Goal: Task Accomplishment & Management: Manage account settings

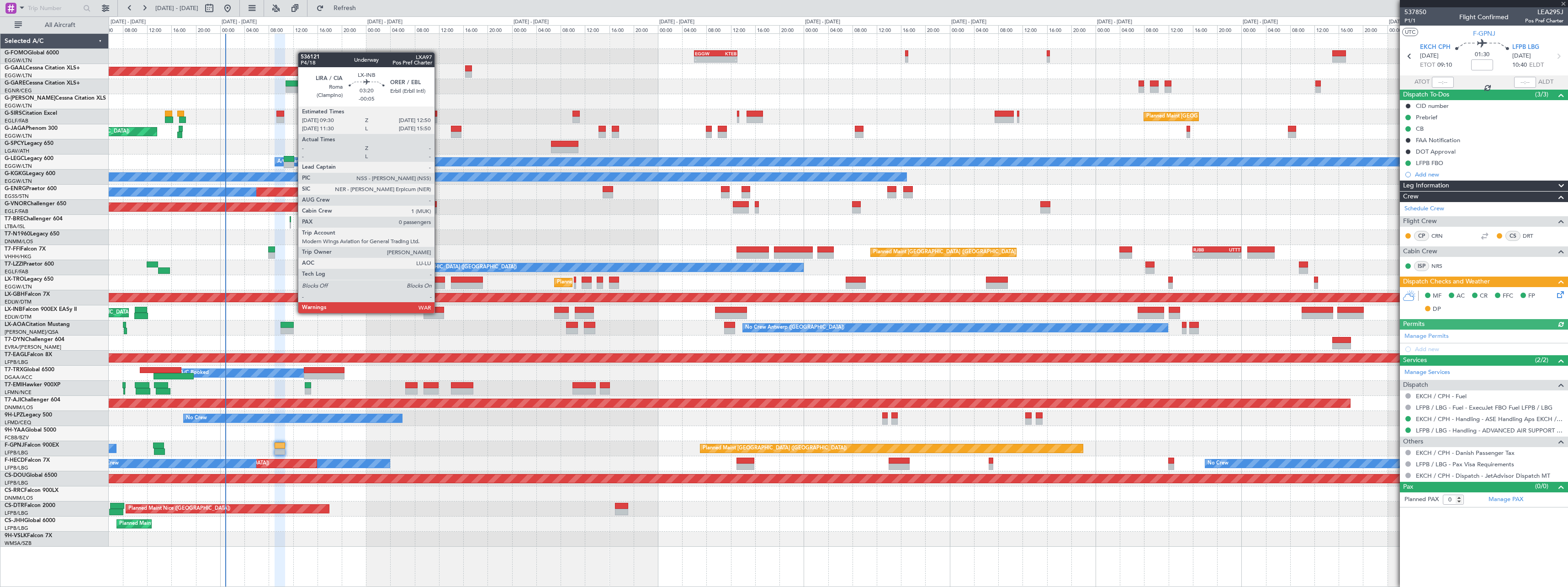
click at [439, 312] on div at bounding box center [434, 310] width 21 height 7
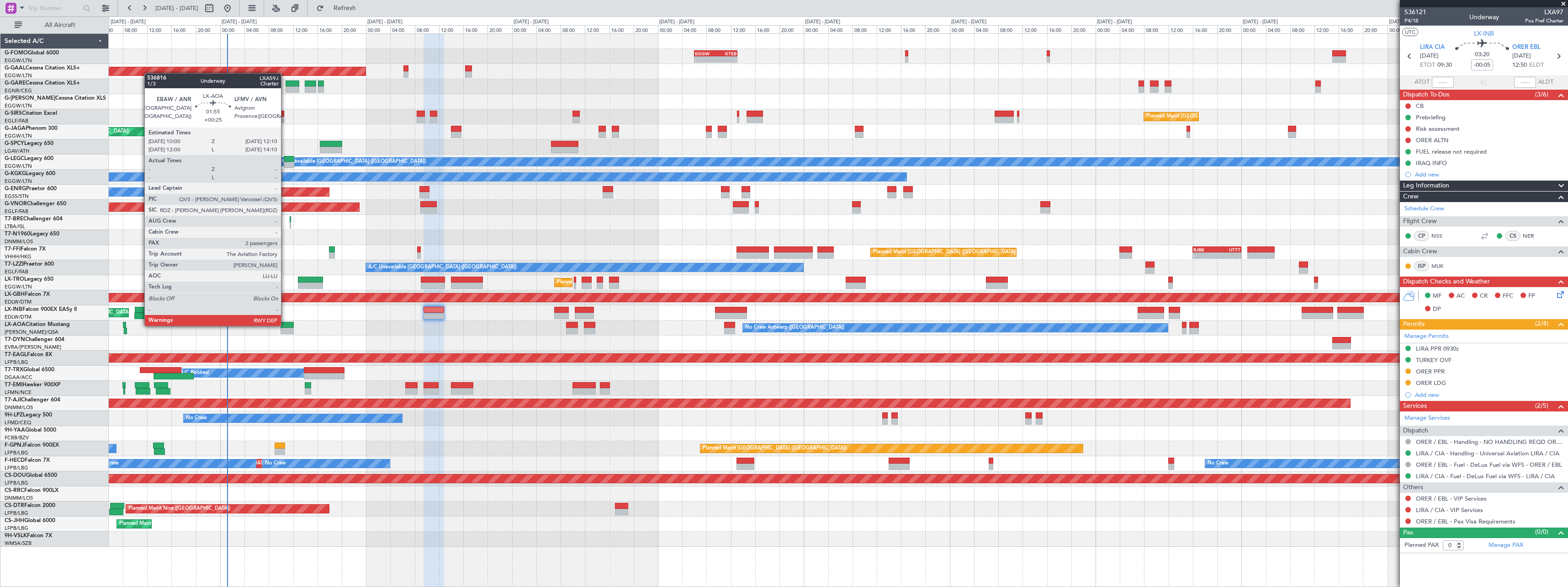
click at [285, 325] on div at bounding box center [287, 325] width 13 height 7
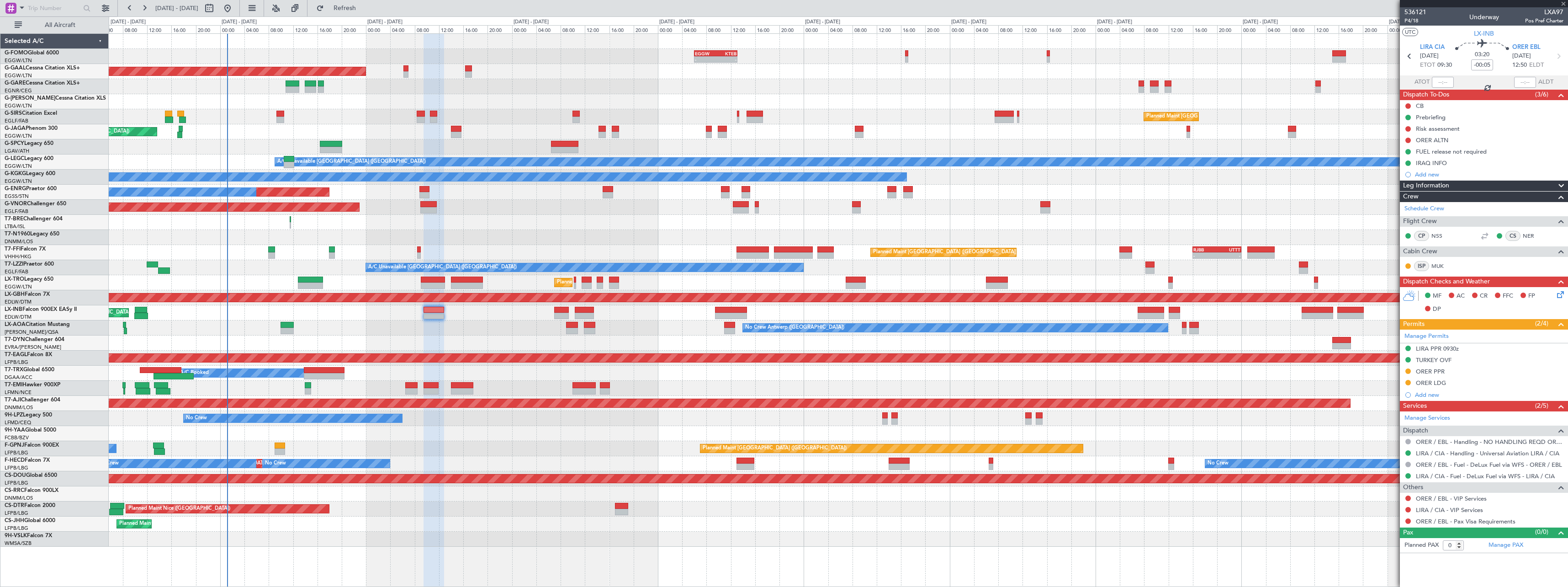
type input "+00:25"
type input "2"
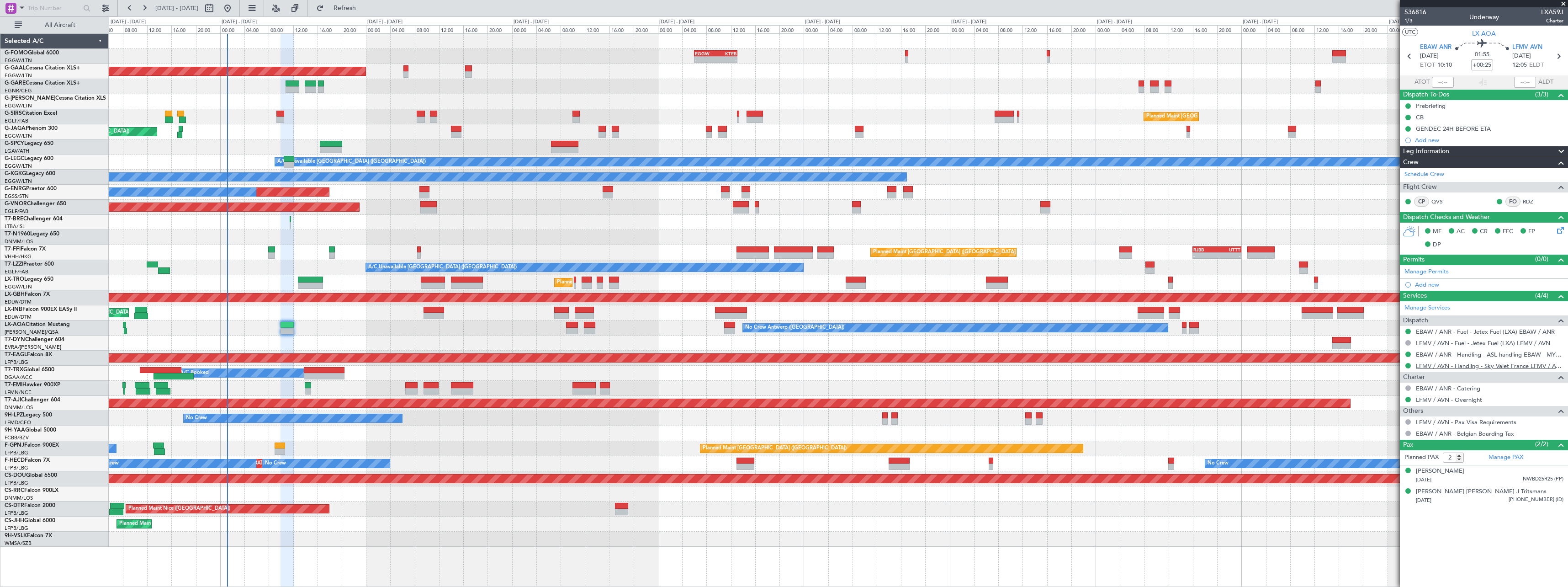
click at [1461, 367] on link "LFMV / AVN - Handling - Sky Valet France LFMV / AVN **MY HANDLING**" at bounding box center [1489, 365] width 147 height 8
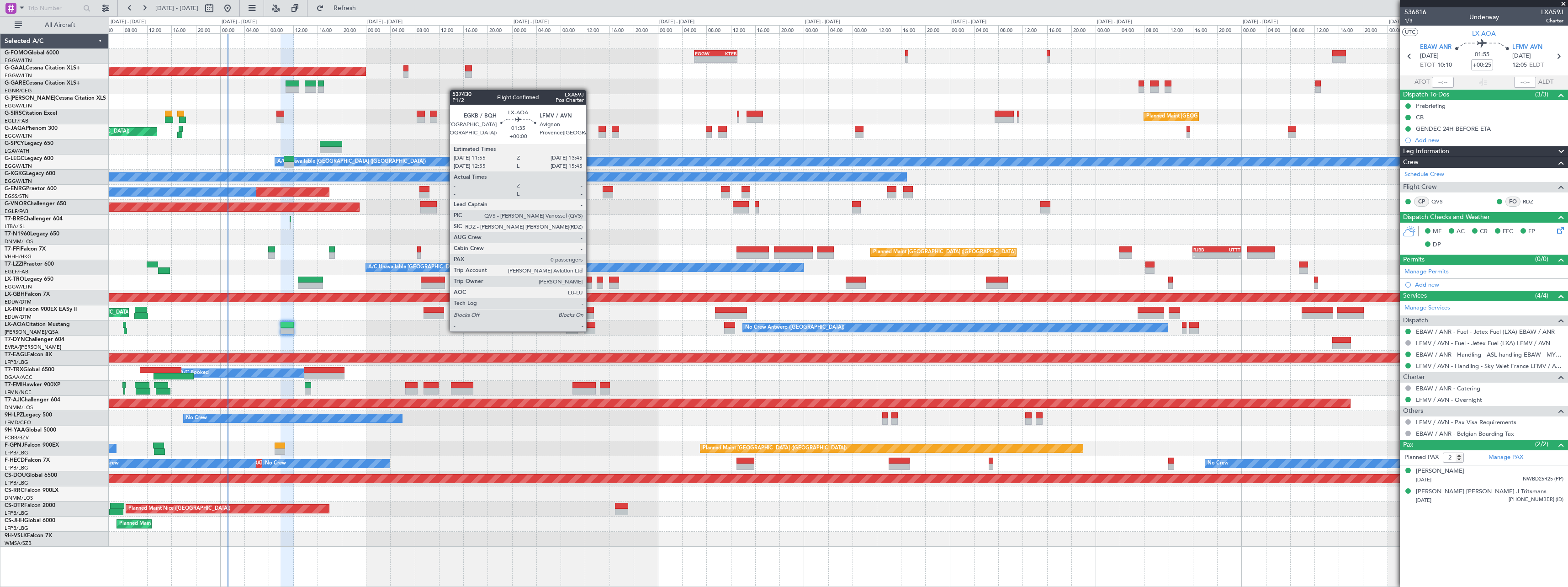
click at [590, 331] on div at bounding box center [589, 331] width 12 height 7
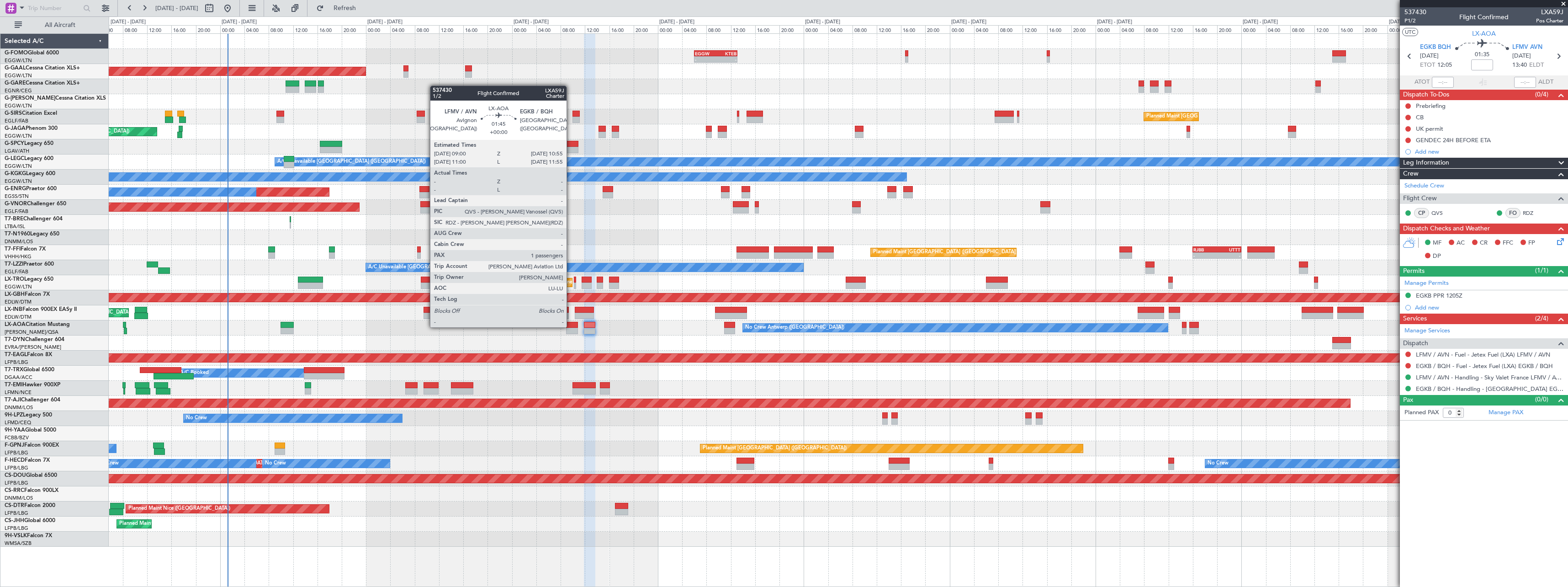
click at [571, 326] on div at bounding box center [572, 325] width 12 height 7
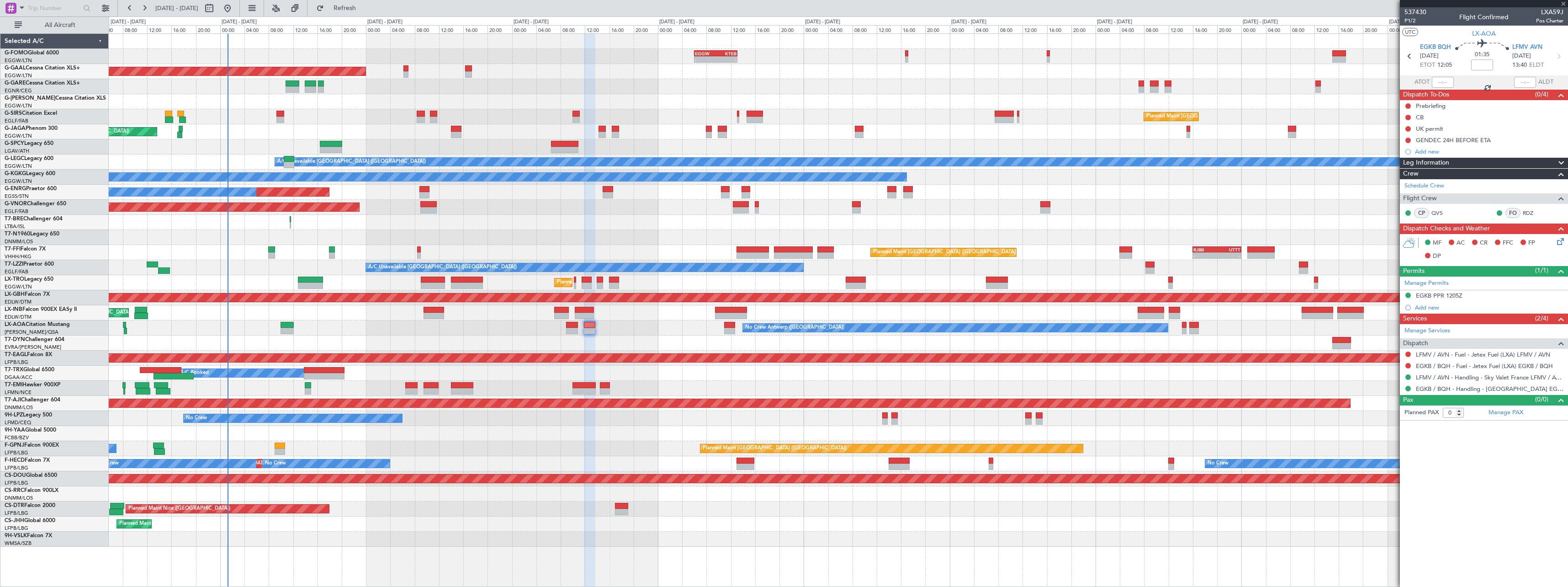
type input "1"
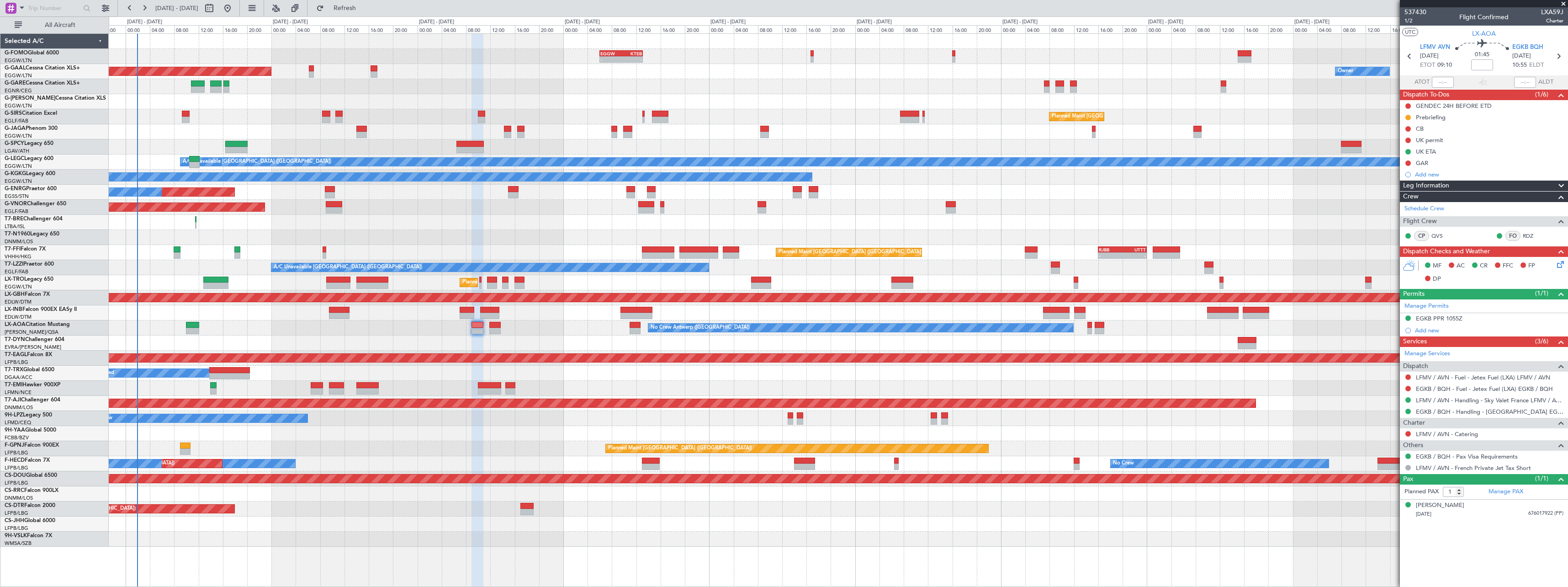
click at [457, 190] on div "Unplanned Maint London (Stansted) A/C Unavailable" at bounding box center [838, 192] width 1459 height 15
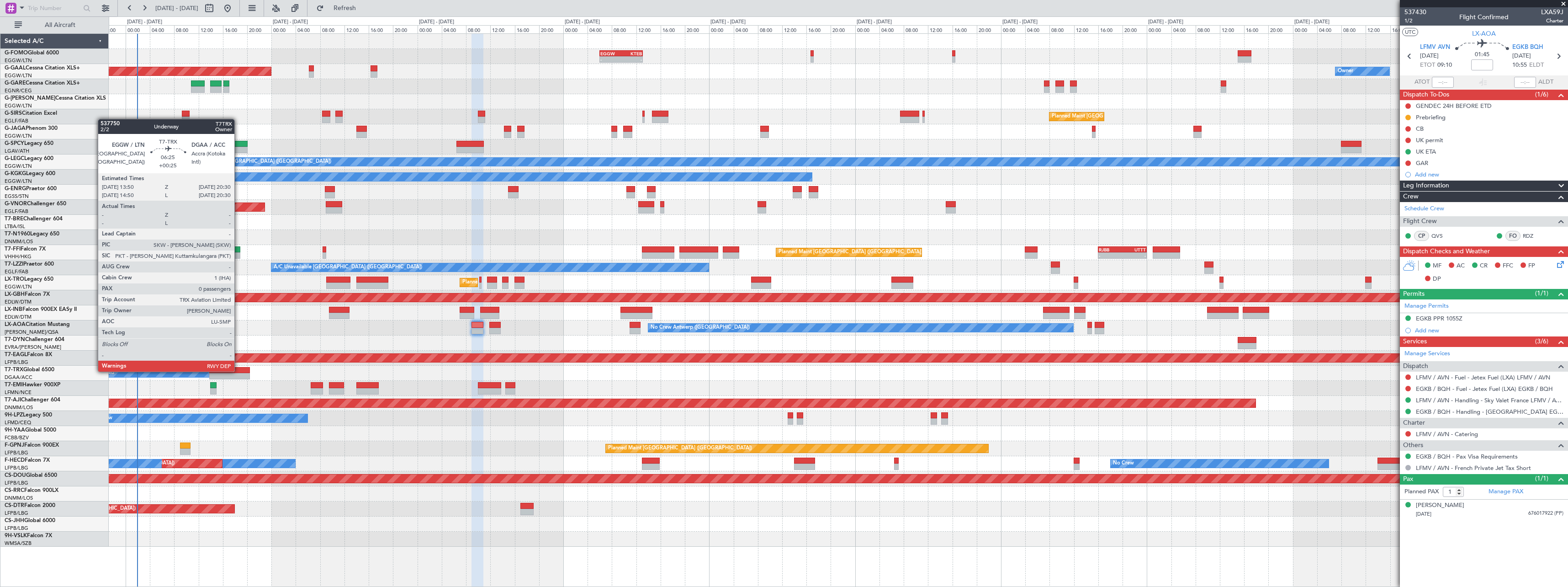
click at [239, 371] on div at bounding box center [229, 370] width 41 height 7
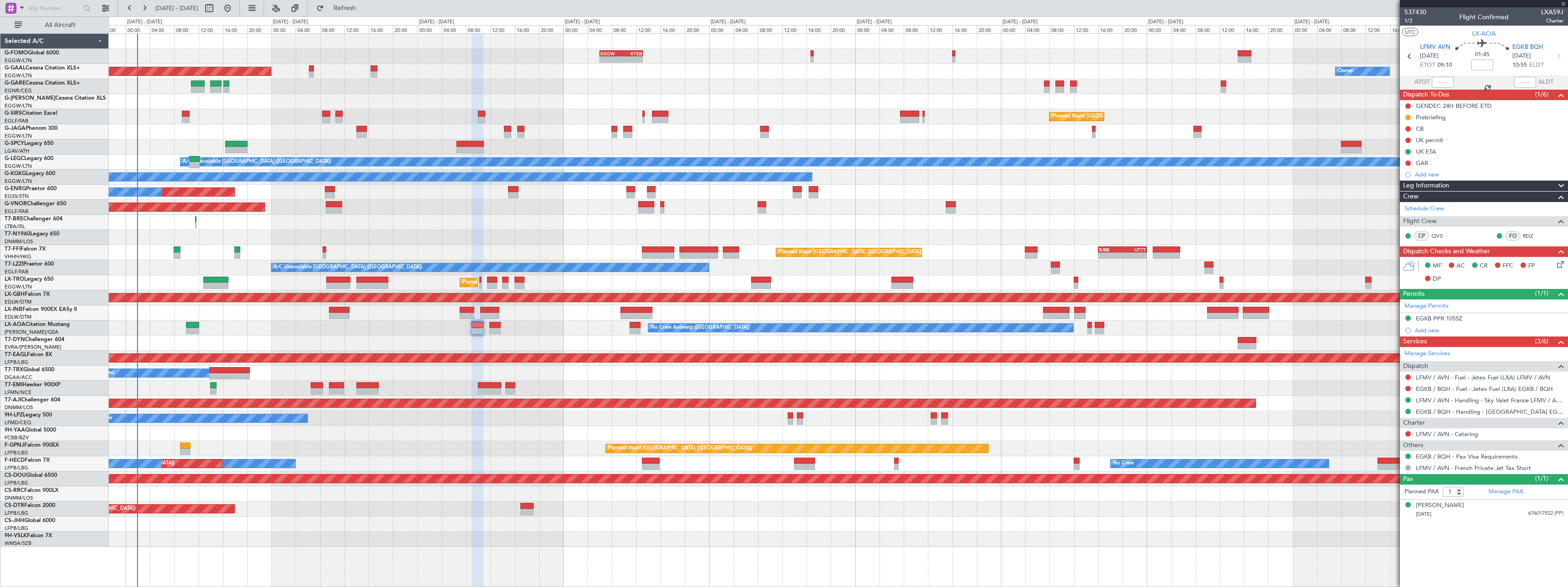
type input "+00:25"
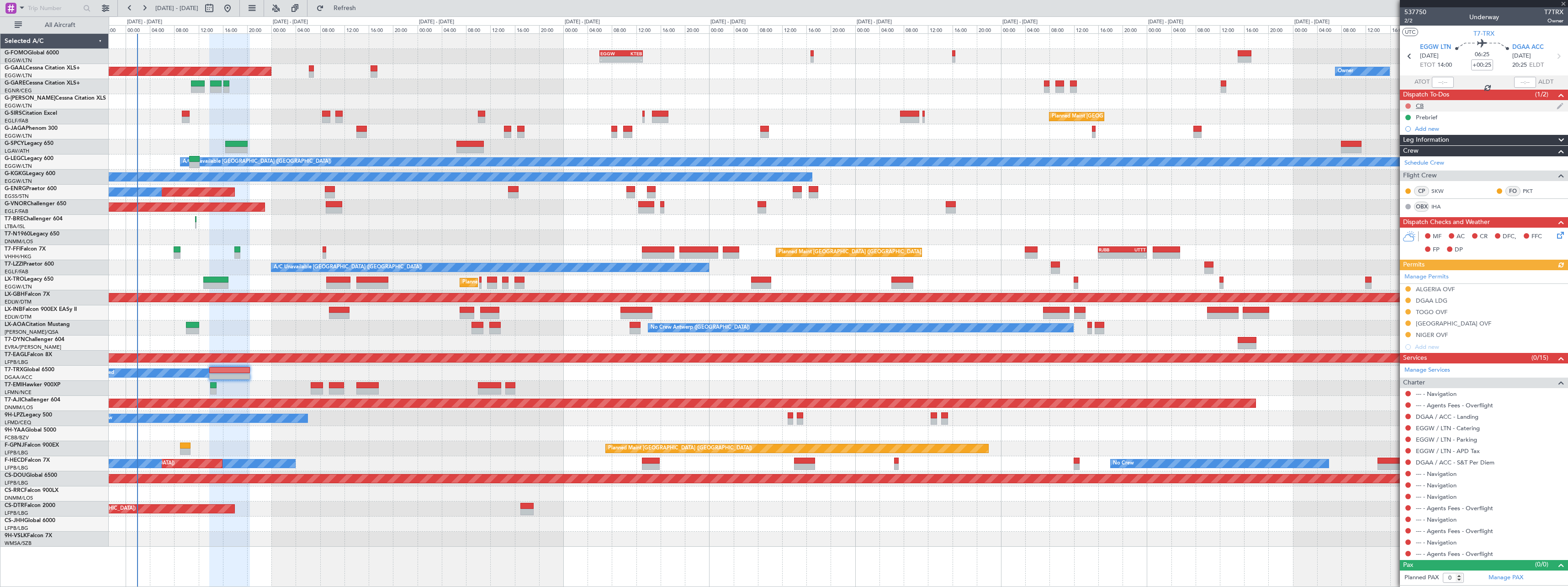
click at [1406, 105] on button at bounding box center [1408, 106] width 5 height 5
click at [1412, 162] on span "Cancelled" at bounding box center [1410, 160] width 26 height 9
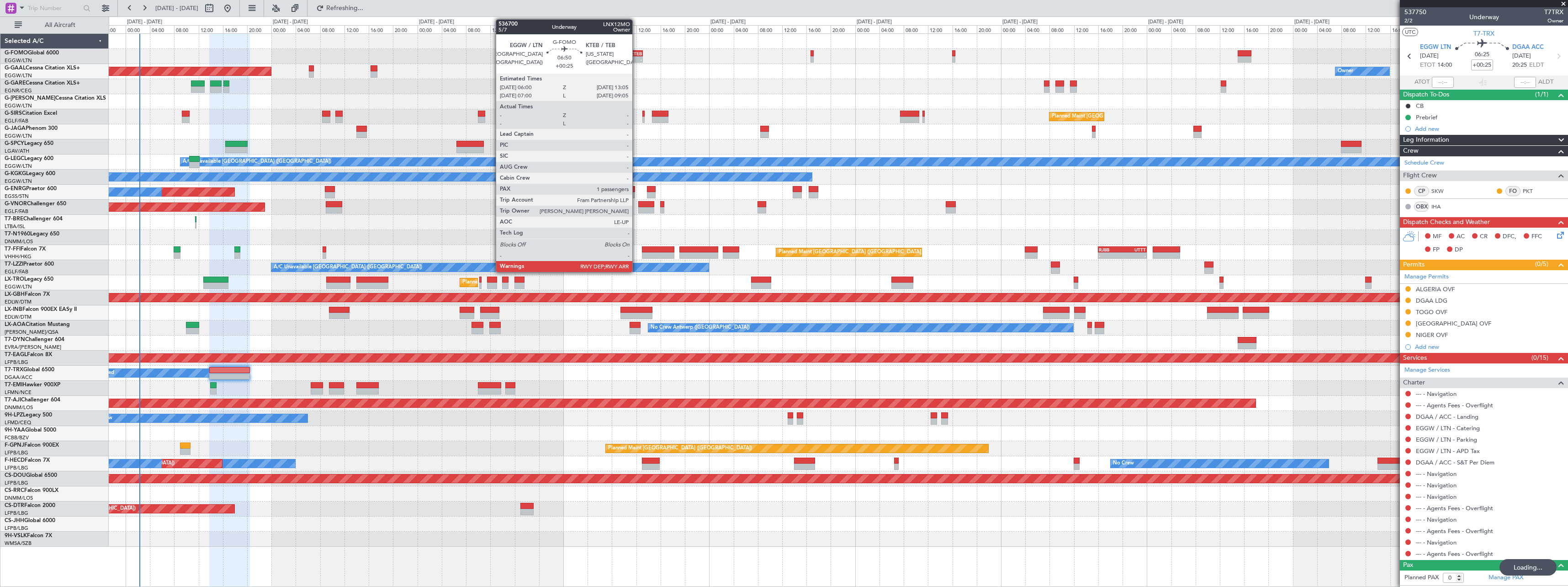
click at [623, 52] on div "KTEB" at bounding box center [631, 53] width 21 height 5
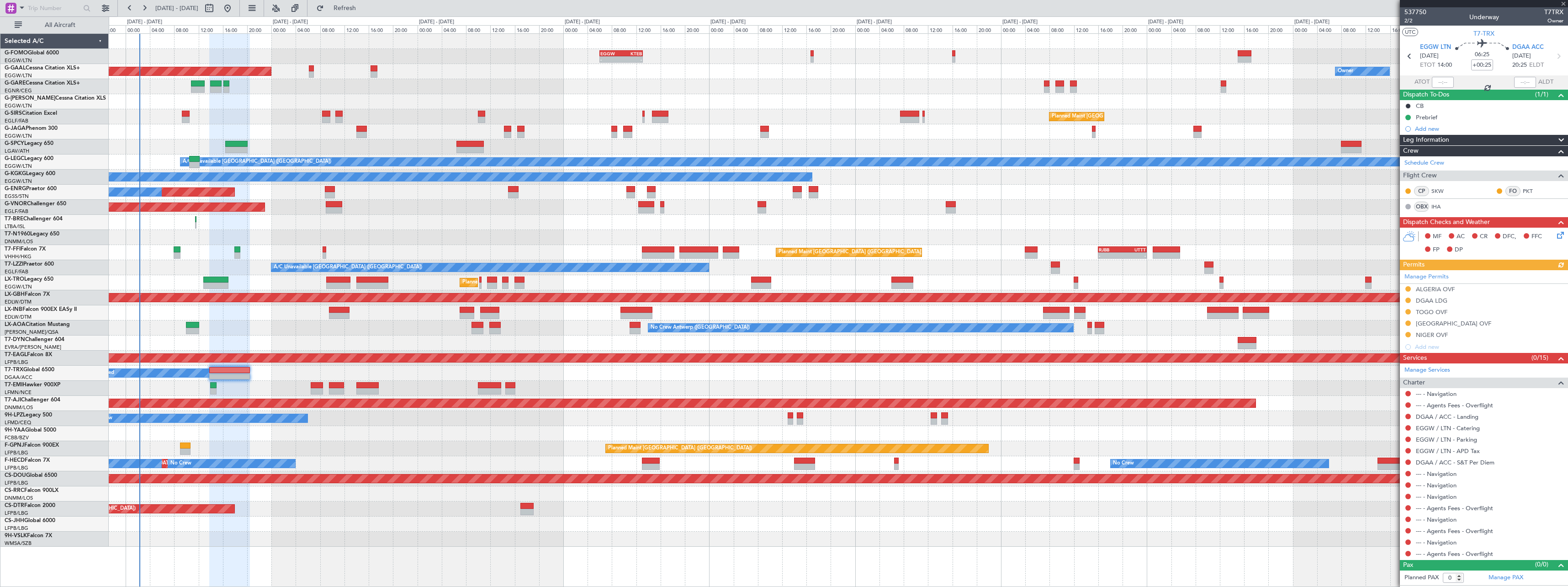
type input "1"
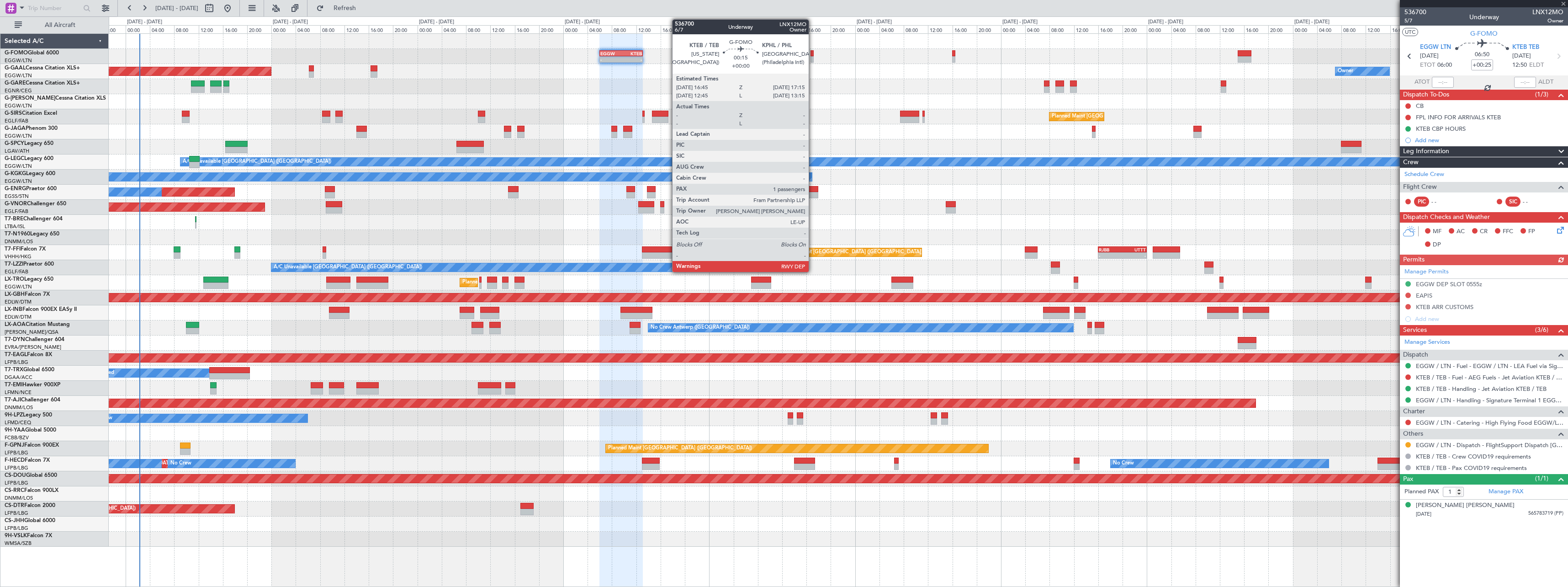
click at [813, 54] on div at bounding box center [812, 54] width 3 height 7
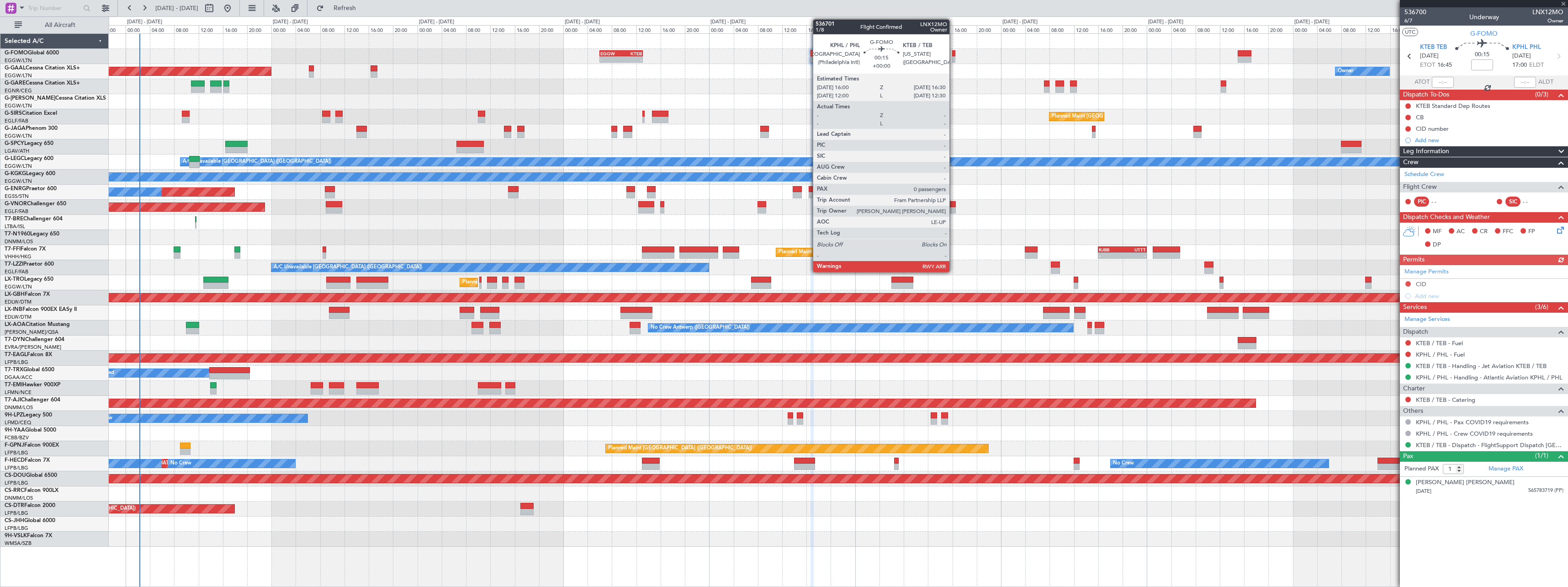
click at [954, 58] on div at bounding box center [953, 59] width 3 height 7
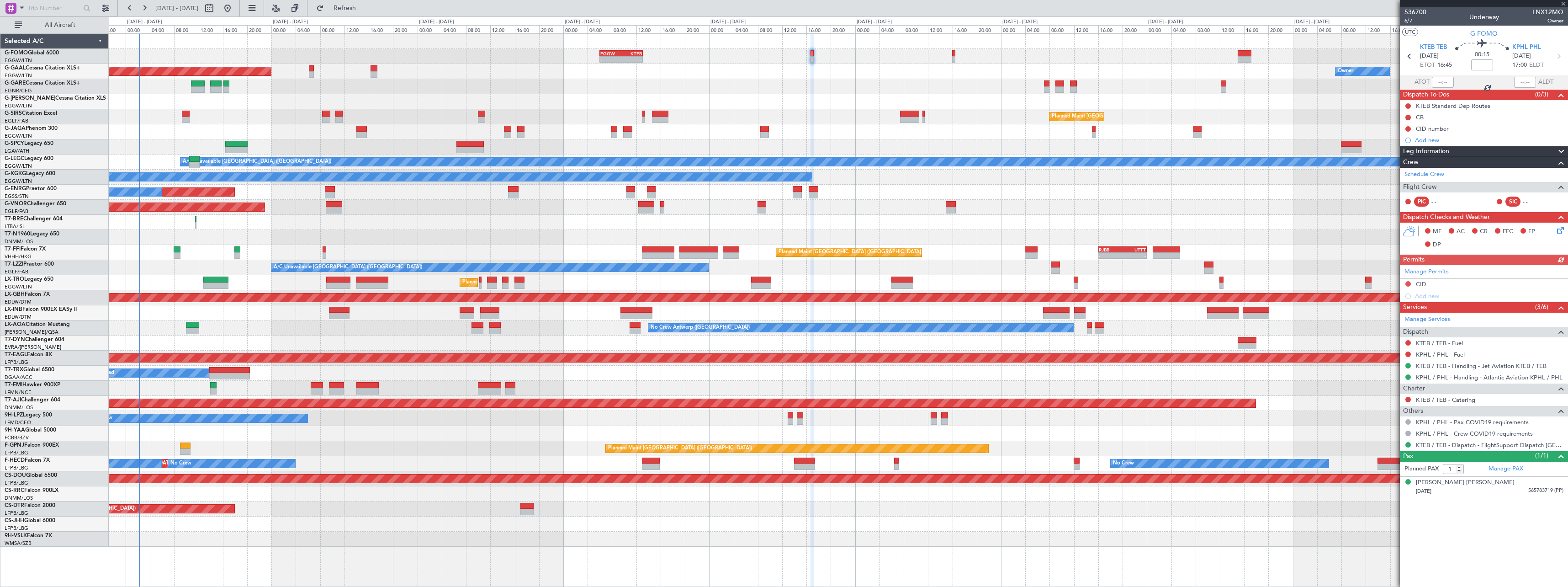
click at [633, 60] on div "- - EGGW 06:00 Z KTEB 13:05 Z Planned Maint London (Luton)" at bounding box center [838, 56] width 1459 height 15
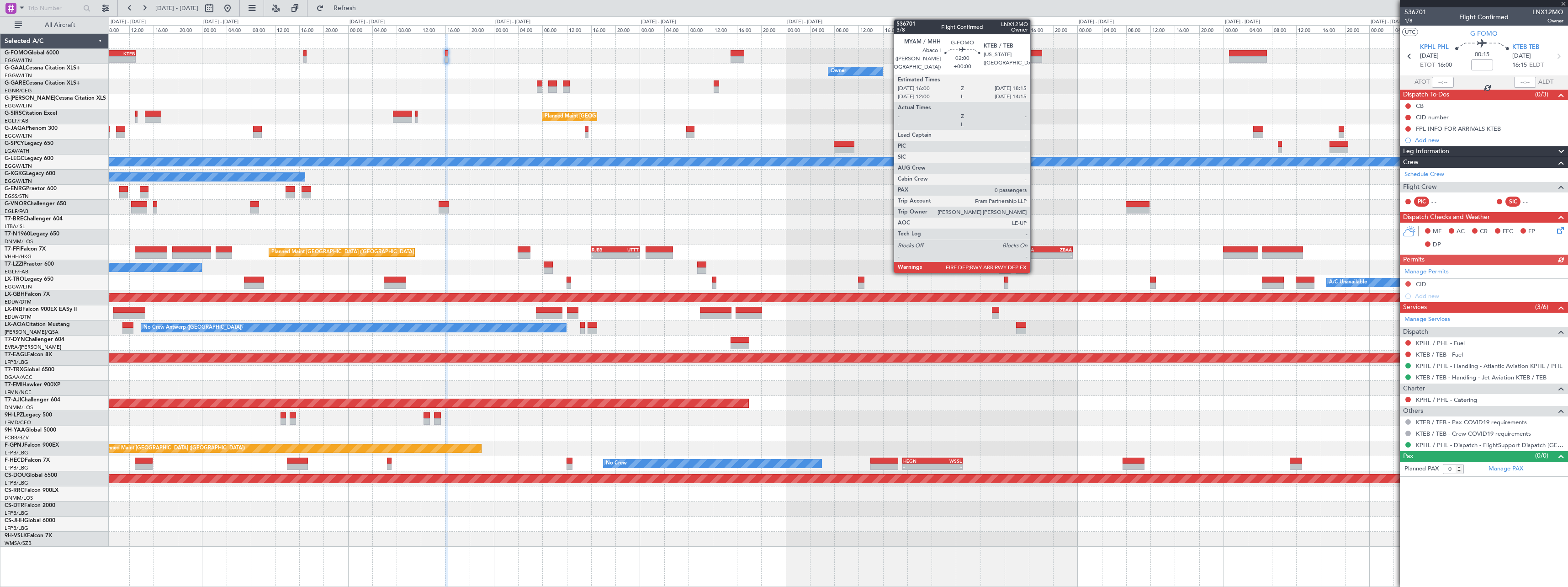
click at [1034, 57] on div at bounding box center [1035, 59] width 14 height 7
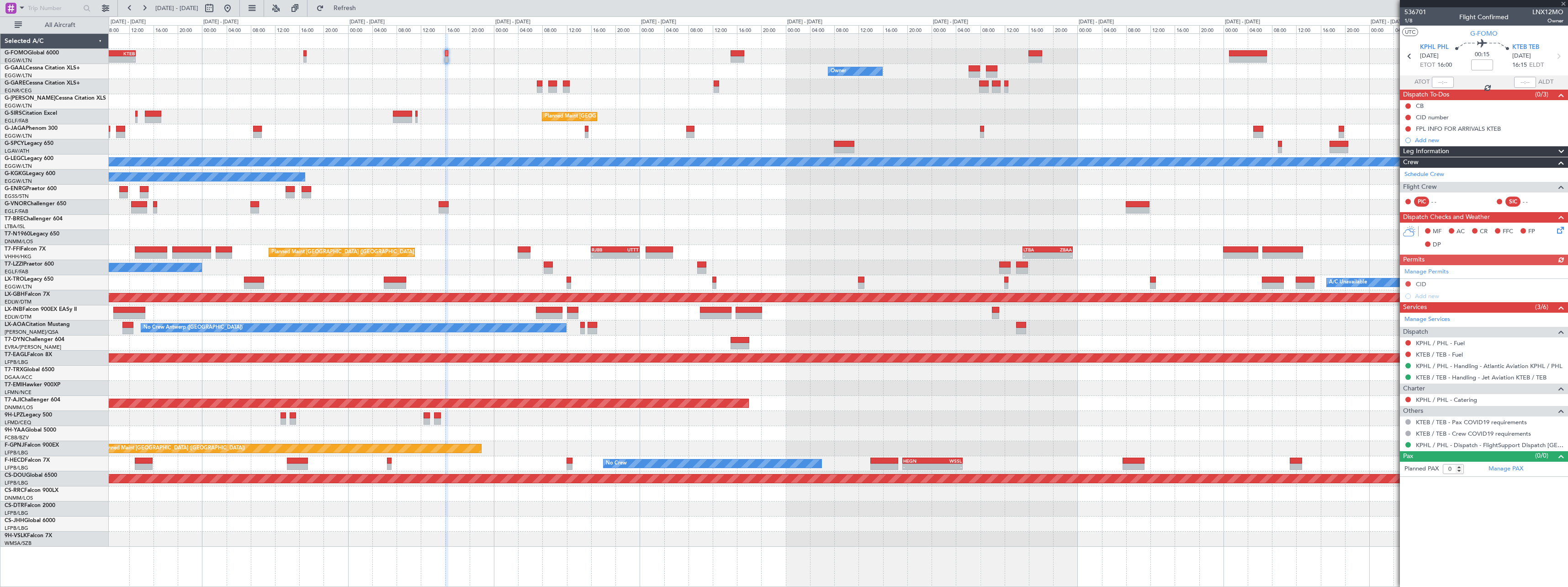
click at [951, 51] on div "- - EGGW 06:00 Z KTEB 13:05 Z" at bounding box center [838, 56] width 1459 height 15
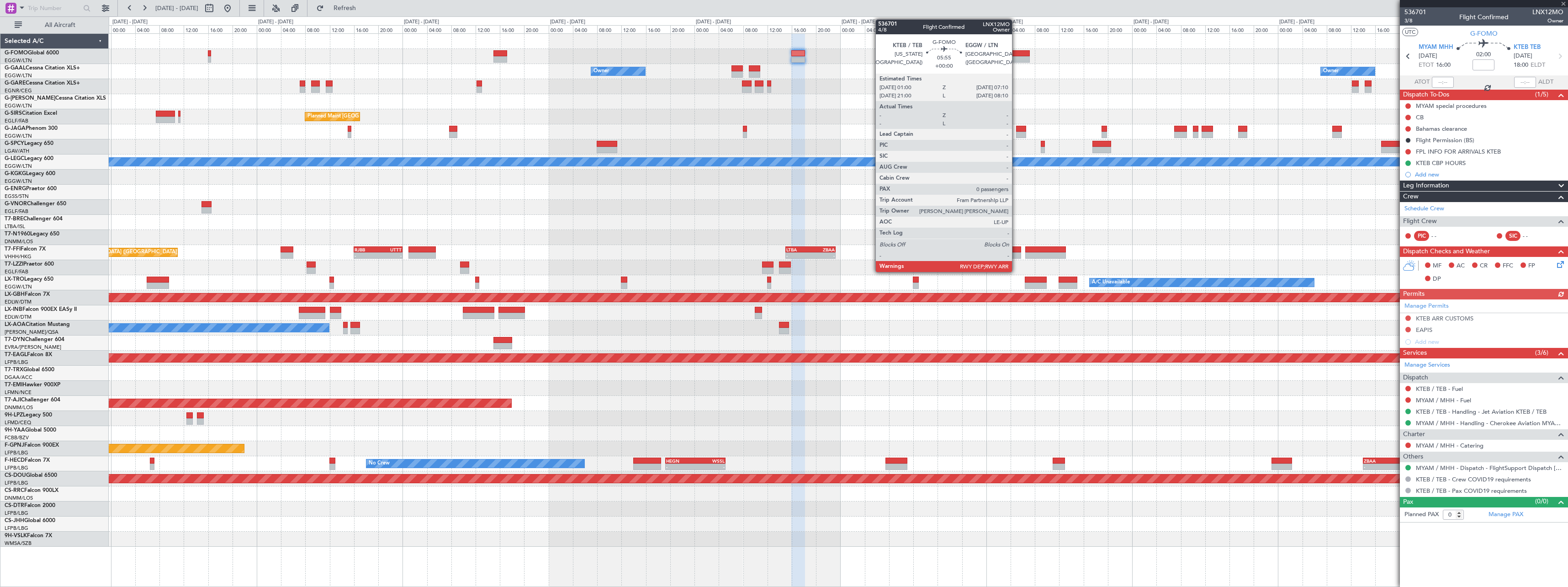
click at [1016, 54] on div at bounding box center [1011, 54] width 38 height 7
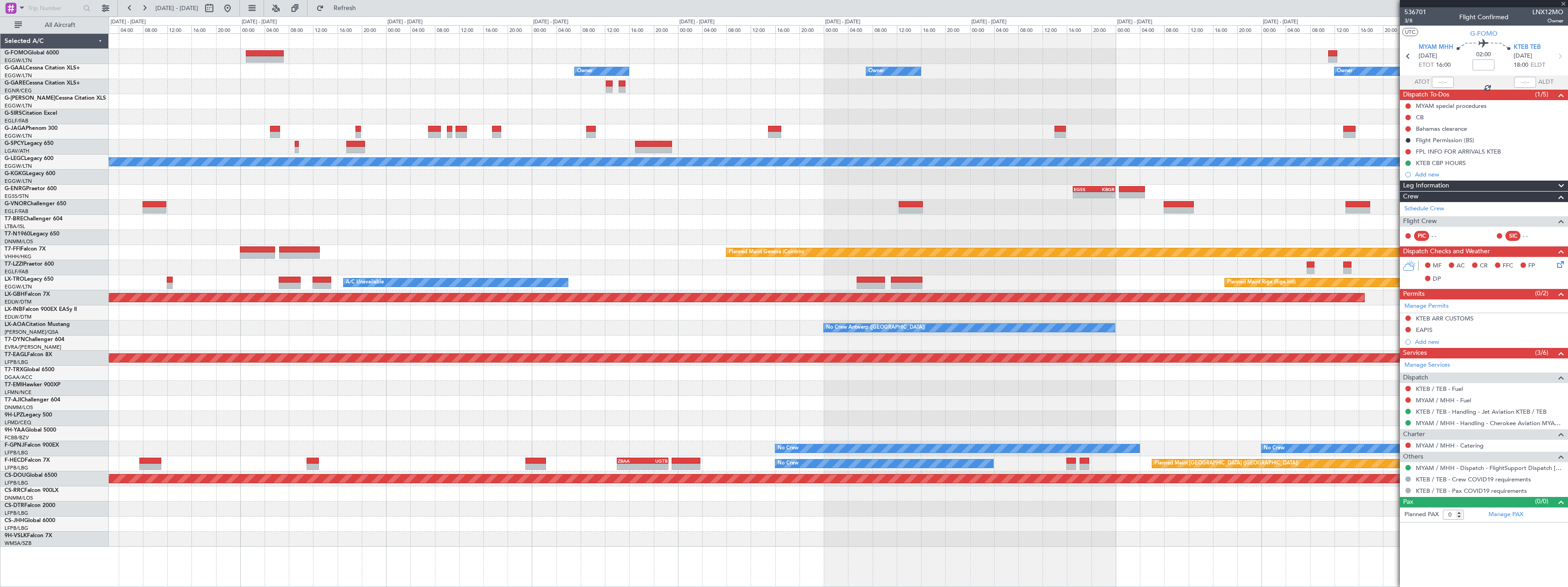
click at [491, 57] on div at bounding box center [838, 56] width 1459 height 15
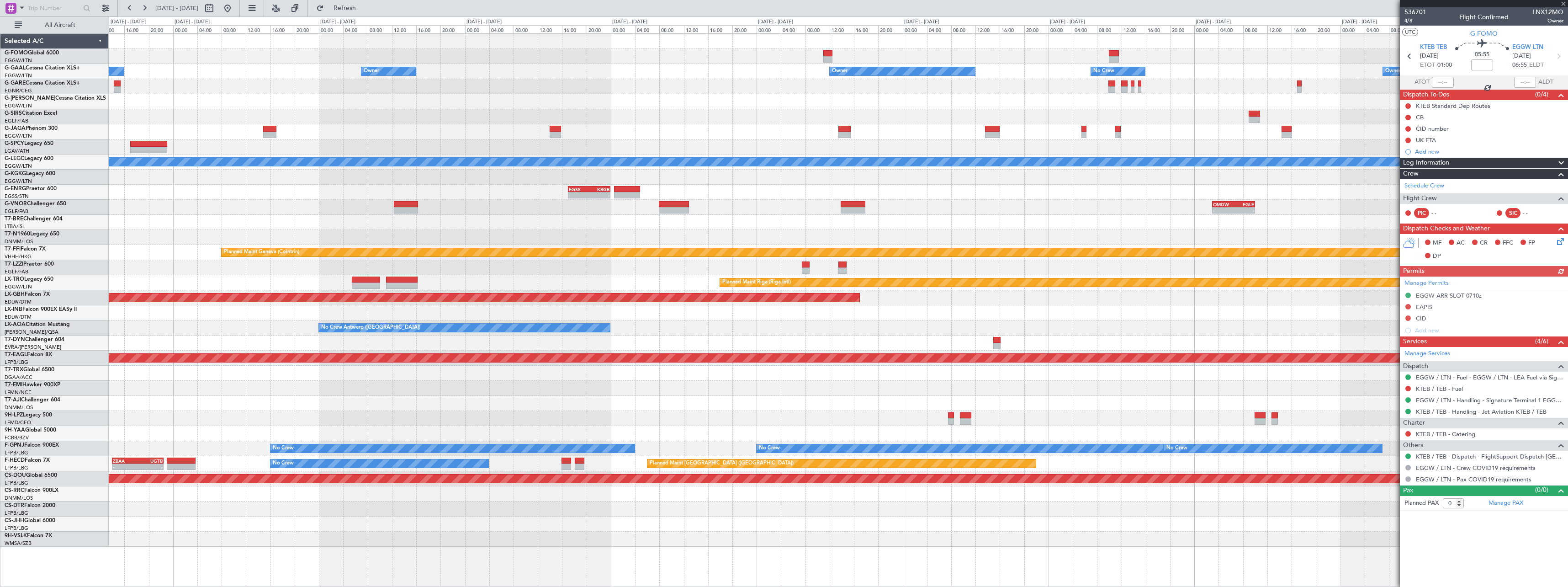
click at [817, 75] on div "Owner Owner Owner Owner No Crew Owner Planned Maint Oxford (Kidlington) A/C Una…" at bounding box center [838, 290] width 1459 height 513
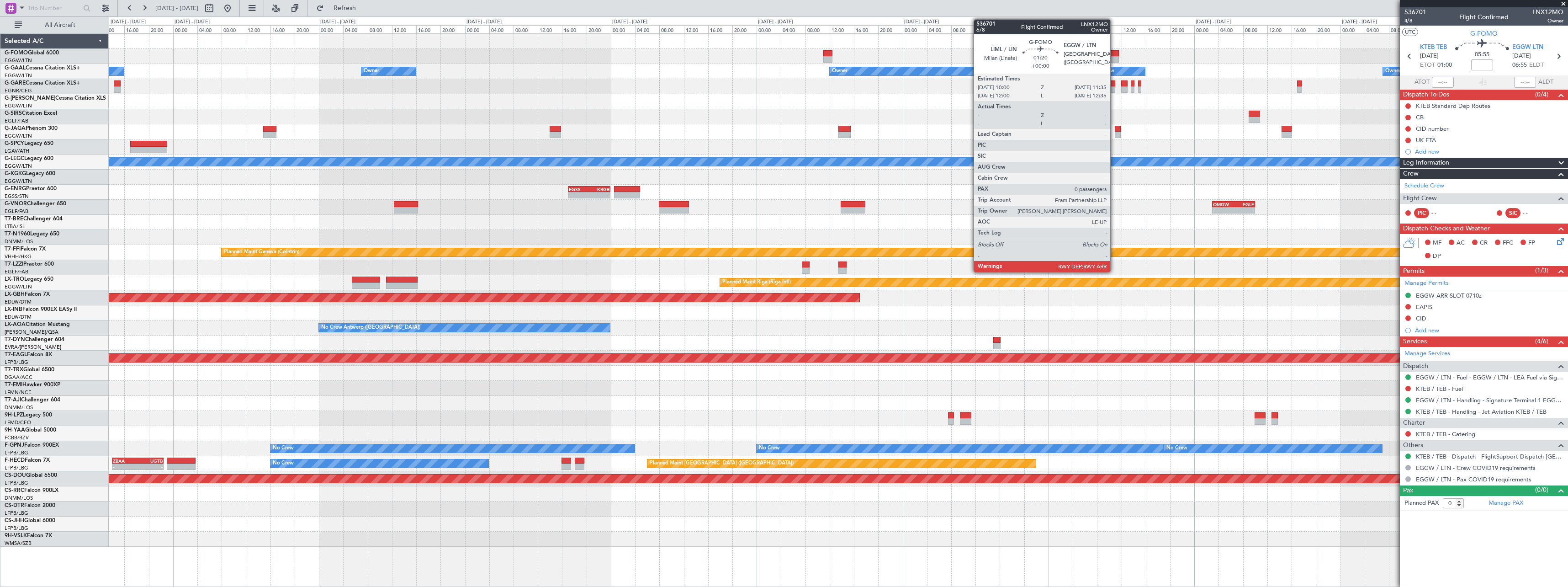
click at [1115, 52] on div at bounding box center [1114, 54] width 10 height 7
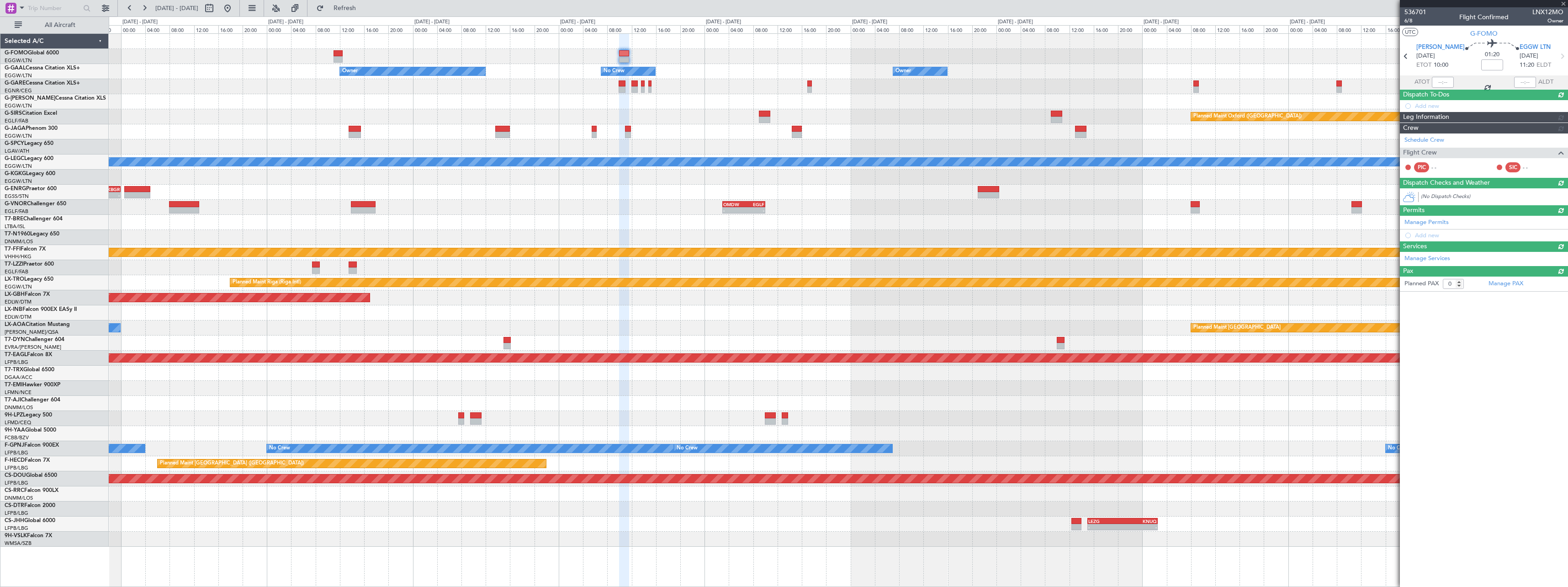
click at [742, 56] on div at bounding box center [838, 56] width 1459 height 15
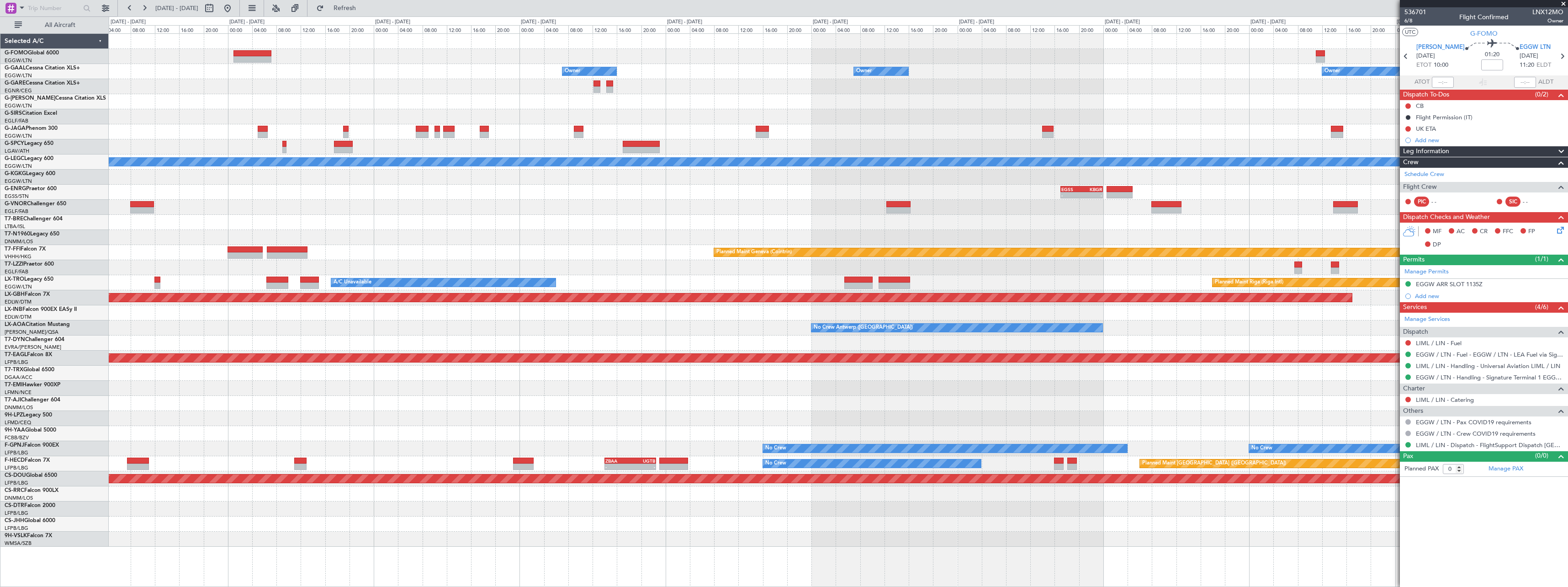
click at [1308, 71] on div "Owner Owner Owner Owner Owner No Crew Owner" at bounding box center [838, 71] width 1459 height 15
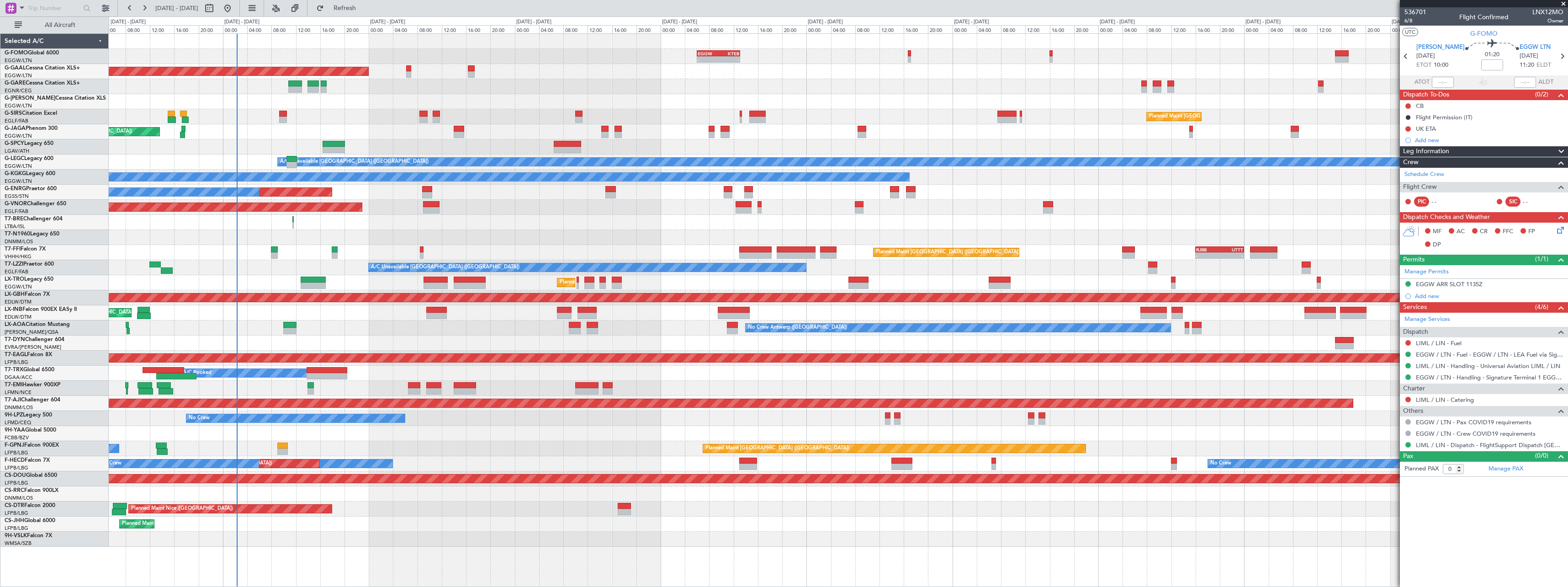
click at [1433, 78] on fb-app "06 Oct 2025 - 16 Oct 2025 Refresh Quick Links All Aircraft EGGW 06:00 Z KTEB 13…" at bounding box center [784, 297] width 1568 height 580
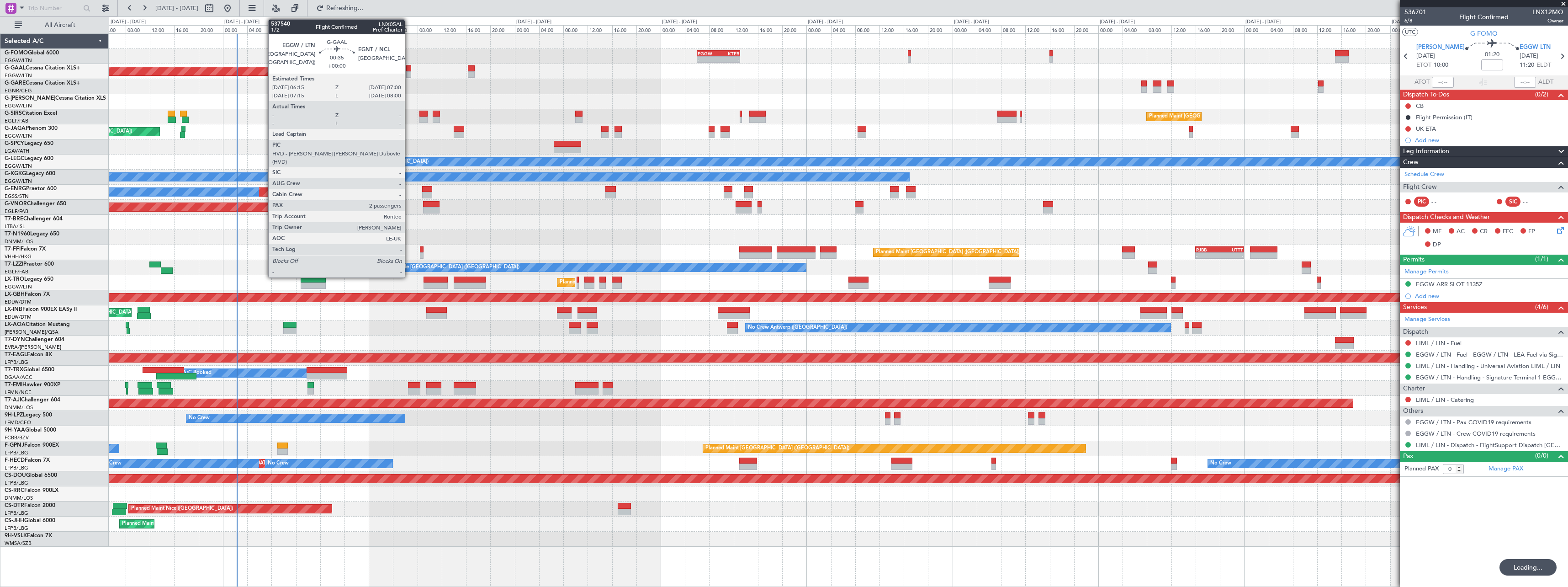
click at [409, 72] on div at bounding box center [408, 74] width 5 height 7
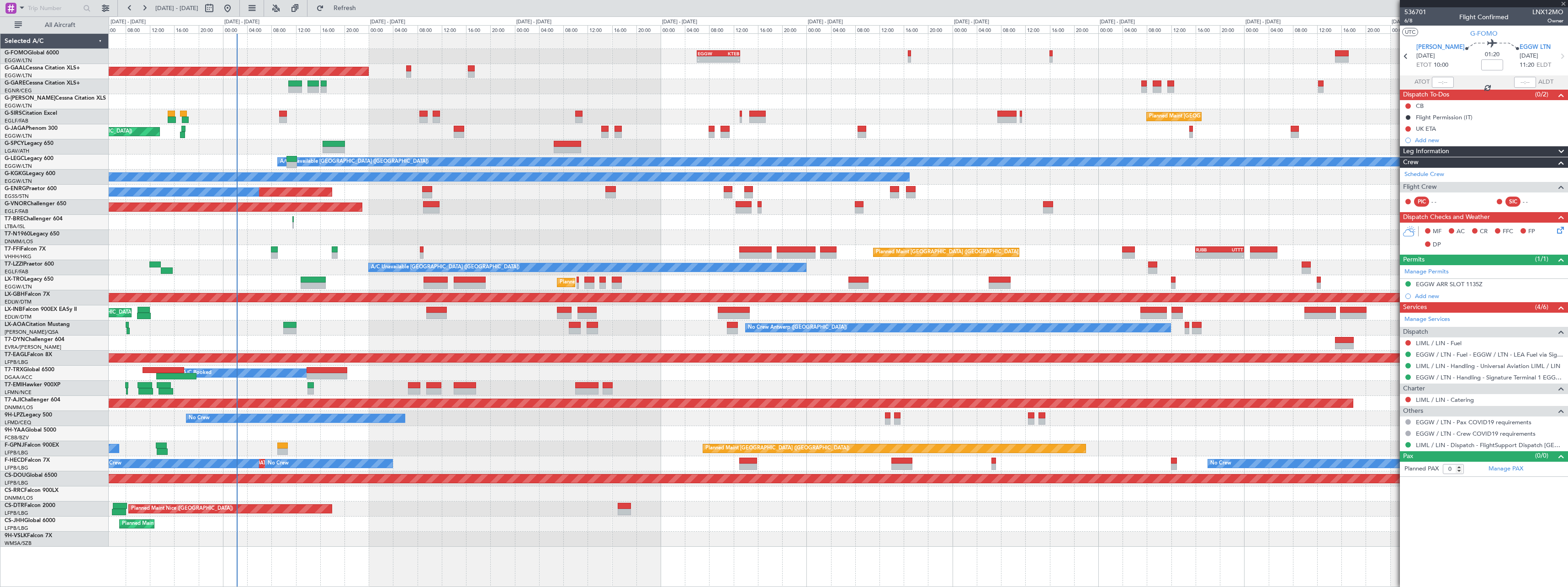
type input "2"
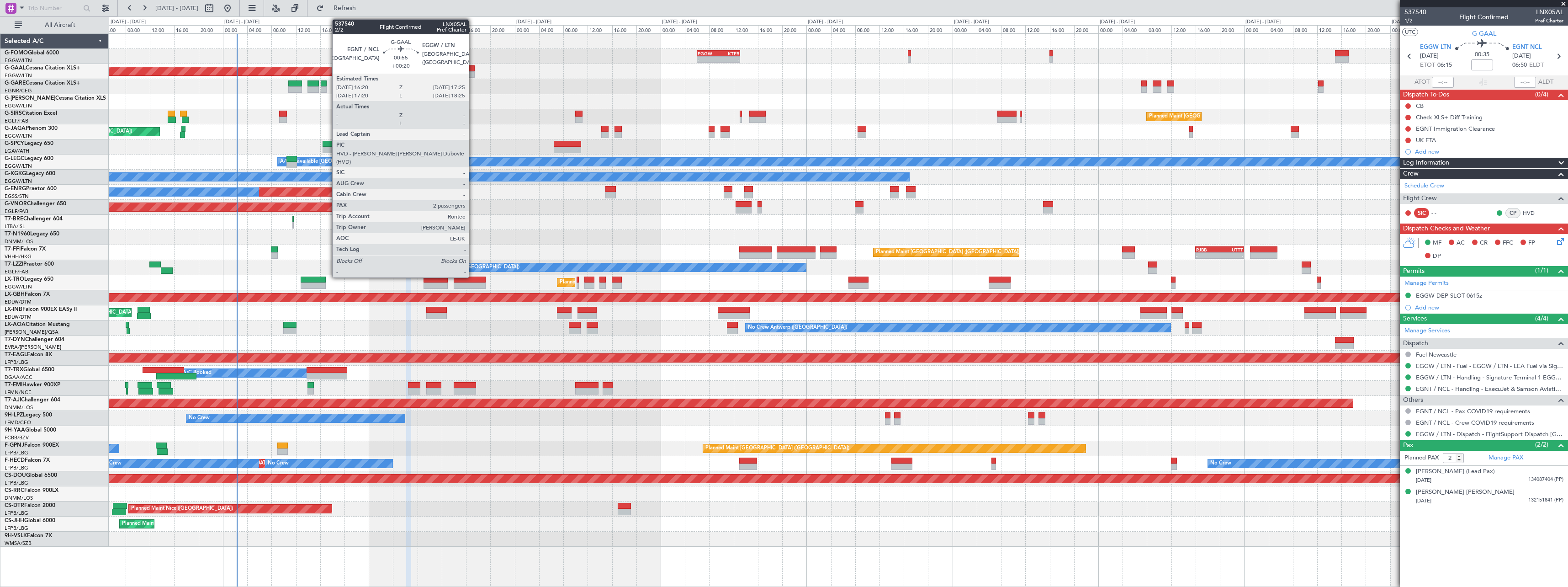
click at [473, 69] on div at bounding box center [471, 68] width 7 height 7
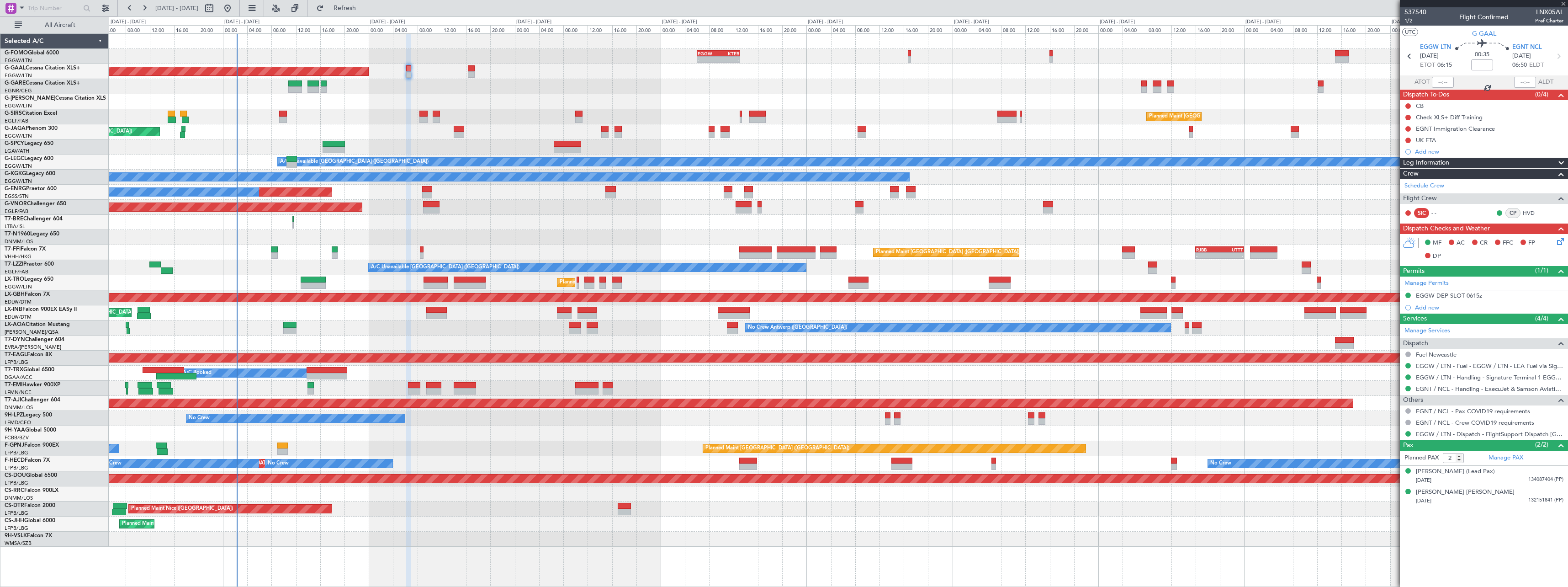
type input "+00:20"
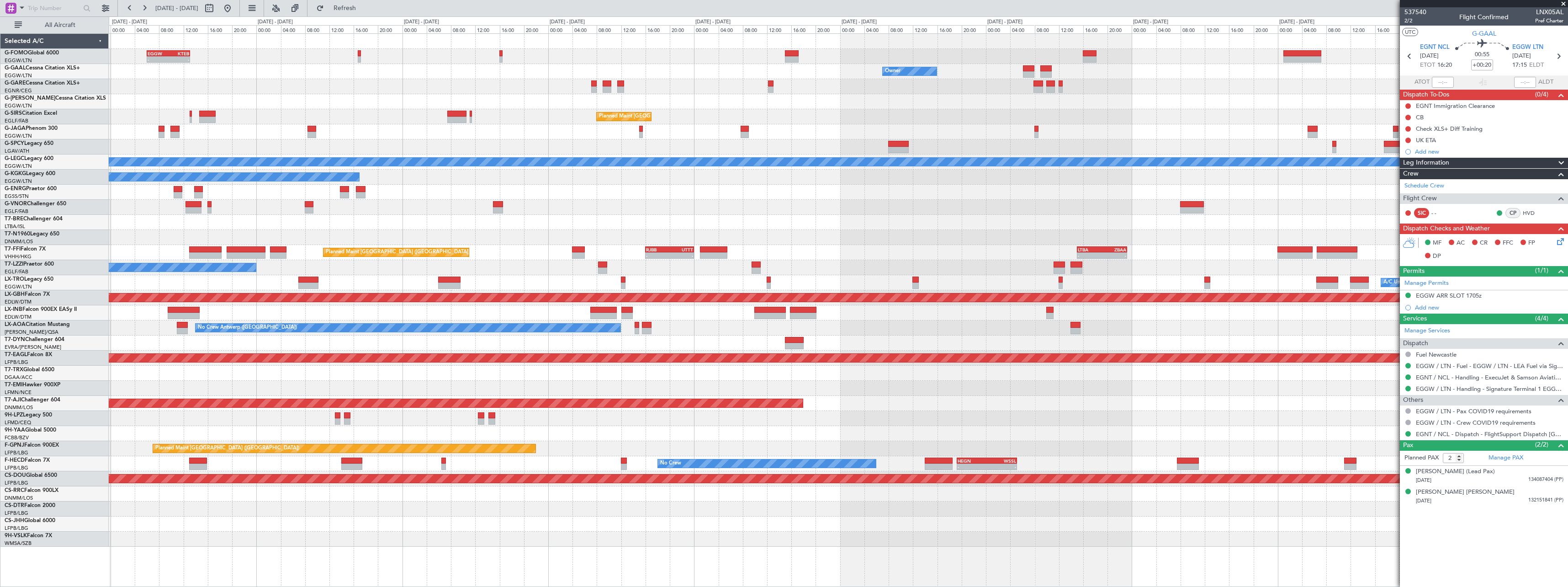
click at [543, 74] on div "Owner Owner Owner Planned Maint Dusseldorf" at bounding box center [838, 71] width 1459 height 15
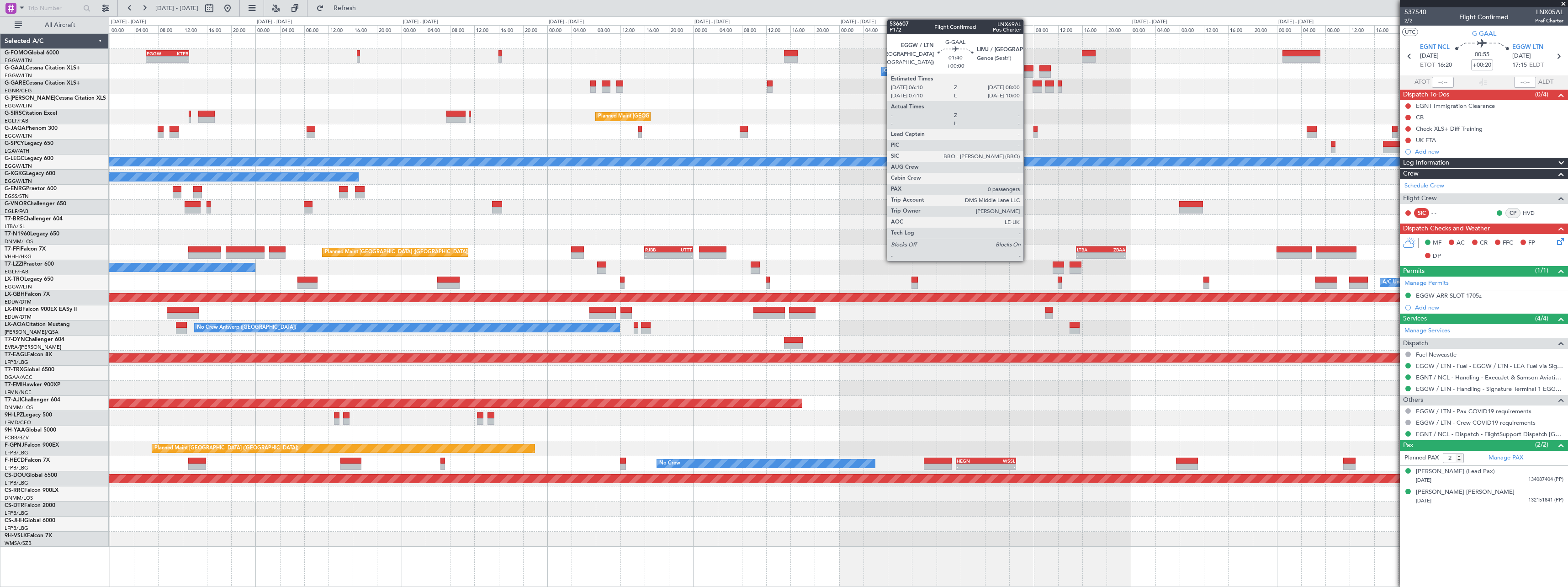
click at [1027, 70] on div at bounding box center [1027, 68] width 12 height 7
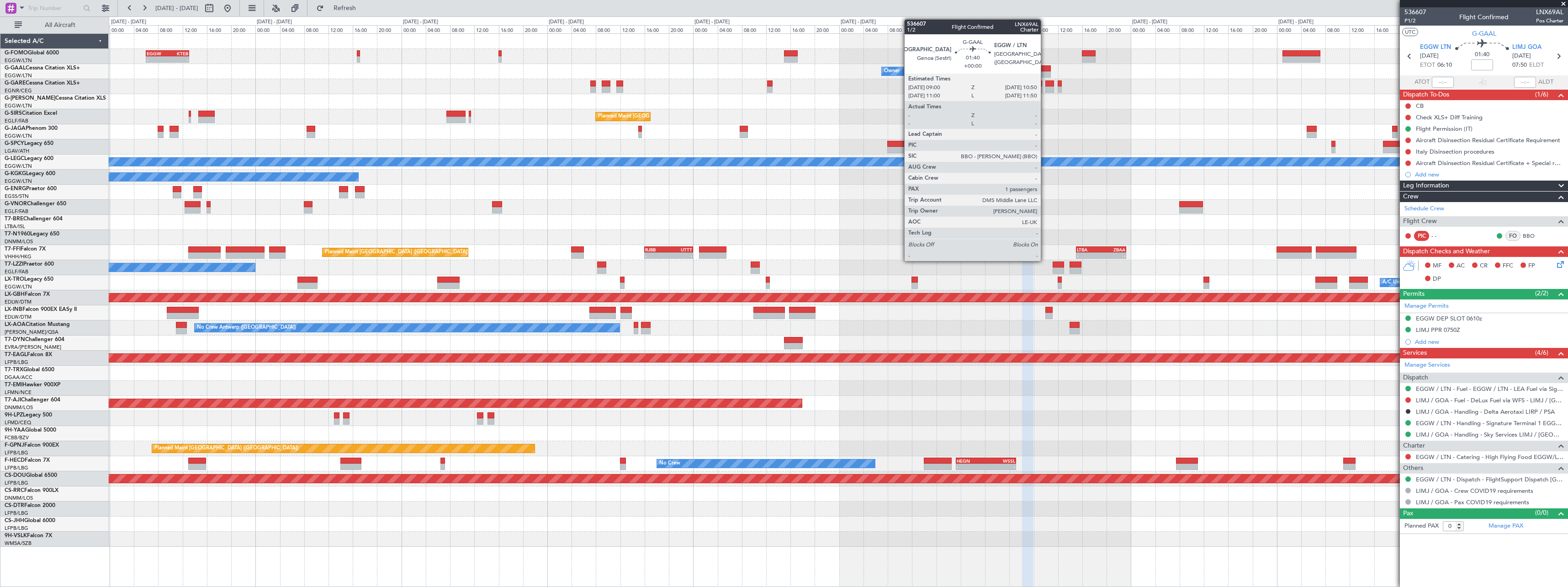
click at [1045, 71] on div at bounding box center [1045, 74] width 12 height 7
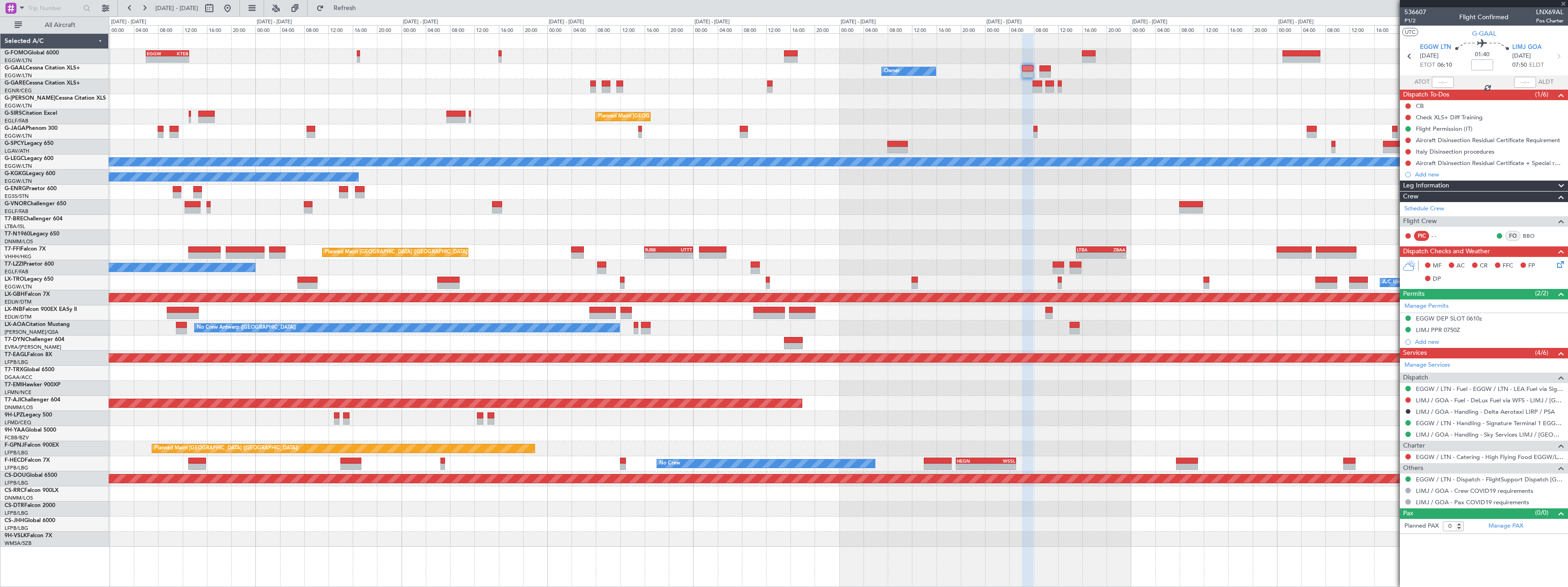
type input "1"
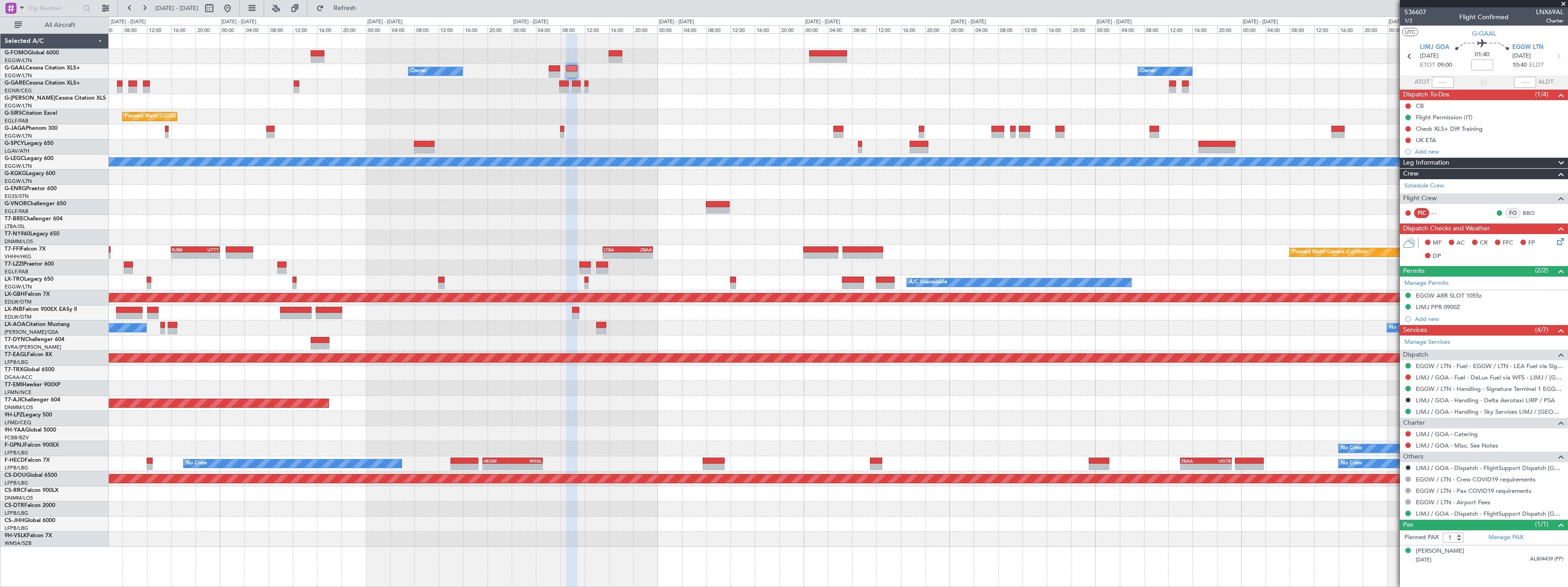
click at [653, 159] on div "Owner Owner Owner Owner Planned Maint London (Luton) A/C Unavailable London (Lu…" at bounding box center [838, 290] width 1459 height 513
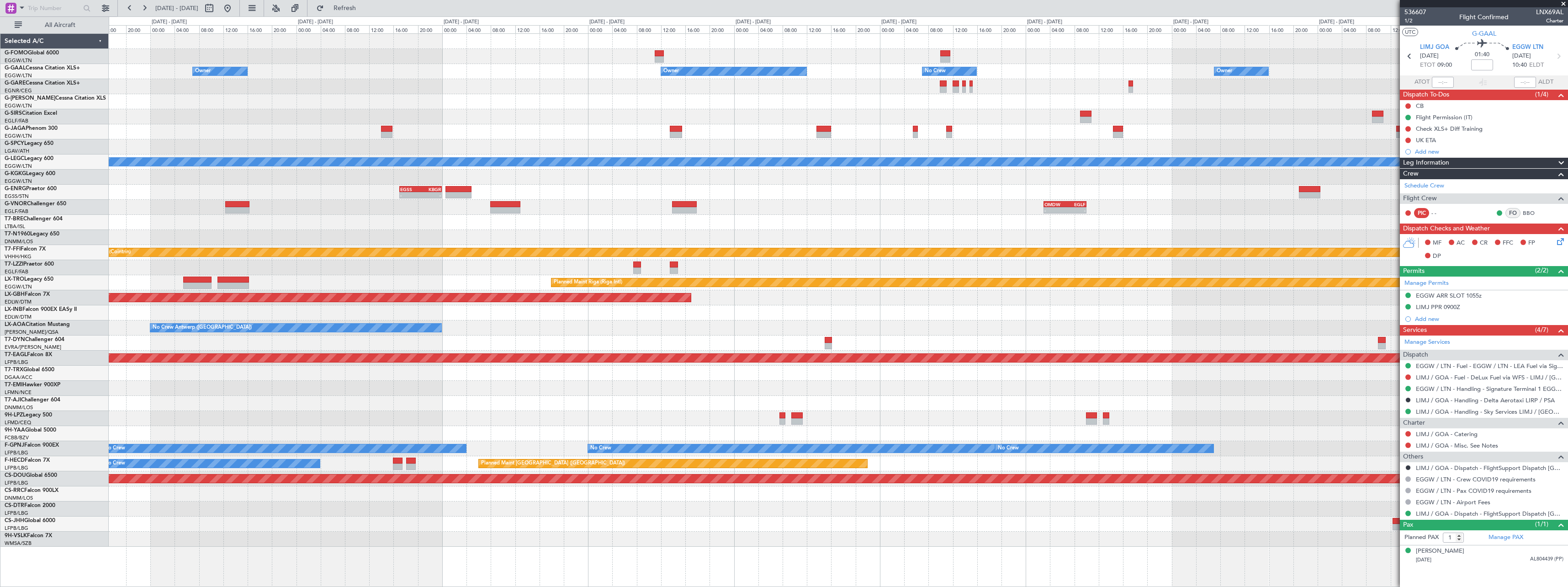
click at [555, 113] on div "Owner Owner No Crew Owner Owner Owner Planned Maint Oxford (Kidlington) A/C Una…" at bounding box center [838, 290] width 1459 height 513
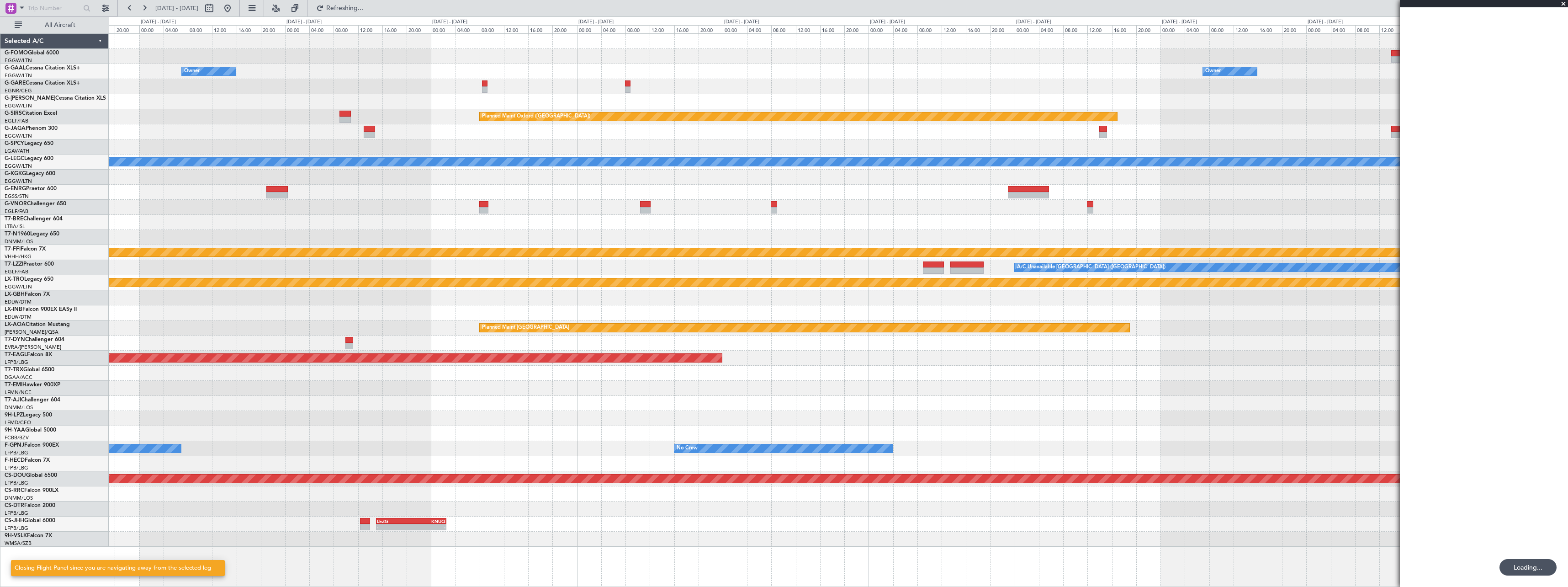
click at [1275, 101] on div "Owner Owner No Crew Owner Owner Planned Maint Oxford (Kidlington) A/C Unavailab…" at bounding box center [838, 290] width 1459 height 513
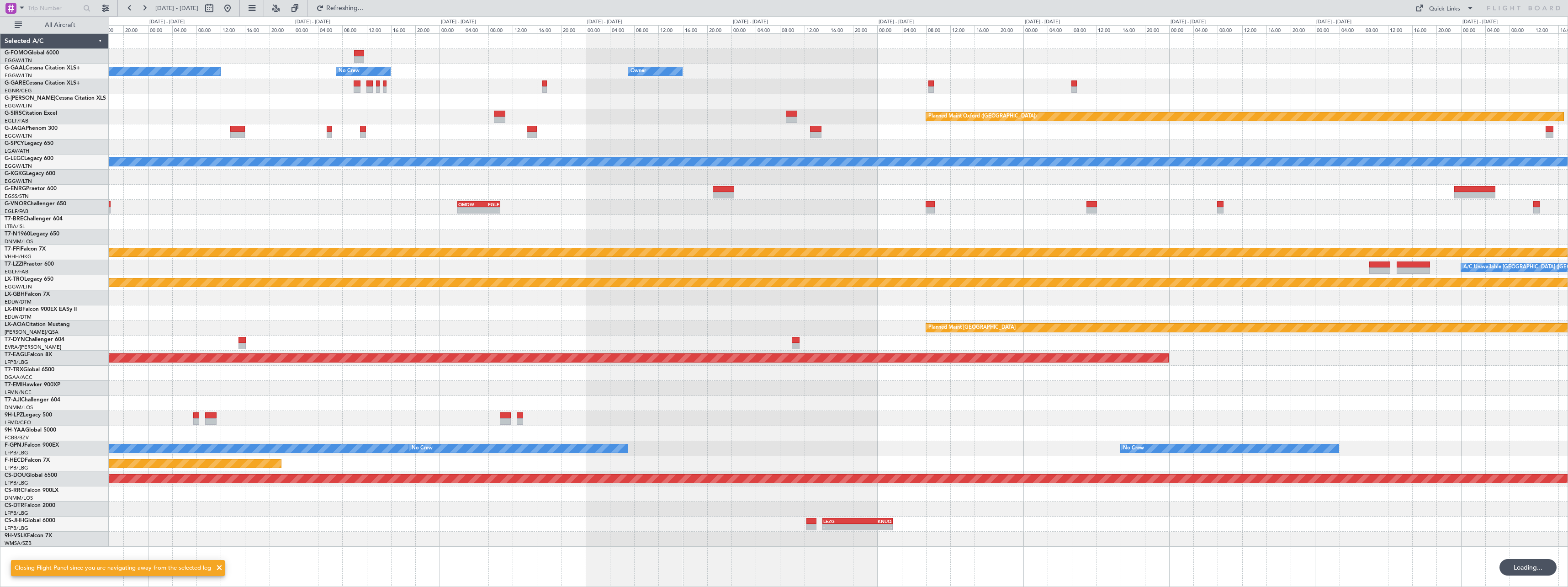
click at [1433, 112] on div "Planned Maint Oxford ([GEOGRAPHIC_DATA])" at bounding box center [838, 116] width 1459 height 15
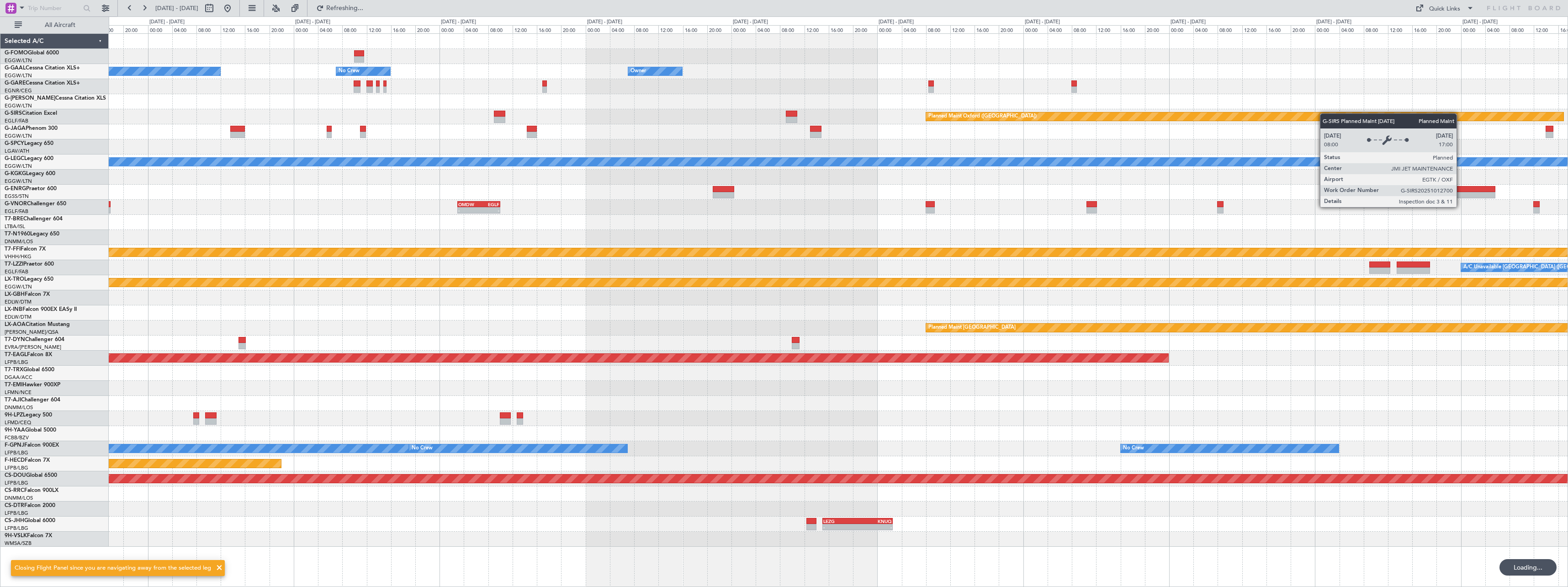
click at [1325, 113] on div "Planned Maint Oxford ([GEOGRAPHIC_DATA])" at bounding box center [838, 116] width 1459 height 15
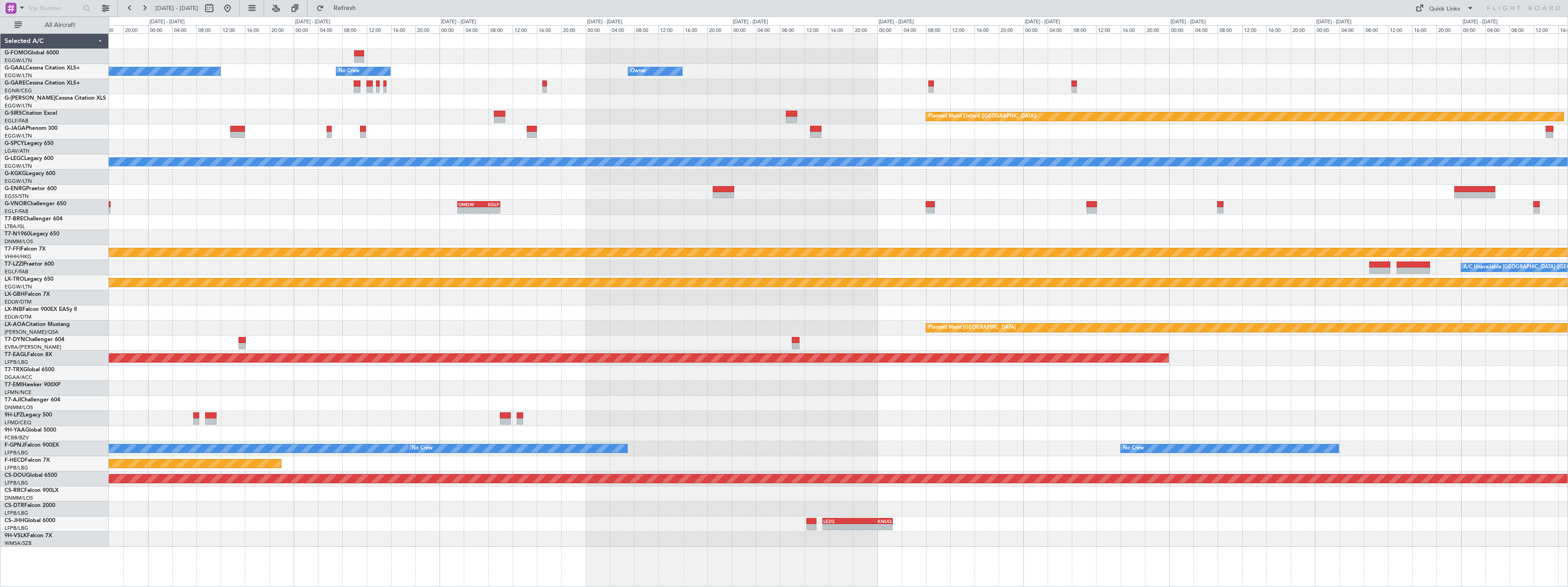
click at [1077, 104] on div "Owner Owner No Crew Owner Owner Planned Maint Oxford (Kidlington) A/C Unavailab…" at bounding box center [838, 290] width 1459 height 513
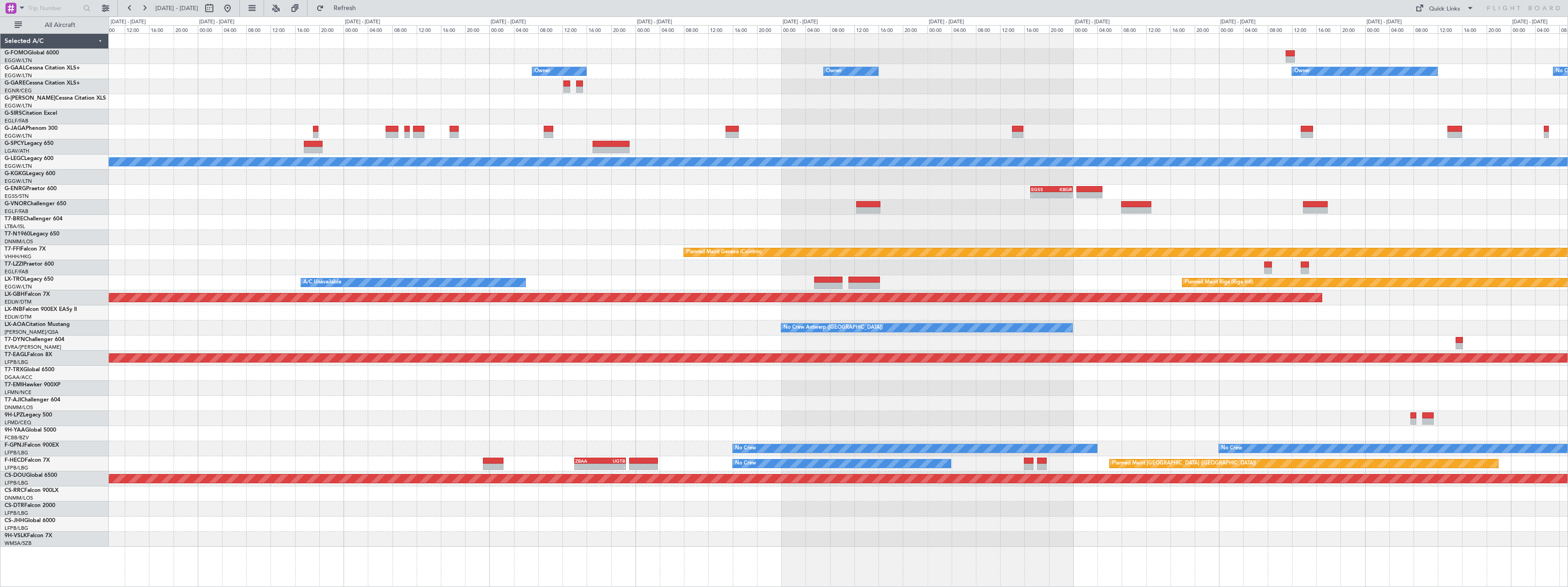
click at [965, 107] on div at bounding box center [838, 102] width 1459 height 15
click at [1001, 110] on div "Owner Owner No Crew Owner Owner Owner A/C Unavailable London (Luton) EGSS 17:00…" at bounding box center [838, 290] width 1459 height 513
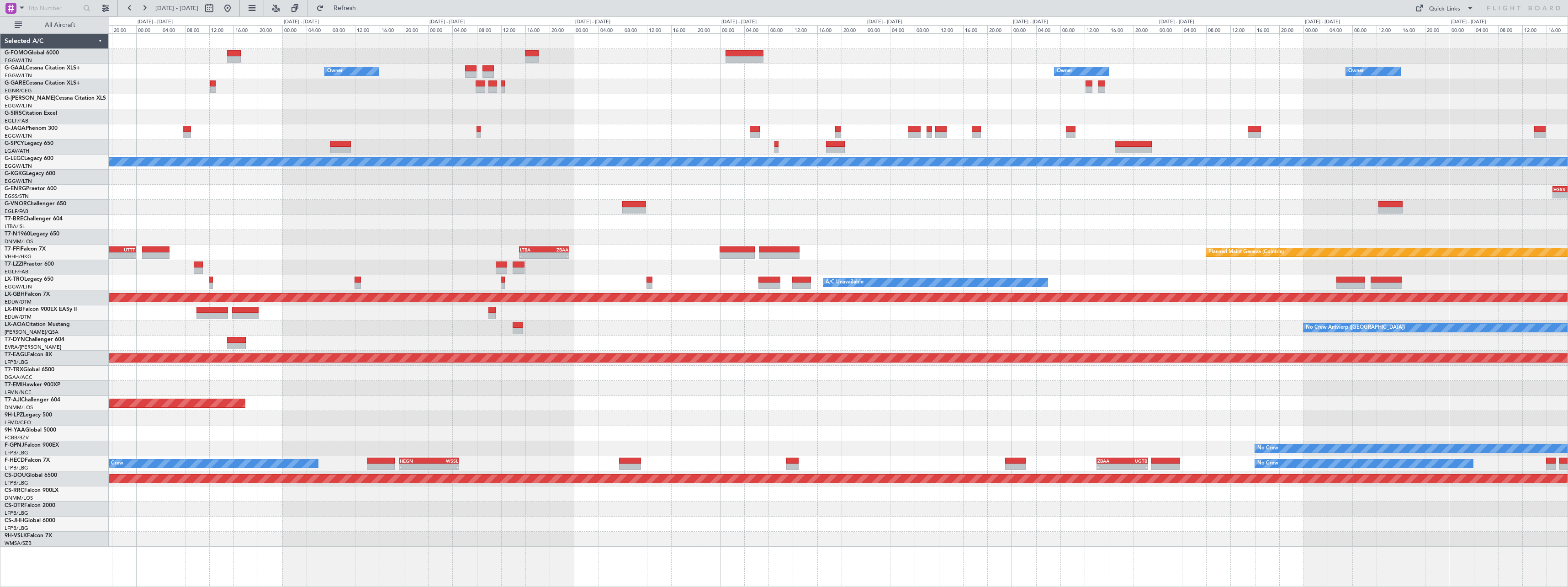
click at [1472, 111] on div "Planned Maint [GEOGRAPHIC_DATA] ([GEOGRAPHIC_DATA])" at bounding box center [838, 116] width 1459 height 15
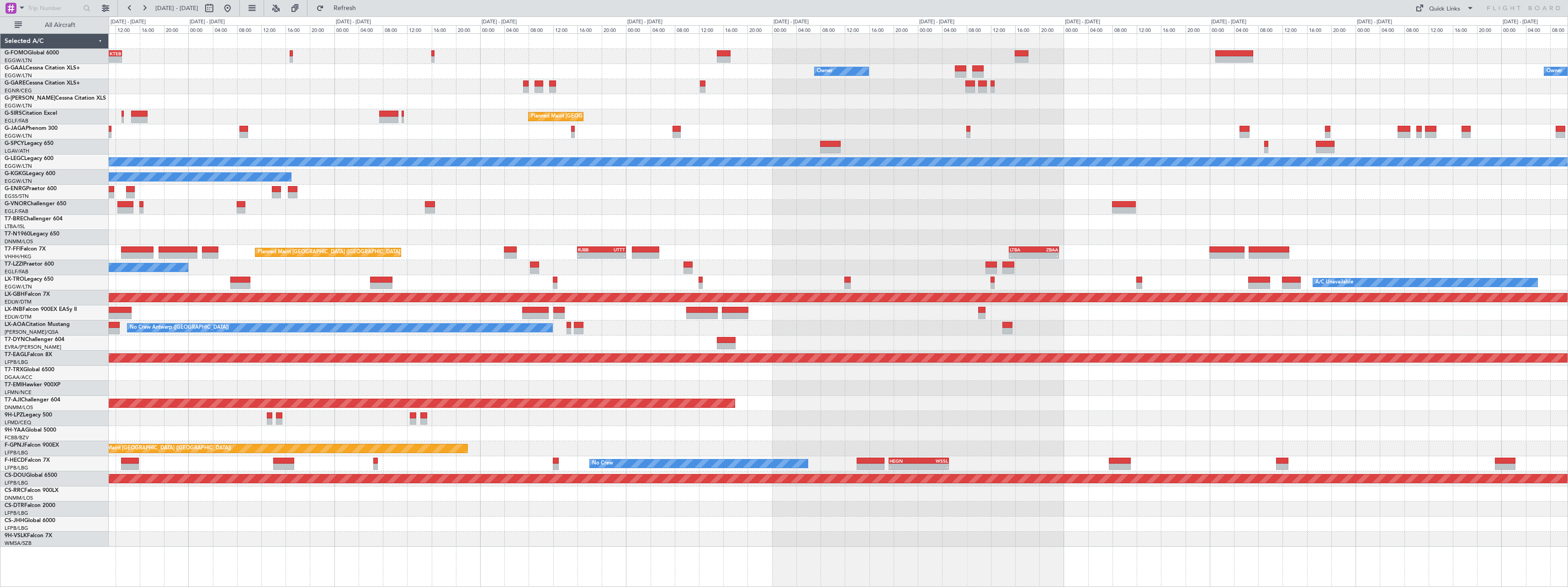
click at [1472, 114] on div "Planned Maint [GEOGRAPHIC_DATA] ([GEOGRAPHIC_DATA])" at bounding box center [838, 116] width 1459 height 15
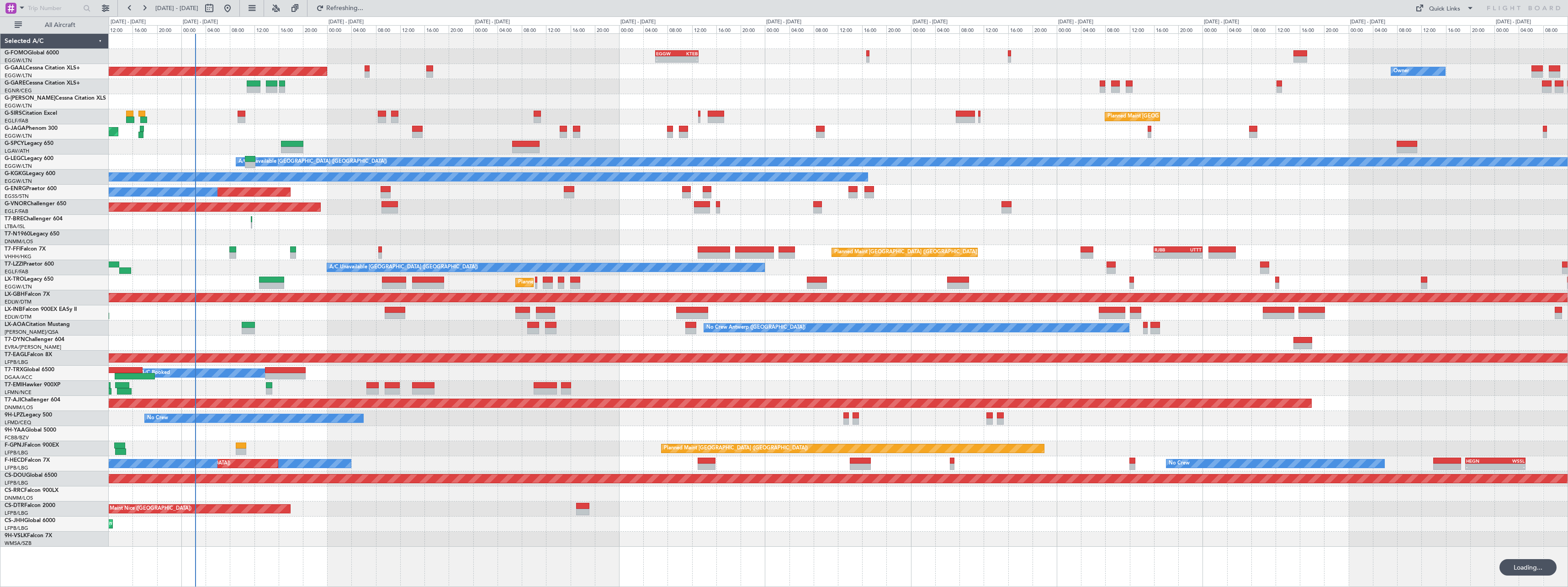
click at [1437, 124] on div "EGGW 06:00 Z KTEB 13:05 Z - - Planned Maint London (Luton) Planned Maint Dussel…" at bounding box center [838, 290] width 1459 height 513
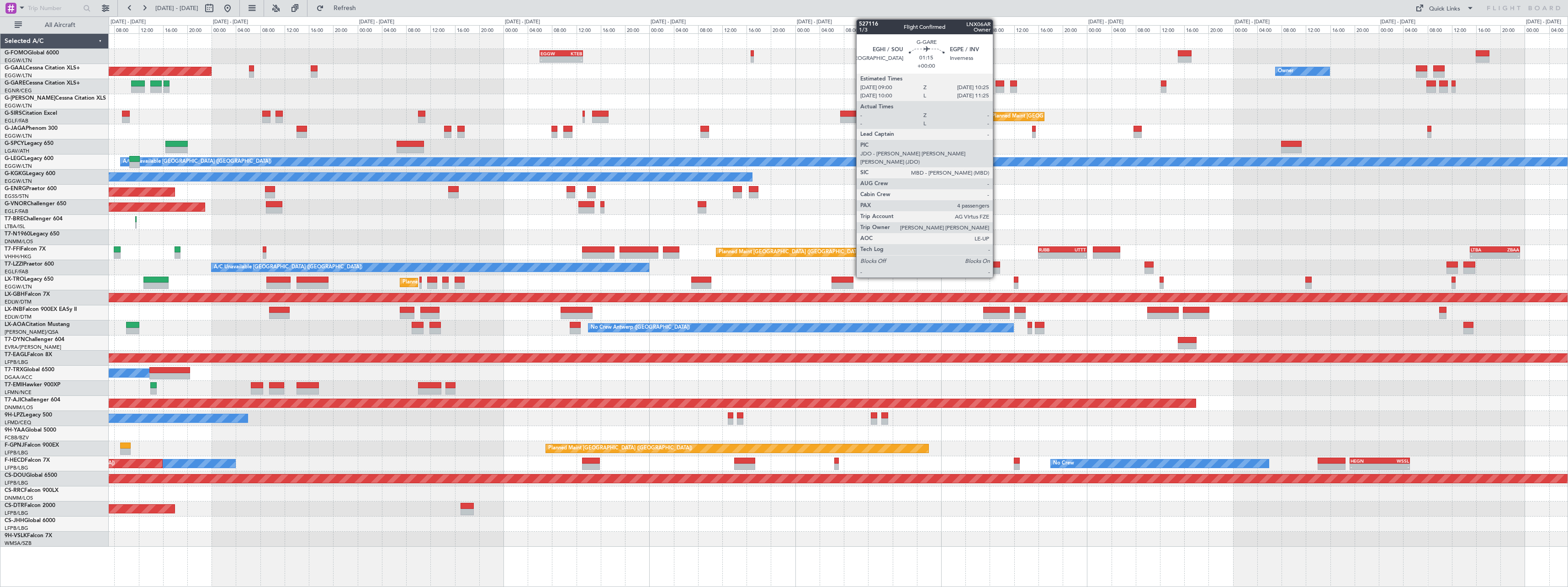
click at [998, 87] on div at bounding box center [1000, 90] width 9 height 7
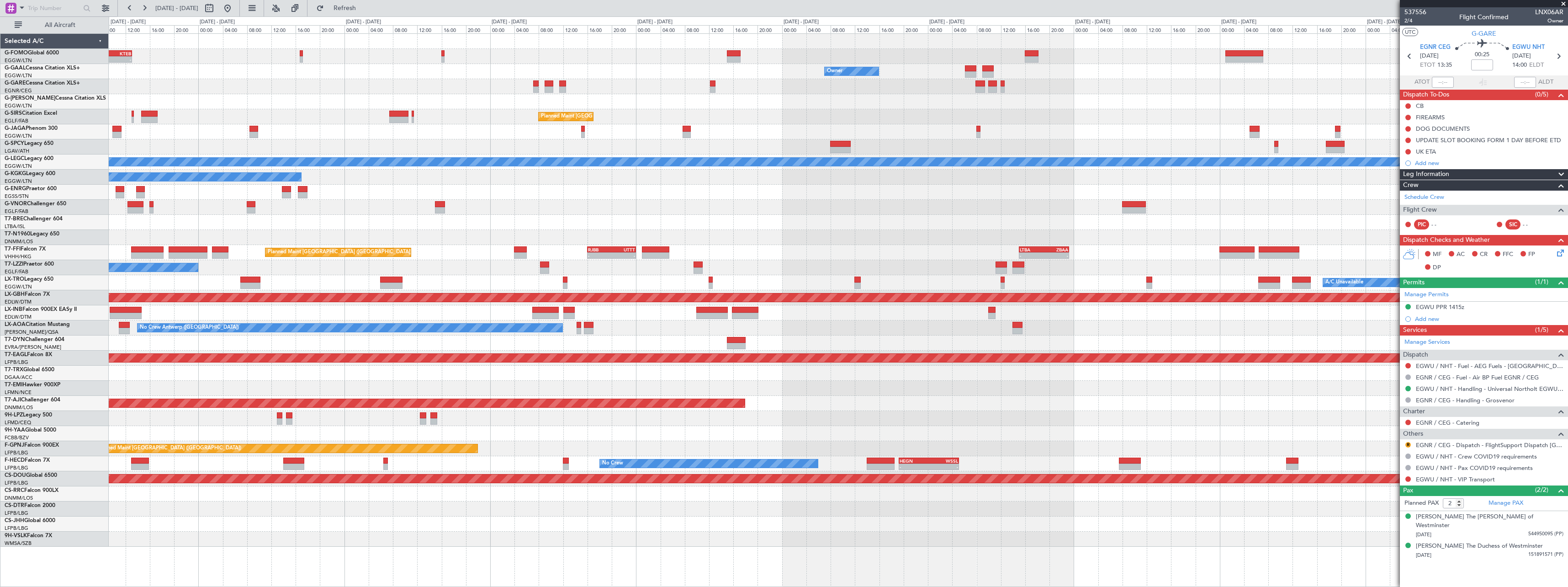
click at [1155, 90] on div at bounding box center [838, 86] width 1459 height 15
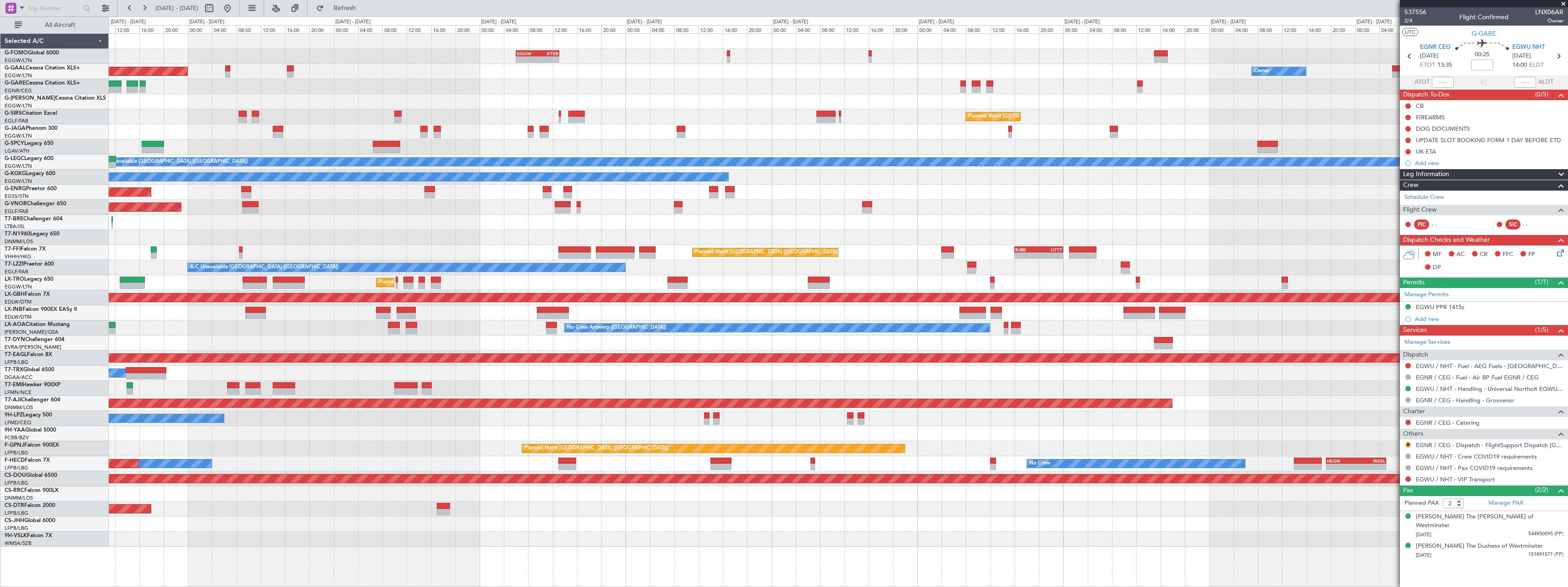
click at [1217, 86] on div at bounding box center [838, 86] width 1459 height 15
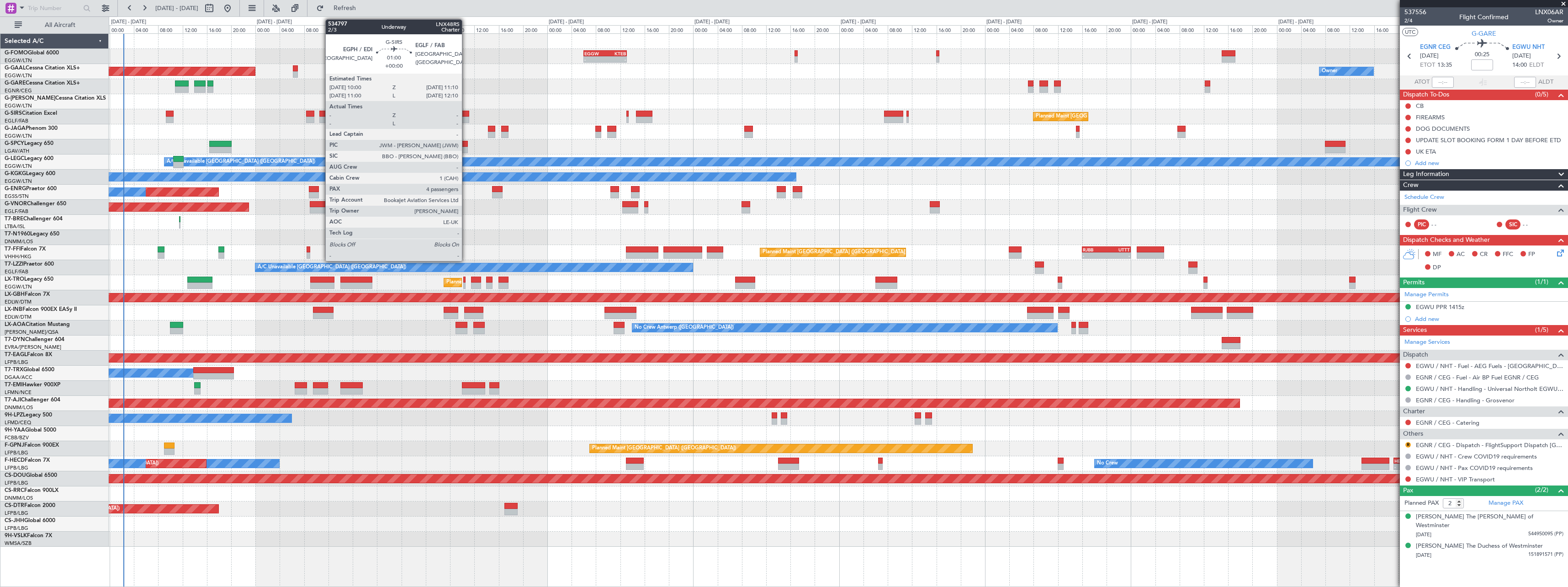
click at [466, 113] on div at bounding box center [466, 114] width 7 height 7
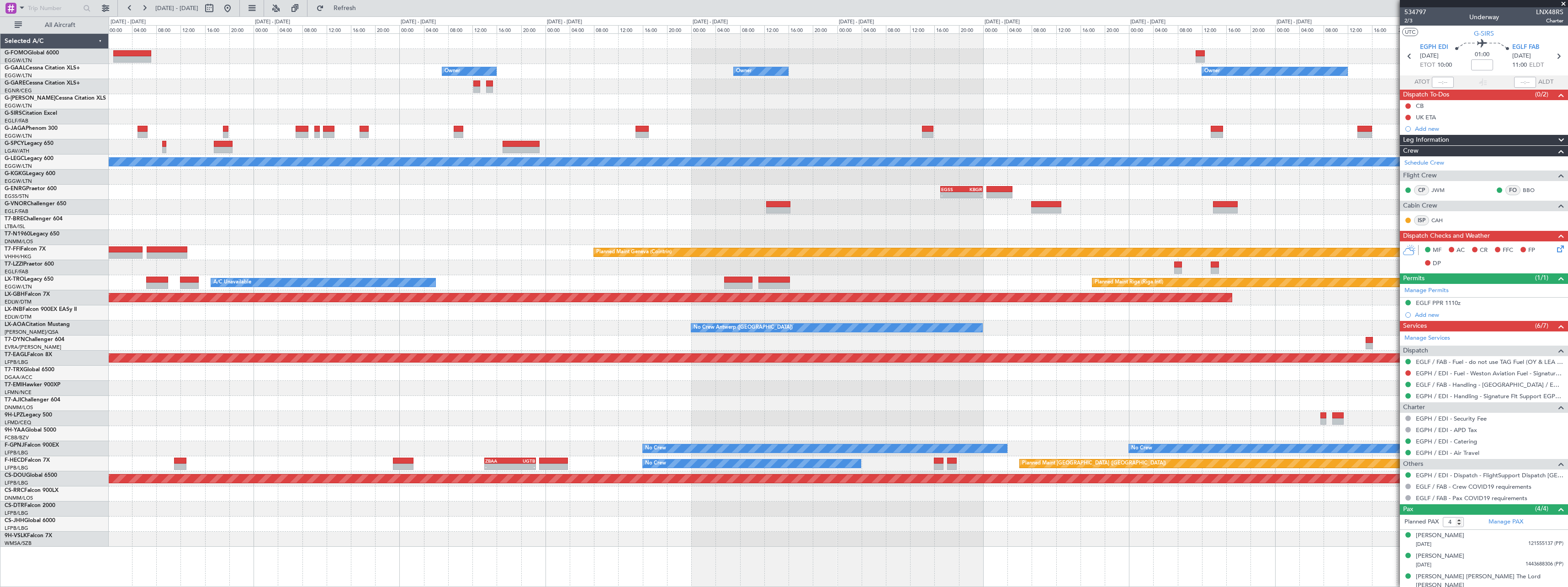
click at [541, 123] on div "Owner Owner Owner Owner No Crew Owner Owner A/C Unavailable [GEOGRAPHIC_DATA] (…" at bounding box center [838, 290] width 1459 height 513
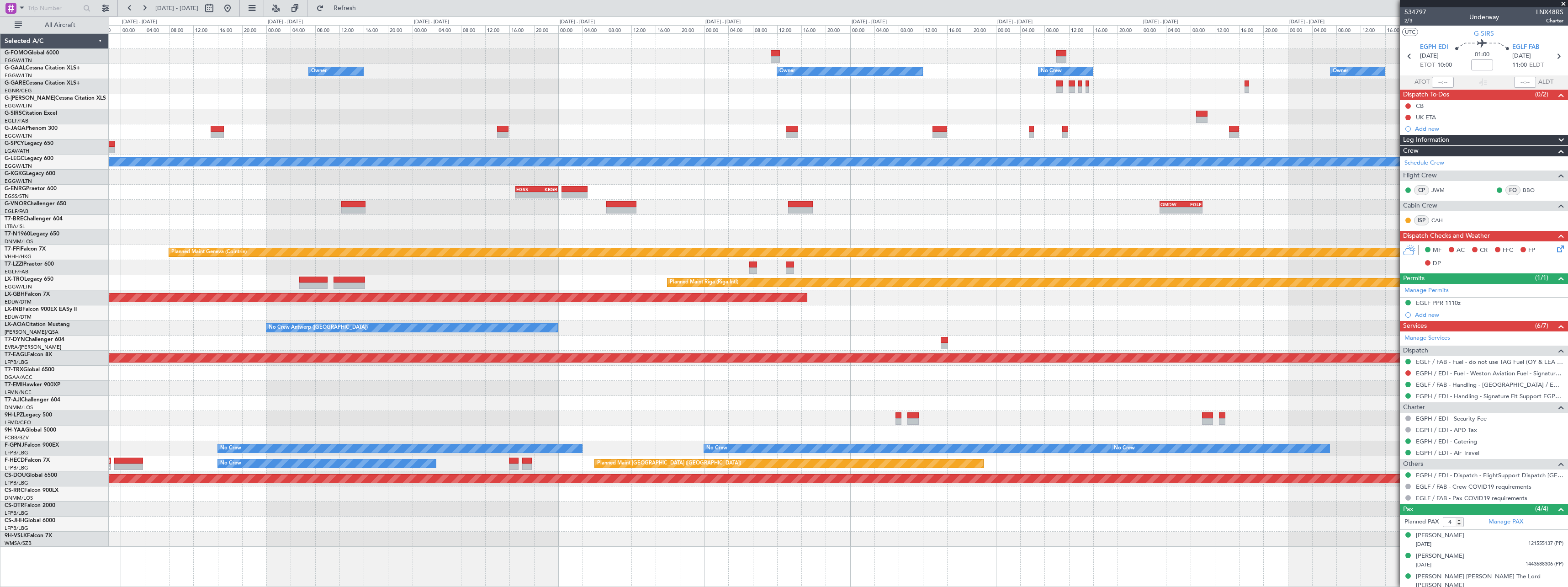
click at [234, 114] on div "Planned Maint Oxford ([GEOGRAPHIC_DATA])" at bounding box center [838, 116] width 1459 height 15
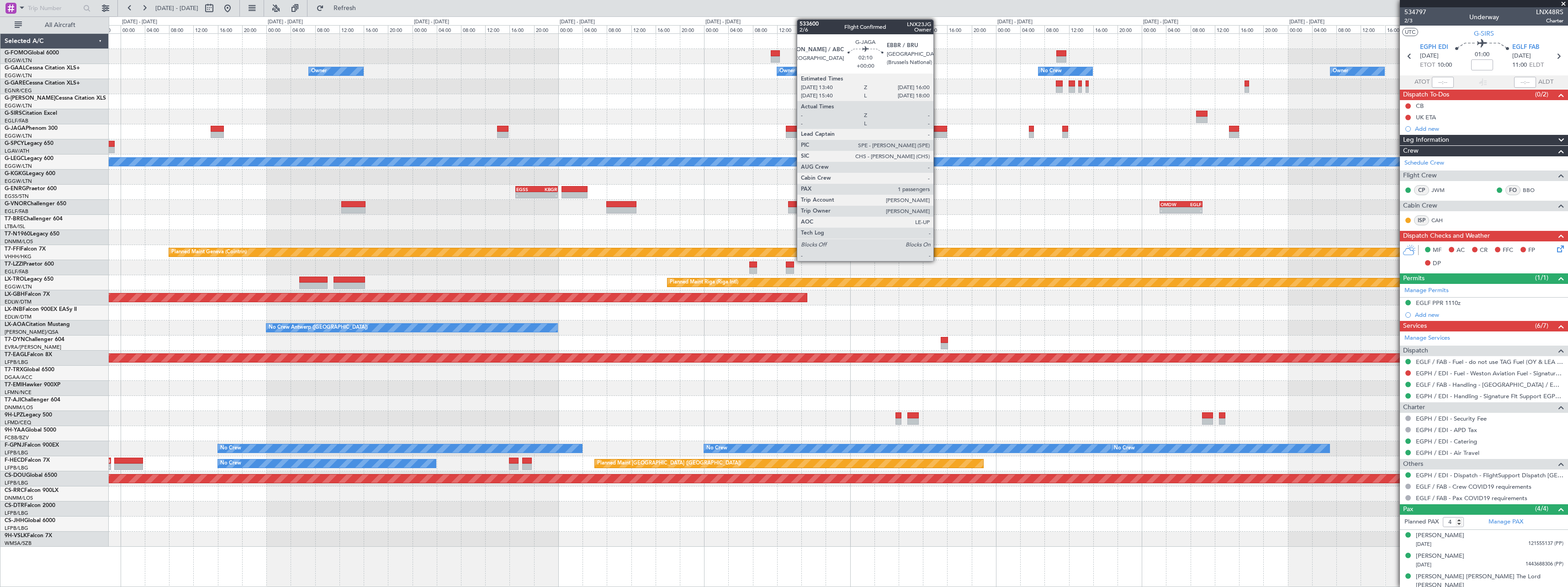
click at [937, 131] on div at bounding box center [940, 128] width 15 height 7
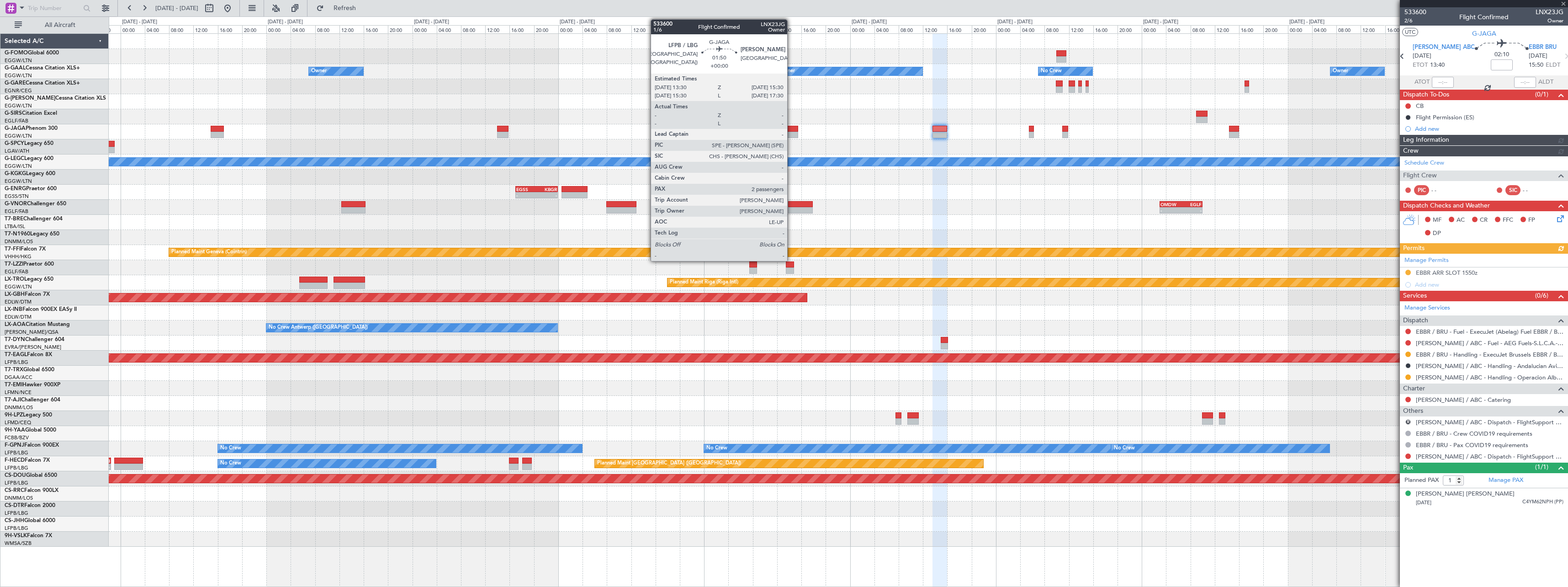
click at [792, 130] on div at bounding box center [792, 128] width 12 height 7
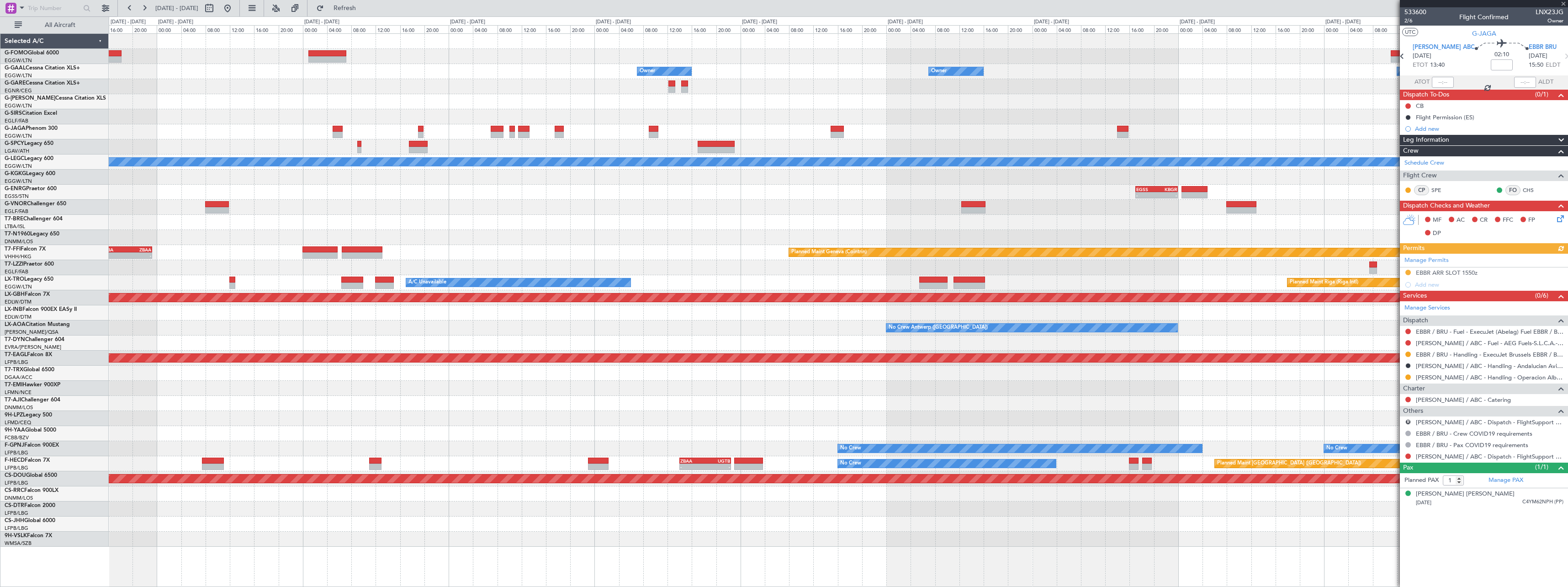
click at [1291, 136] on div at bounding box center [838, 132] width 1459 height 15
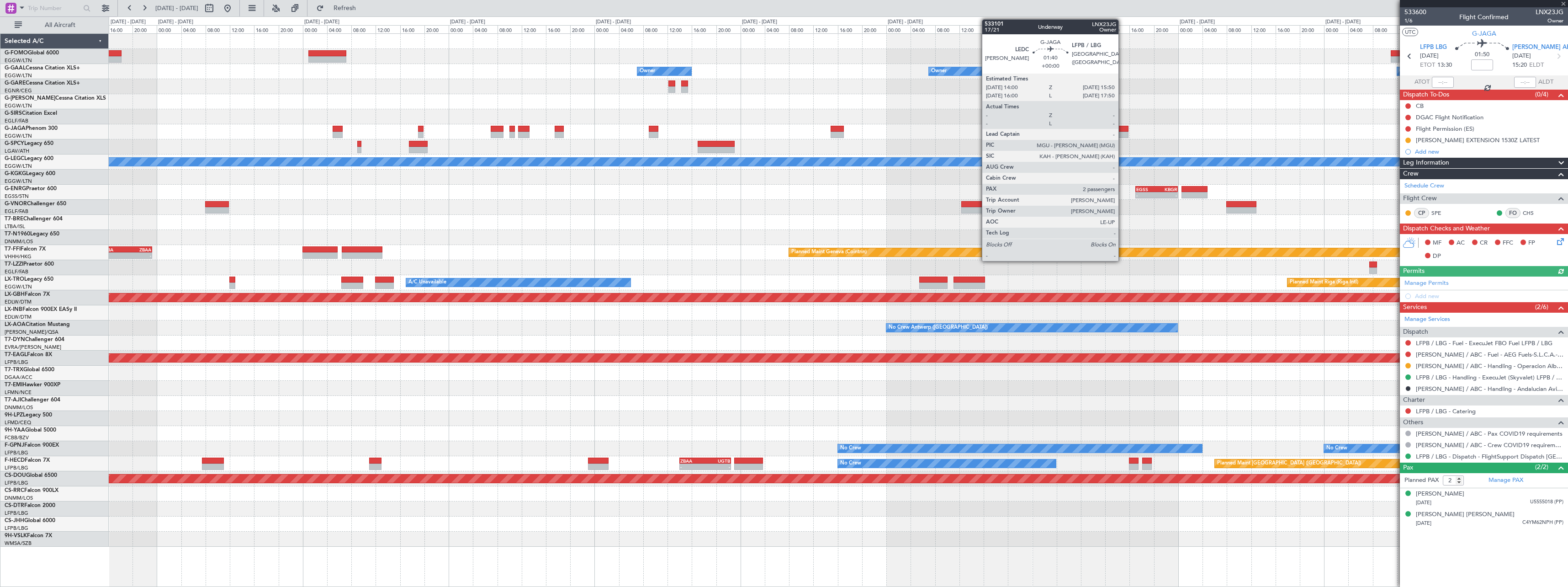
click at [1122, 135] on div at bounding box center [1122, 135] width 12 height 7
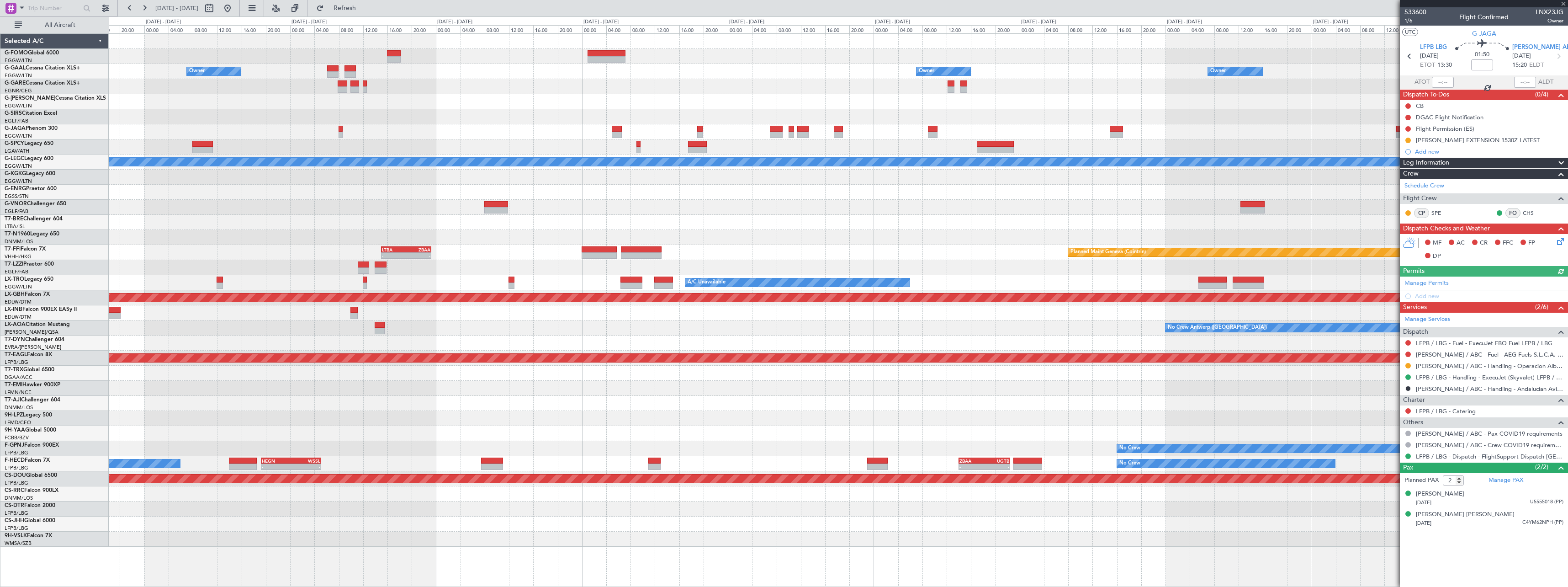
click at [1242, 139] on div at bounding box center [838, 132] width 1459 height 15
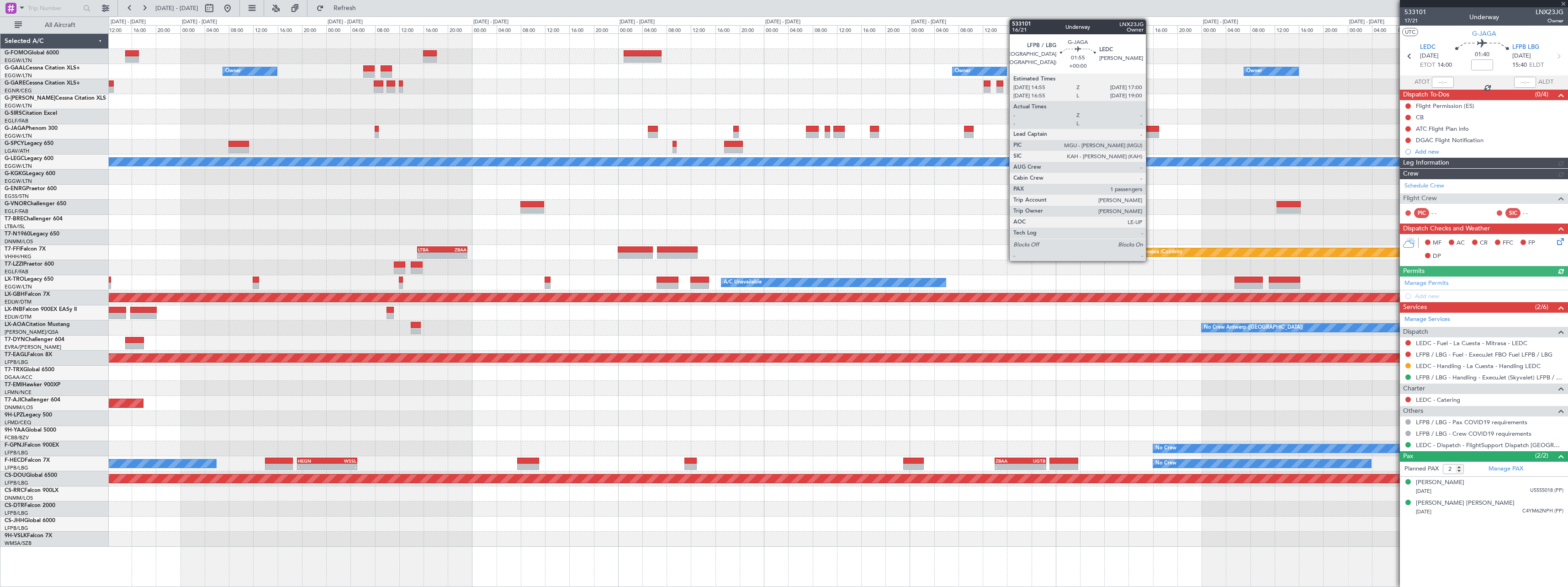
click at [1150, 134] on div at bounding box center [1152, 135] width 13 height 7
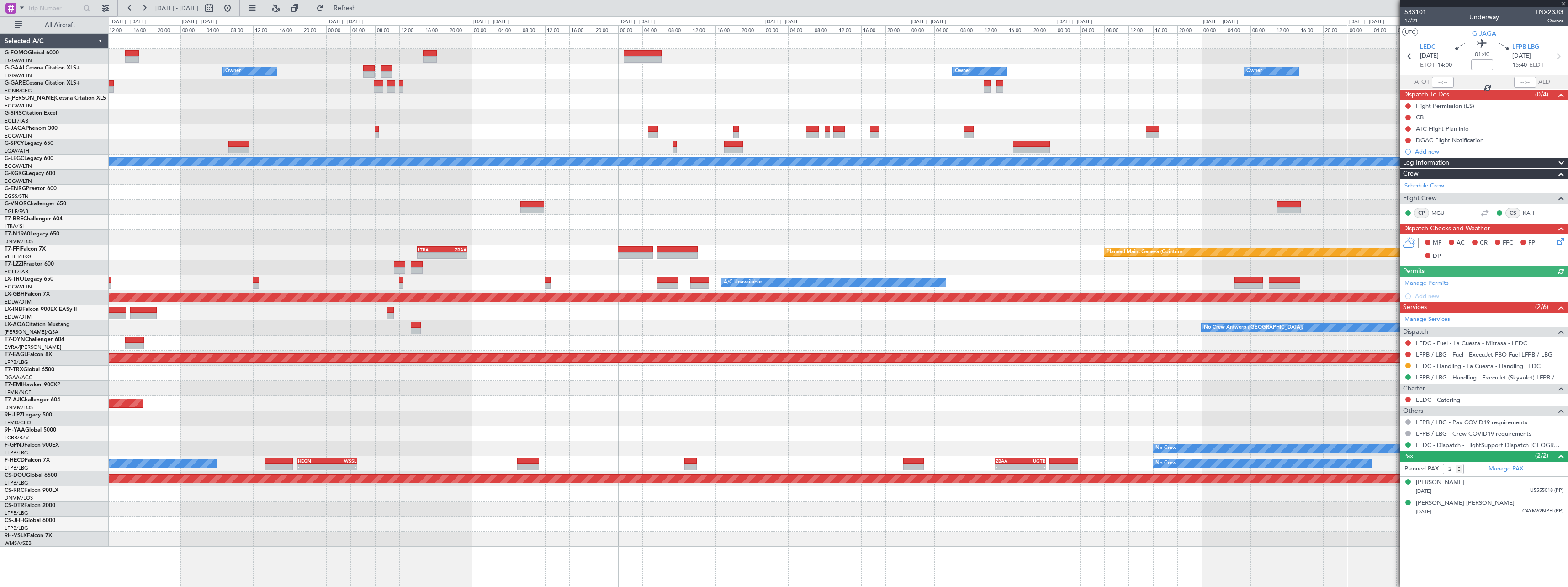
click at [1309, 133] on div at bounding box center [838, 132] width 1459 height 15
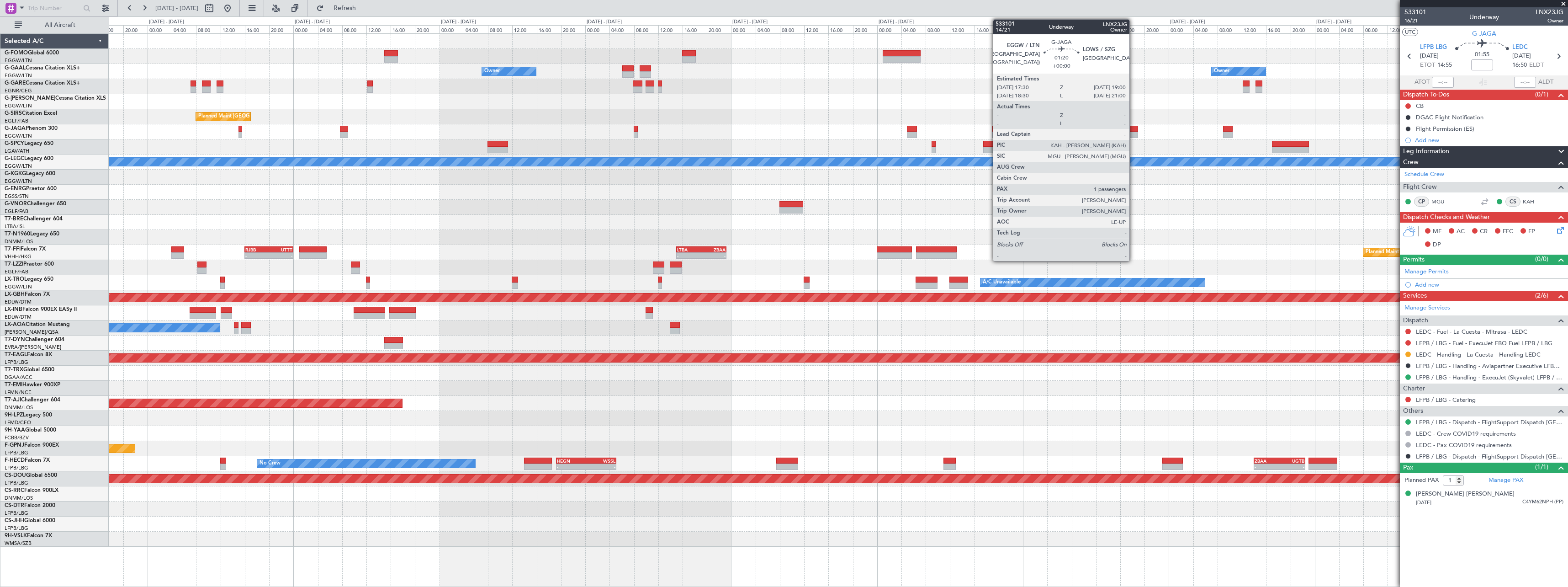
click at [1134, 129] on div at bounding box center [1133, 128] width 9 height 7
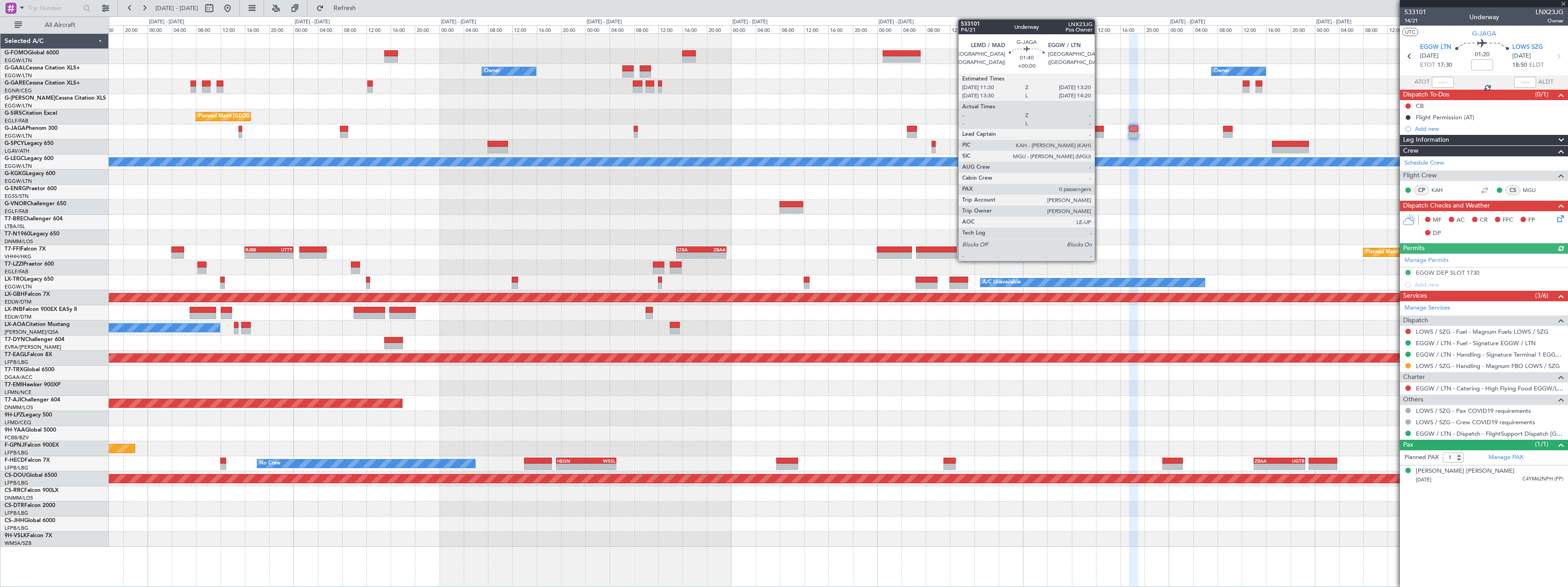
click at [1098, 131] on div at bounding box center [1098, 128] width 12 height 7
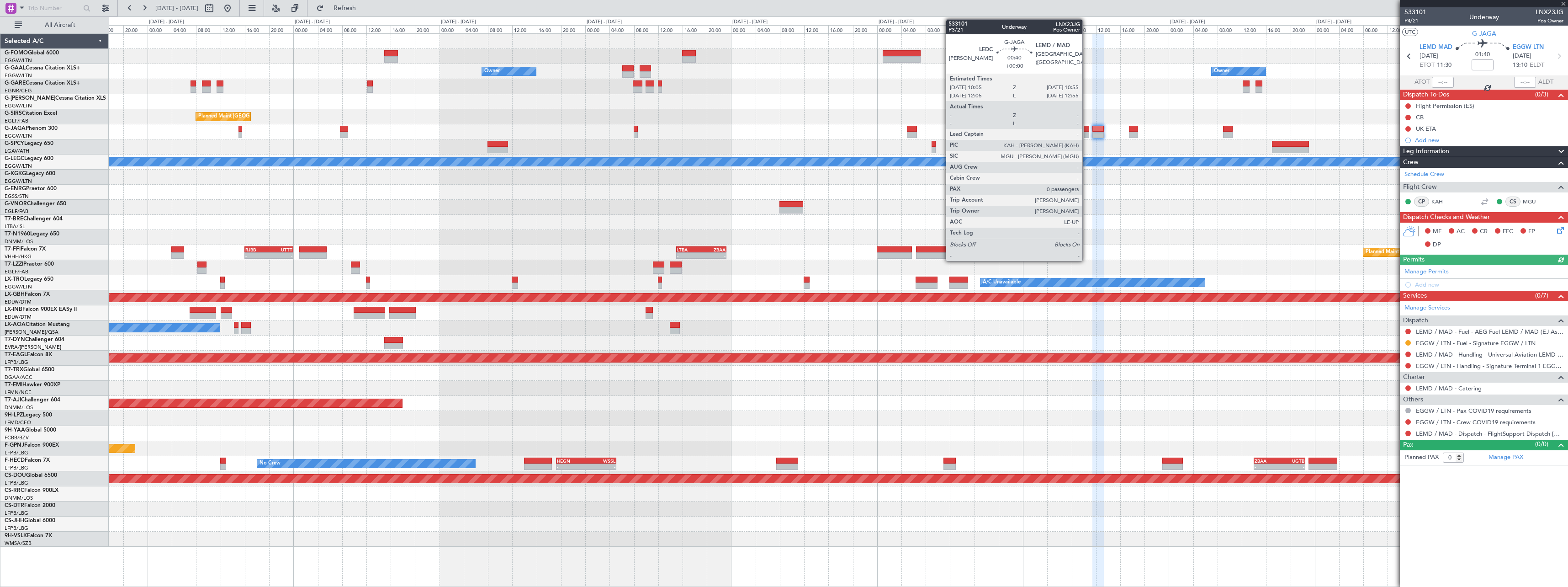
click at [1087, 131] on div at bounding box center [1086, 128] width 5 height 7
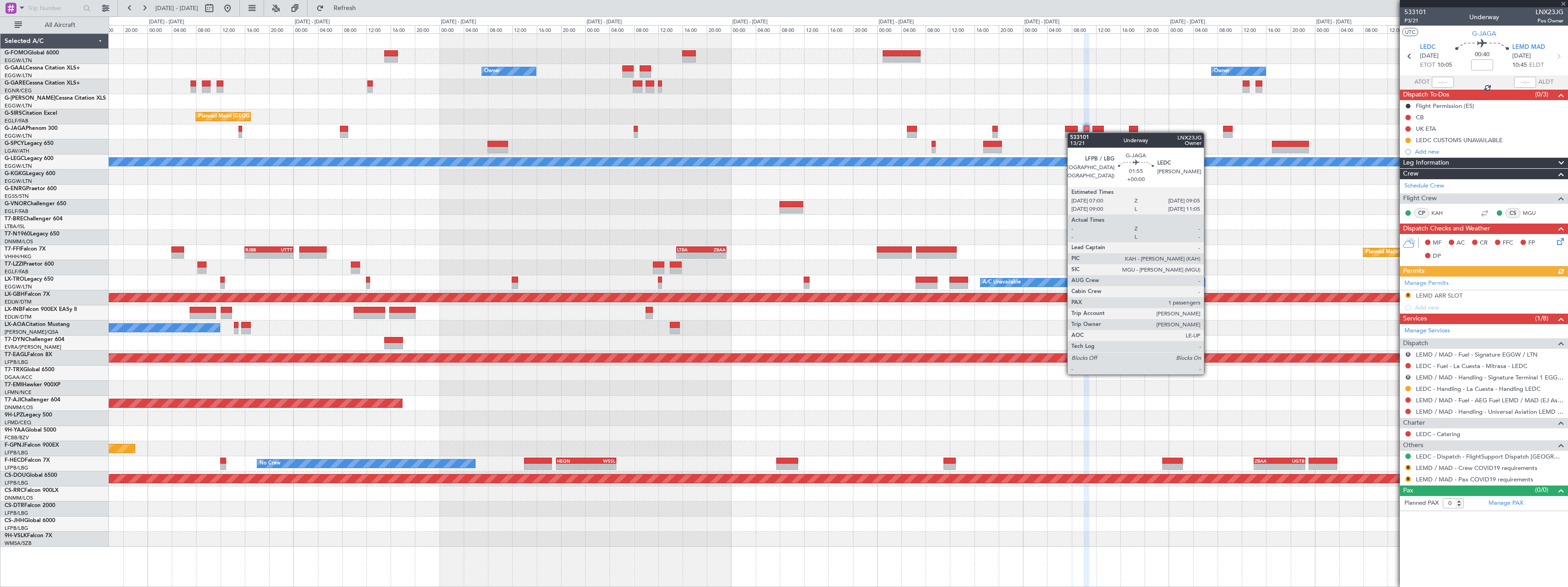
click at [1072, 133] on div at bounding box center [1071, 135] width 13 height 7
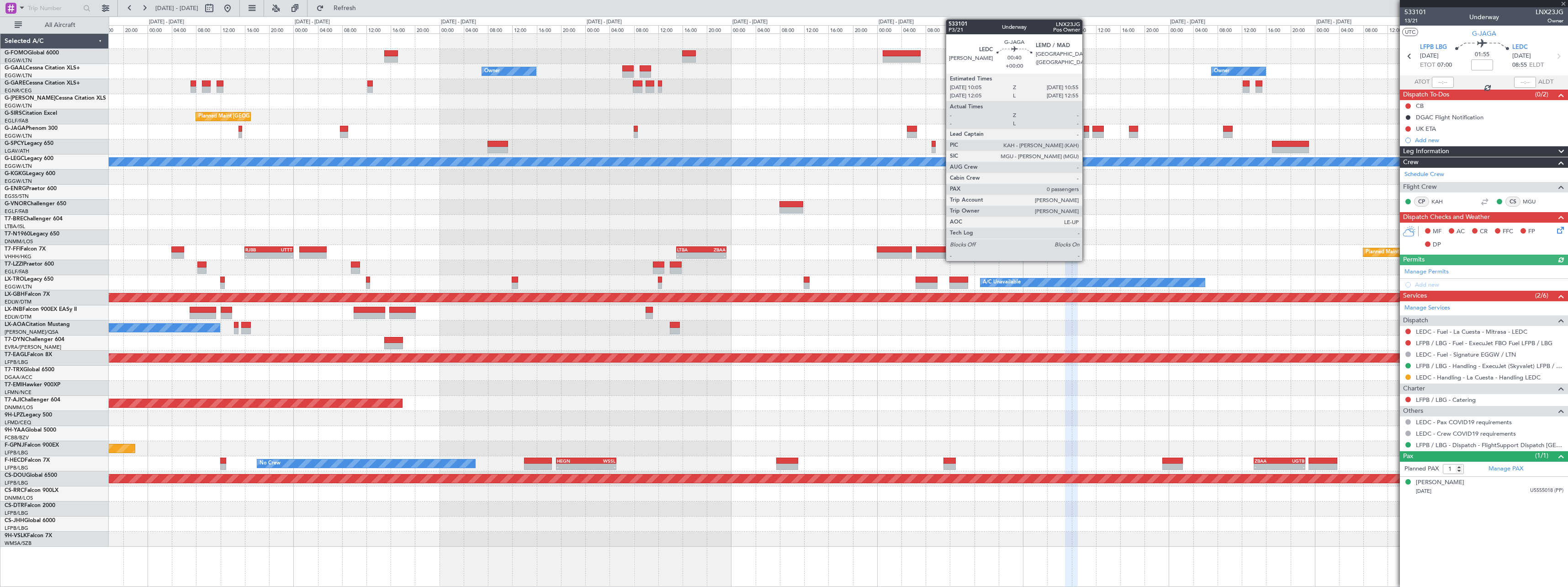
click at [1087, 133] on div at bounding box center [1086, 135] width 5 height 7
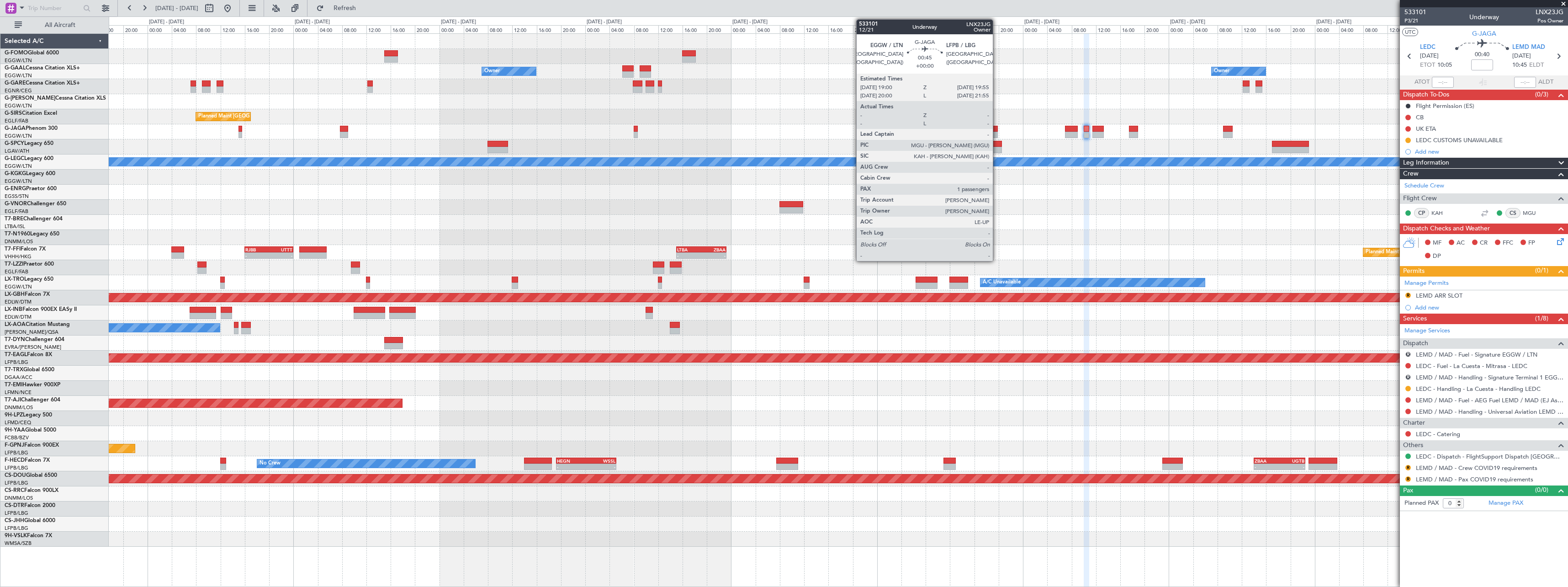
click at [997, 130] on div at bounding box center [995, 128] width 6 height 7
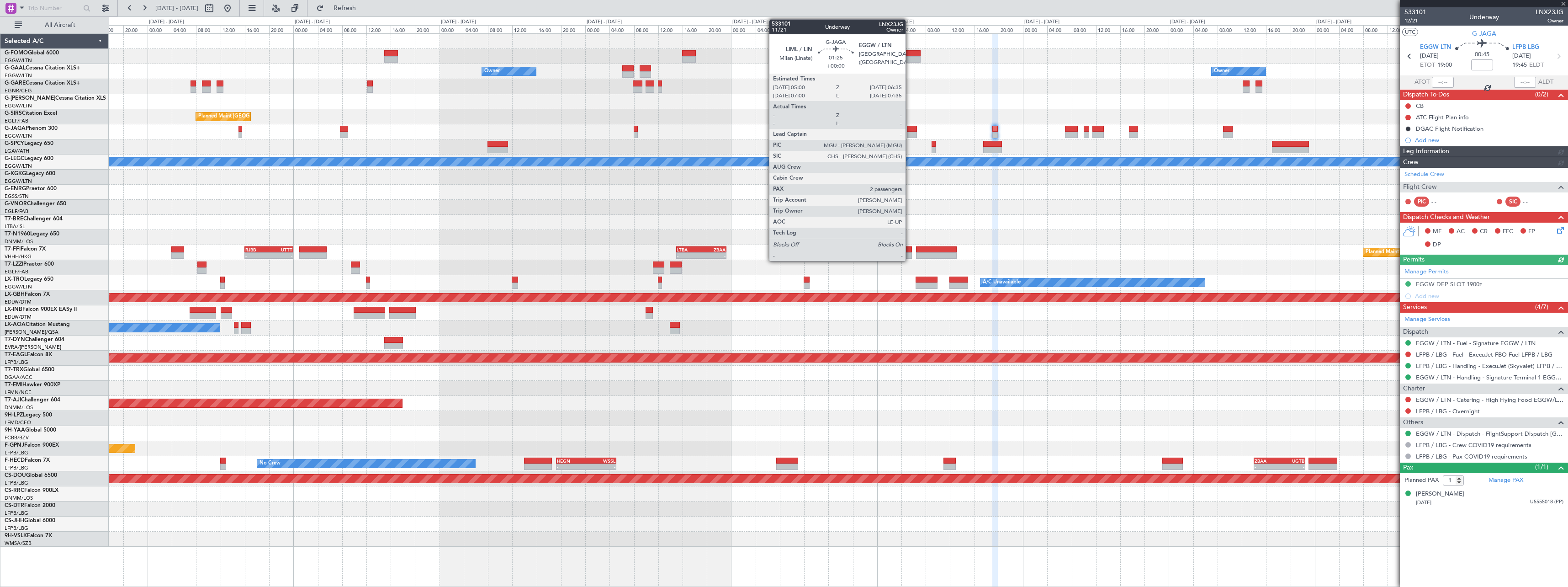
click at [910, 127] on div at bounding box center [912, 128] width 10 height 7
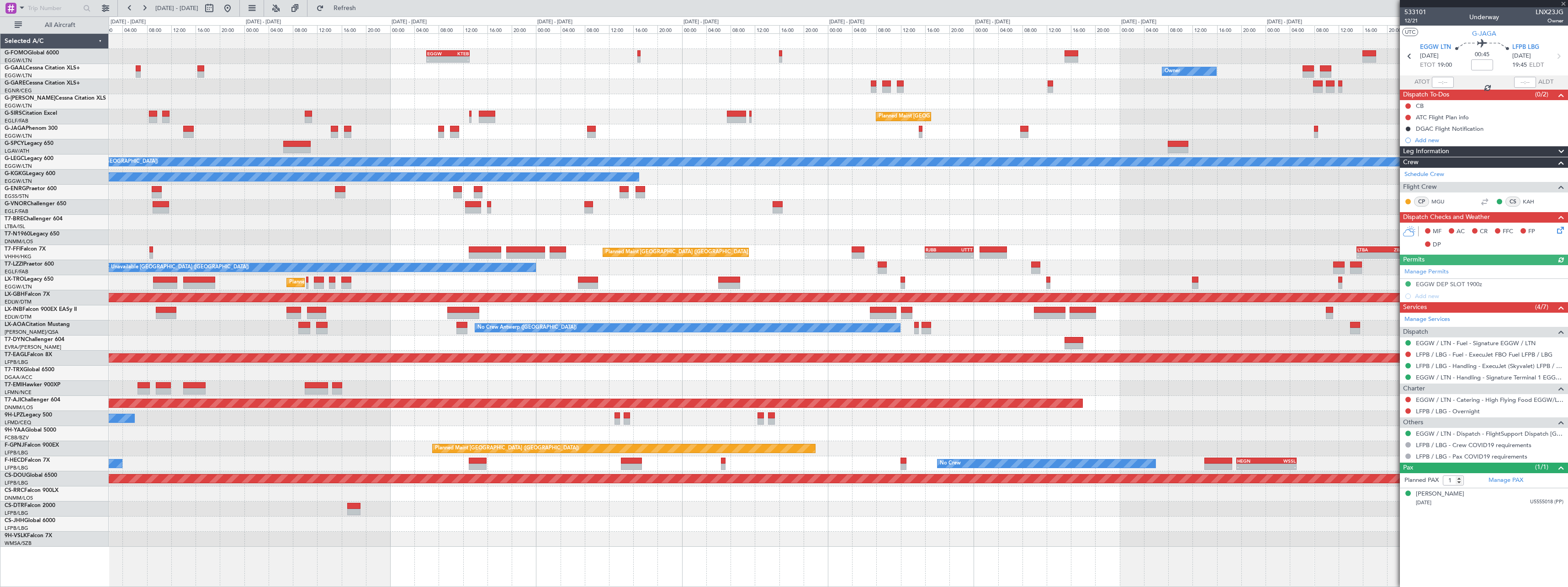
click at [1255, 175] on div "A/C Unavailable [GEOGRAPHIC_DATA] (Ataturk)" at bounding box center [838, 177] width 1459 height 15
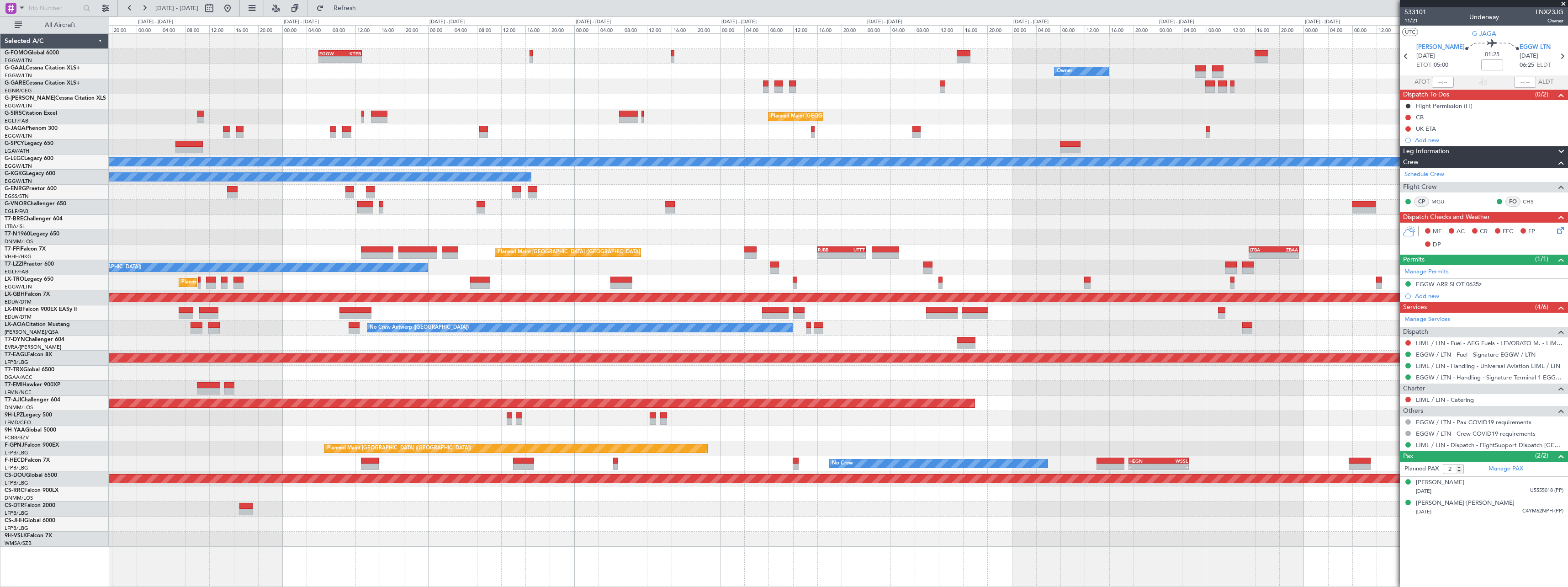
click at [1167, 135] on div "- - EGGW 06:00 Z KTEB 13:05 Z Owner Owner Planned [GEOGRAPHIC_DATA] Planned Mai…" at bounding box center [838, 290] width 1459 height 513
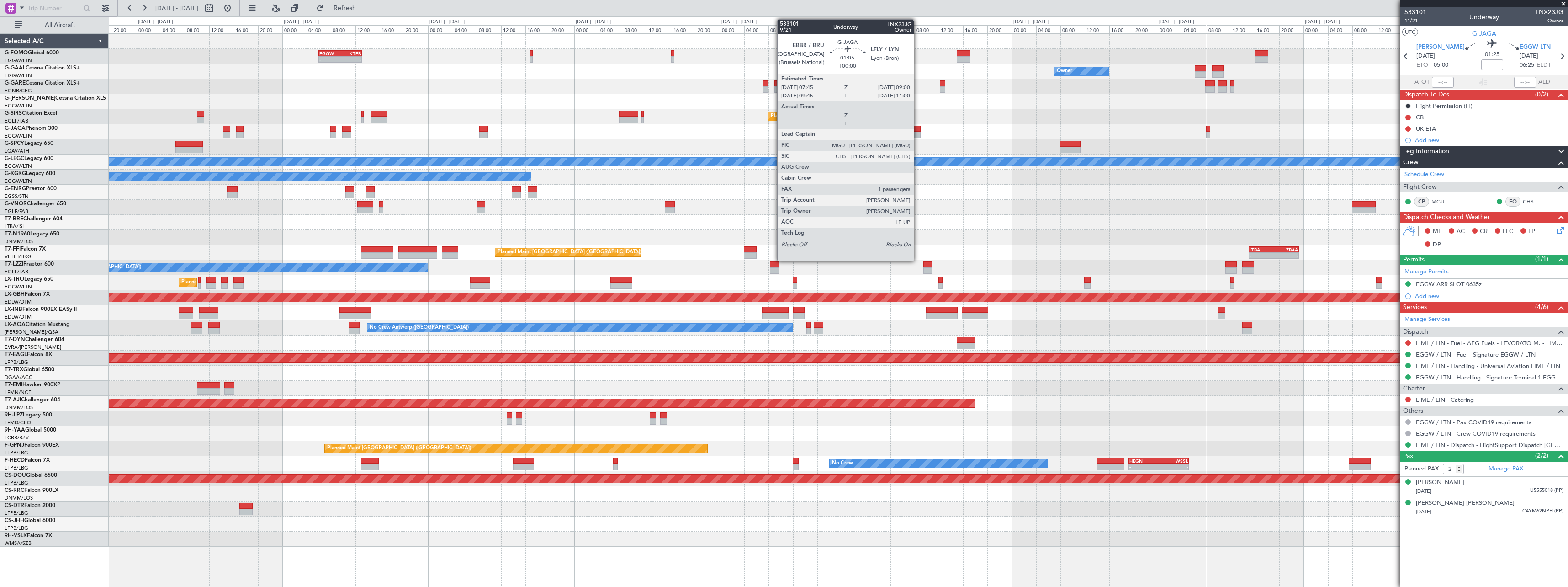
click at [918, 133] on div at bounding box center [916, 135] width 8 height 7
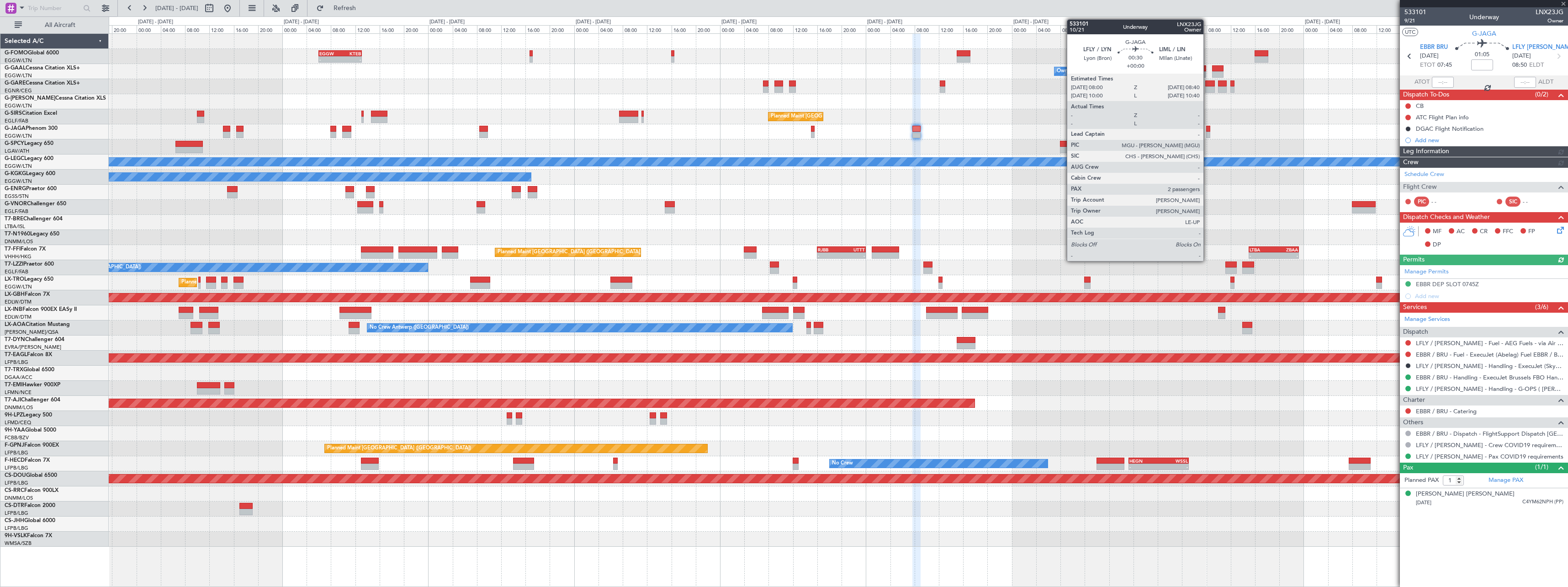
click at [1208, 135] on div at bounding box center [1208, 135] width 4 height 7
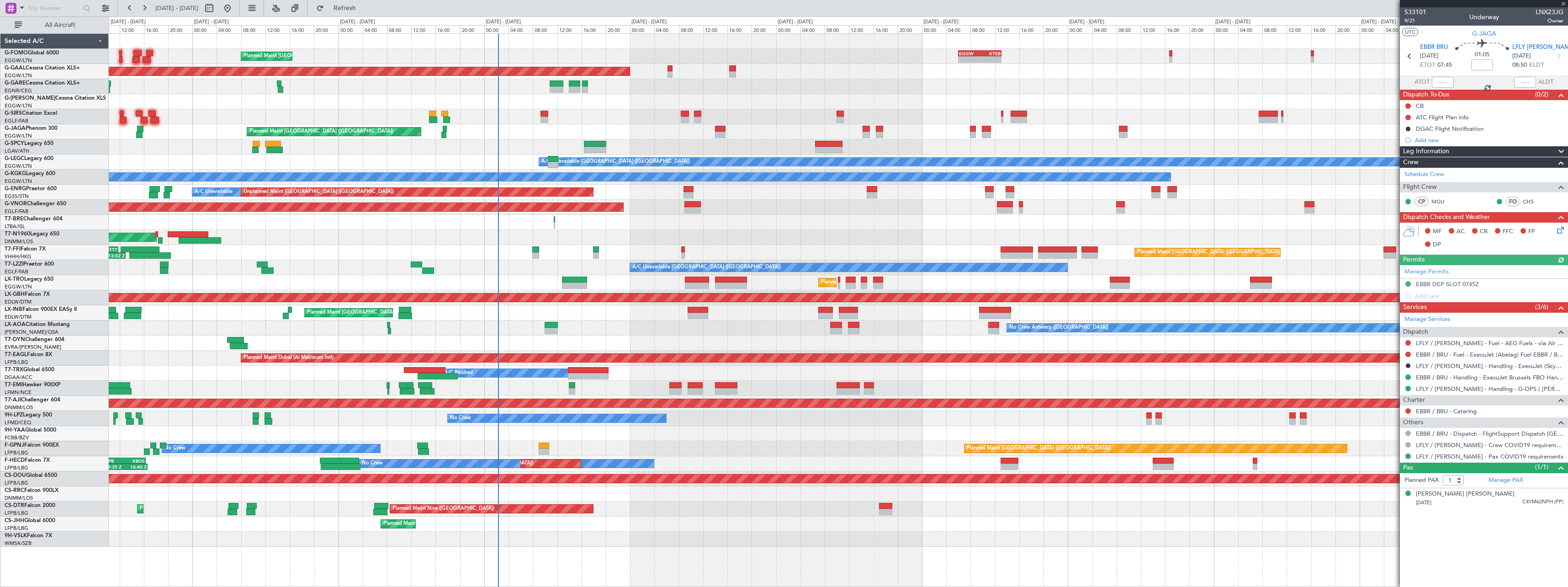
click at [1319, 144] on div at bounding box center [838, 147] width 1459 height 15
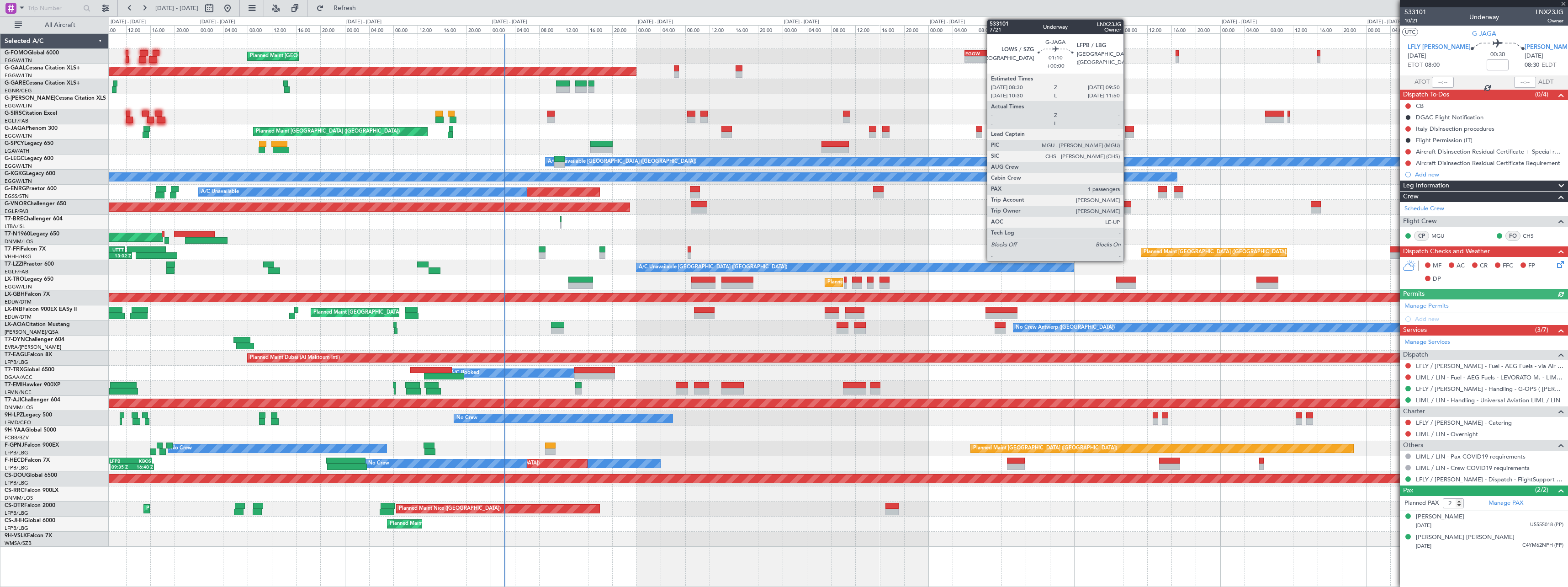
click at [1127, 132] on div at bounding box center [1130, 135] width 9 height 7
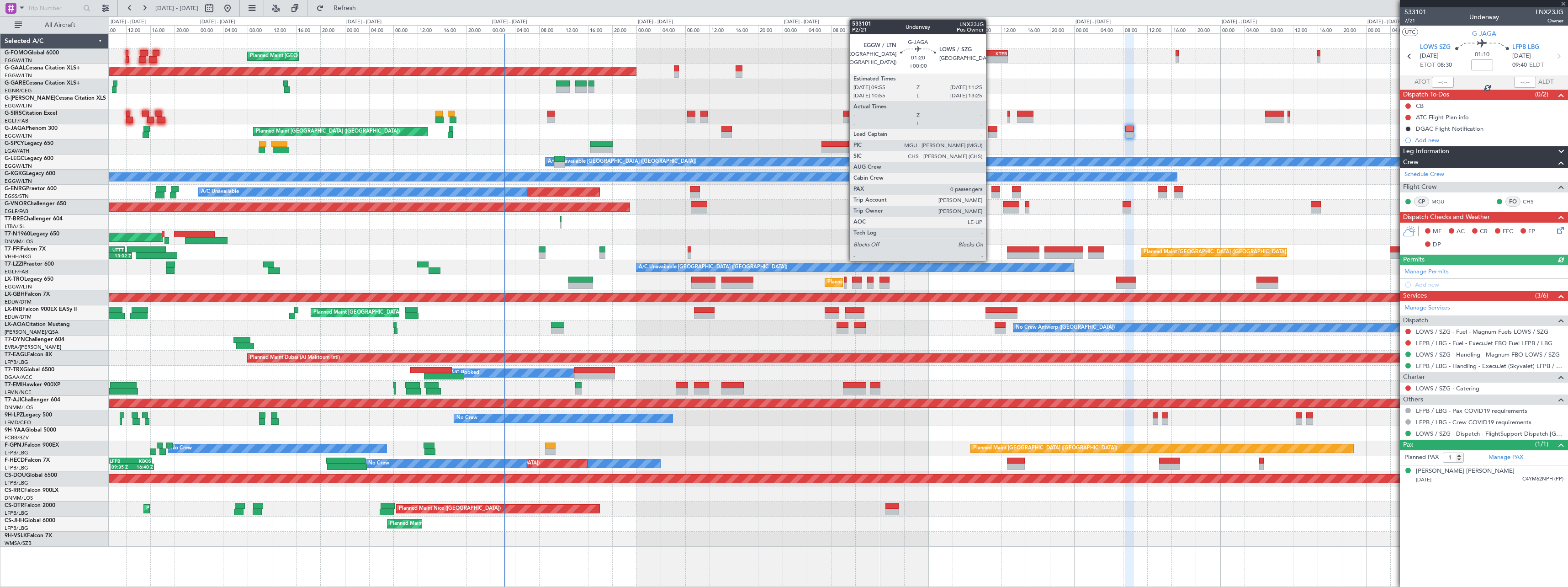
click at [990, 131] on div at bounding box center [993, 128] width 9 height 7
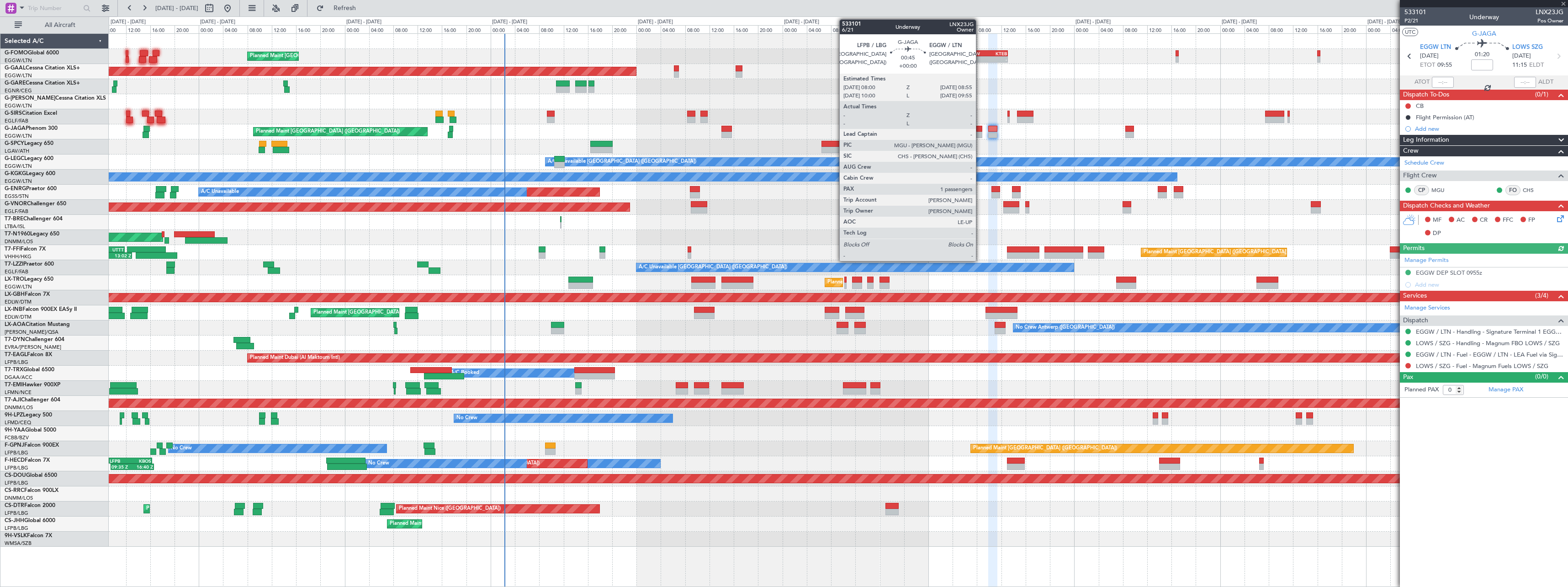
click at [980, 131] on div at bounding box center [979, 128] width 6 height 7
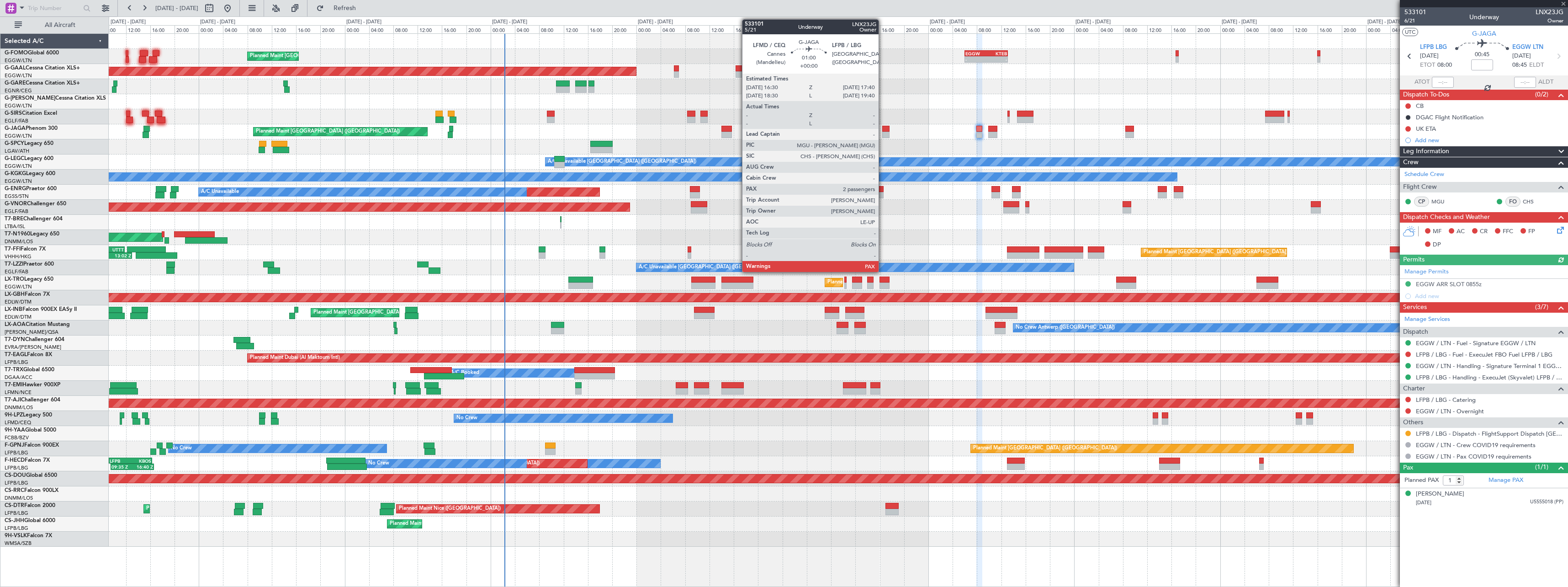
click at [883, 133] on div at bounding box center [886, 135] width 7 height 7
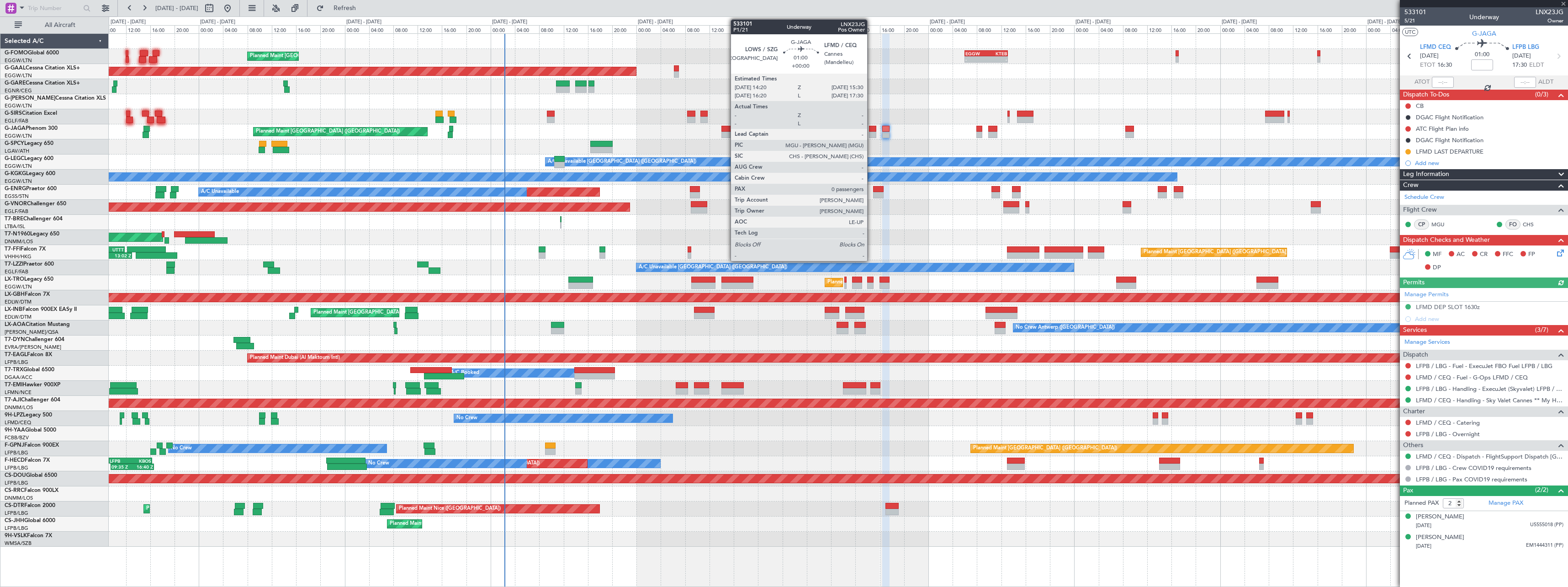
click at [871, 133] on div at bounding box center [873, 135] width 7 height 7
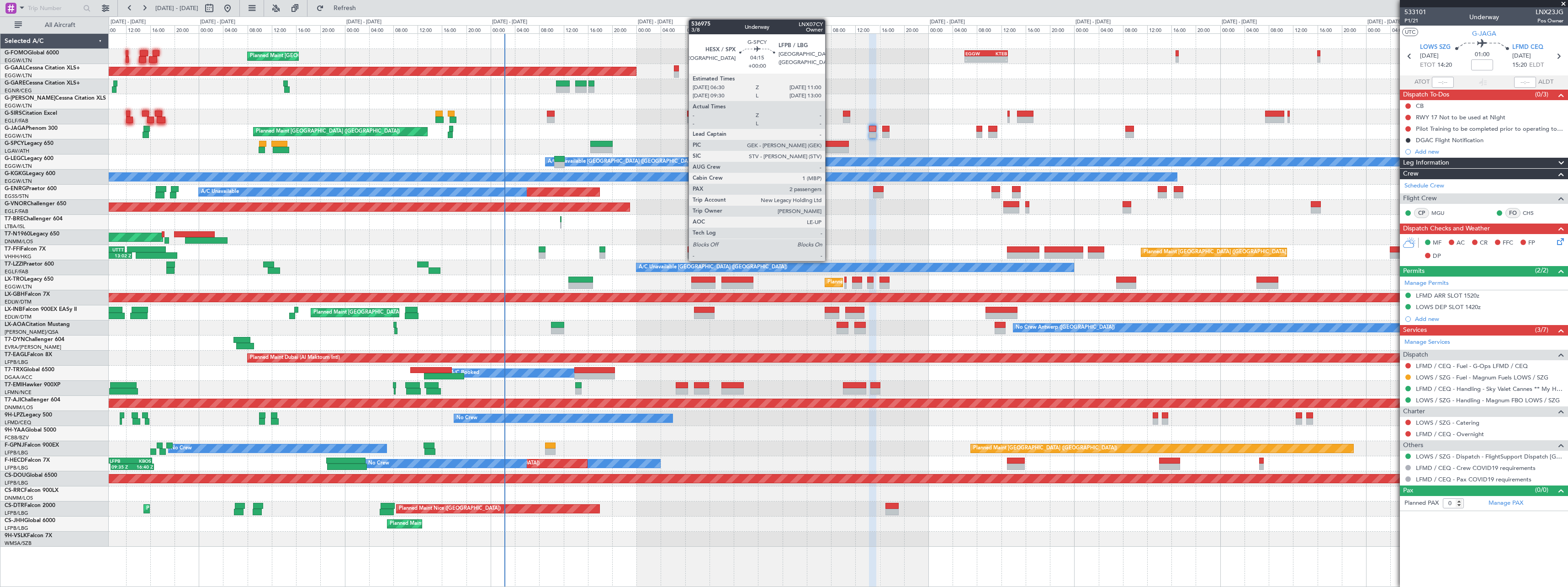
click at [829, 148] on div at bounding box center [835, 150] width 27 height 7
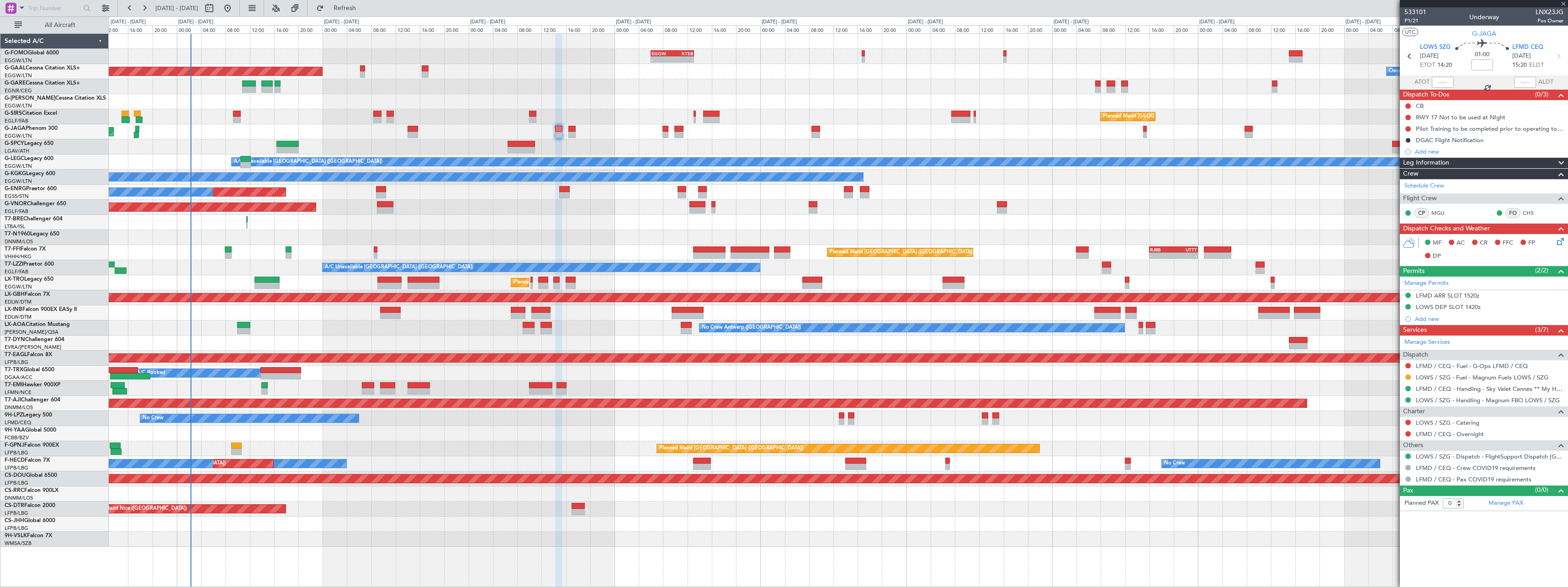
type input "2"
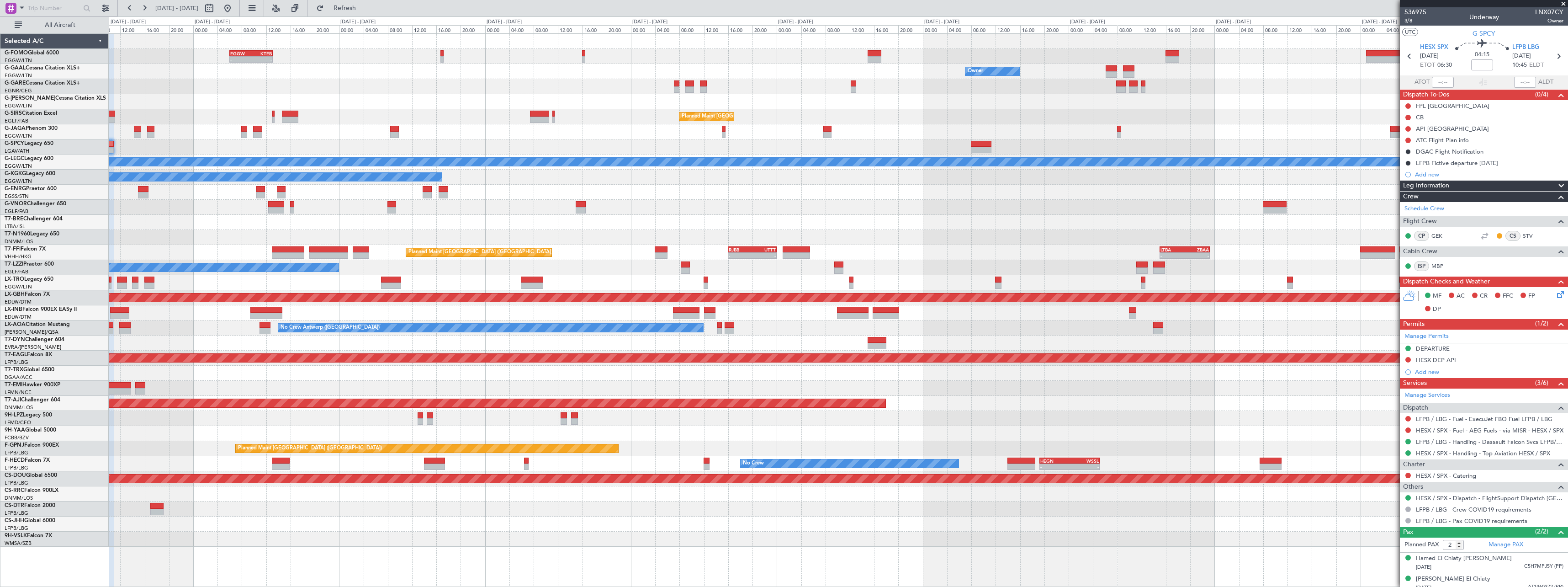
click at [521, 146] on div at bounding box center [838, 147] width 1459 height 15
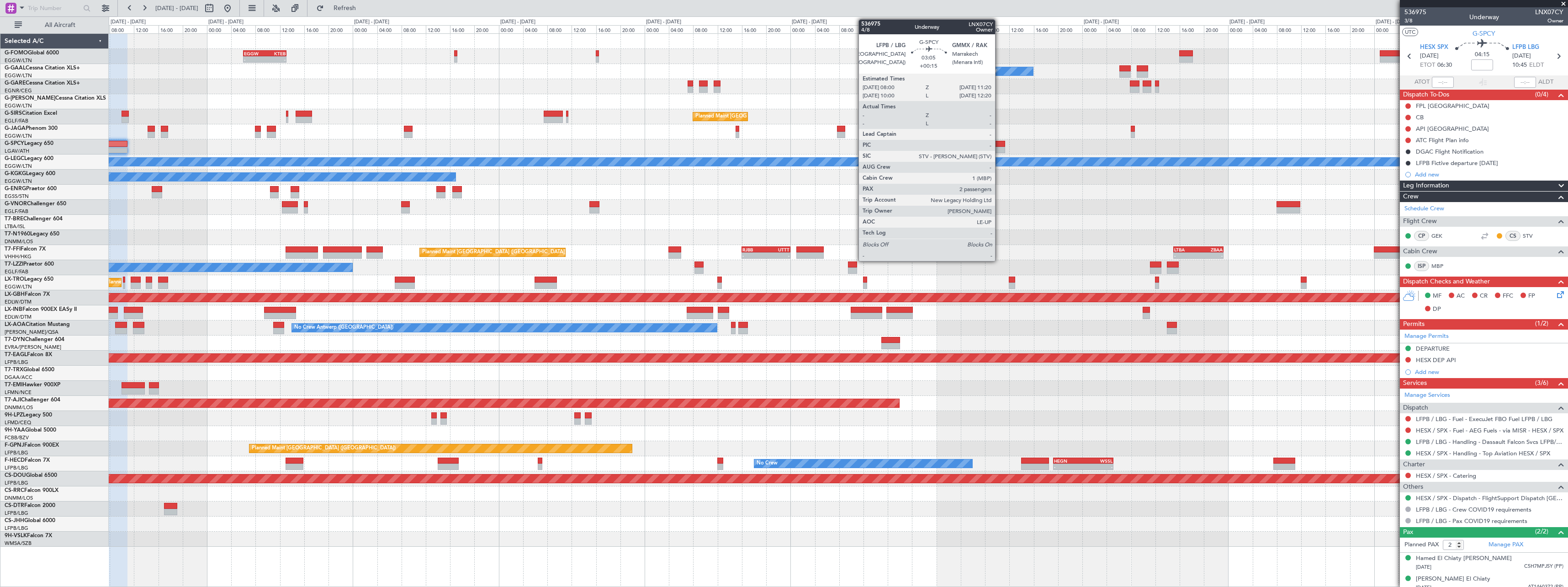
click at [999, 142] on div at bounding box center [995, 144] width 21 height 7
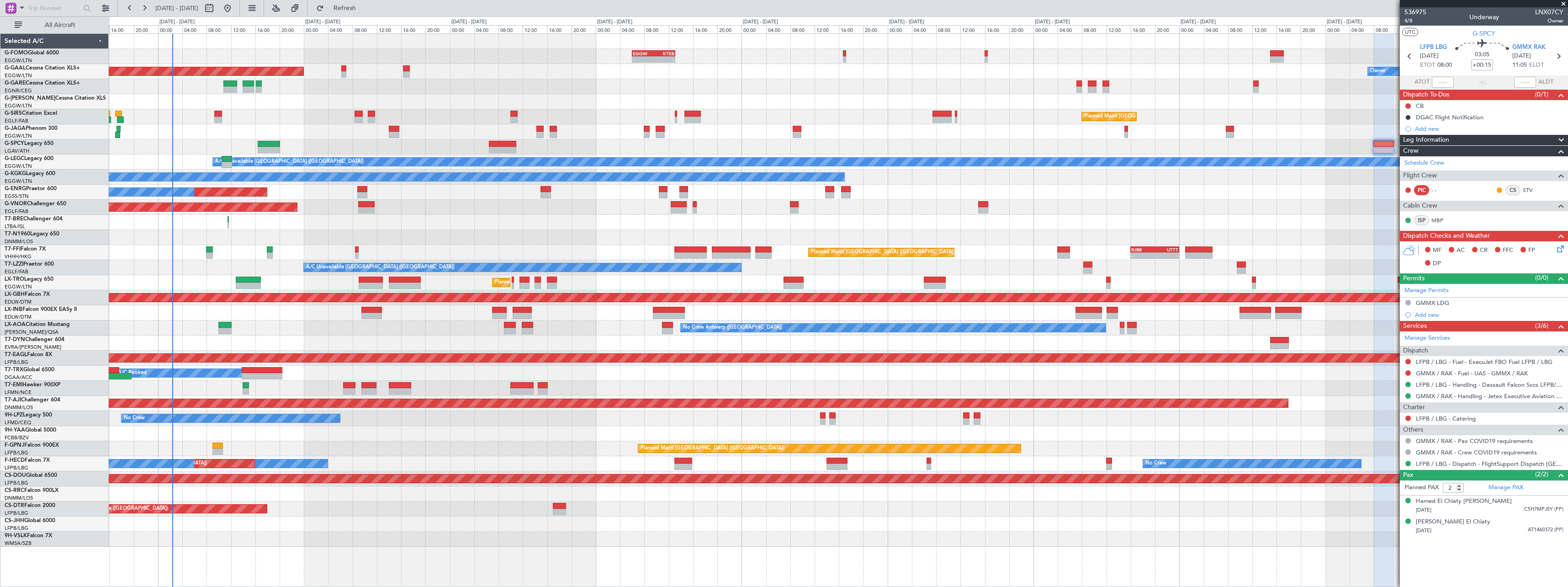
click at [675, 224] on div at bounding box center [838, 222] width 1459 height 15
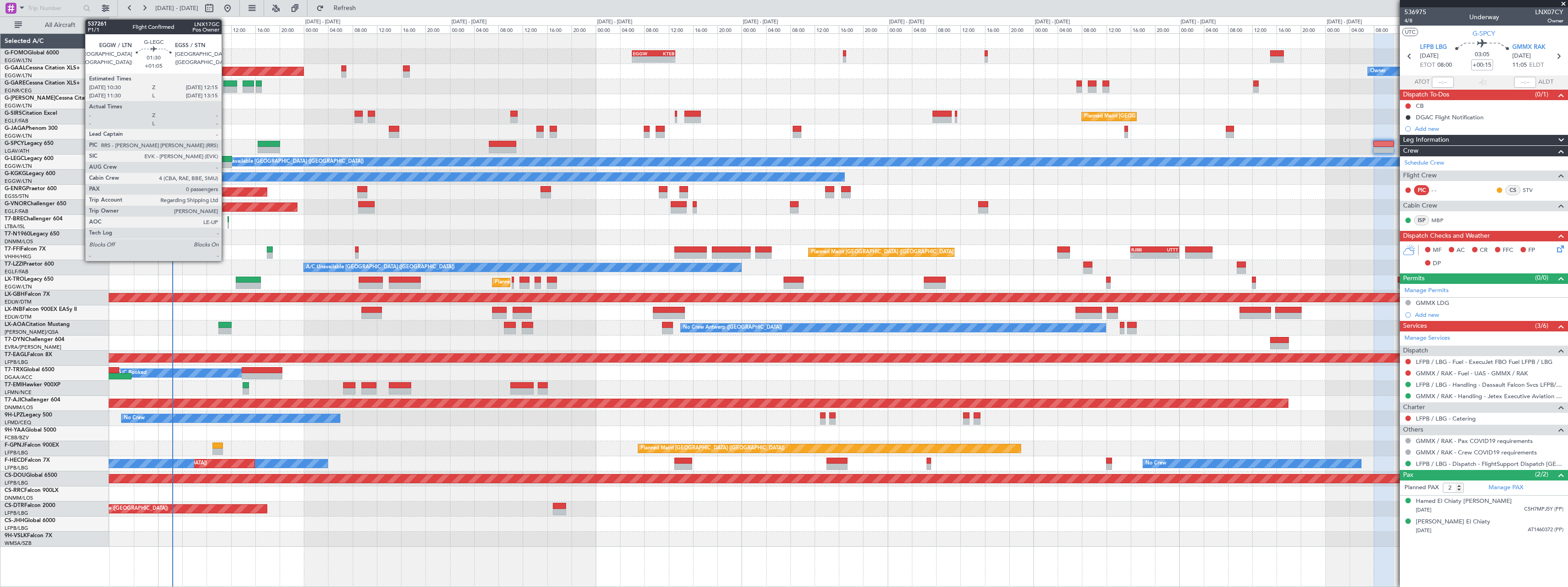
click at [226, 162] on div at bounding box center [227, 165] width 11 height 7
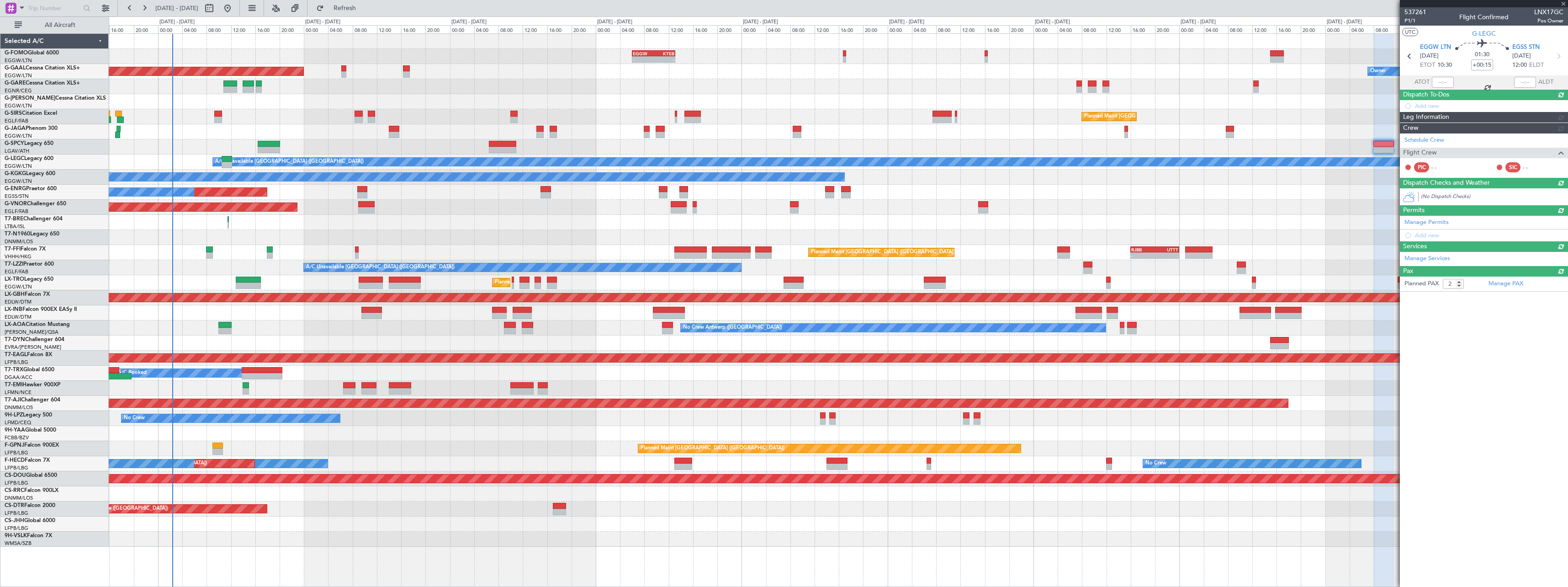
type input "+01:05"
type input "0"
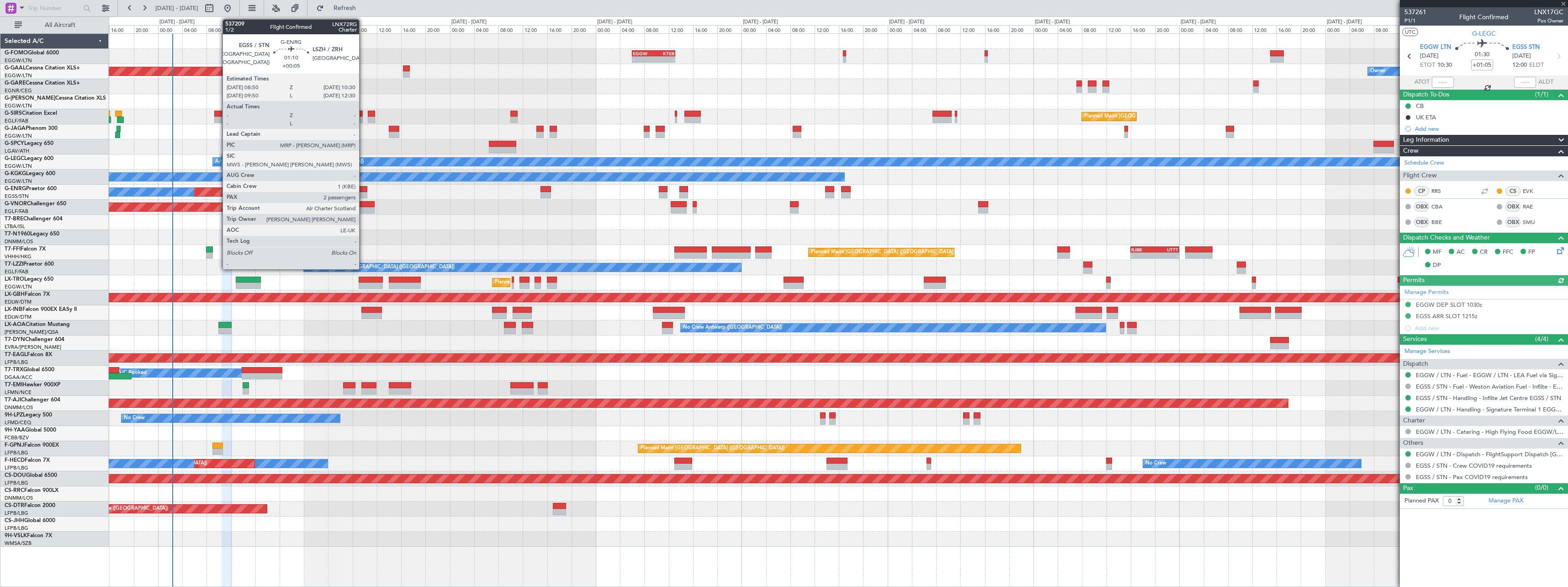
click at [363, 189] on div at bounding box center [362, 189] width 10 height 7
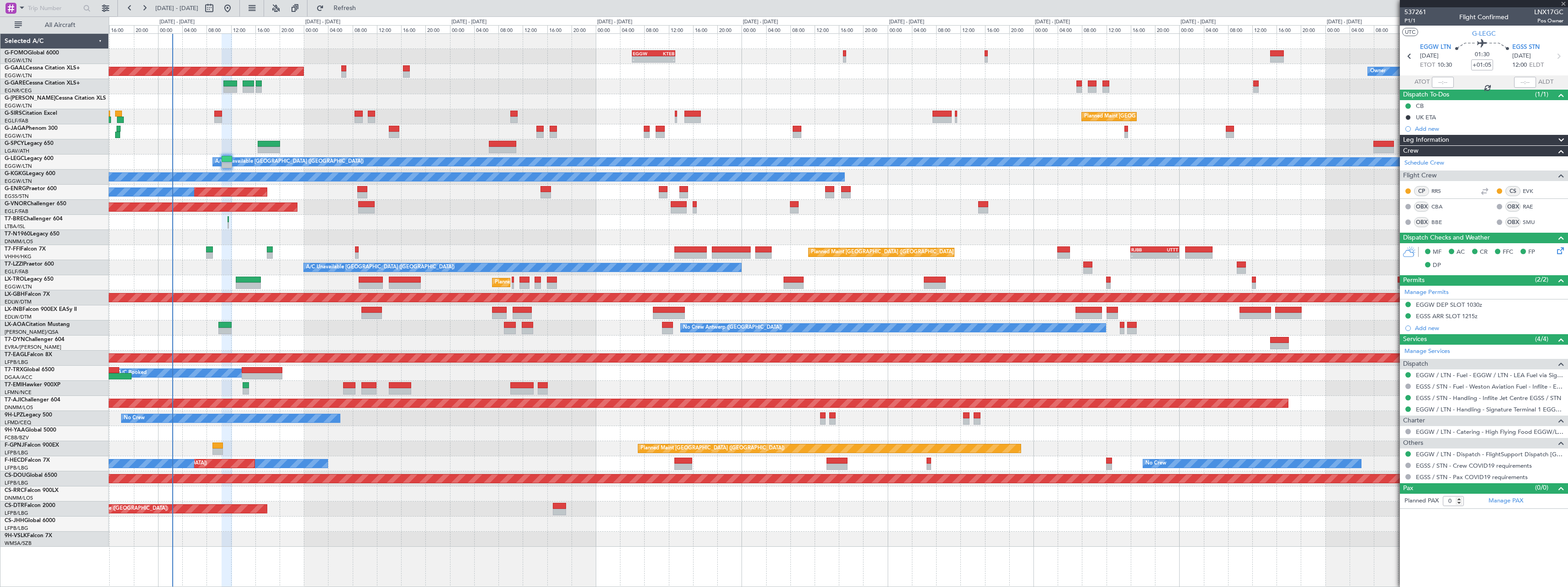
type input "+00:05"
type input "2"
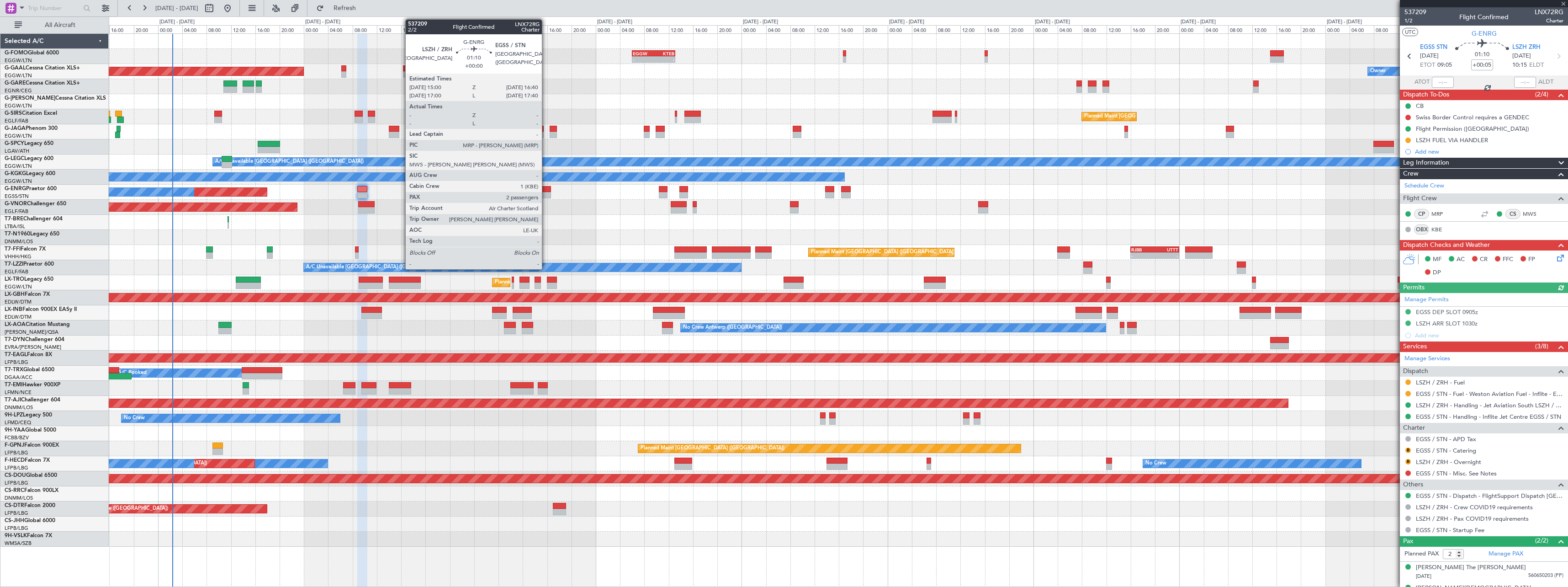
click at [546, 192] on div at bounding box center [545, 195] width 10 height 7
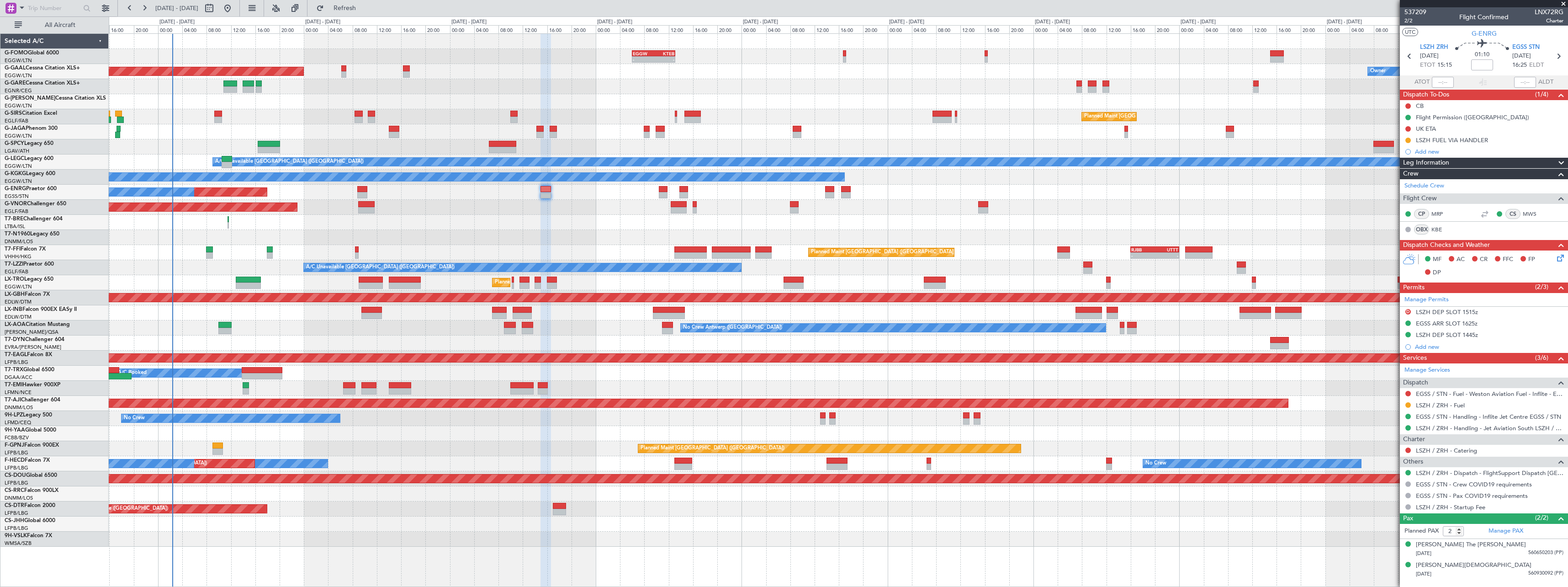
click at [1108, 208] on div "Planned Maint [GEOGRAPHIC_DATA] ([GEOGRAPHIC_DATA])" at bounding box center [838, 207] width 1459 height 15
click at [343, 250] on div "Planned Maint [GEOGRAPHIC_DATA] ([GEOGRAPHIC_DATA]) - - RJBB 16:00 Z UTTT 00:00…" at bounding box center [838, 252] width 1459 height 15
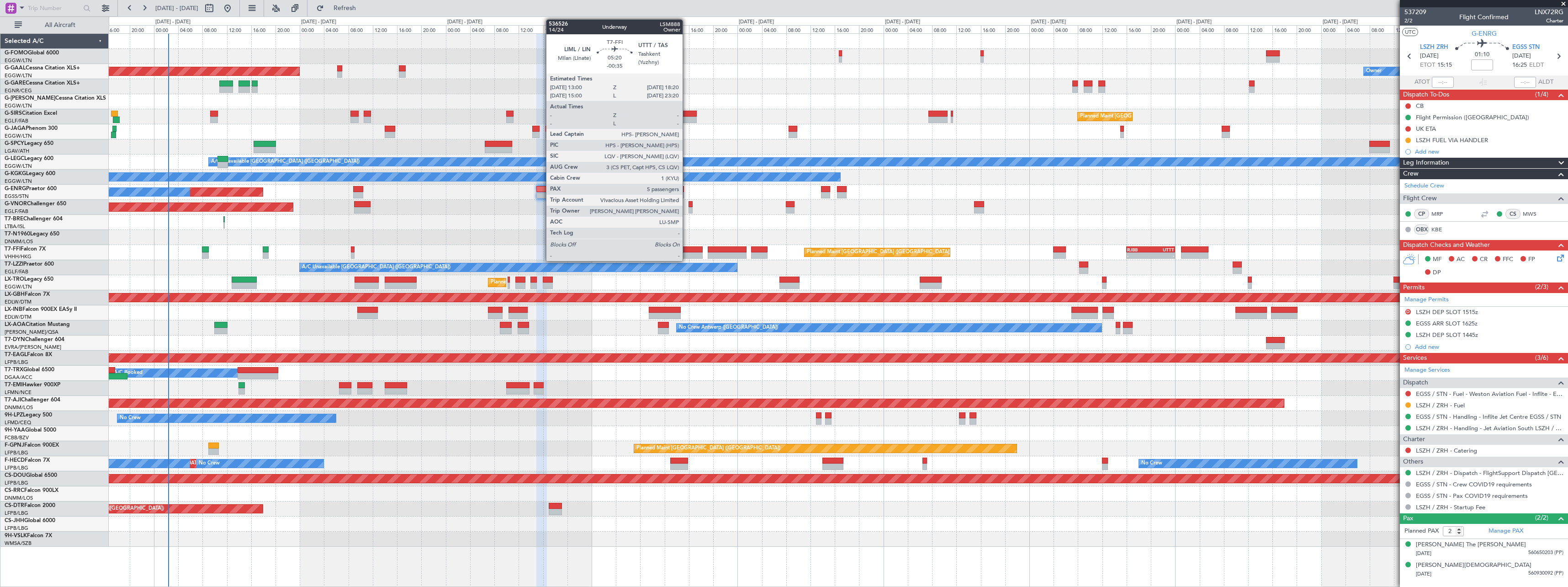
click at [687, 247] on div at bounding box center [686, 250] width 32 height 7
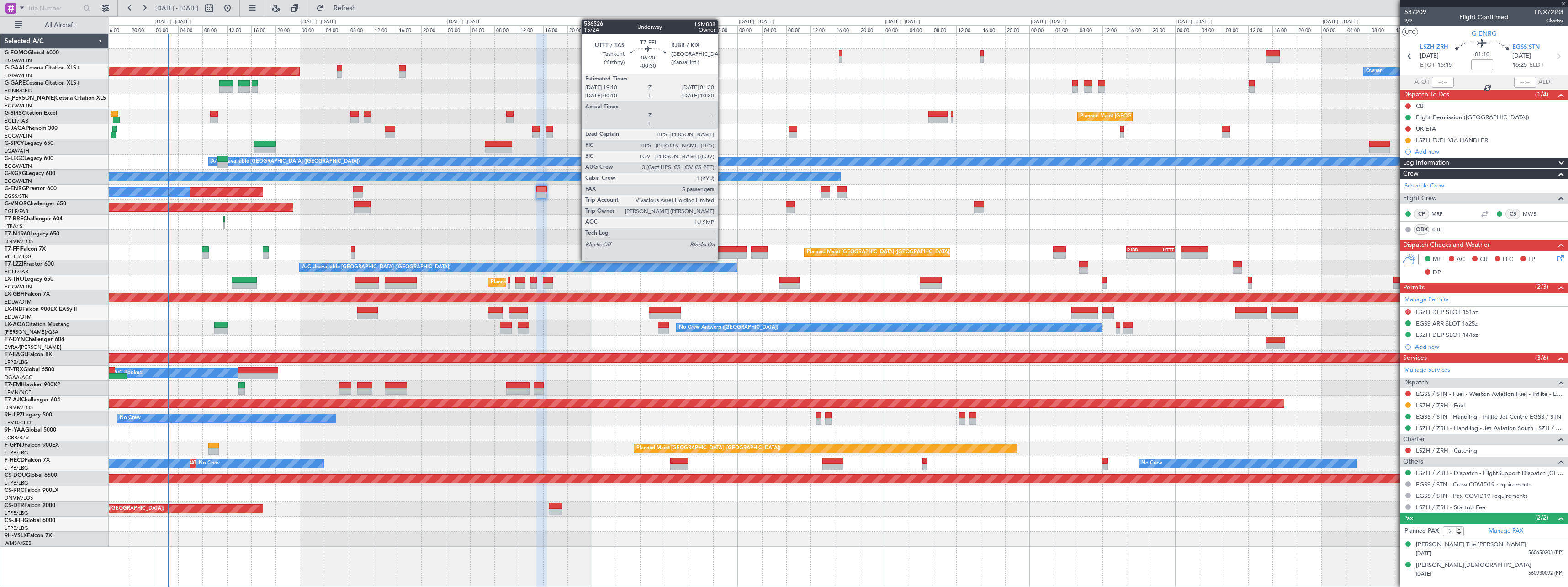
type input "-00:35"
type input "5"
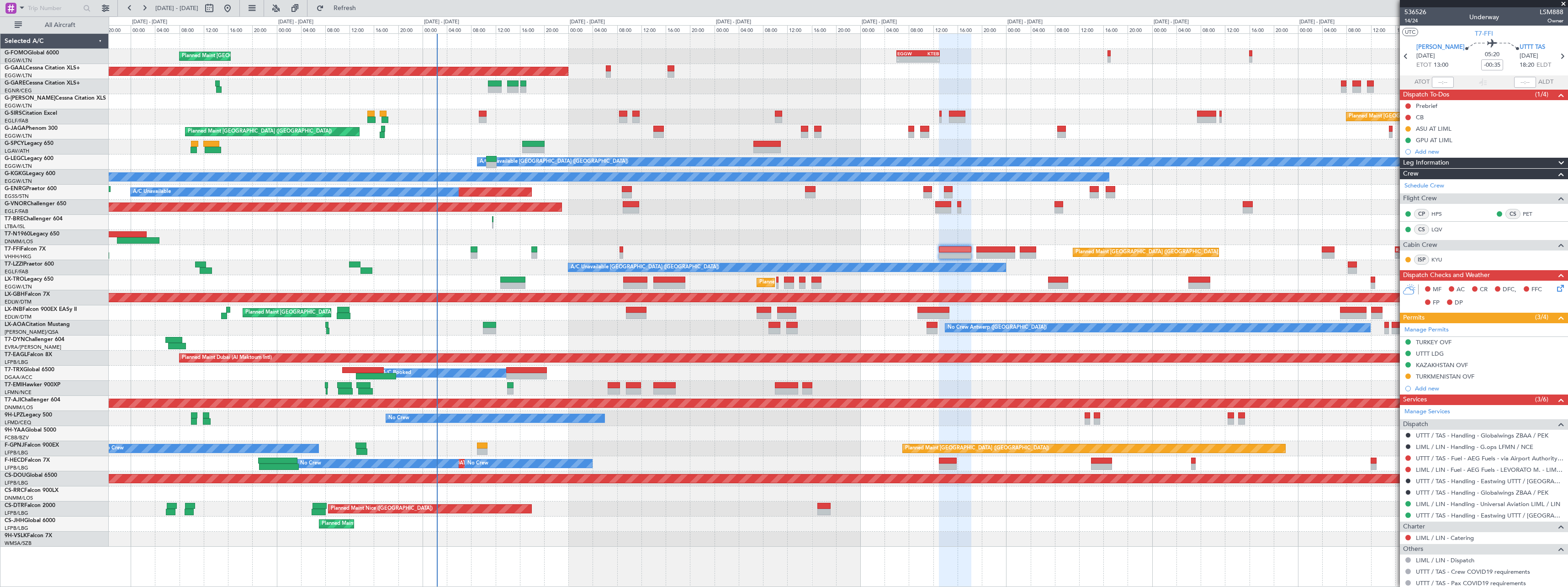
click at [519, 257] on div "- - EGGW 06:00 Z KTEB 13:05 Z Planned Maint [GEOGRAPHIC_DATA] ([GEOGRAPHIC_DATA…" at bounding box center [838, 290] width 1459 height 513
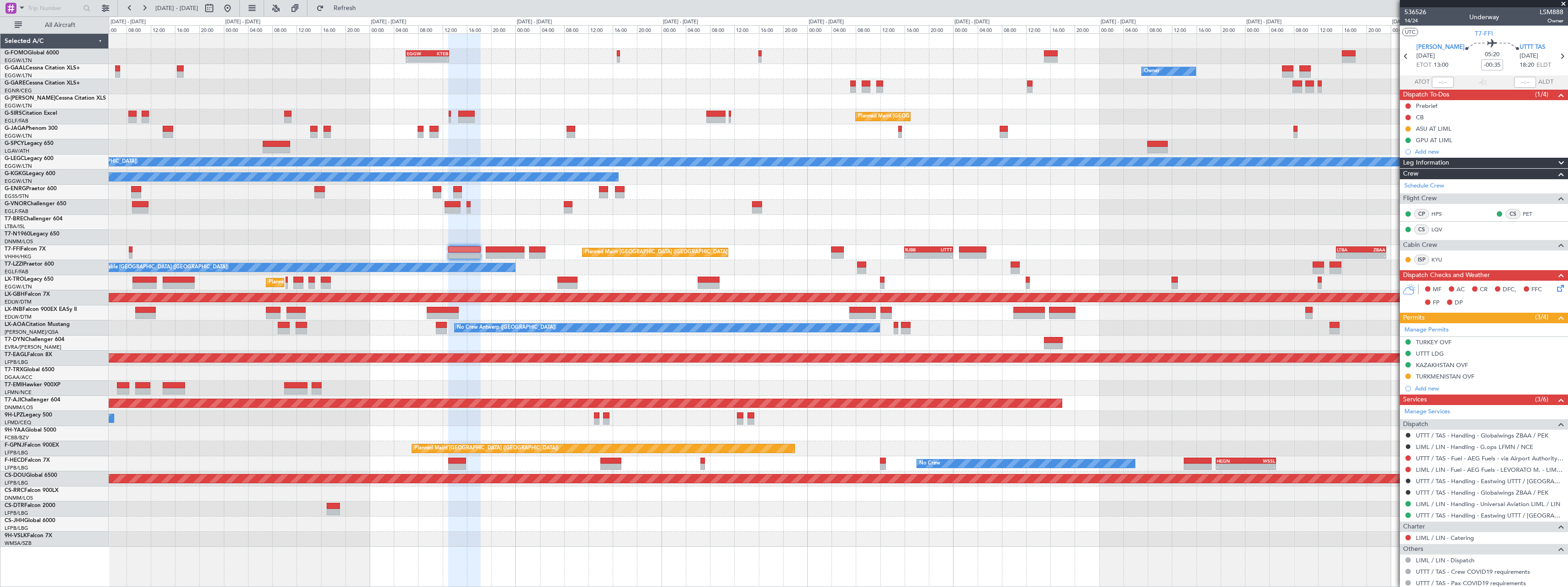
click at [180, 289] on div "- - EGGW 06:00 Z KTEB 13:05 Z Owner Owner Planned [GEOGRAPHIC_DATA] Planned Mai…" at bounding box center [838, 290] width 1459 height 513
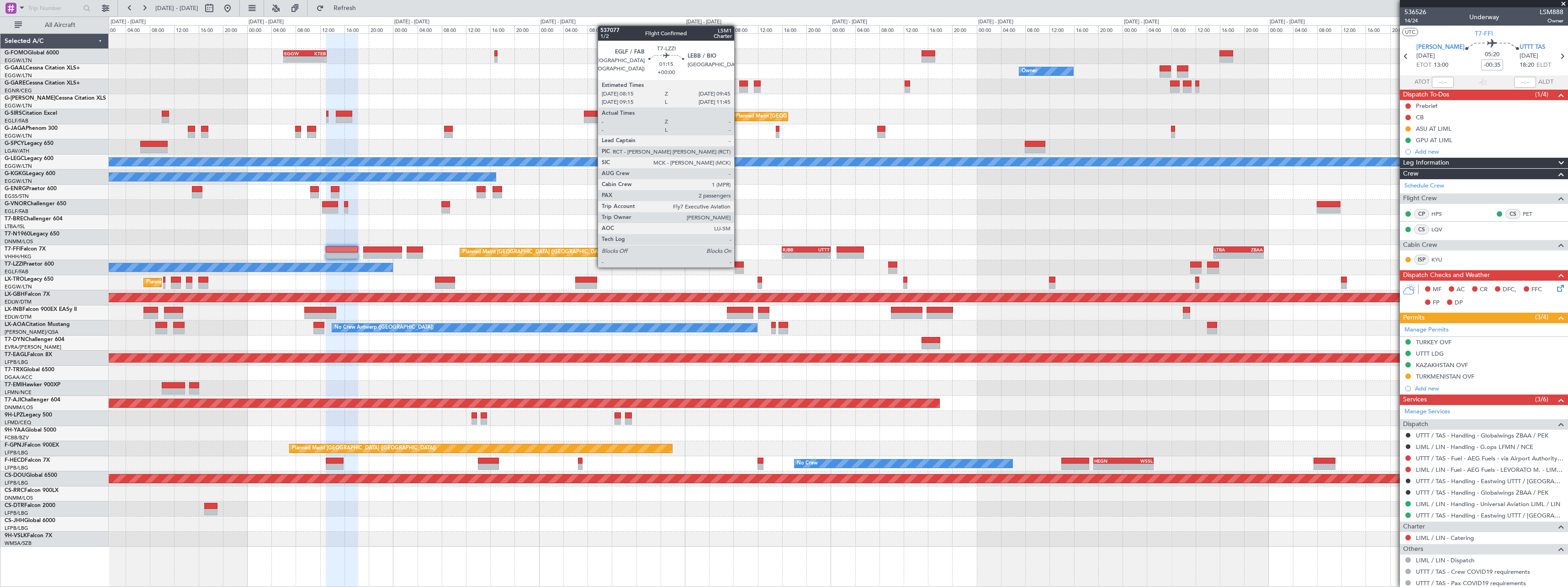
click at [738, 267] on div at bounding box center [739, 264] width 9 height 7
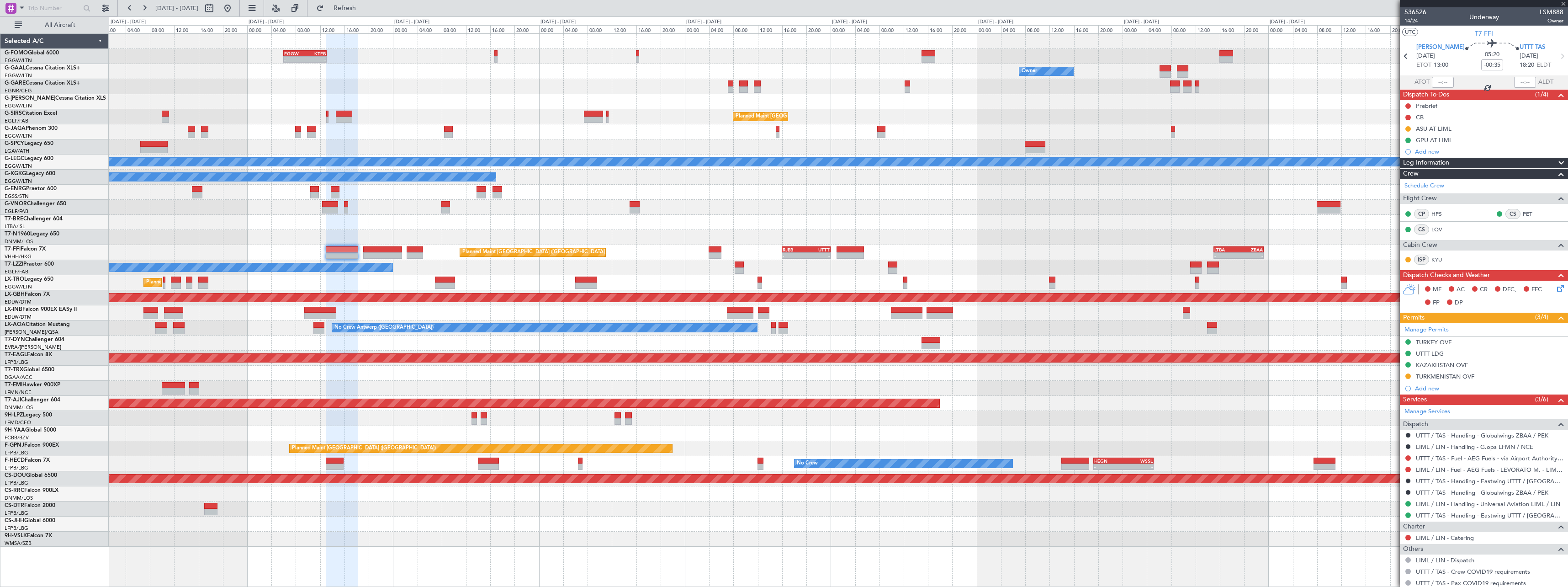
type input "2"
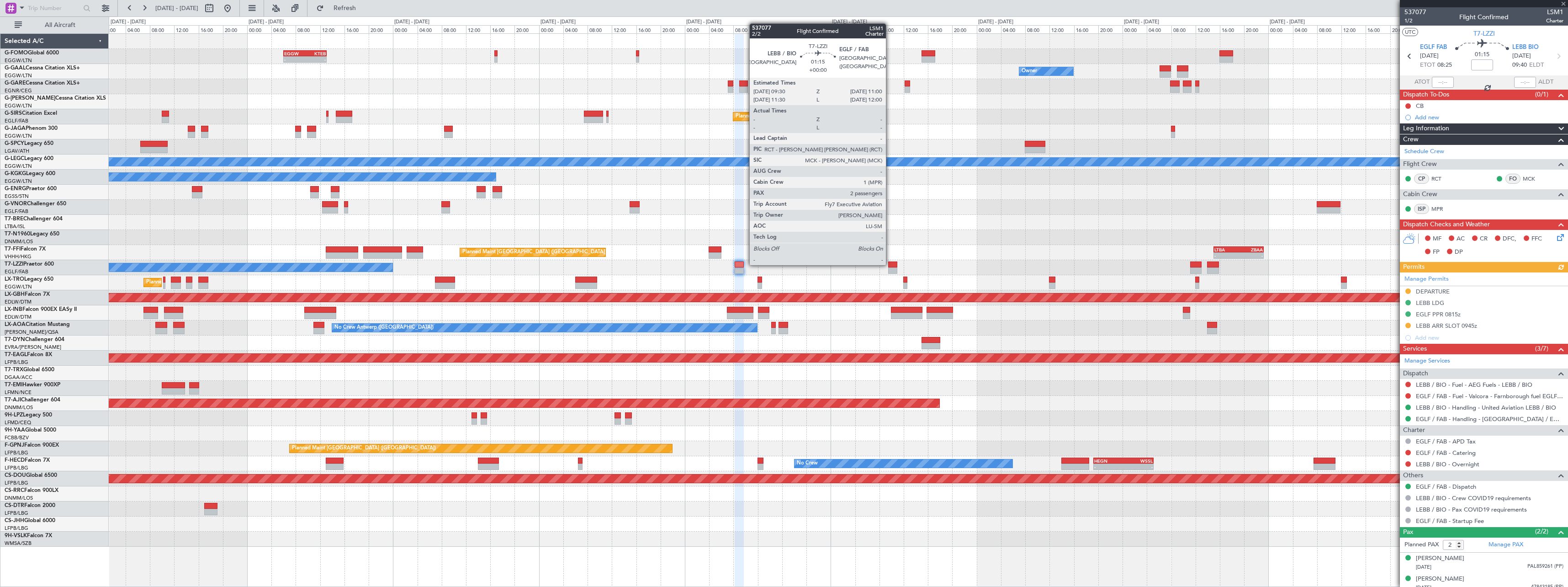
click at [890, 264] on div at bounding box center [892, 264] width 9 height 7
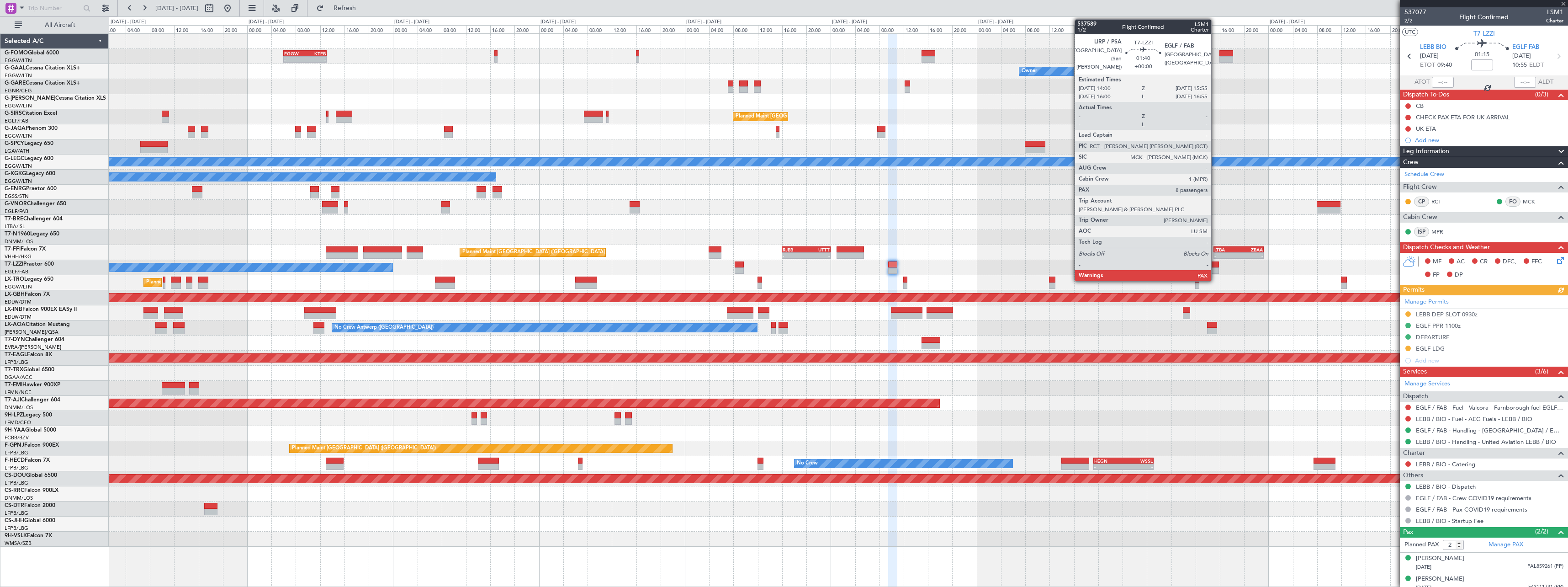
click at [1216, 267] on div "A/C Unavailable [GEOGRAPHIC_DATA] ([GEOGRAPHIC_DATA])" at bounding box center [838, 267] width 1459 height 15
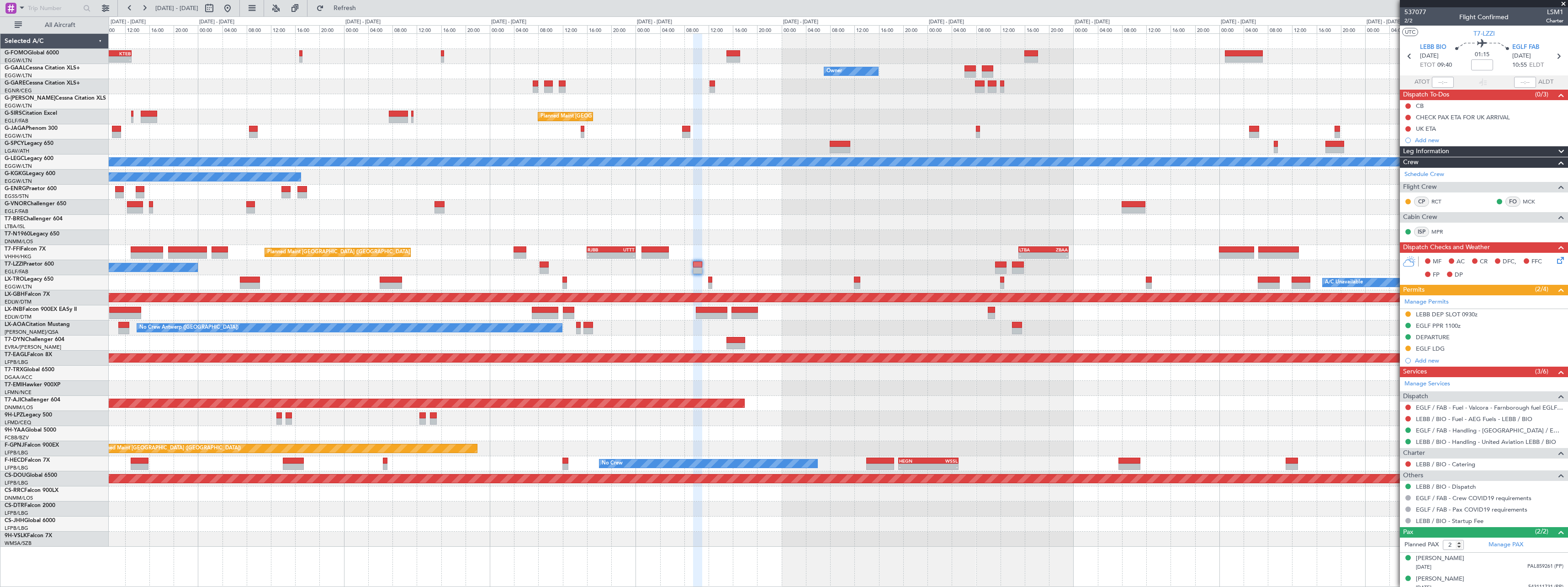
click at [1149, 258] on div "- - EGGW 06:00 Z KTEB 13:05 Z Owner Owner Owner Planned [GEOGRAPHIC_DATA] Plann…" at bounding box center [838, 290] width 1459 height 513
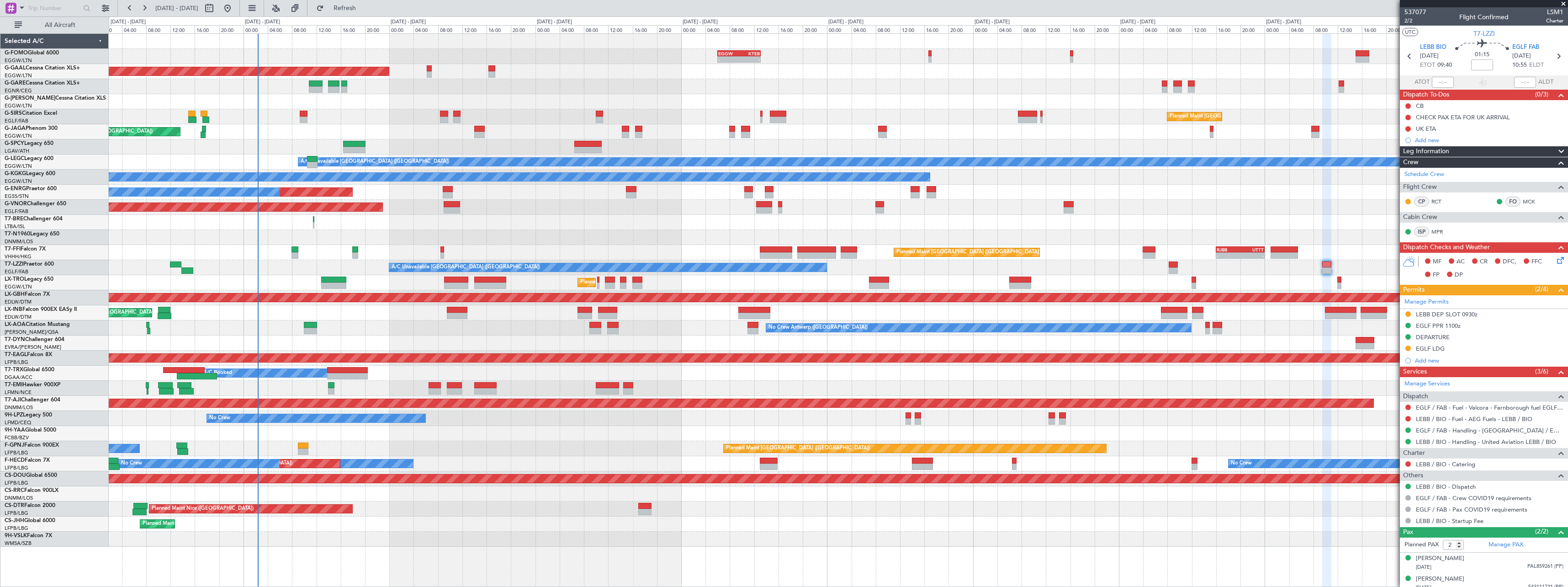
click at [948, 272] on div "- - EGGW 06:00 Z KTEB 13:05 Z Planned Maint [GEOGRAPHIC_DATA] ([GEOGRAPHIC_DATA…" at bounding box center [838, 290] width 1459 height 513
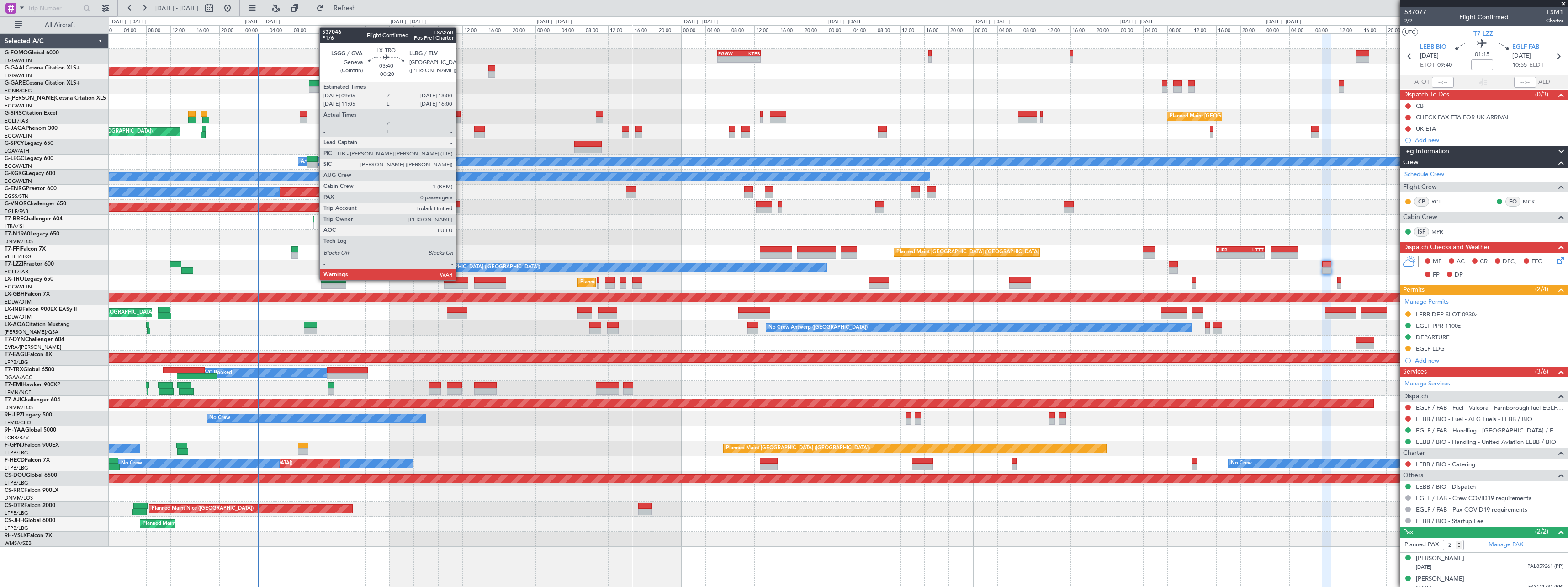
click at [460, 279] on div at bounding box center [457, 279] width 24 height 7
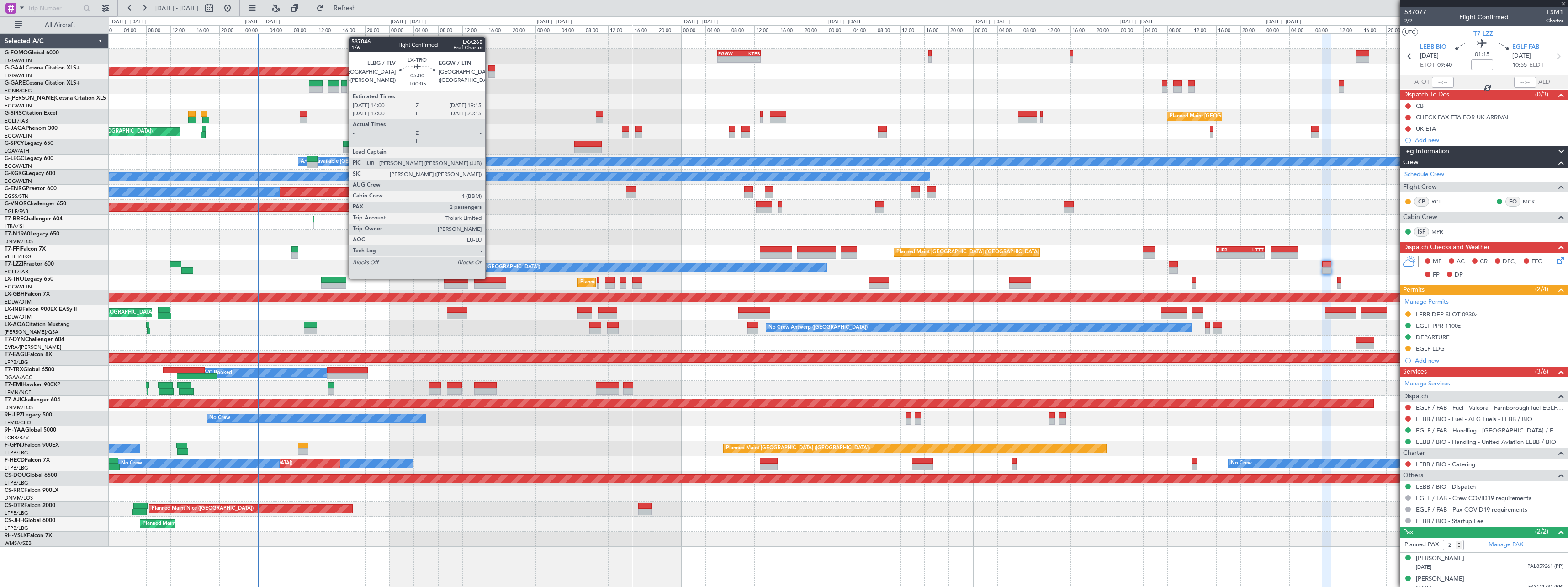
type input "-00:20"
type input "0"
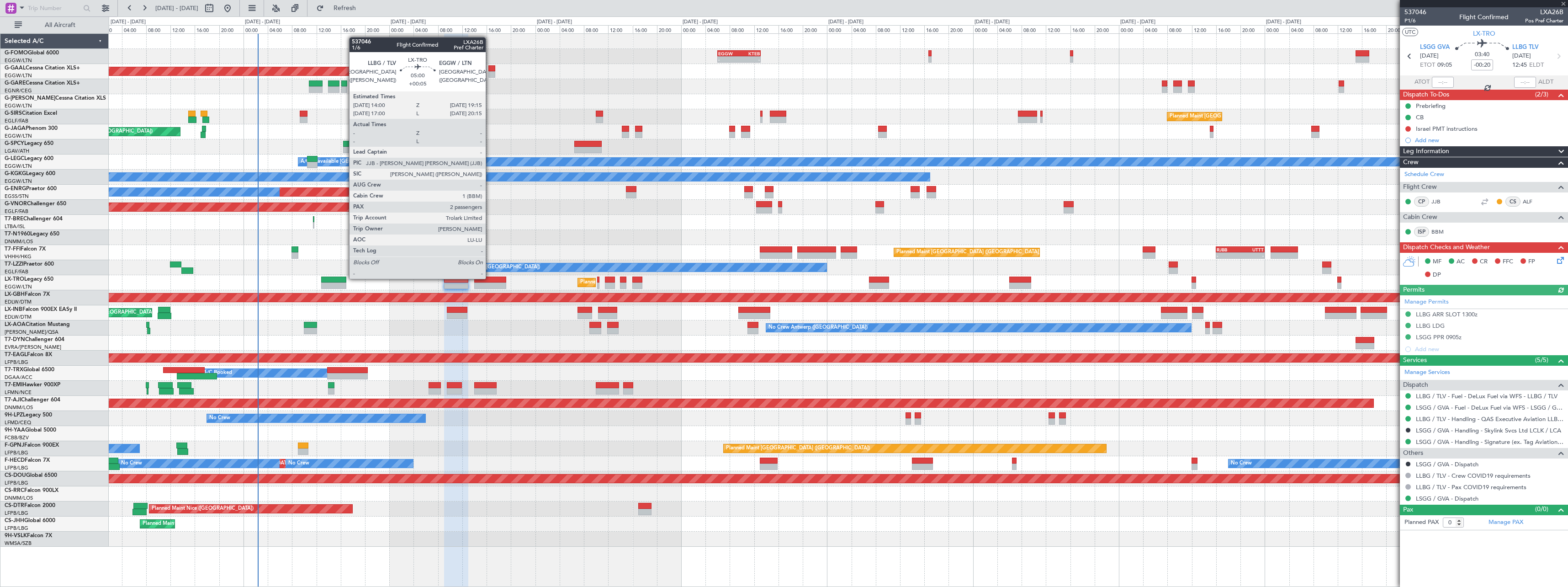
click at [490, 278] on div at bounding box center [490, 279] width 32 height 7
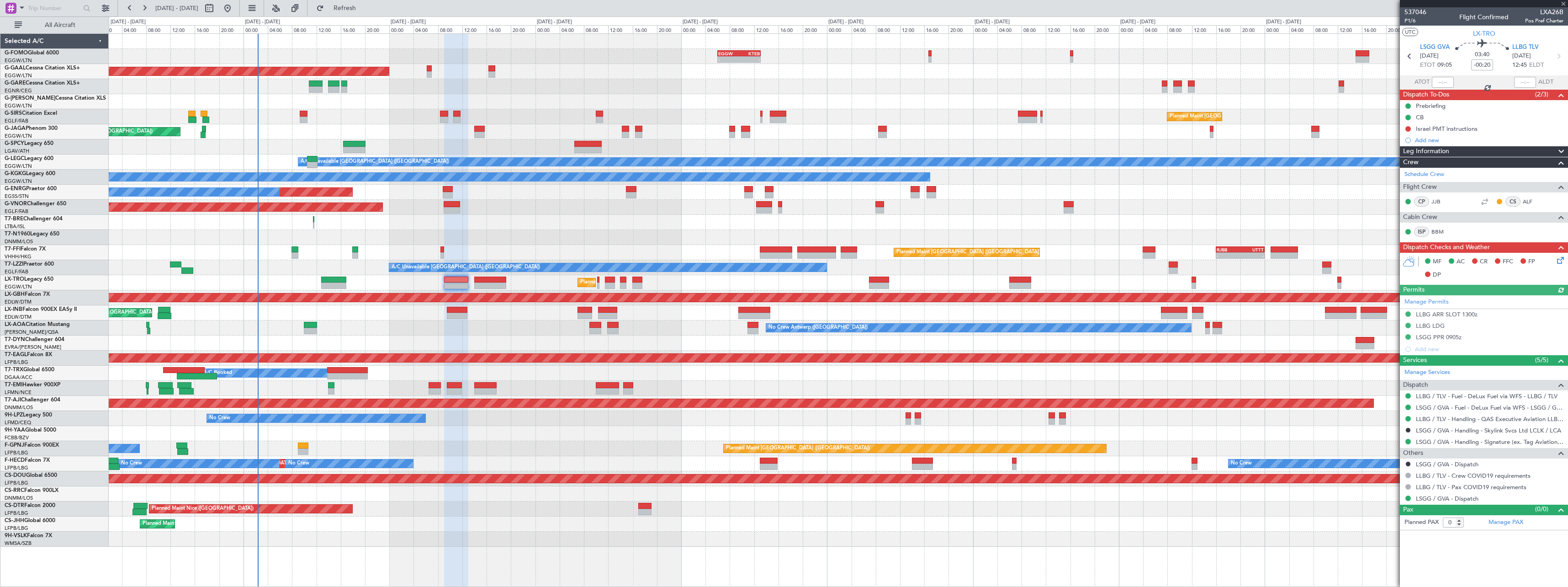
type input "+00:05"
type input "2"
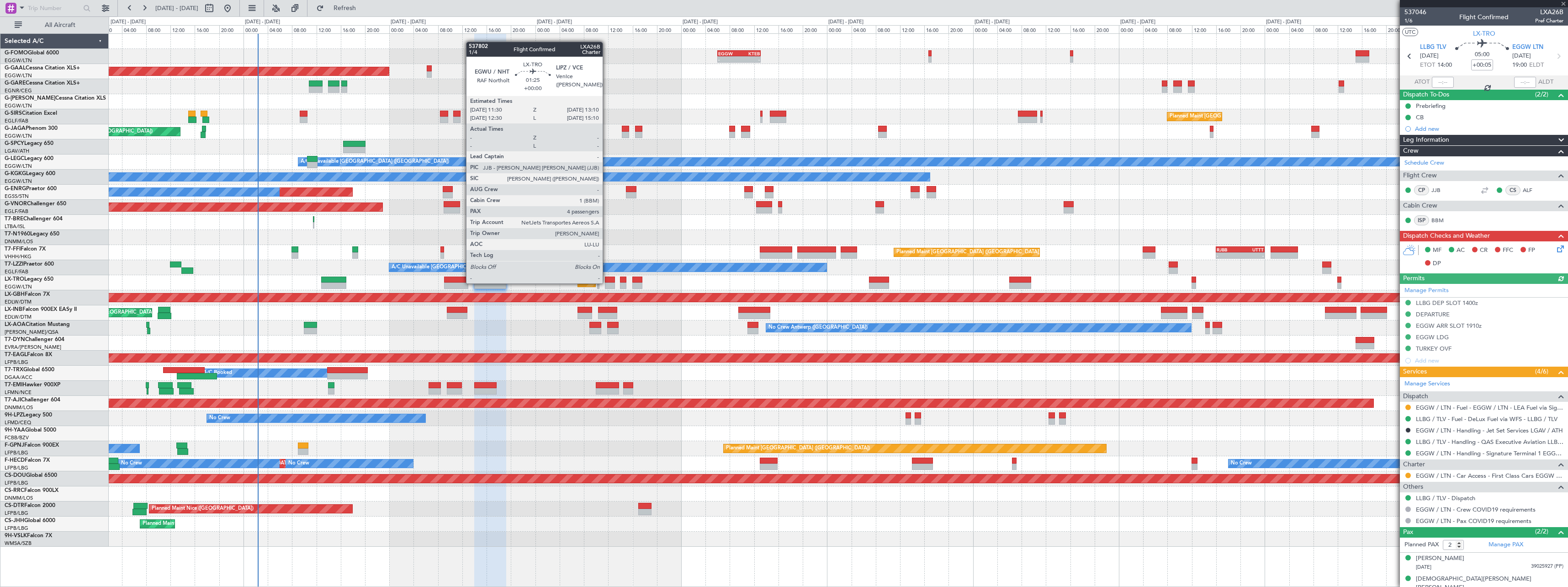
click at [607, 283] on div at bounding box center [610, 286] width 10 height 7
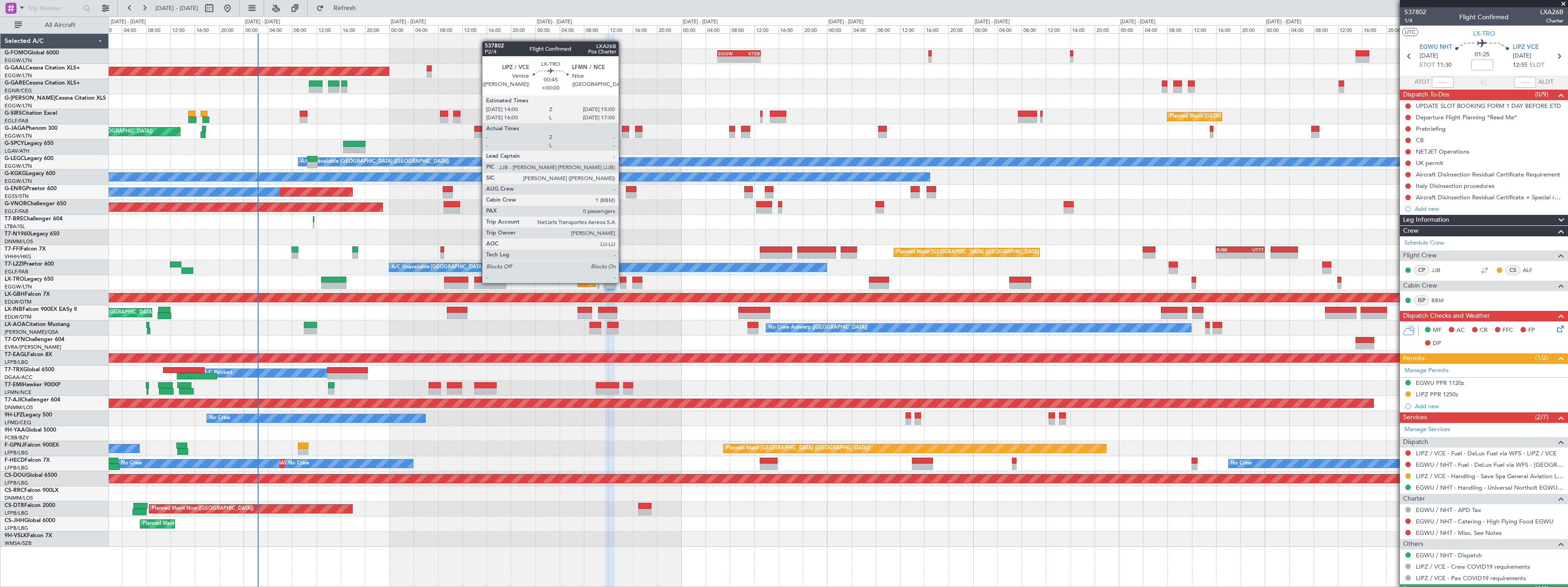
click at [623, 282] on div at bounding box center [623, 279] width 7 height 7
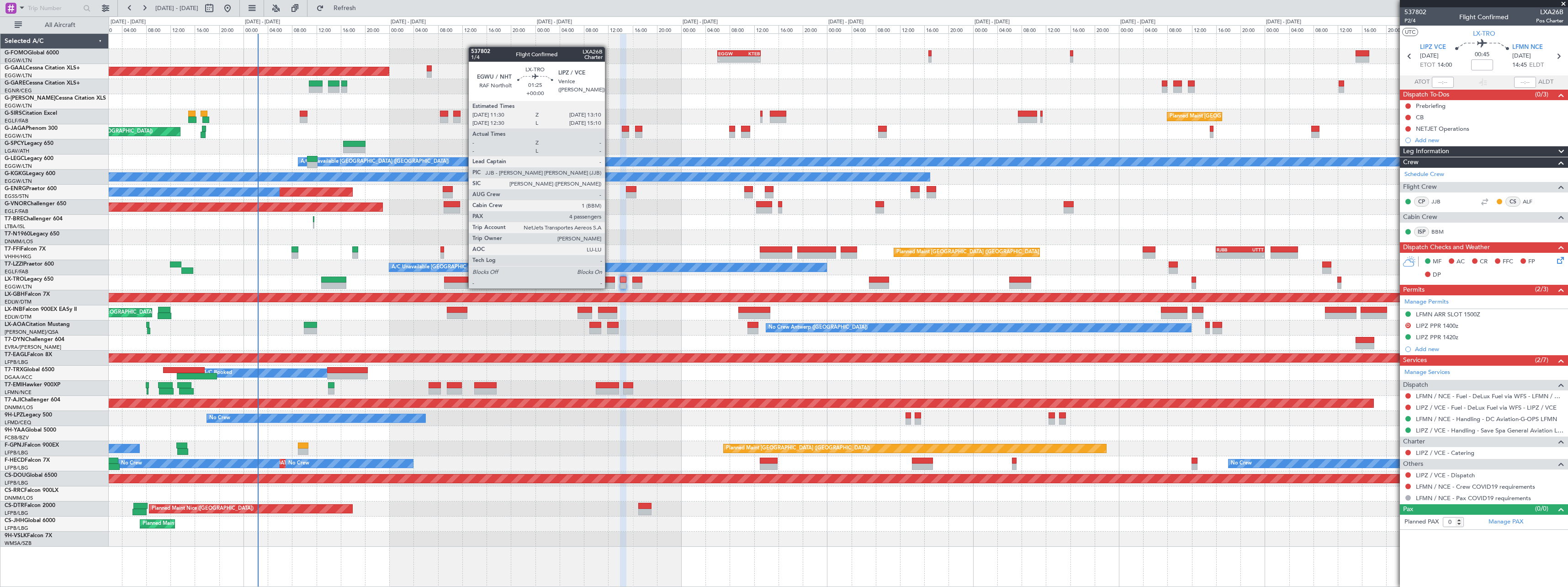
click at [609, 287] on div at bounding box center [610, 286] width 10 height 7
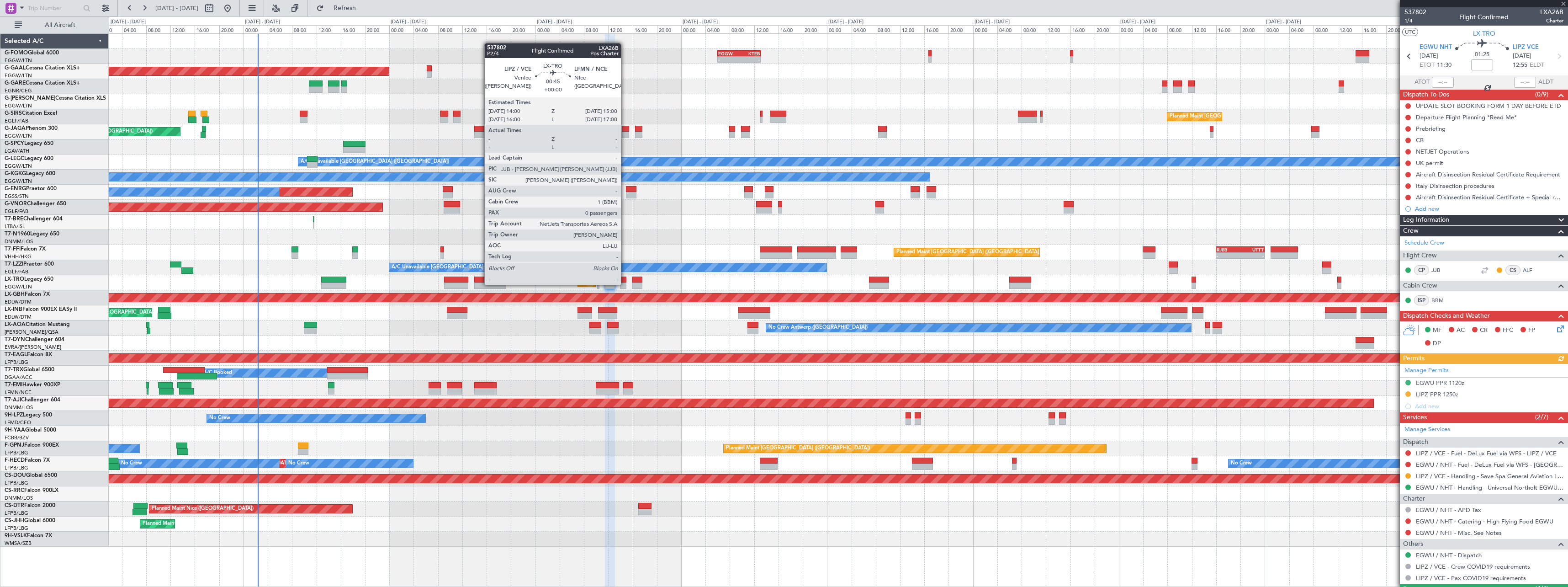
click at [625, 284] on div at bounding box center [623, 286] width 7 height 7
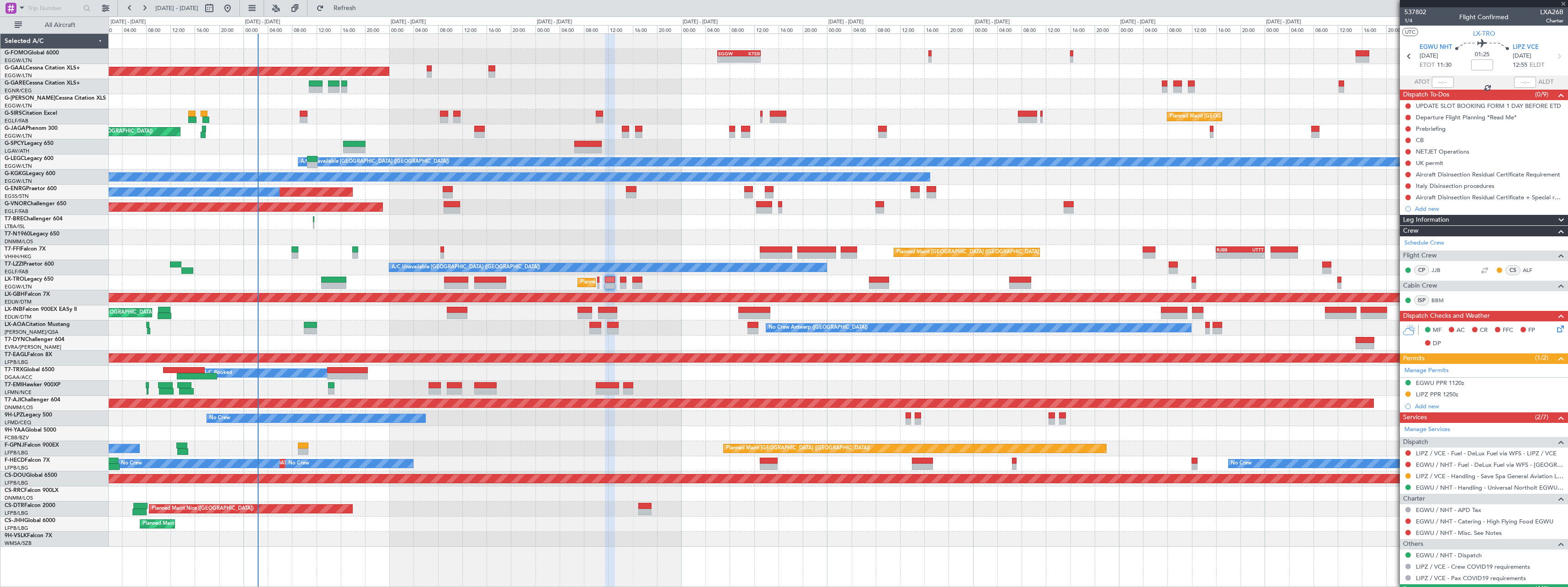
type input "0"
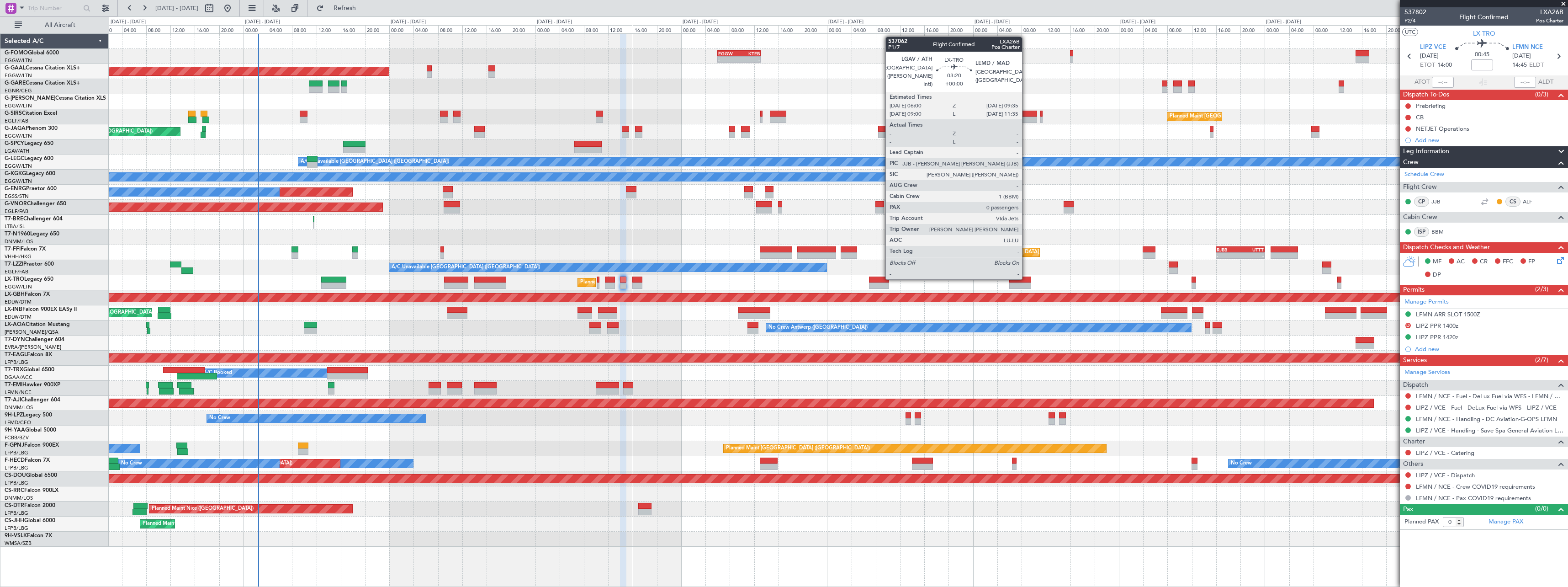
click at [1026, 278] on div at bounding box center [1020, 279] width 22 height 7
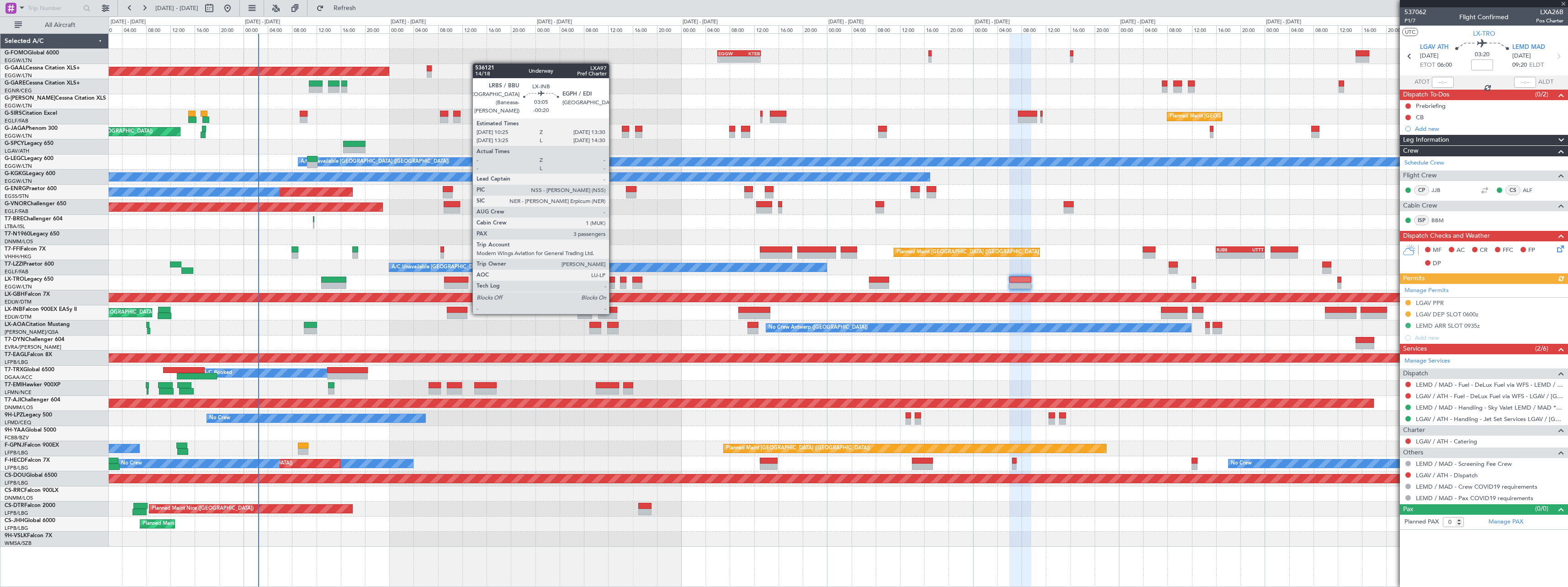
click at [614, 313] on div at bounding box center [608, 315] width 19 height 7
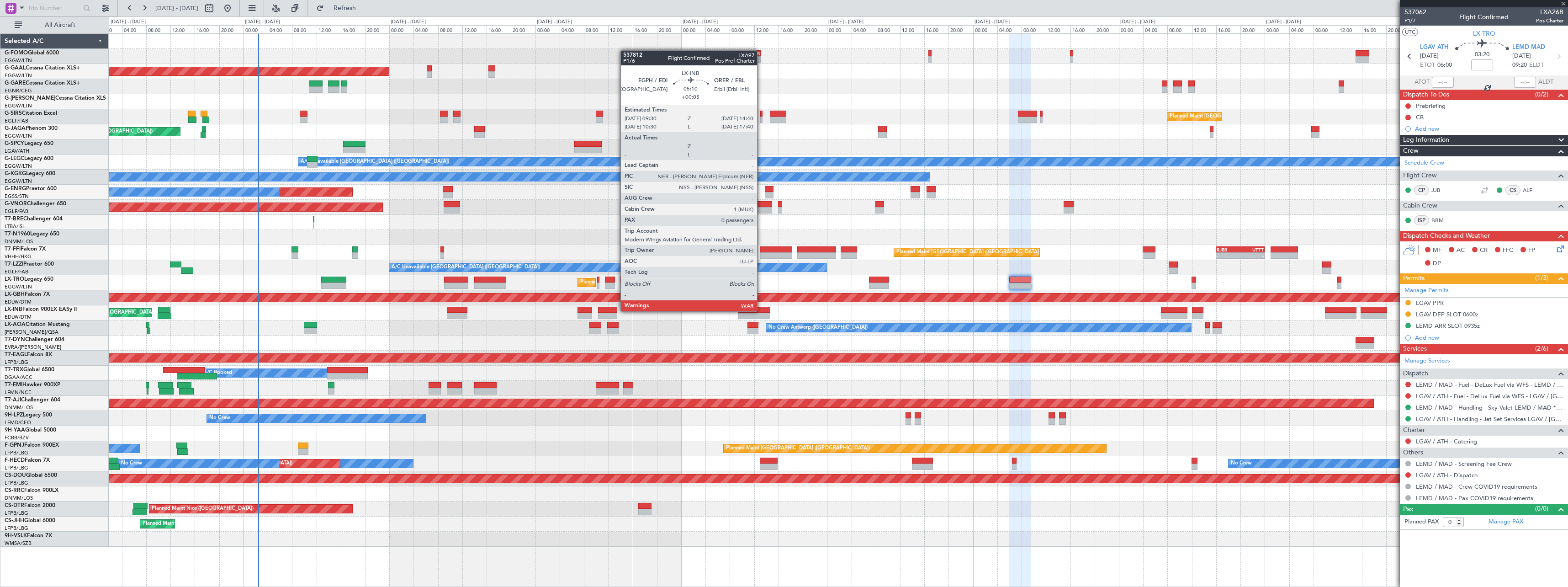
click at [761, 311] on div at bounding box center [754, 310] width 32 height 7
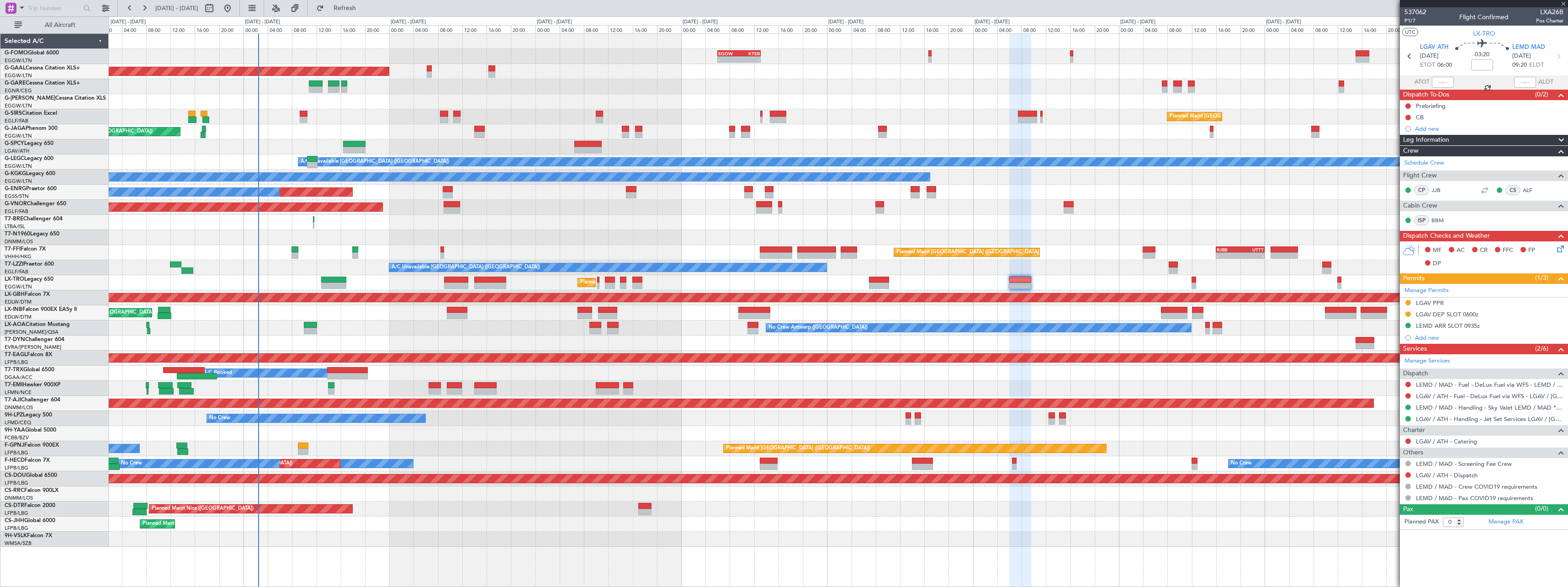
type input "+00:05"
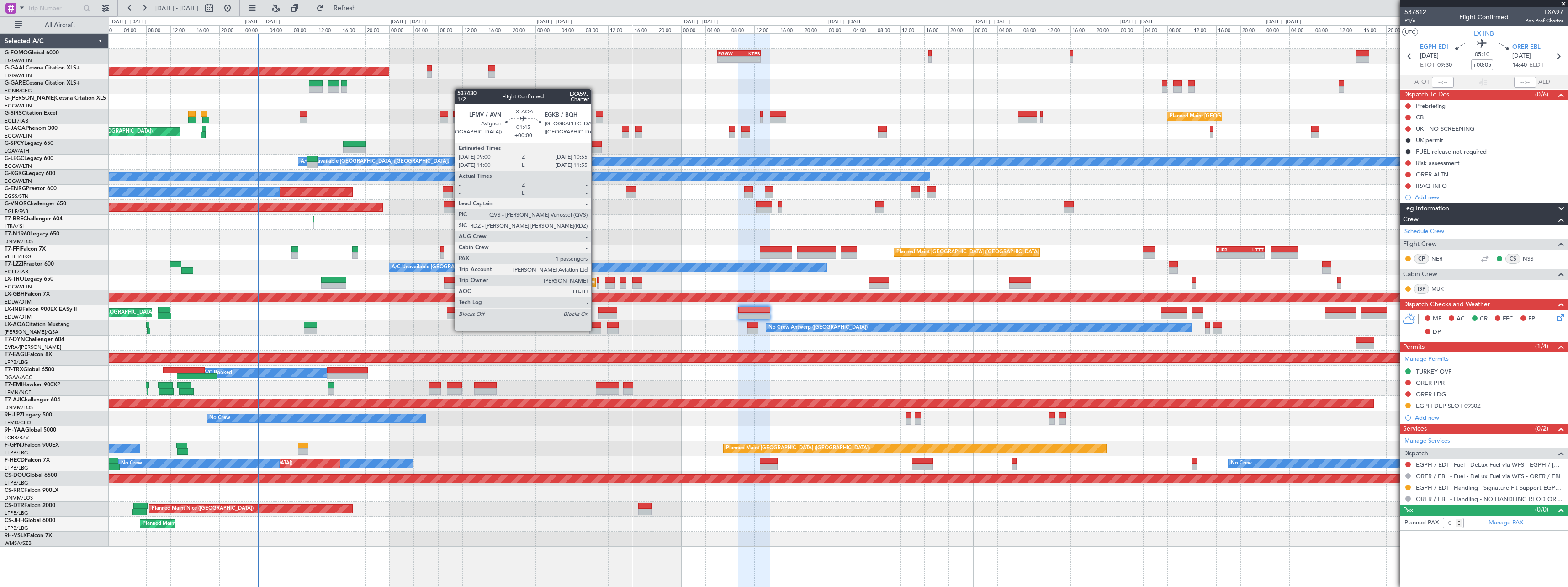
click at [596, 329] on div at bounding box center [595, 331] width 12 height 7
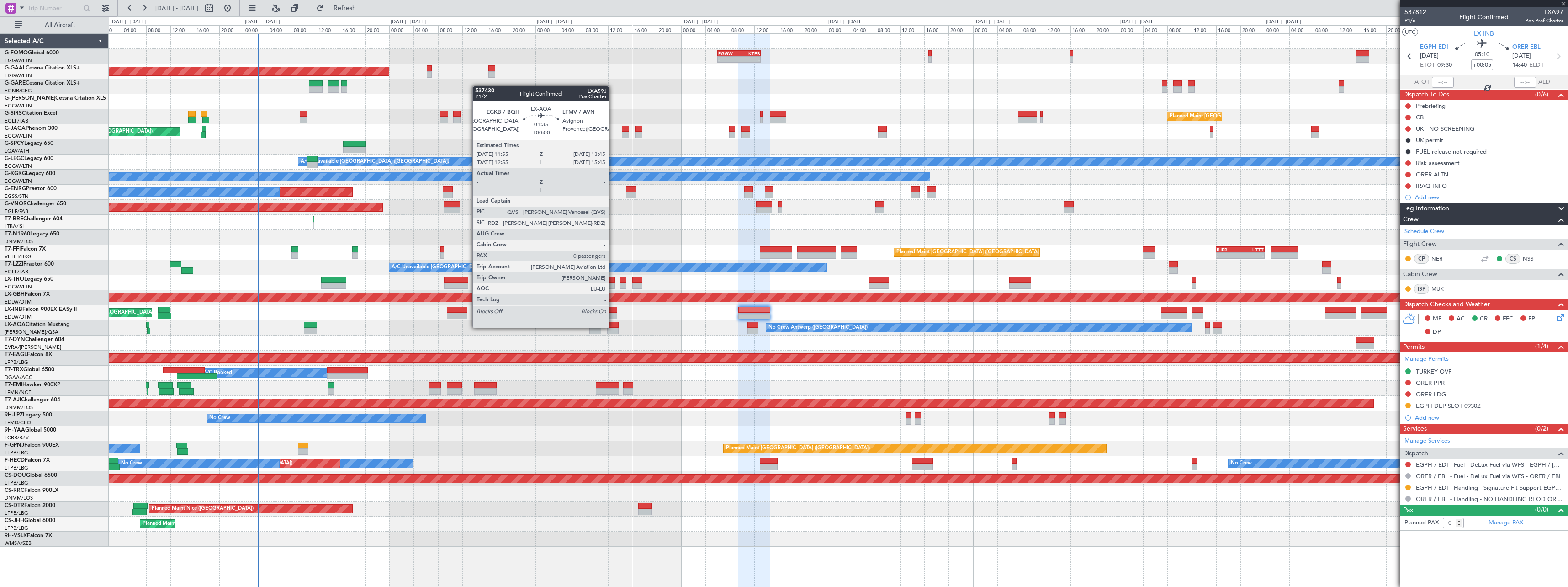
type input "1"
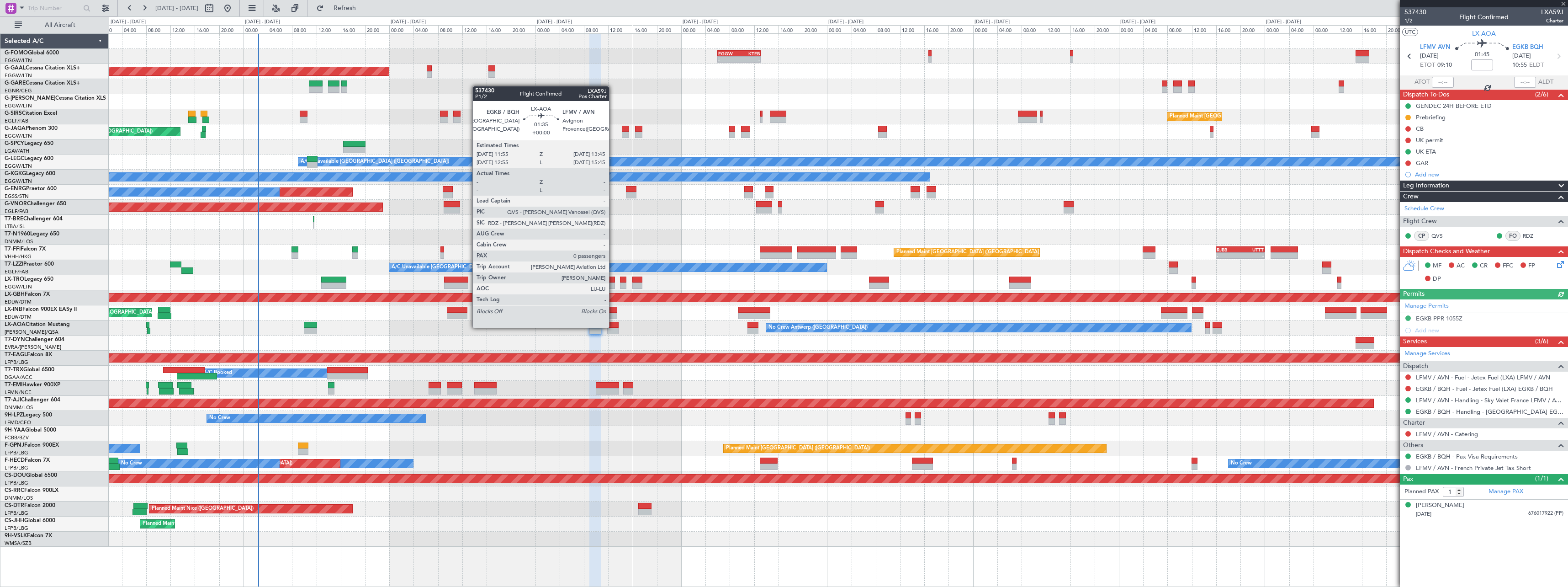
click at [613, 327] on div at bounding box center [613, 325] width 12 height 7
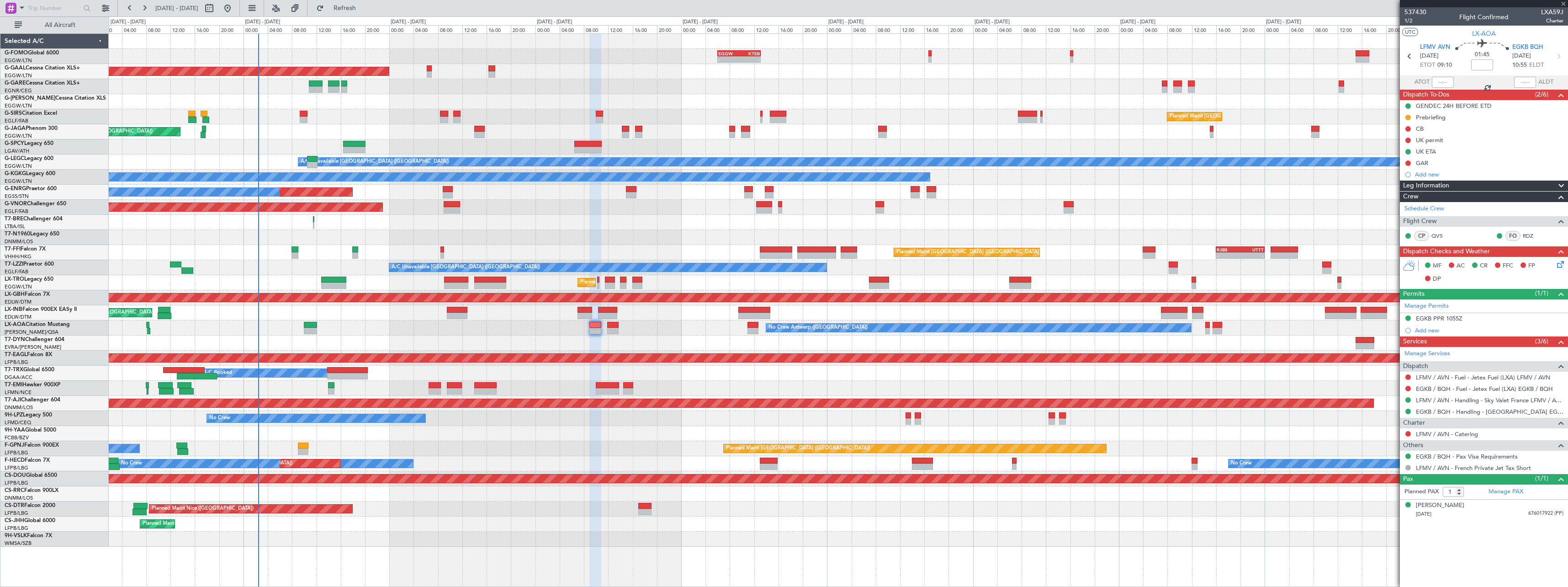
type input "0"
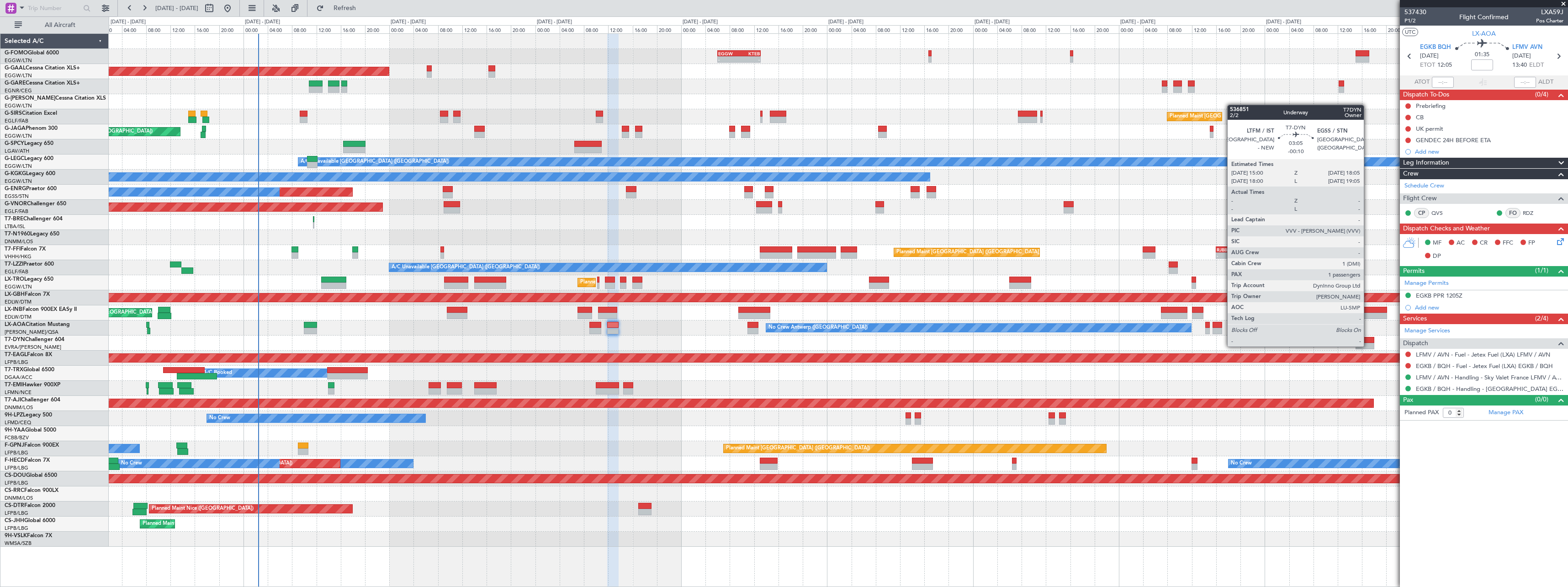
click at [1368, 345] on div at bounding box center [1365, 346] width 19 height 7
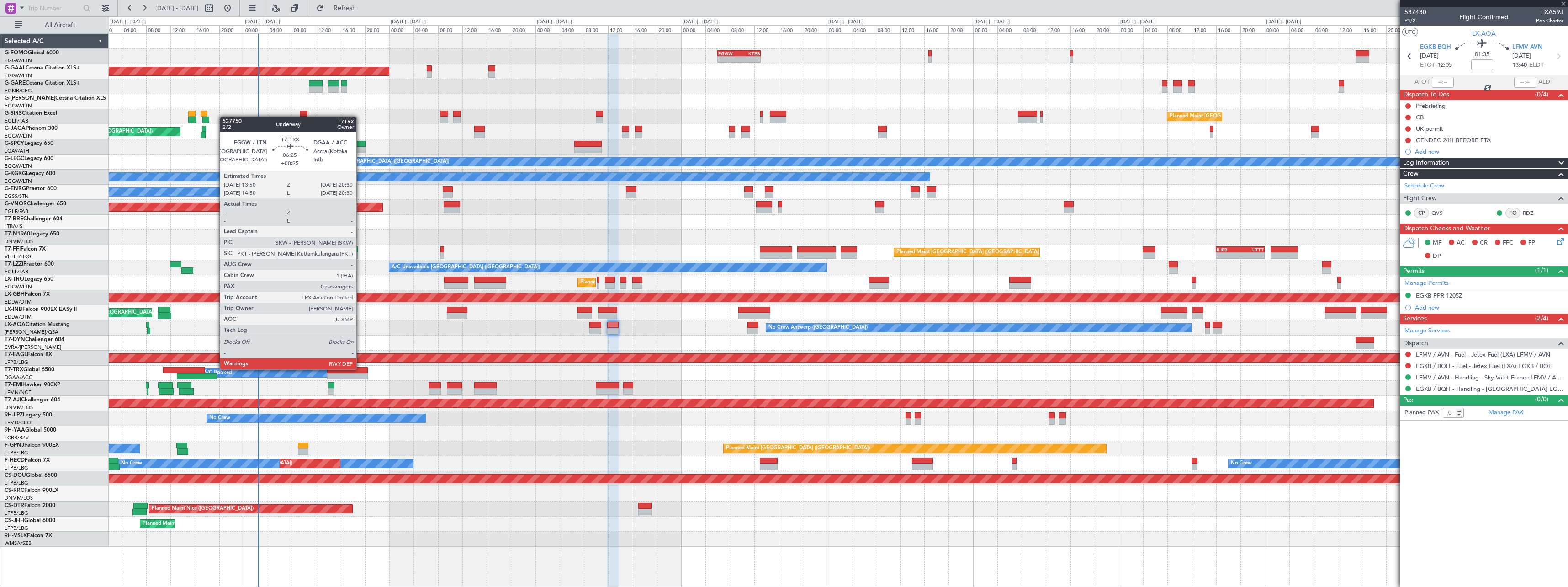
type input "-00:10"
type input "1"
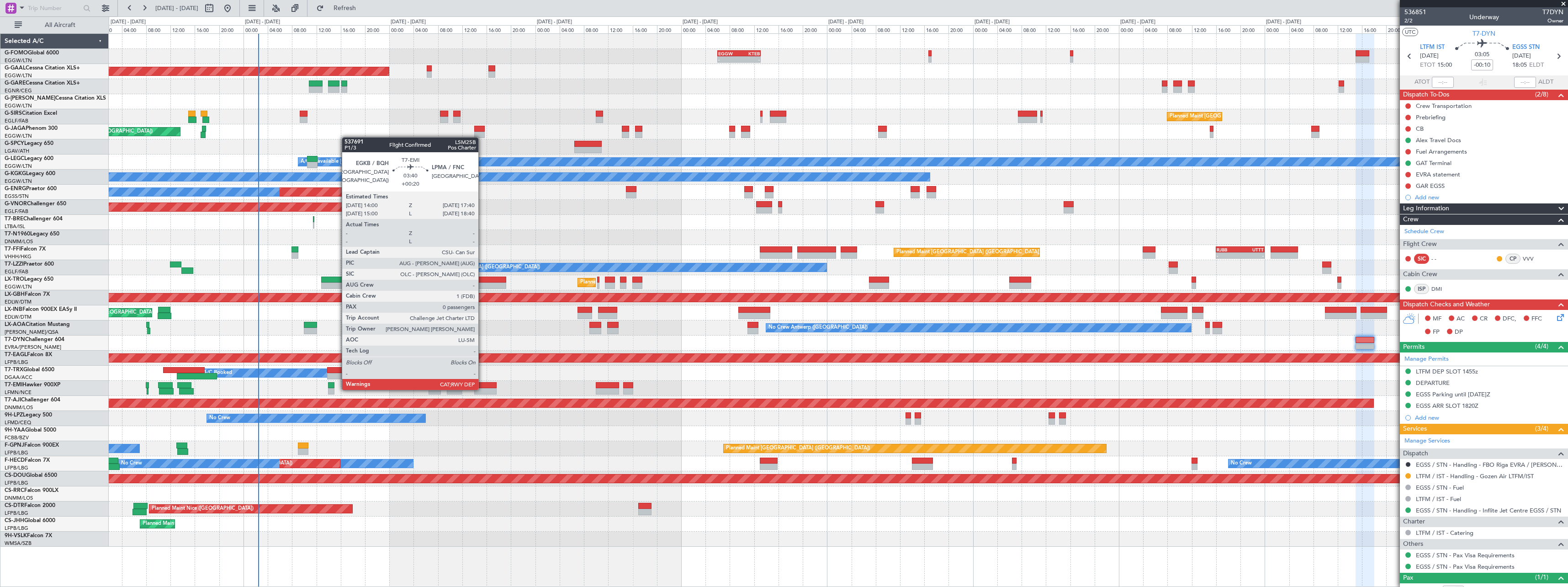
click at [483, 389] on div at bounding box center [485, 391] width 23 height 7
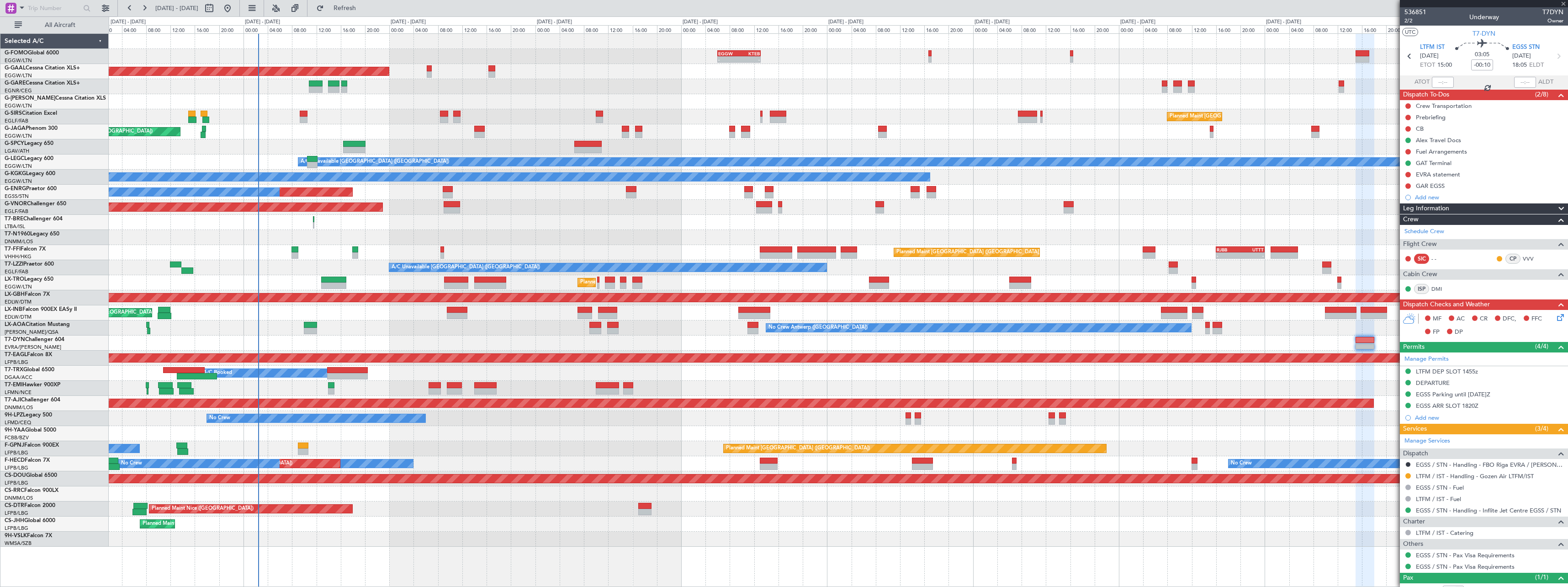
type input "+00:20"
type input "0"
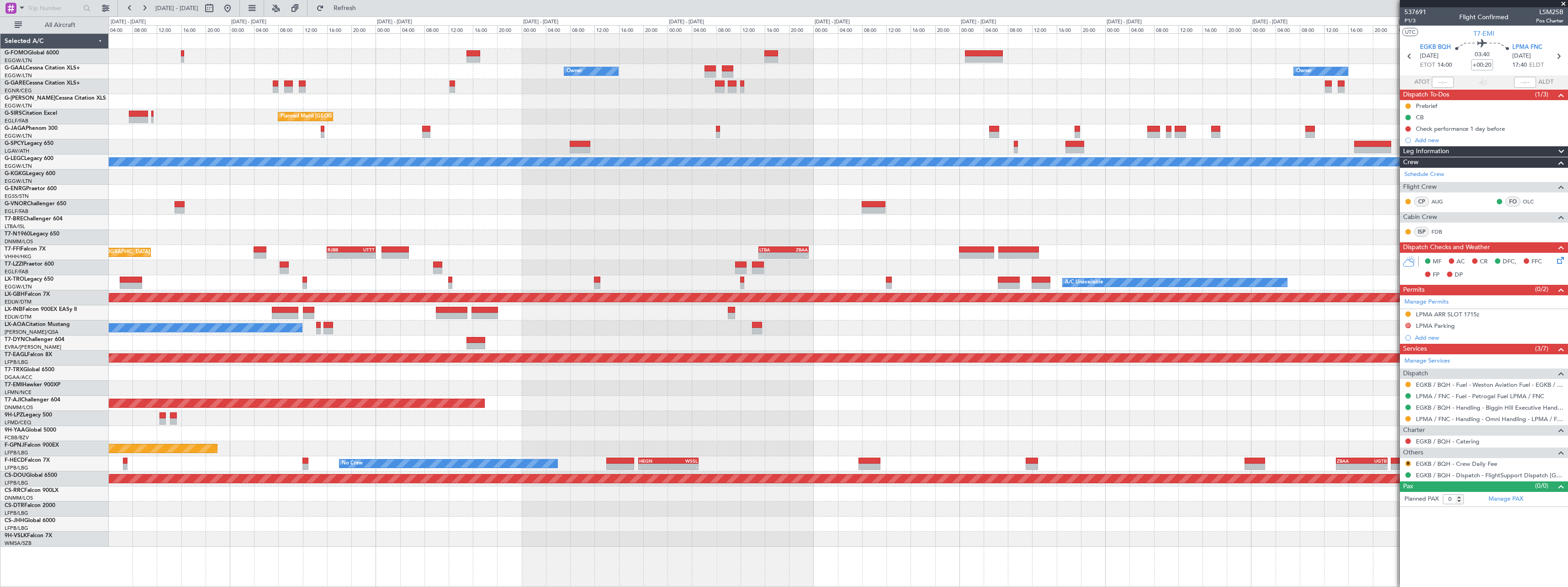
click at [0, 378] on html "25 Sep 2025 - 05 Oct 2025 Refresh Quick Links All Aircraft - - EGGW 06:00 Z KTE…" at bounding box center [784, 294] width 1568 height 587
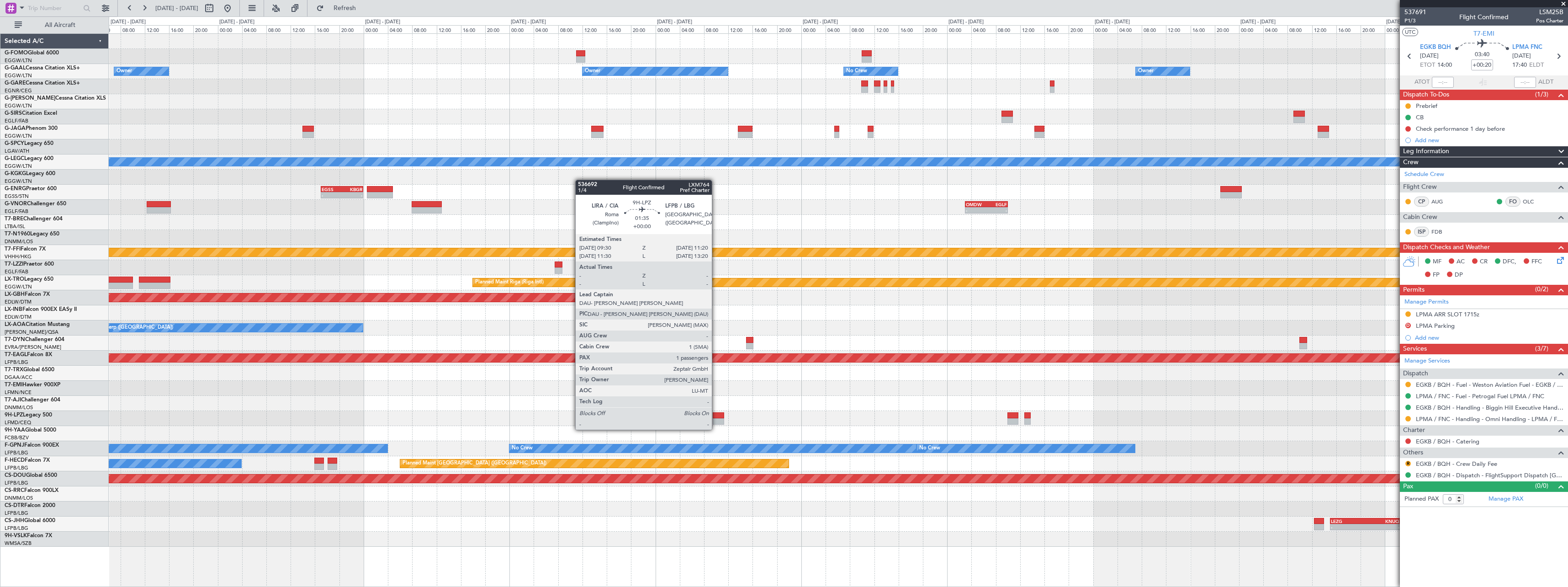
click at [716, 421] on div at bounding box center [718, 421] width 12 height 7
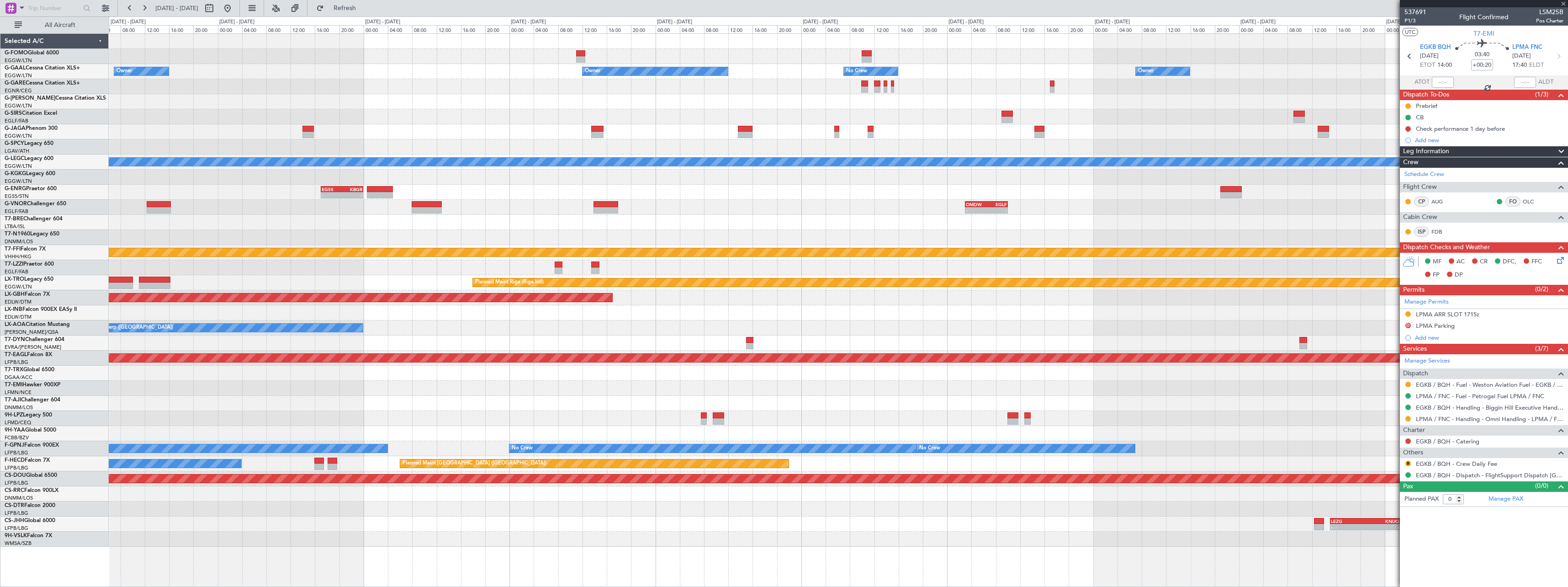
type input "1"
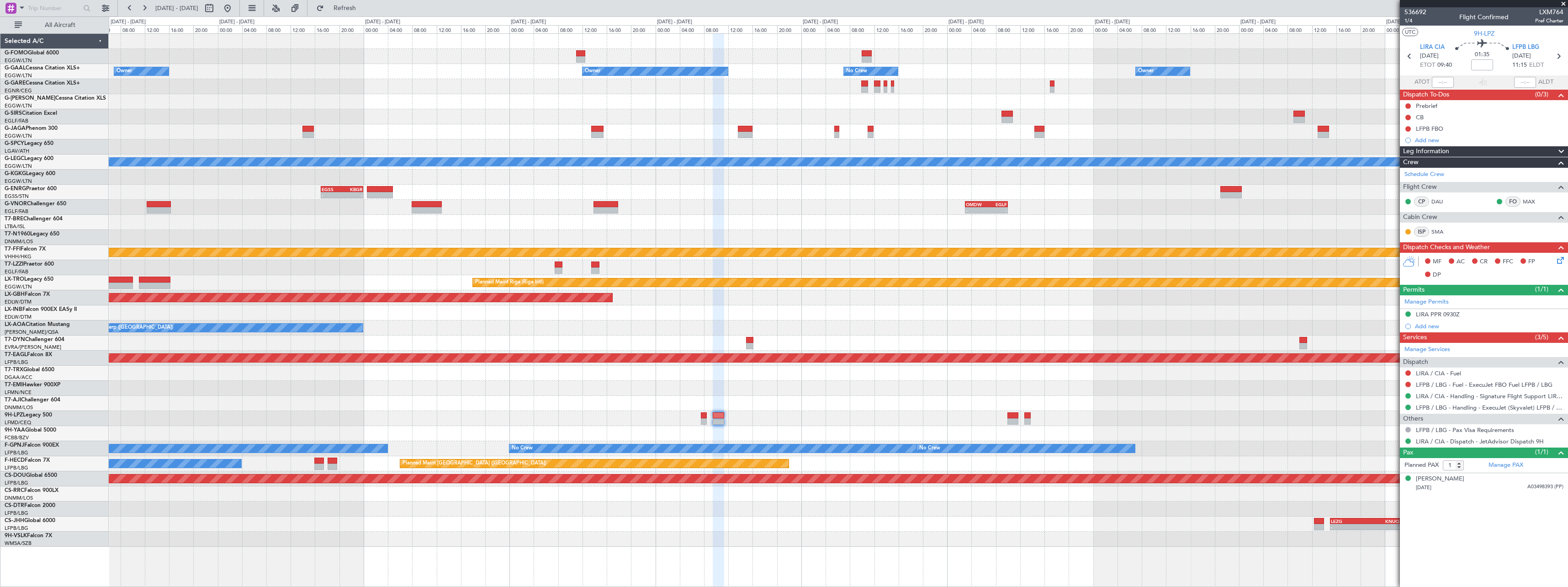
click at [1115, 410] on div at bounding box center [838, 403] width 1459 height 15
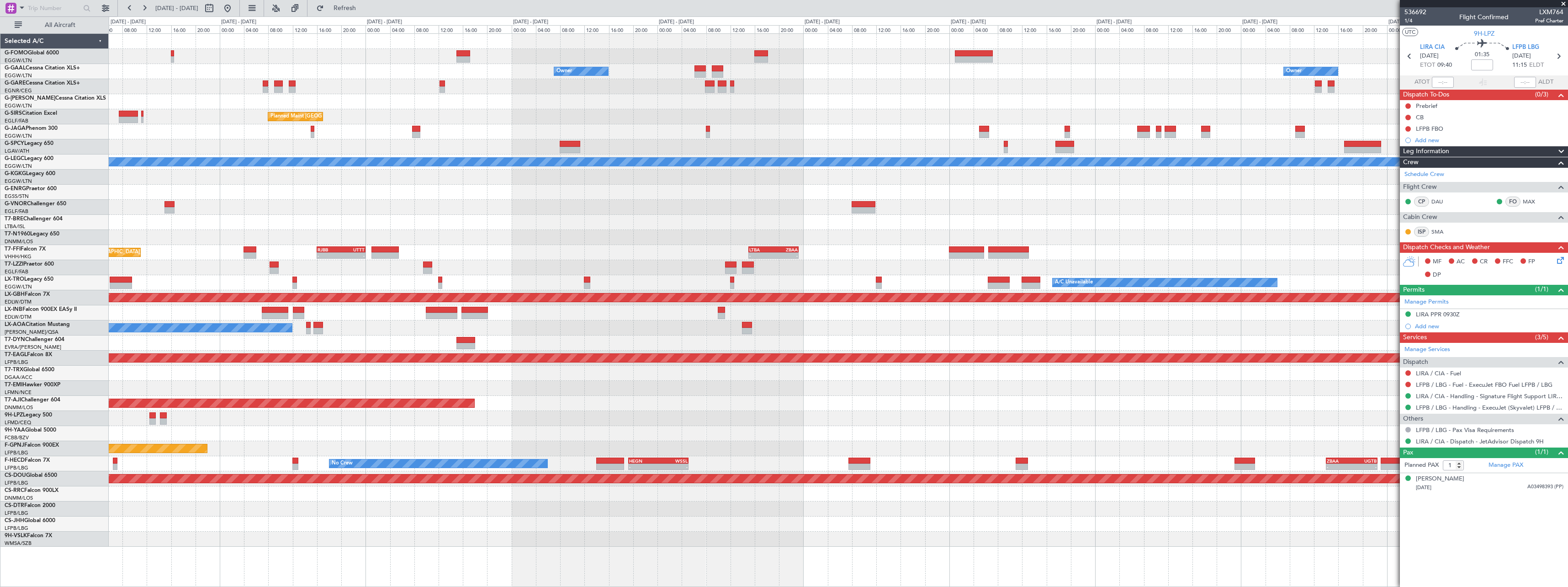
click at [1297, 432] on div at bounding box center [838, 434] width 1459 height 15
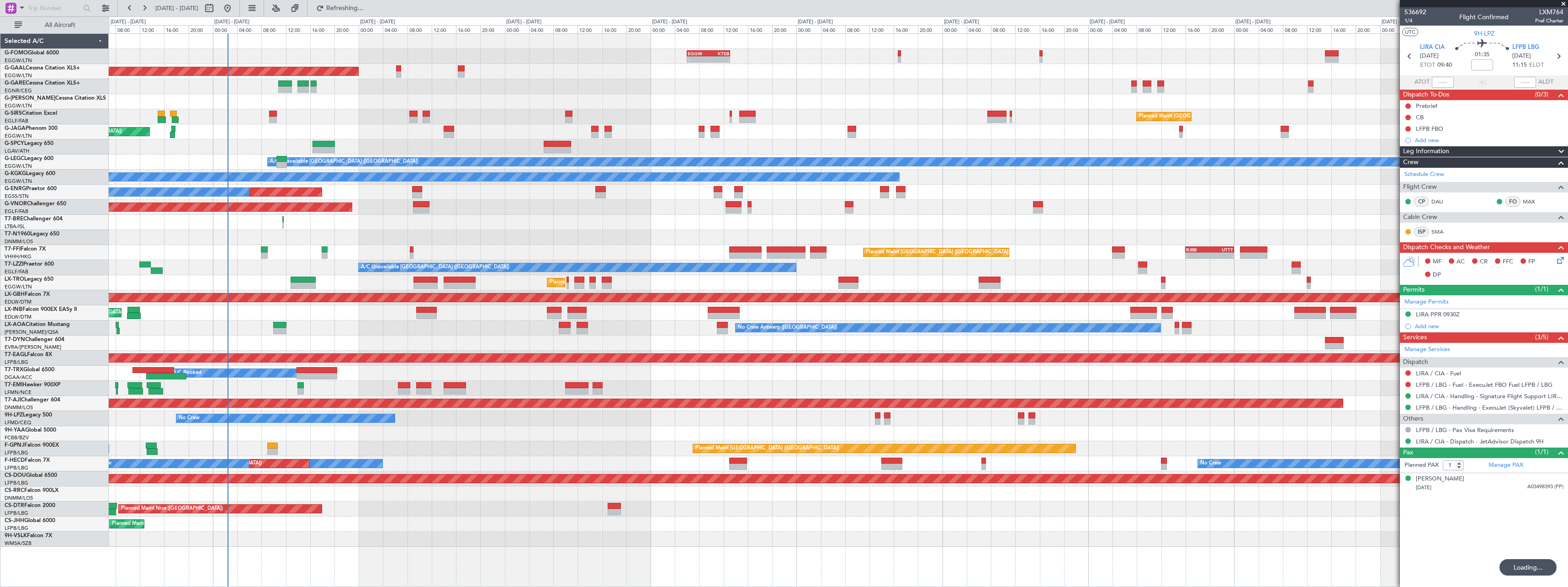
click at [933, 410] on div "EGGW 06:00 Z KTEB 13:05 Z - - Planned Maint London (Luton) Planned Maint Dussel…" at bounding box center [838, 290] width 1459 height 513
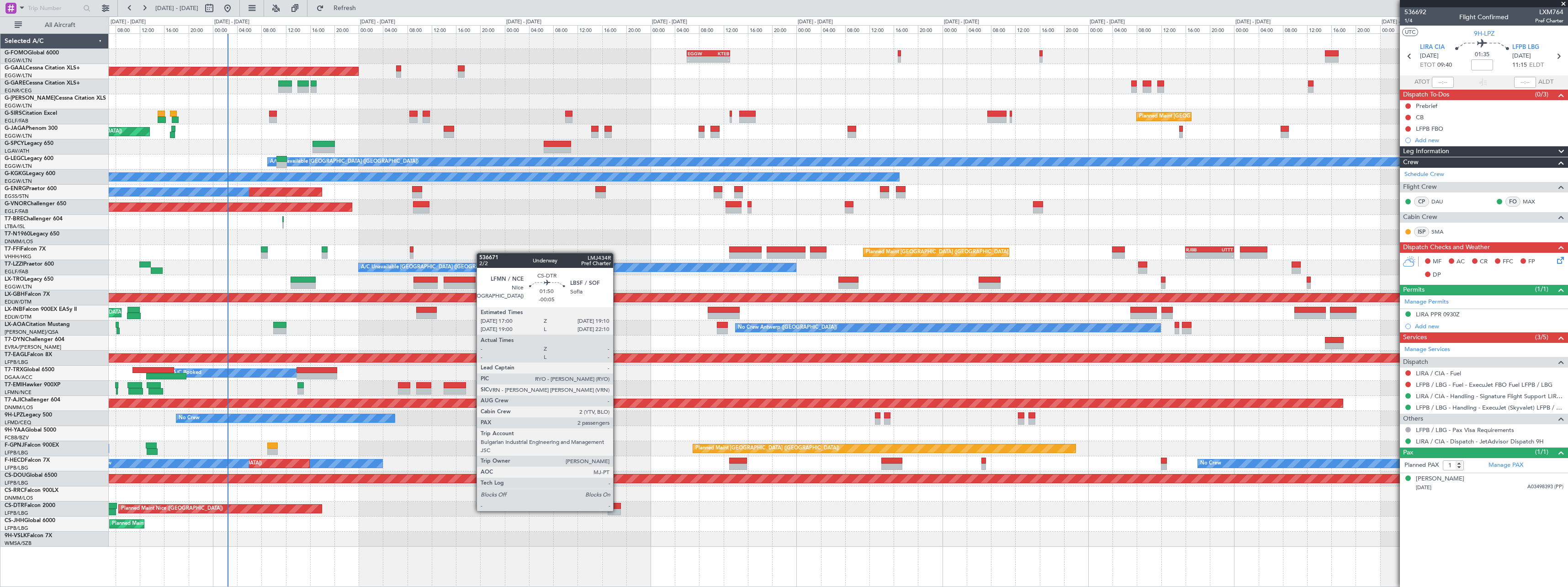
click at [617, 510] on div at bounding box center [614, 511] width 13 height 7
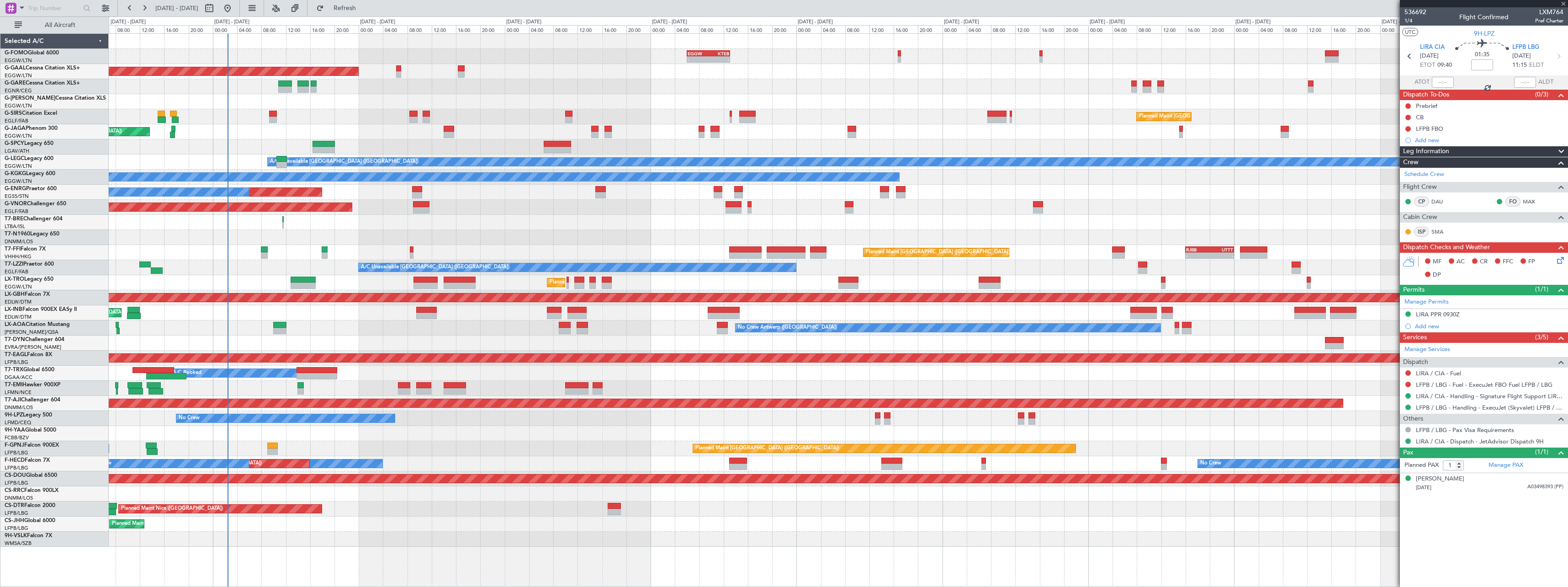
type input "-00:05"
type input "2"
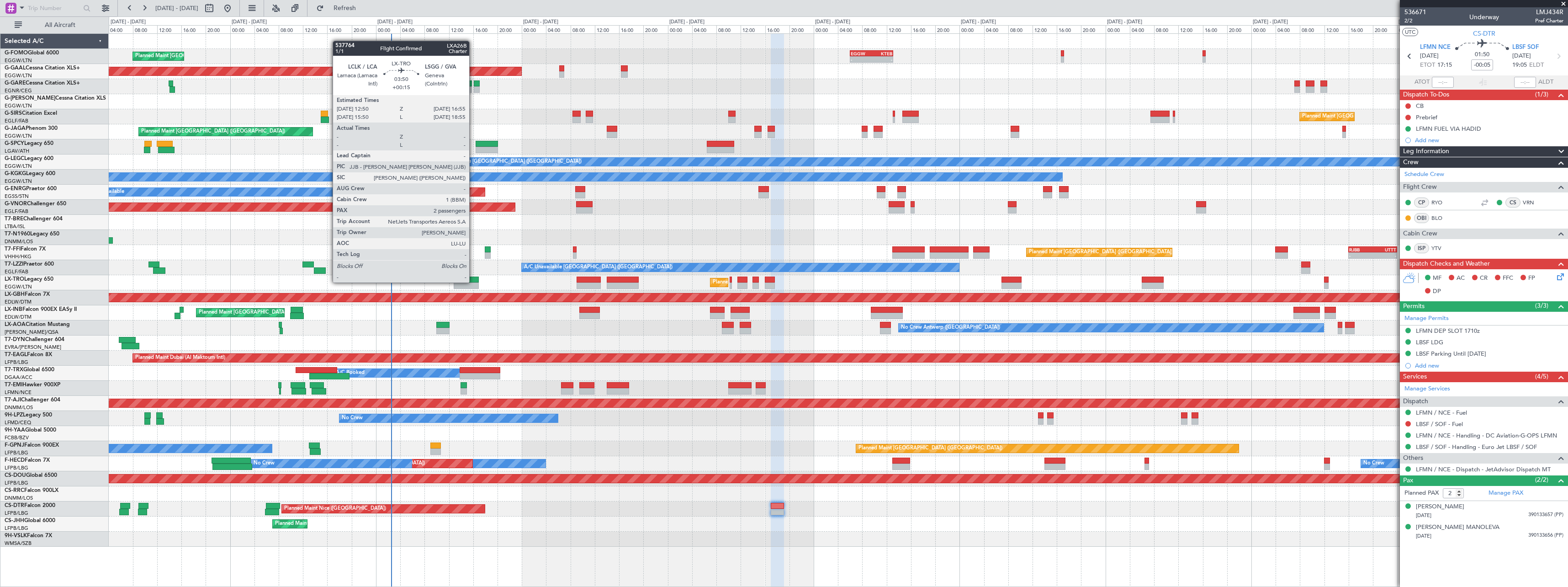
click at [474, 281] on div at bounding box center [466, 279] width 25 height 7
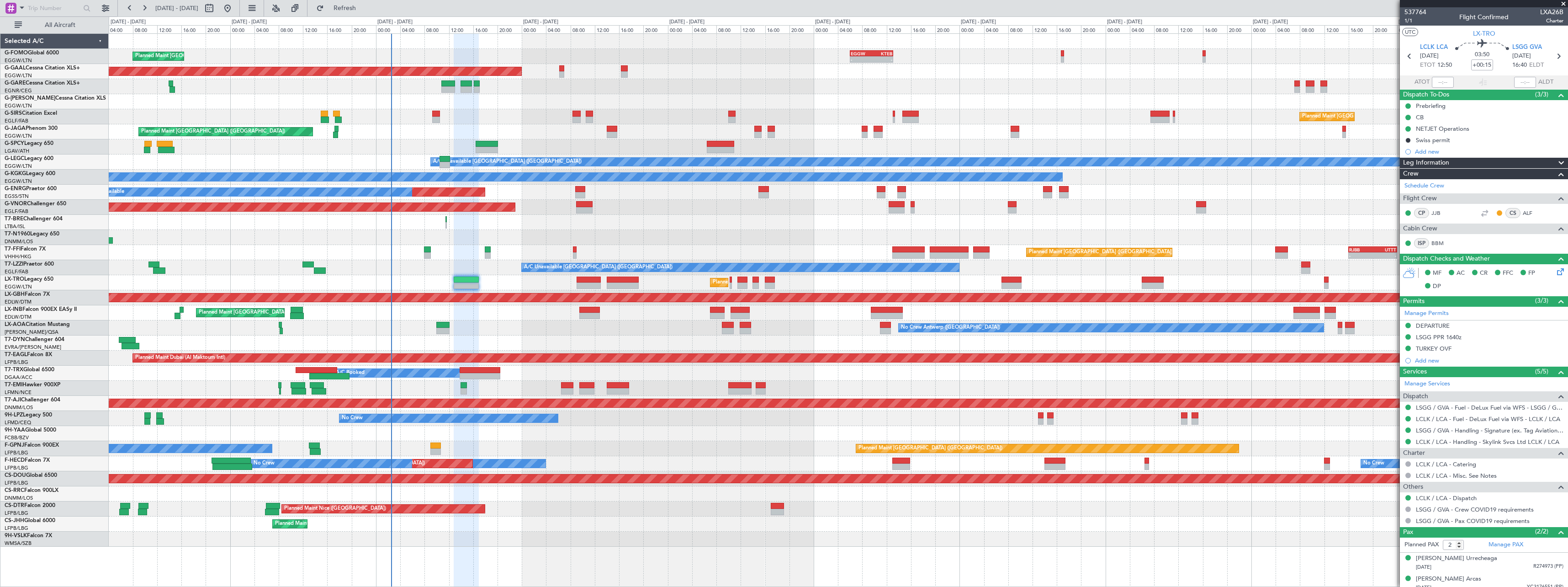
click at [631, 538] on div "Planned Maint London (Luton) - - EGGW 06:00 Z KTEB 13:05 Z Planned Maint Dussel…" at bounding box center [838, 290] width 1459 height 513
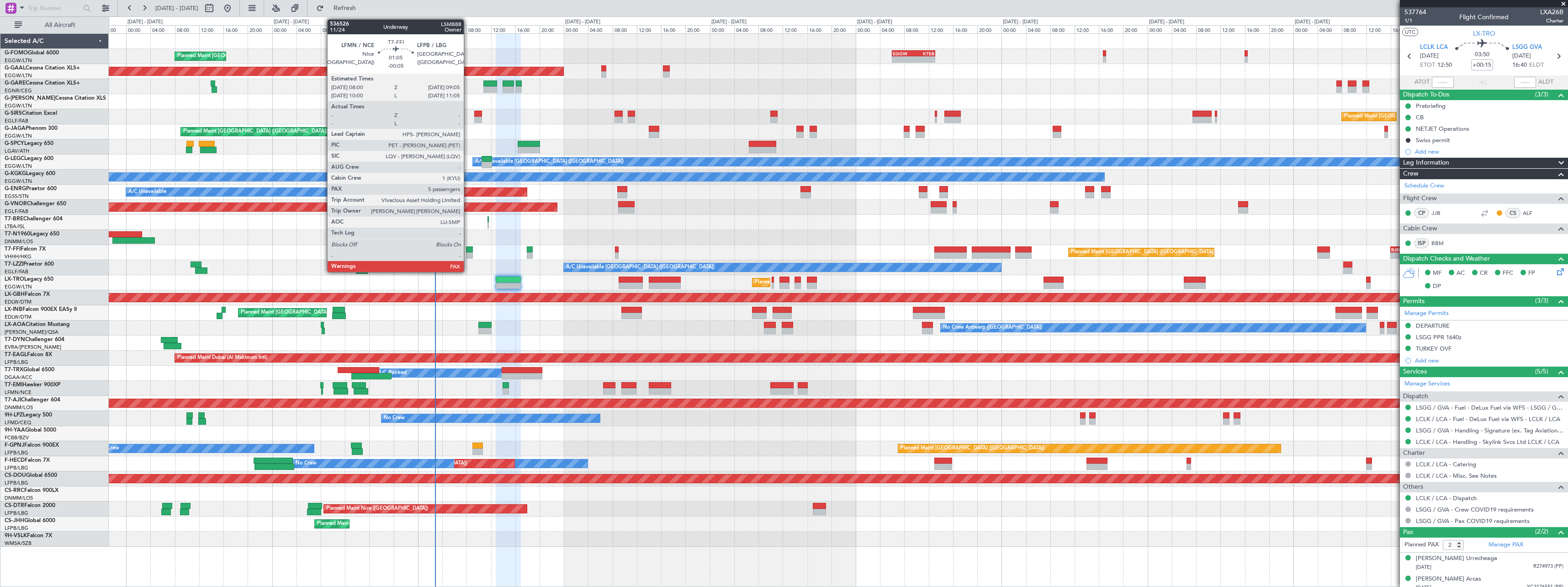
click at [468, 253] on div at bounding box center [469, 255] width 7 height 7
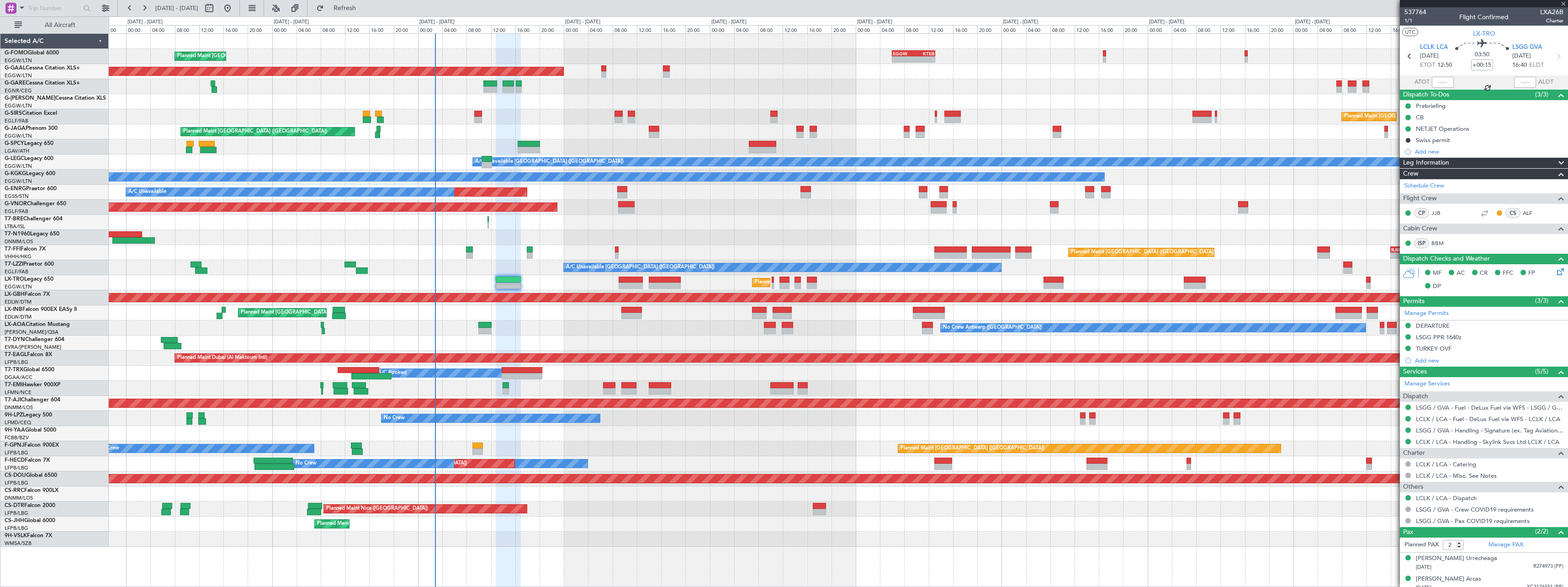
type input "-00:05"
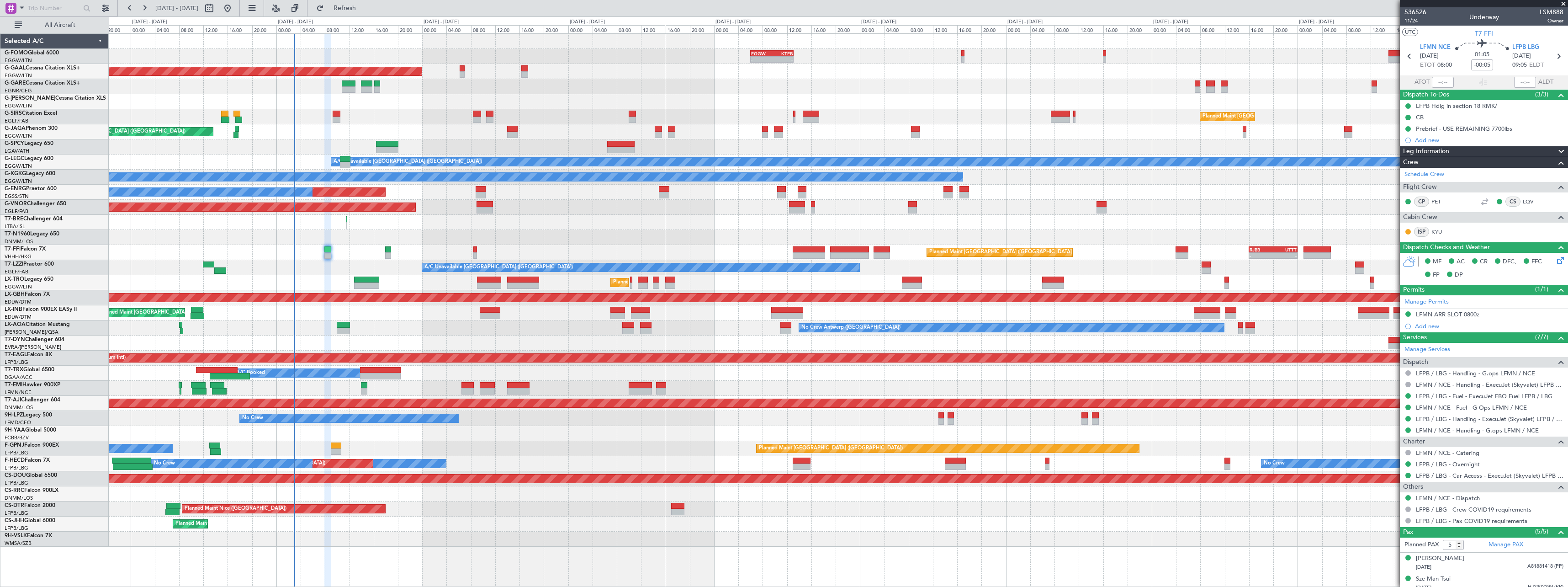
click at [614, 227] on div at bounding box center [838, 222] width 1459 height 15
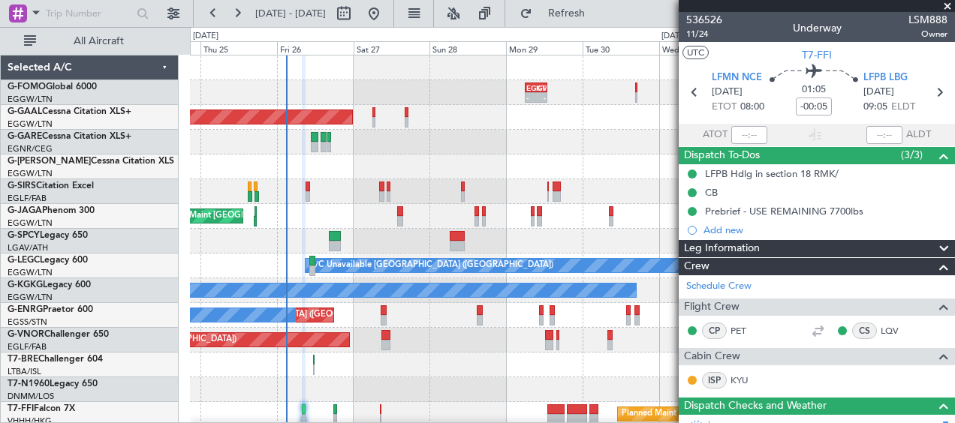
click at [950, 7] on span at bounding box center [947, 7] width 15 height 14
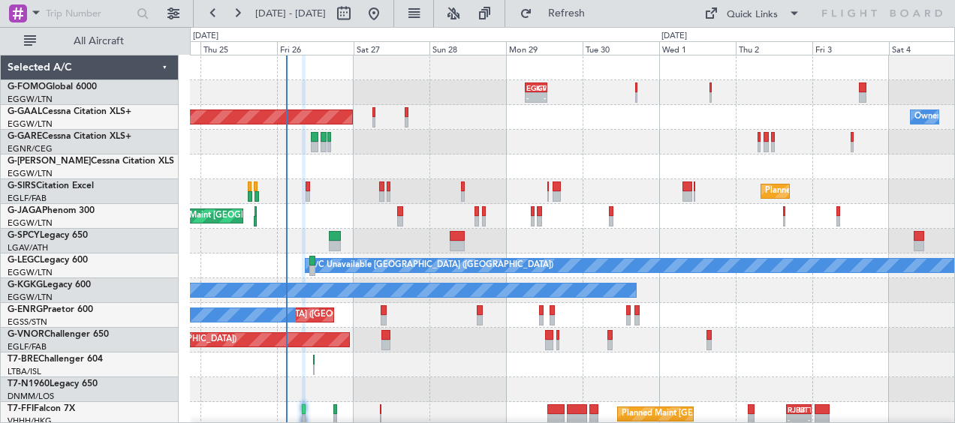
type input "0"
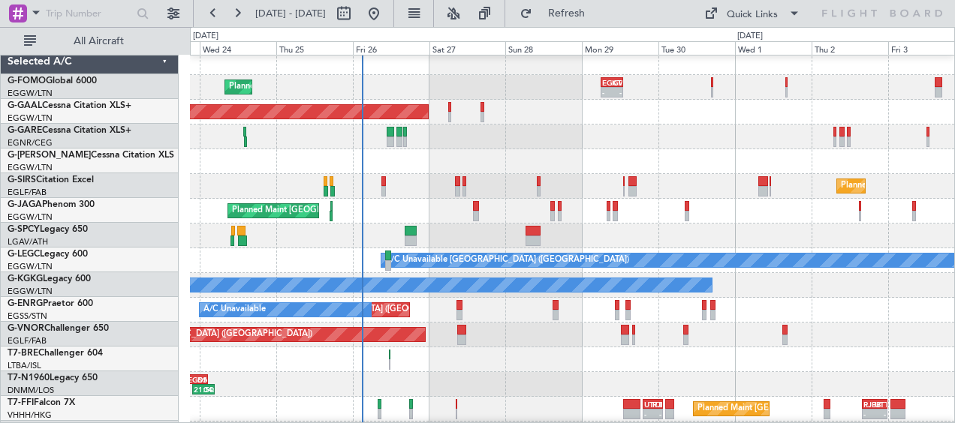
scroll to position [5, 0]
click at [582, 176] on div "Planned Maint [GEOGRAPHIC_DATA] ([GEOGRAPHIC_DATA])" at bounding box center [572, 186] width 764 height 25
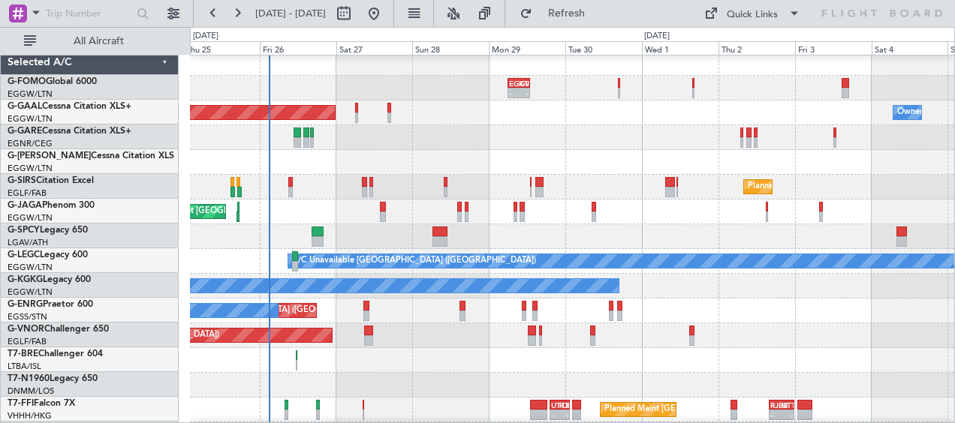
scroll to position [5, 0]
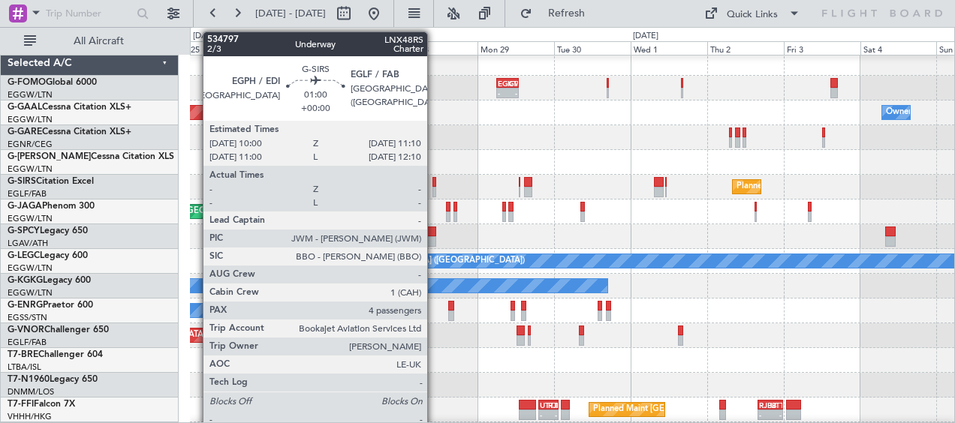
click at [435, 191] on div at bounding box center [434, 192] width 4 height 11
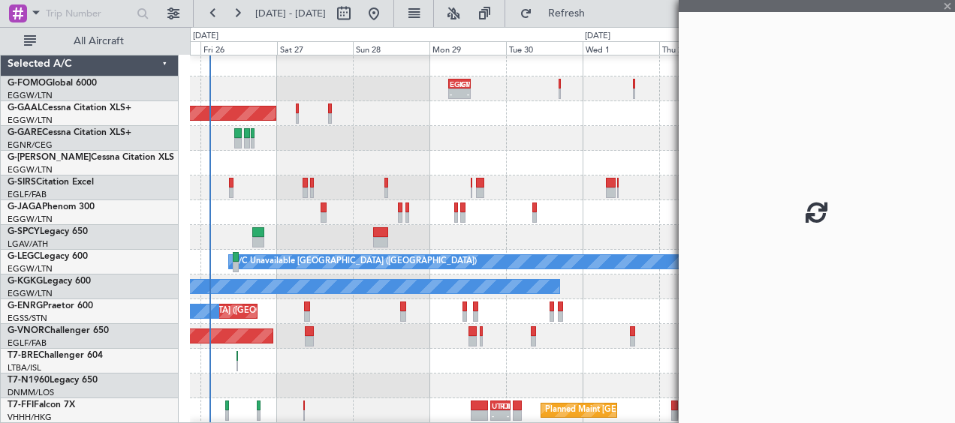
scroll to position [7, 0]
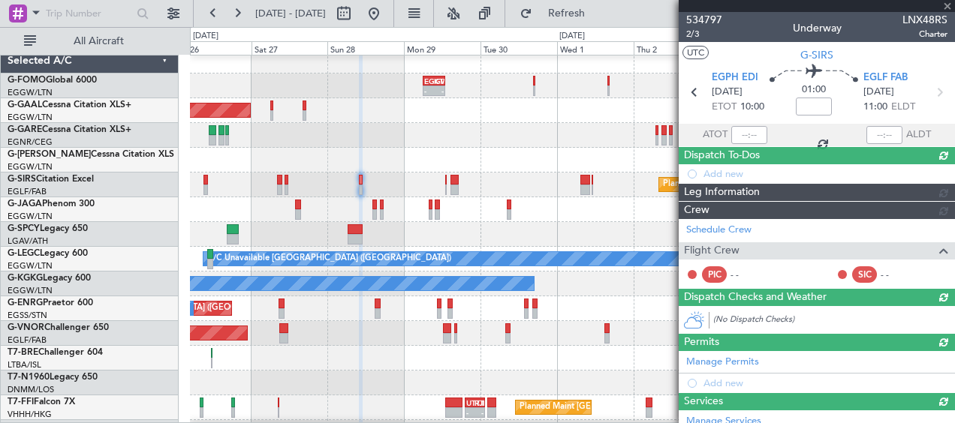
click at [431, 140] on div at bounding box center [572, 135] width 764 height 25
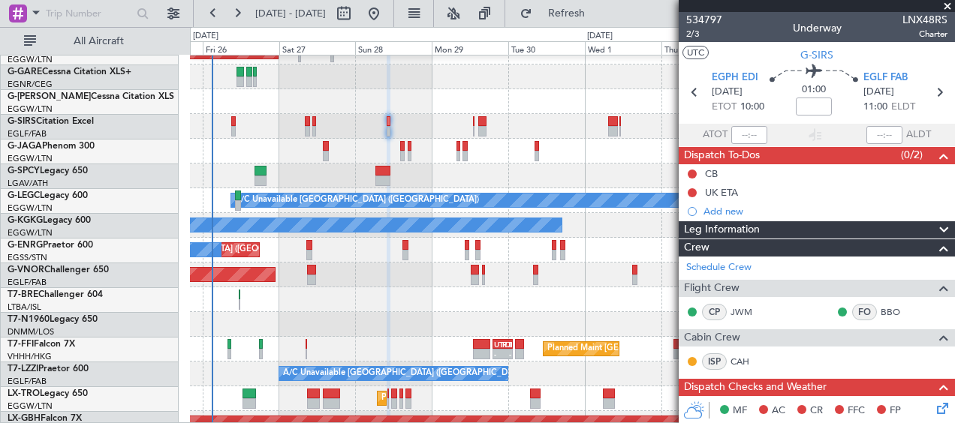
scroll to position [65, 0]
drag, startPoint x: 950, startPoint y: 5, endPoint x: 878, endPoint y: 36, distance: 78.7
click at [948, 6] on span at bounding box center [947, 7] width 15 height 14
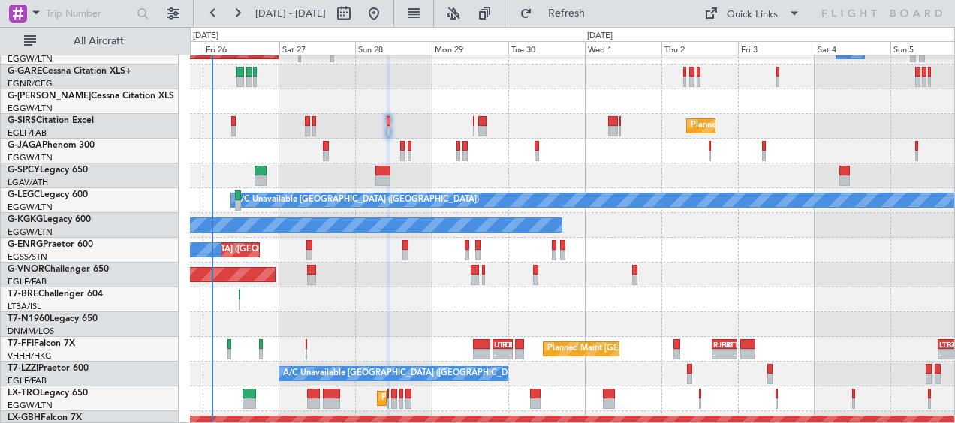
type input "0"
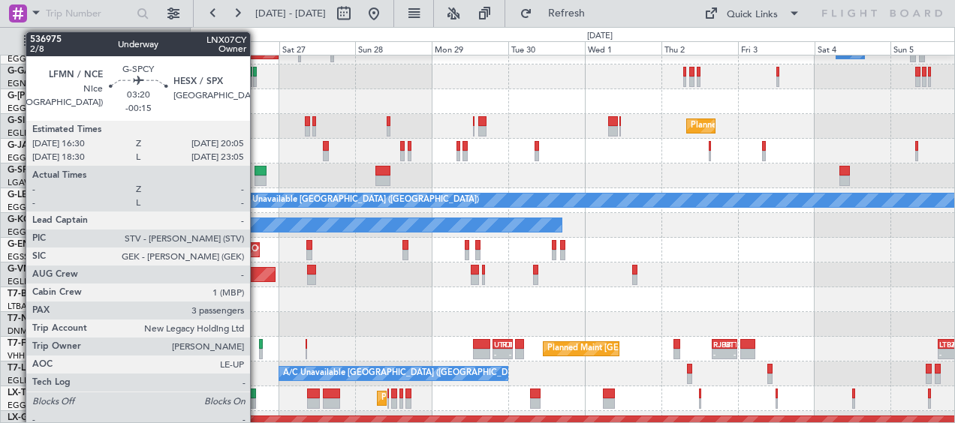
click at [257, 176] on div at bounding box center [260, 181] width 12 height 11
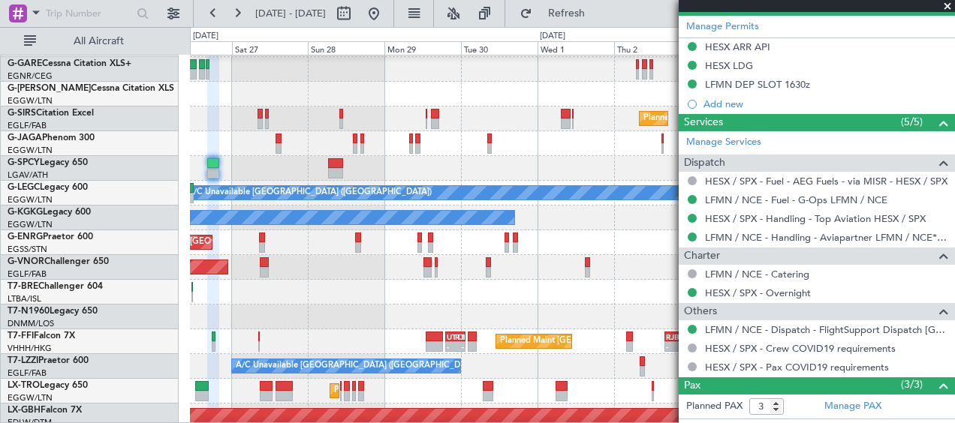
scroll to position [74, 0]
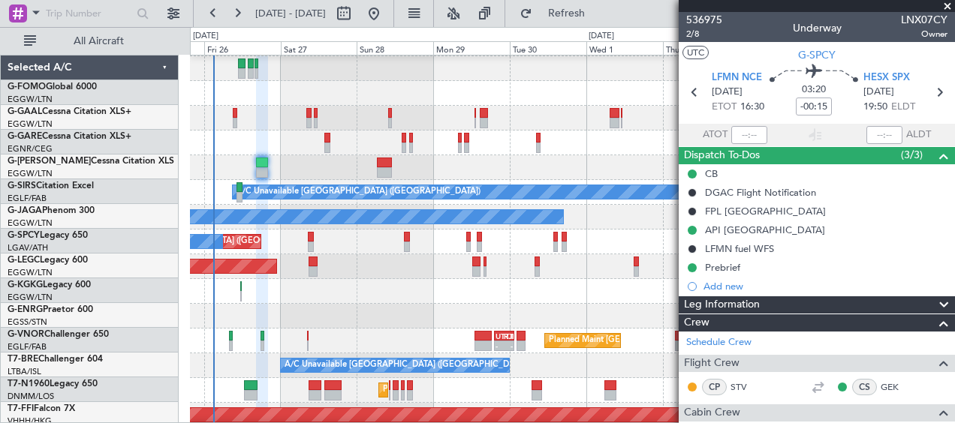
click at [548, 164] on div at bounding box center [572, 167] width 764 height 25
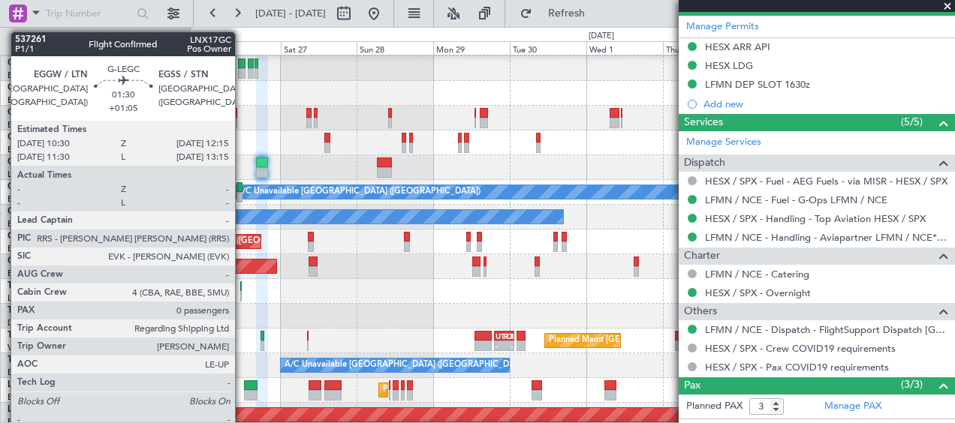
click at [242, 194] on div at bounding box center [239, 197] width 6 height 11
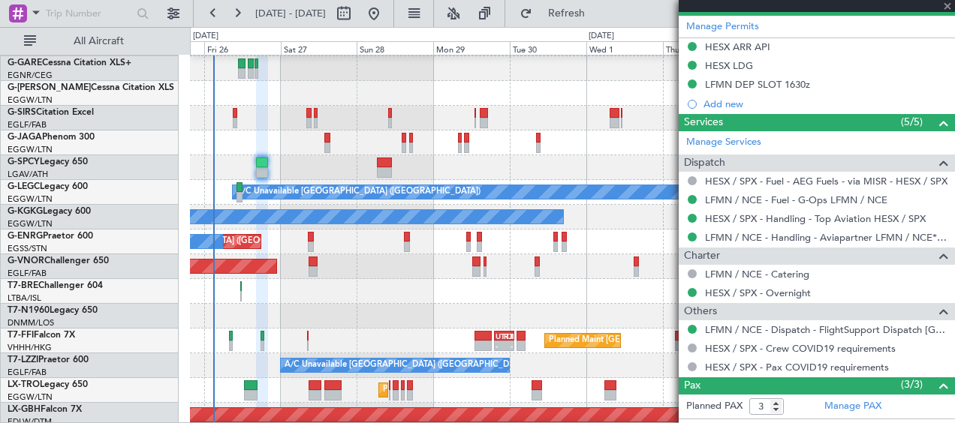
type input "+01:05"
type input "0"
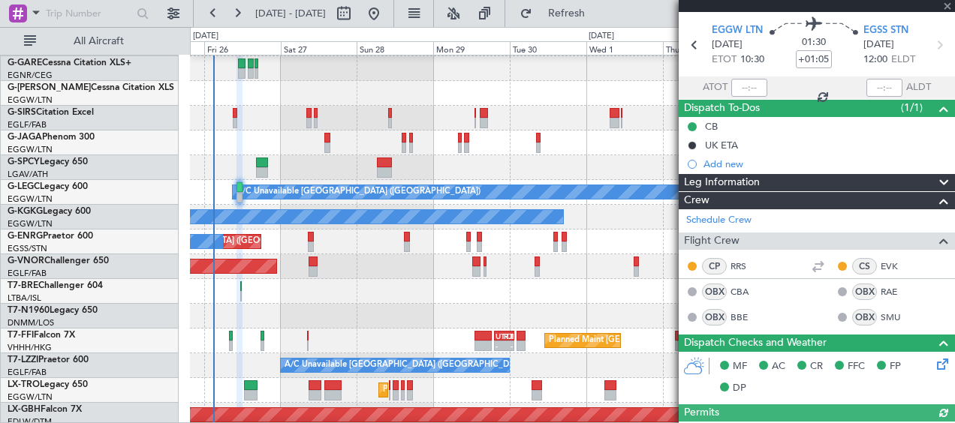
scroll to position [0, 0]
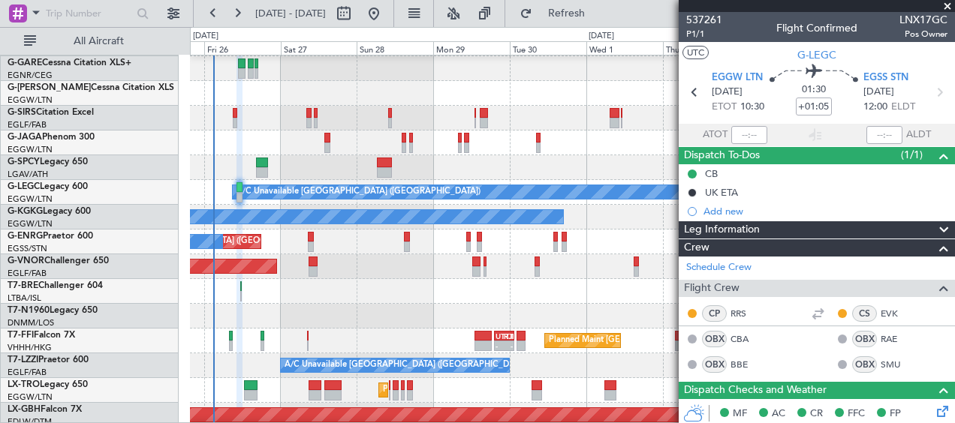
click at [948, 8] on span at bounding box center [947, 7] width 15 height 14
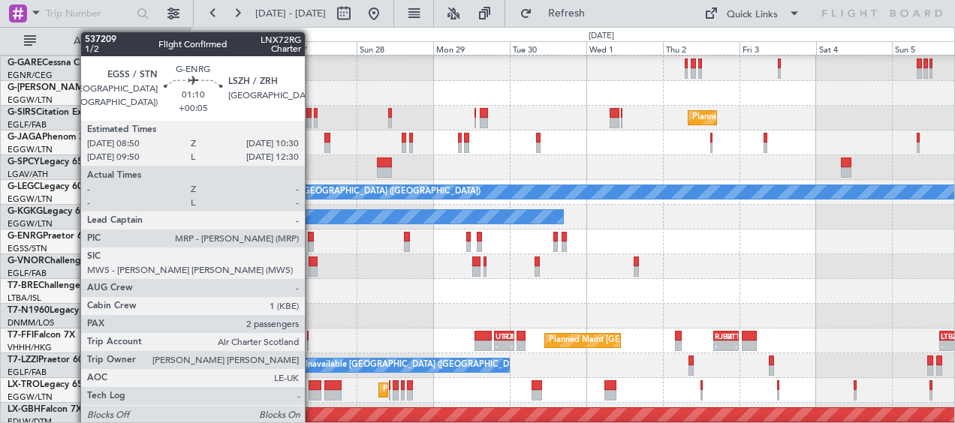
click at [312, 242] on div at bounding box center [311, 247] width 6 height 11
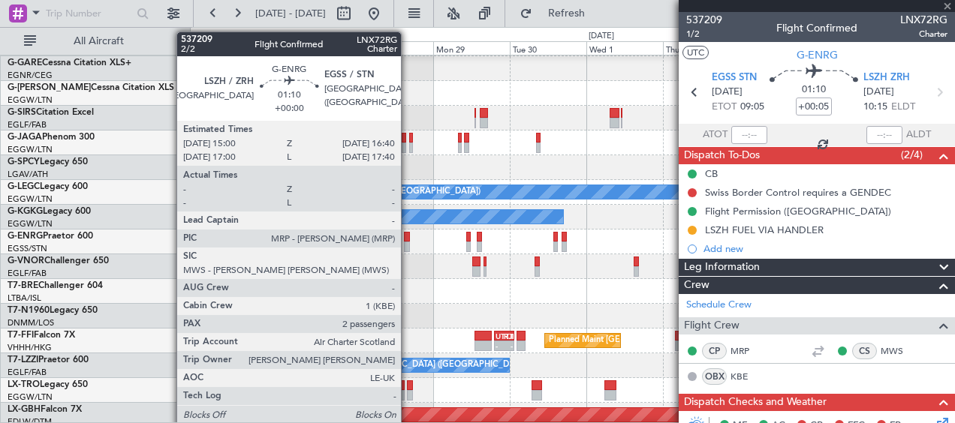
click at [408, 245] on div at bounding box center [407, 247] width 6 height 11
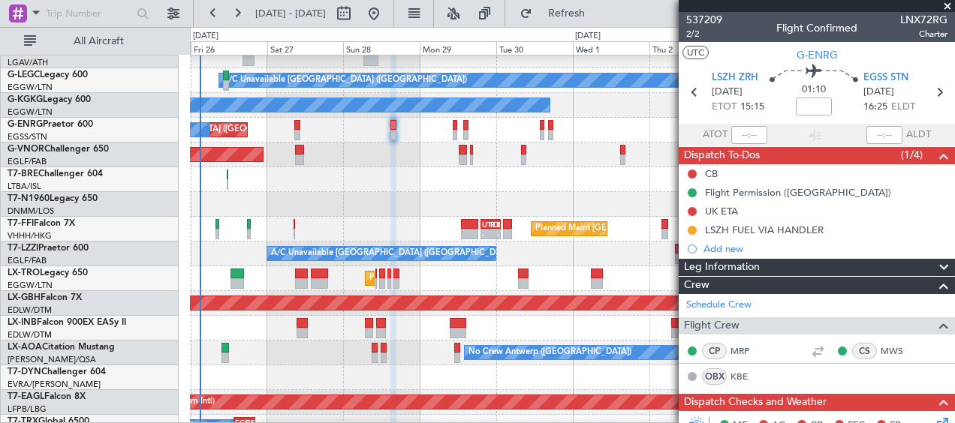
click at [330, 186] on div at bounding box center [572, 179] width 764 height 25
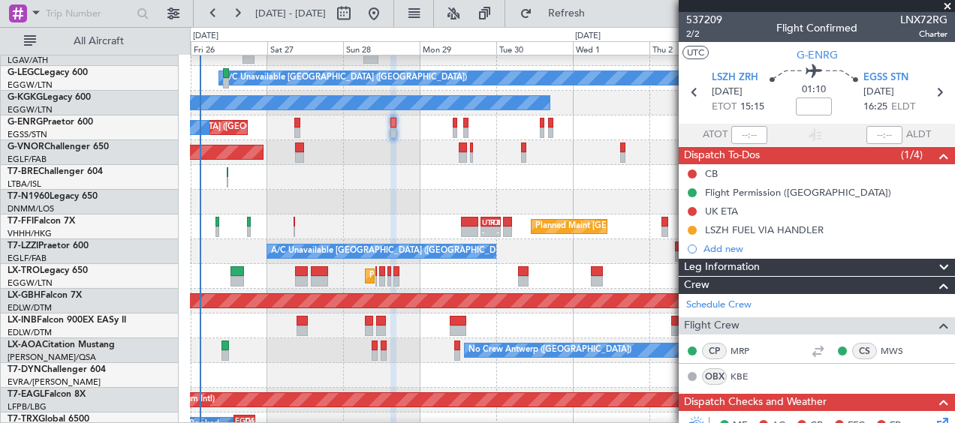
click at [949, 8] on span at bounding box center [947, 7] width 15 height 14
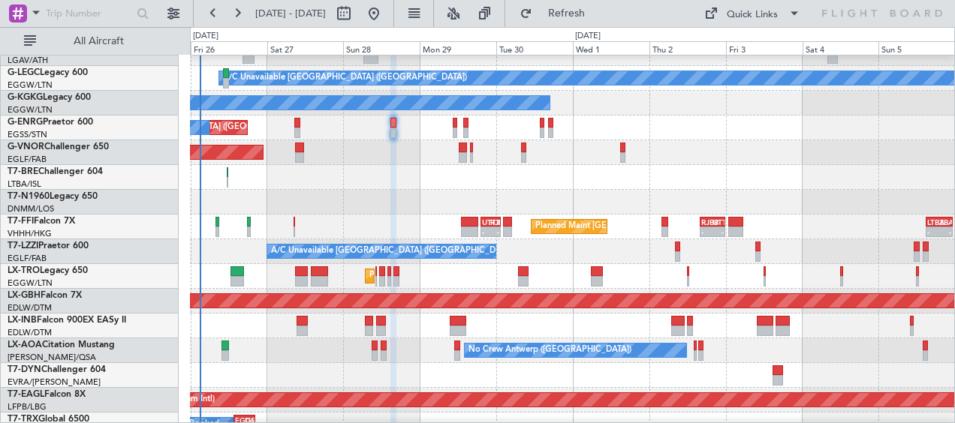
type input "0"
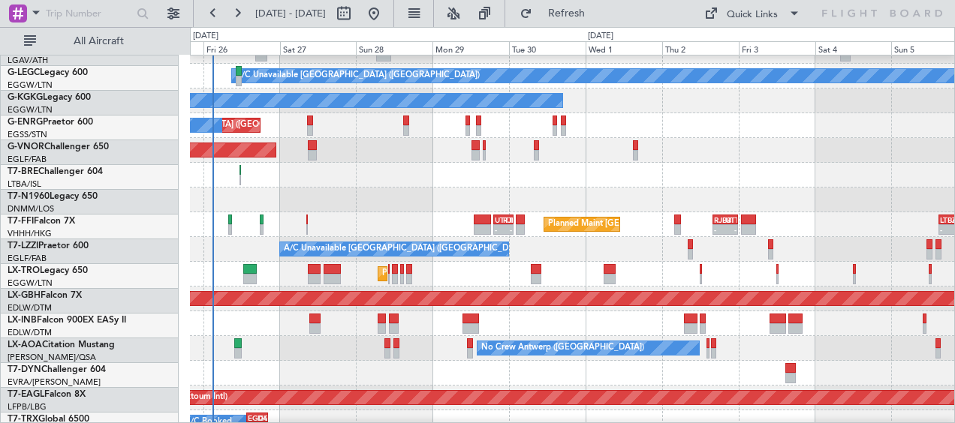
scroll to position [192, 0]
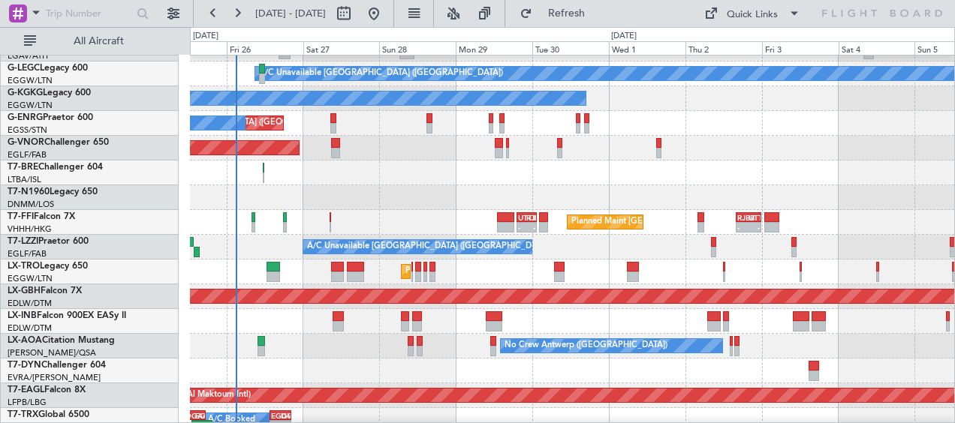
click at [287, 176] on div at bounding box center [572, 173] width 764 height 25
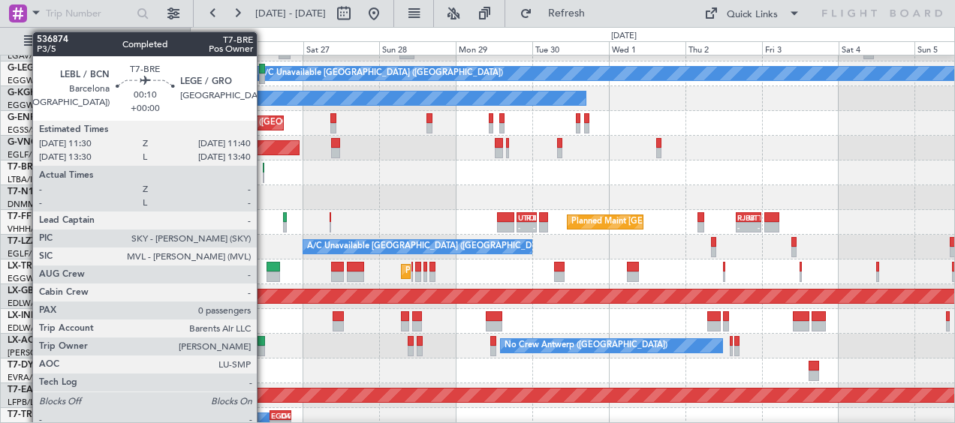
click at [263, 170] on div at bounding box center [264, 168] width 2 height 11
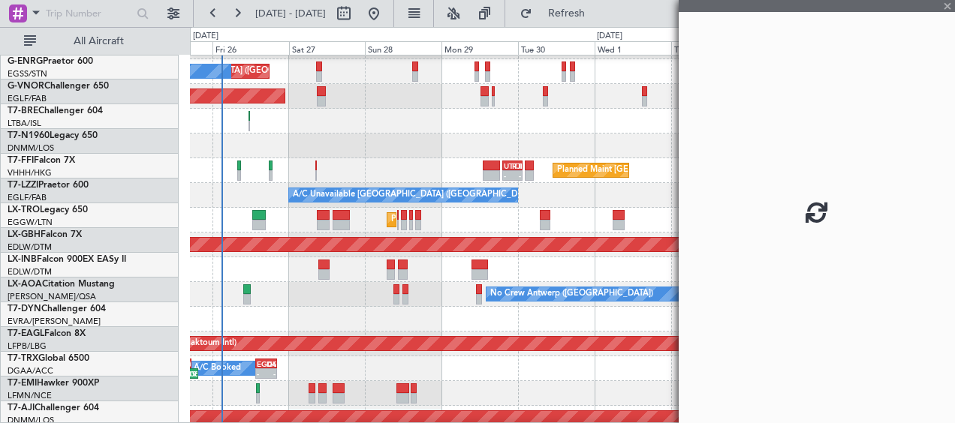
click at [445, 144] on div "EGSS 20:00 Z DNMM 02:40 Z 21:50 Z 04:45 Z AOG Maint London (Stansted)" at bounding box center [572, 146] width 764 height 25
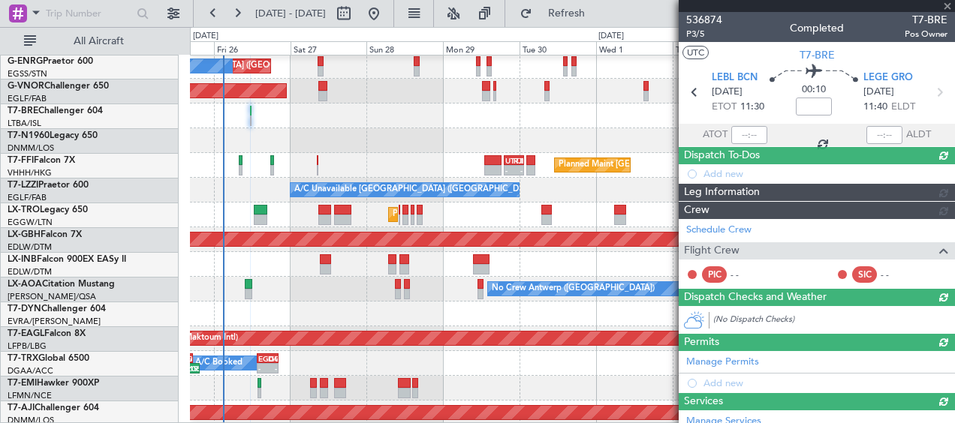
scroll to position [249, 0]
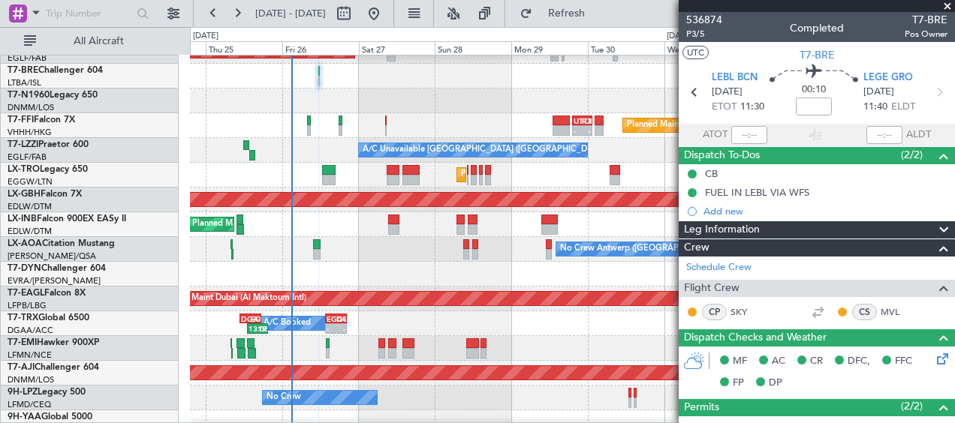
click at [507, 119] on div "Planned Maint Beijing (Beijing Capital) - - UTTT 19:10 Z RJBB 01:30 Z - - RJBB …" at bounding box center [572, 125] width 764 height 25
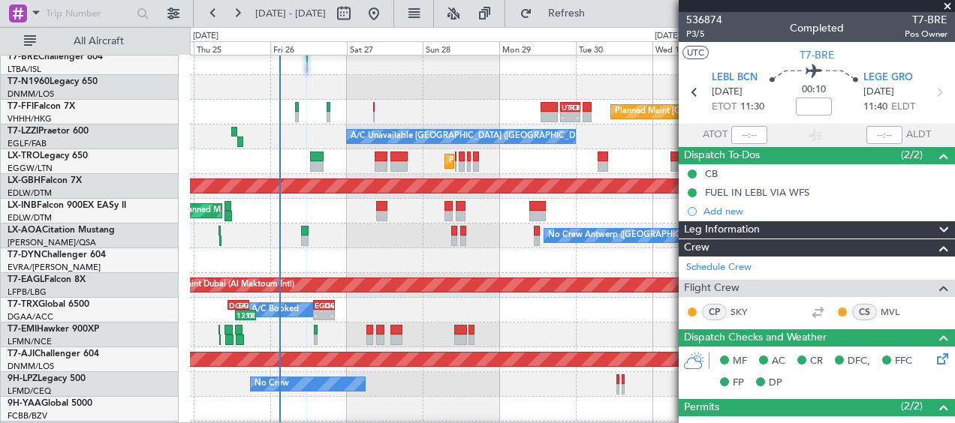
click at [947, 8] on span at bounding box center [947, 7] width 15 height 14
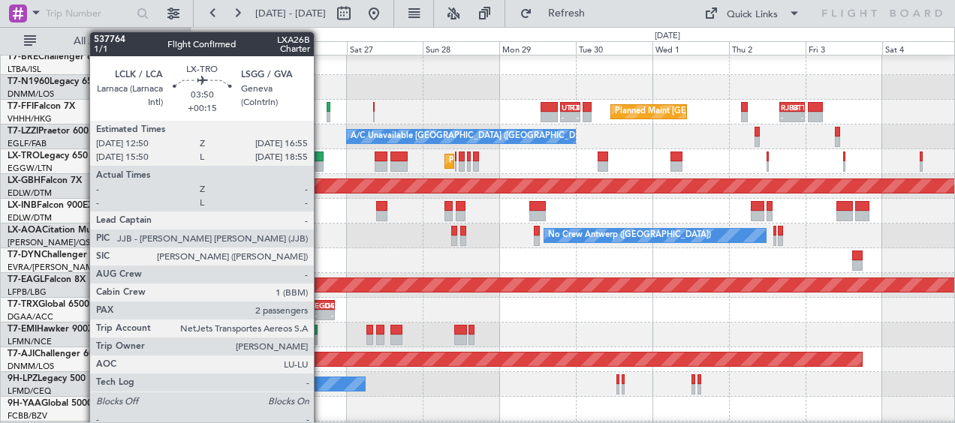
click at [321, 167] on div at bounding box center [317, 166] width 14 height 11
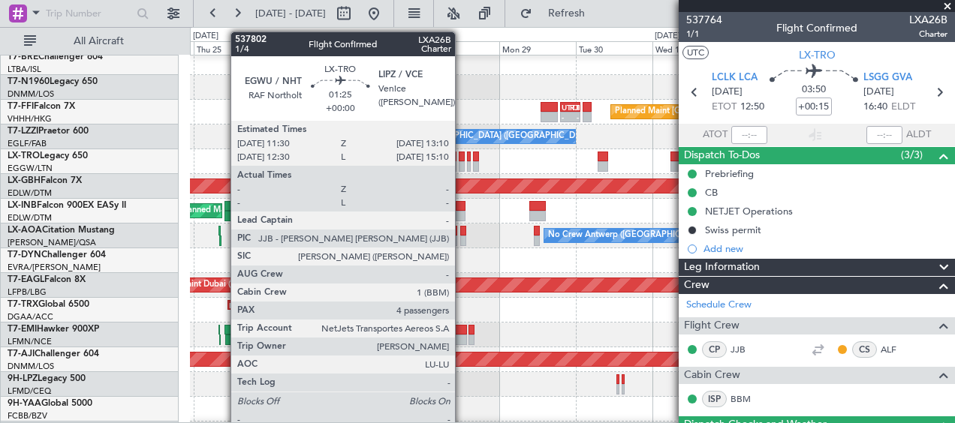
click at [462, 163] on div at bounding box center [462, 166] width 6 height 11
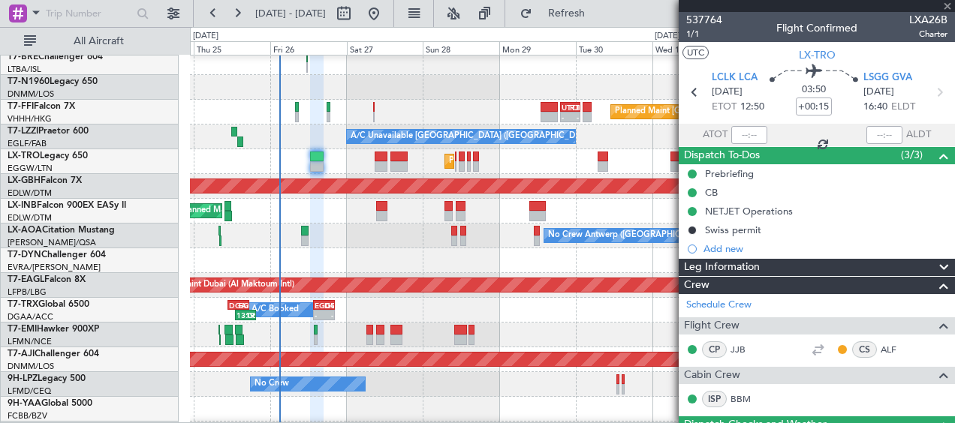
type input "4"
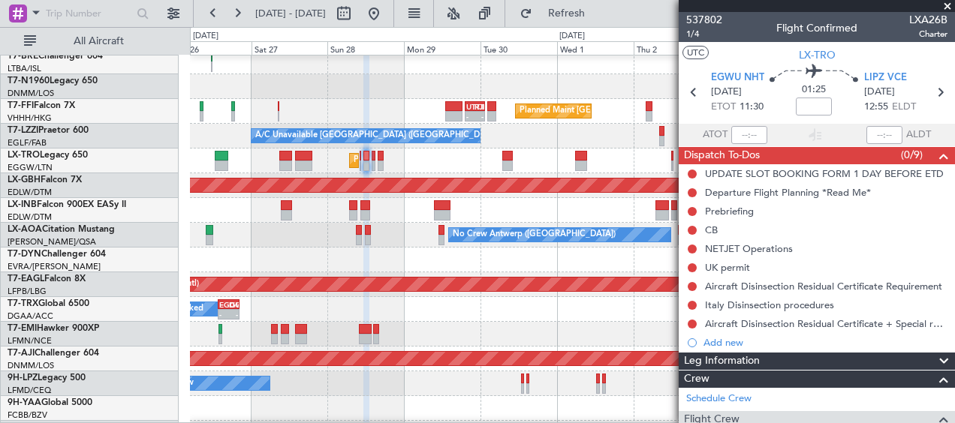
scroll to position [305, 0]
click at [413, 165] on div "Planned Maint London (Luton) A/C Unavailable" at bounding box center [572, 161] width 764 height 25
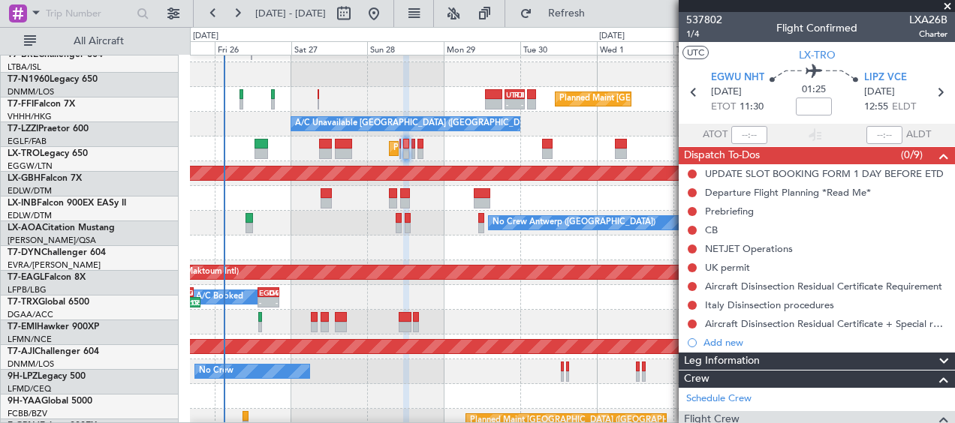
scroll to position [315, 0]
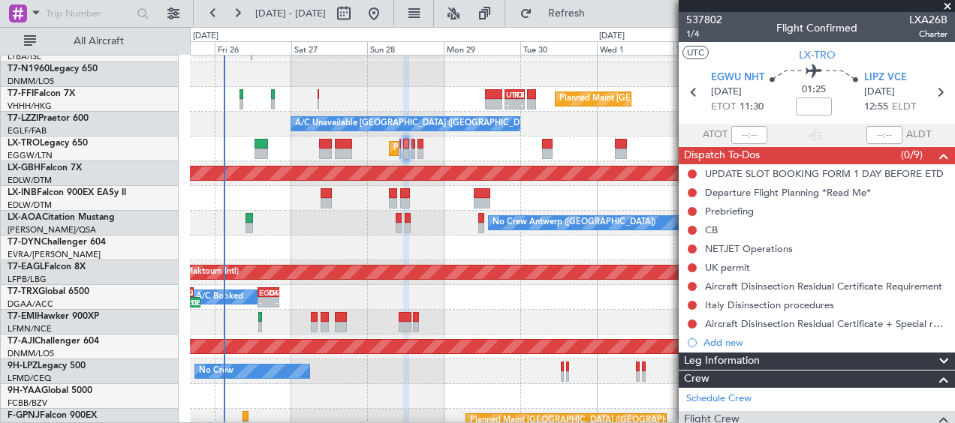
click at [357, 262] on div "Planned Maint Dubai (Al Maktoum Intl)" at bounding box center [572, 272] width 764 height 25
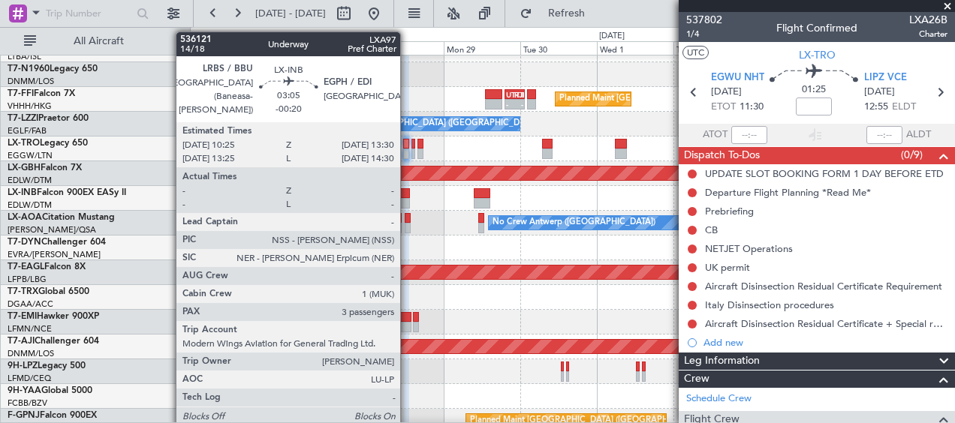
click at [407, 199] on div at bounding box center [405, 203] width 11 height 11
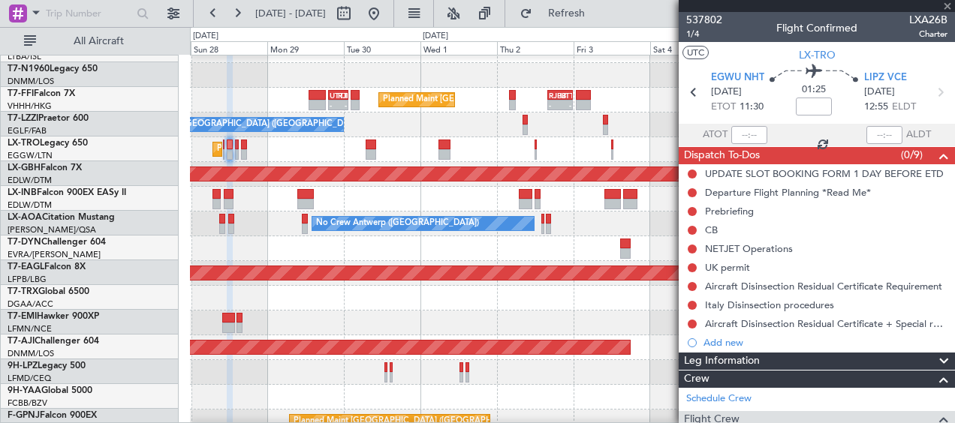
click at [359, 199] on div at bounding box center [572, 199] width 764 height 25
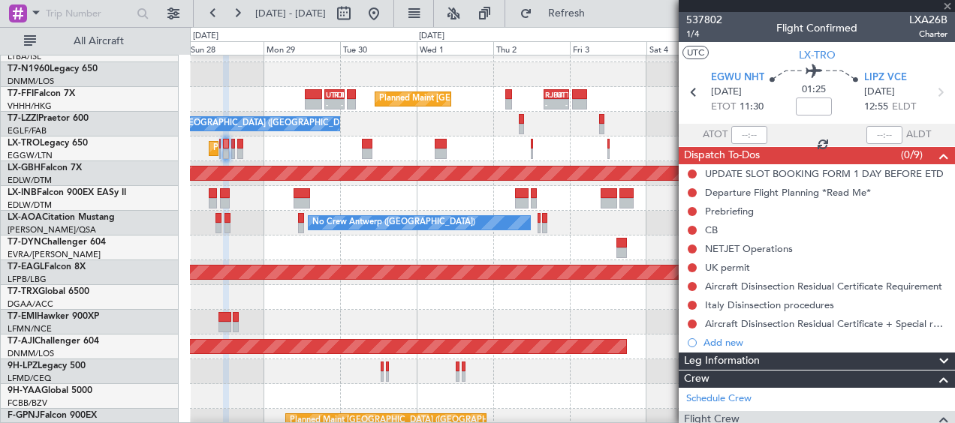
type input "-00:20"
type input "3"
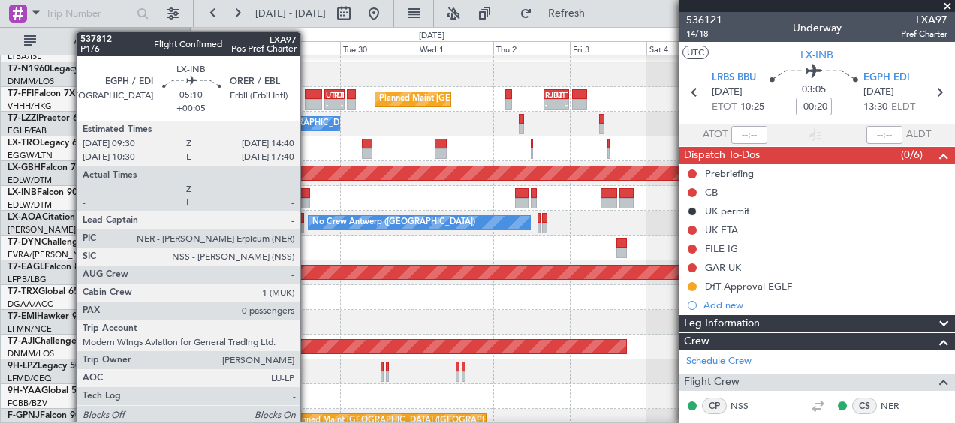
click at [307, 200] on div at bounding box center [301, 203] width 17 height 11
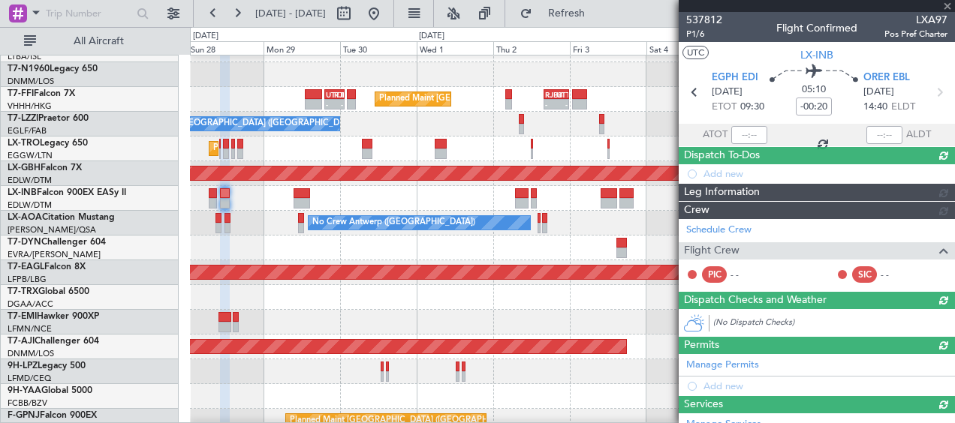
type input "+00:05"
type input "0"
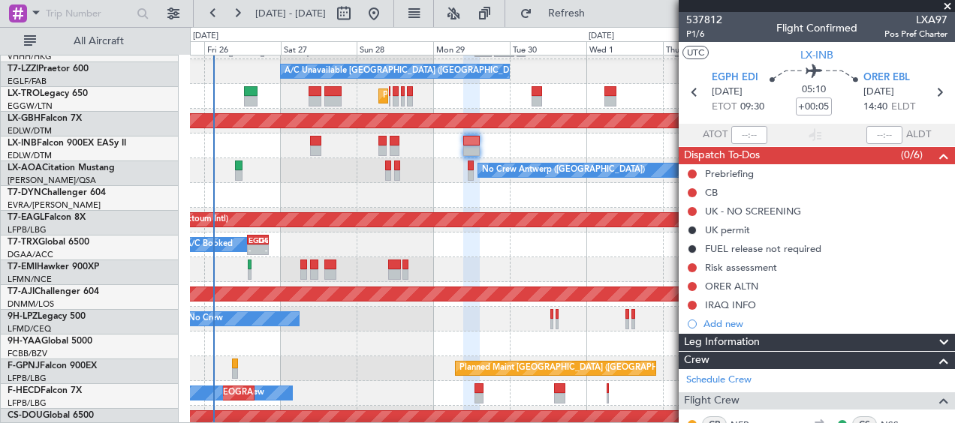
scroll to position [368, 0]
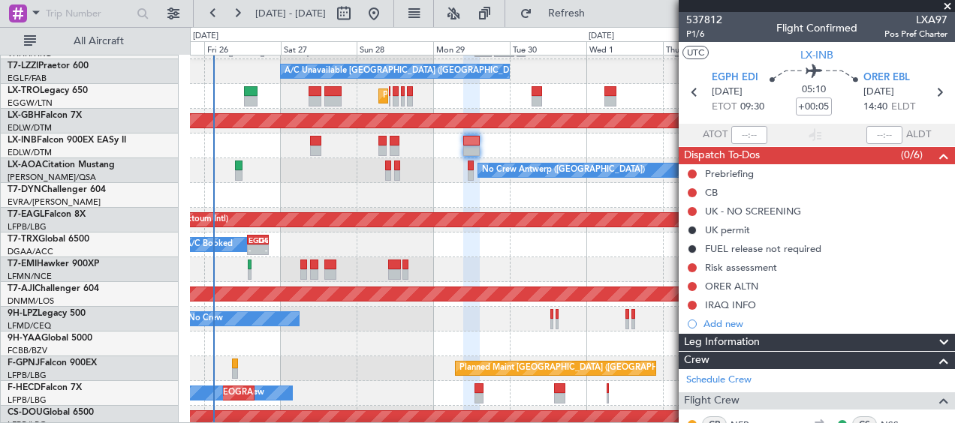
click at [508, 202] on div at bounding box center [572, 195] width 764 height 25
click at [949, 8] on span at bounding box center [947, 7] width 15 height 14
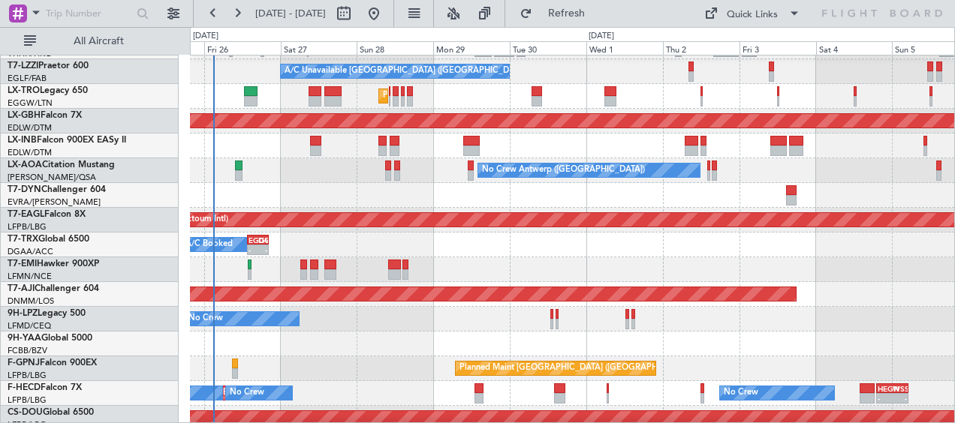
scroll to position [474, 0]
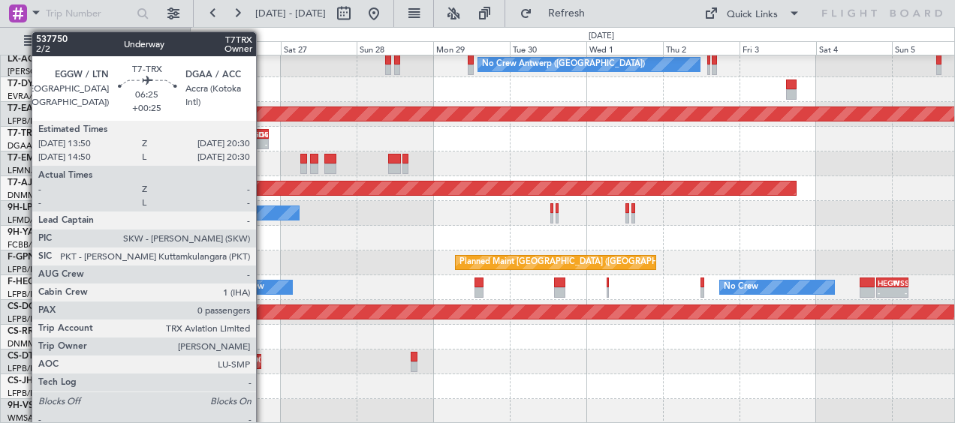
click at [263, 139] on div "- -" at bounding box center [258, 144] width 22 height 11
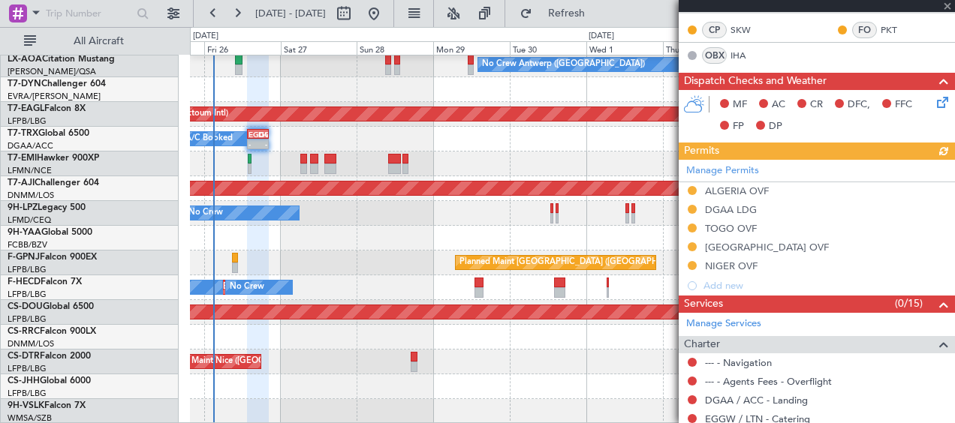
scroll to position [300, 0]
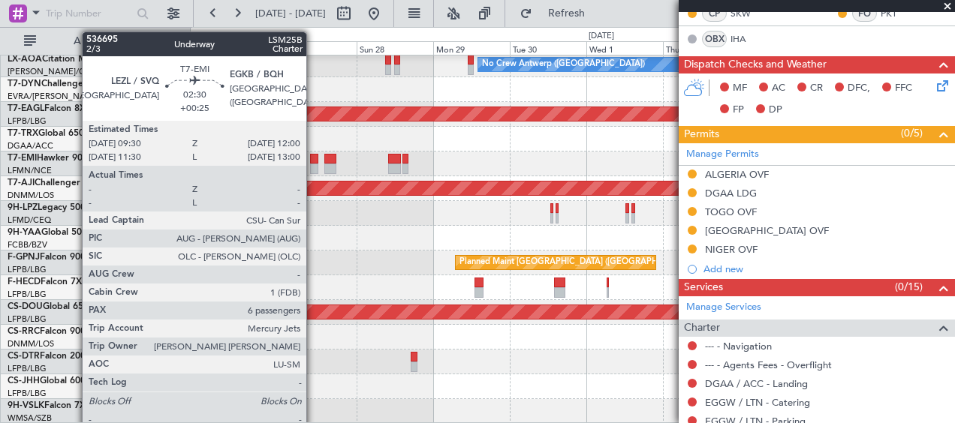
click at [313, 164] on div at bounding box center [314, 169] width 8 height 11
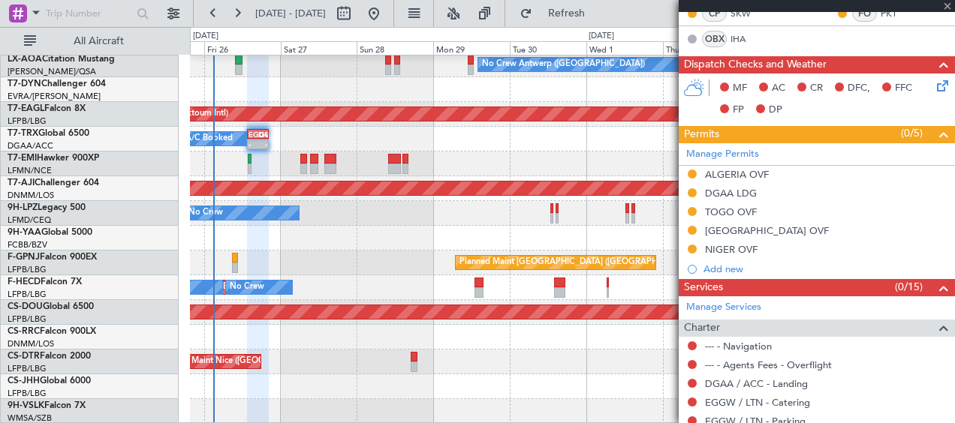
type input "6"
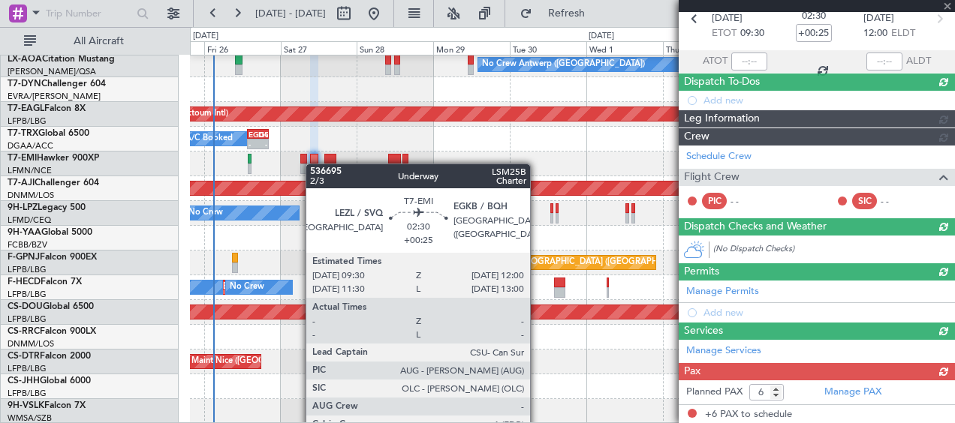
scroll to position [355, 0]
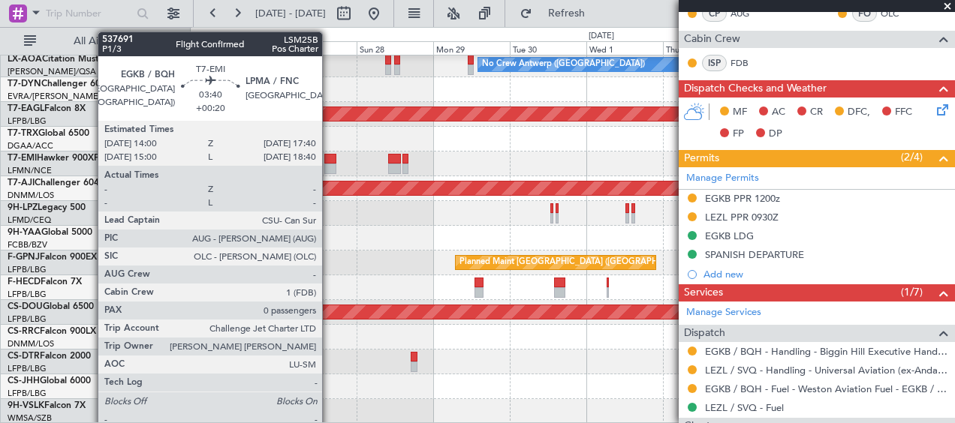
click at [329, 158] on div at bounding box center [330, 159] width 12 height 11
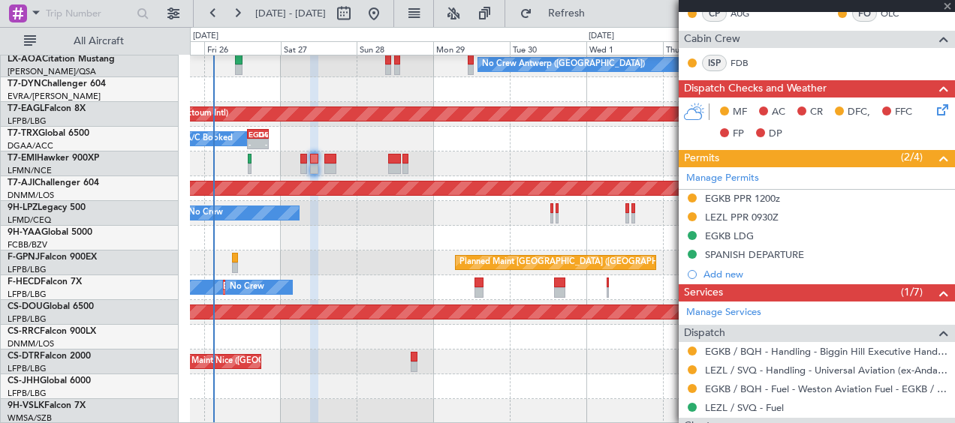
type input "+00:20"
type input "0"
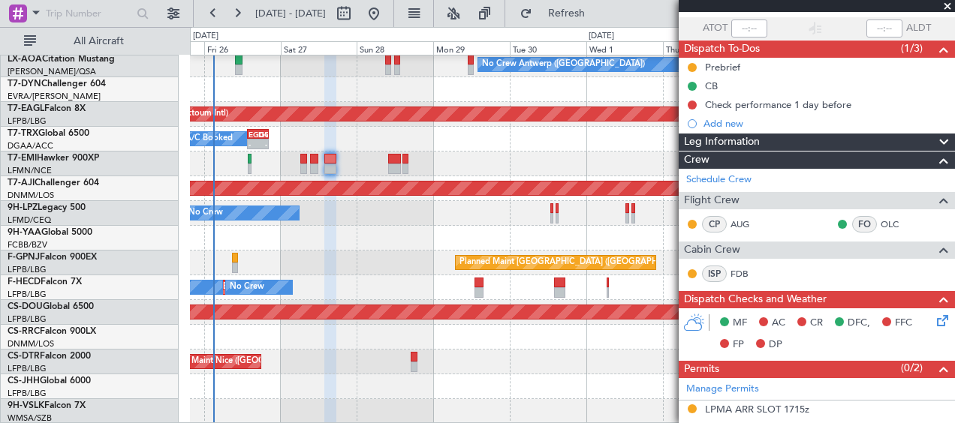
scroll to position [0, 0]
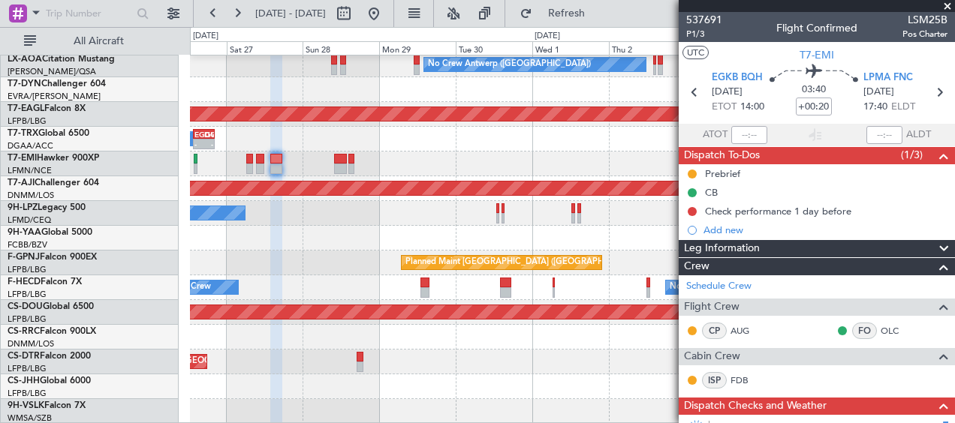
click at [402, 226] on div at bounding box center [572, 238] width 764 height 25
click at [948, 8] on span at bounding box center [947, 7] width 15 height 14
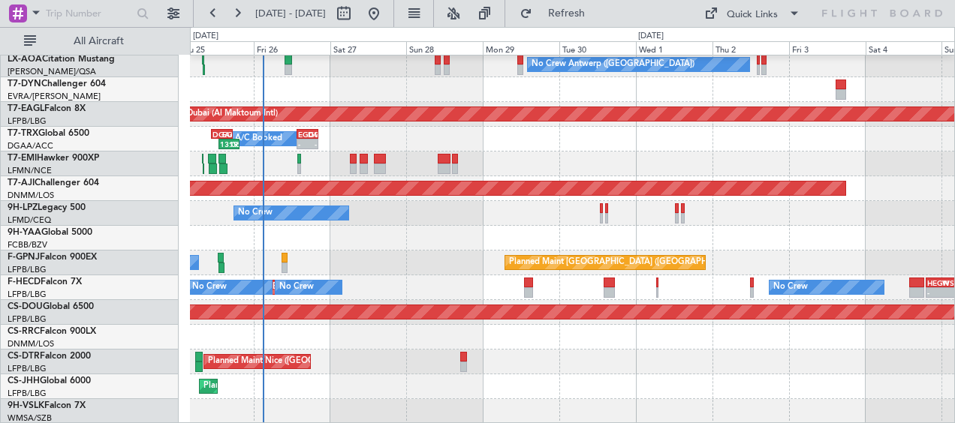
click at [431, 238] on div at bounding box center [572, 238] width 764 height 25
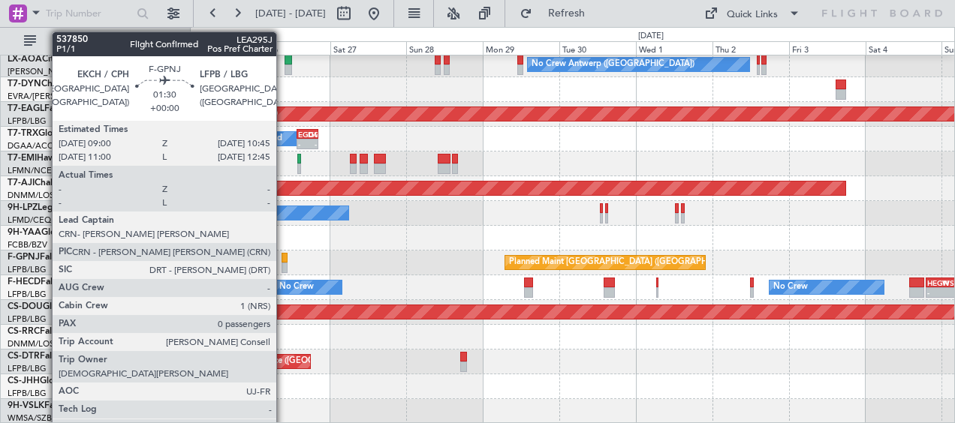
click at [283, 260] on div at bounding box center [284, 258] width 6 height 11
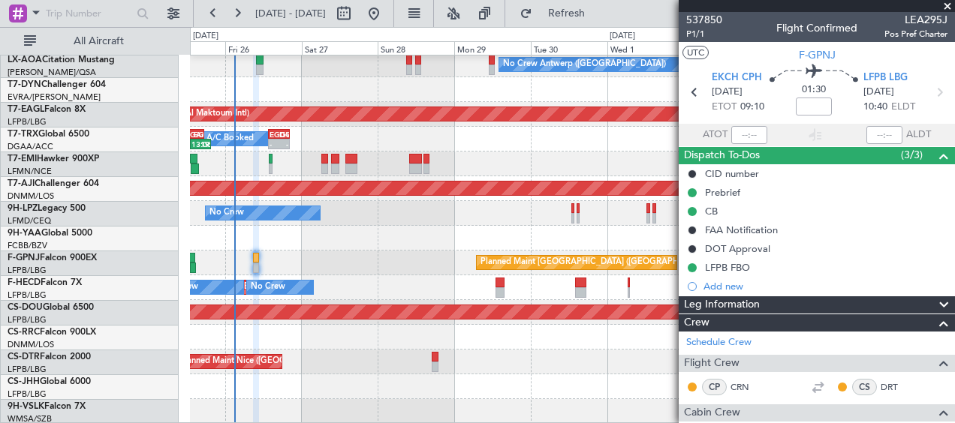
scroll to position [474, 0]
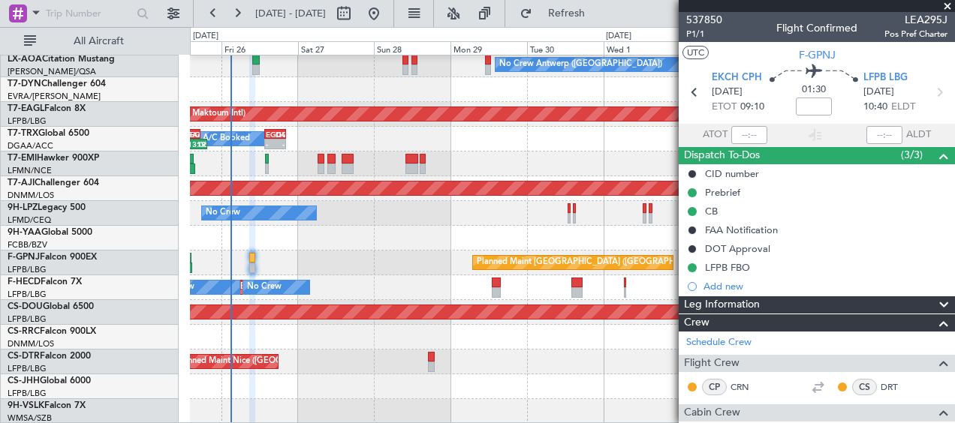
click at [383, 390] on div "Planned Maint [GEOGRAPHIC_DATA] ([GEOGRAPHIC_DATA])" at bounding box center [572, 387] width 764 height 25
